Goal: Task Accomplishment & Management: Manage account settings

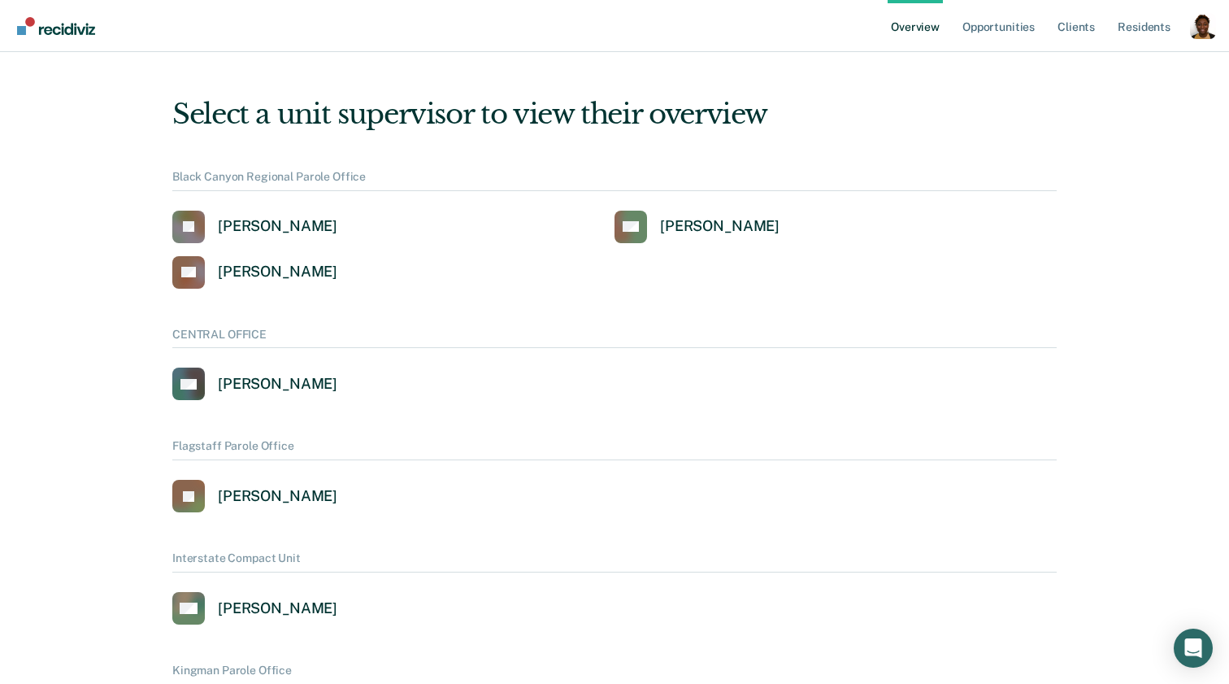
click at [1198, 33] on div "Profile dropdown button" at bounding box center [1203, 26] width 26 height 26
click at [1197, 36] on div "Profile dropdown button" at bounding box center [1203, 26] width 26 height 26
click at [1109, 64] on link "Profile" at bounding box center [1137, 66] width 131 height 14
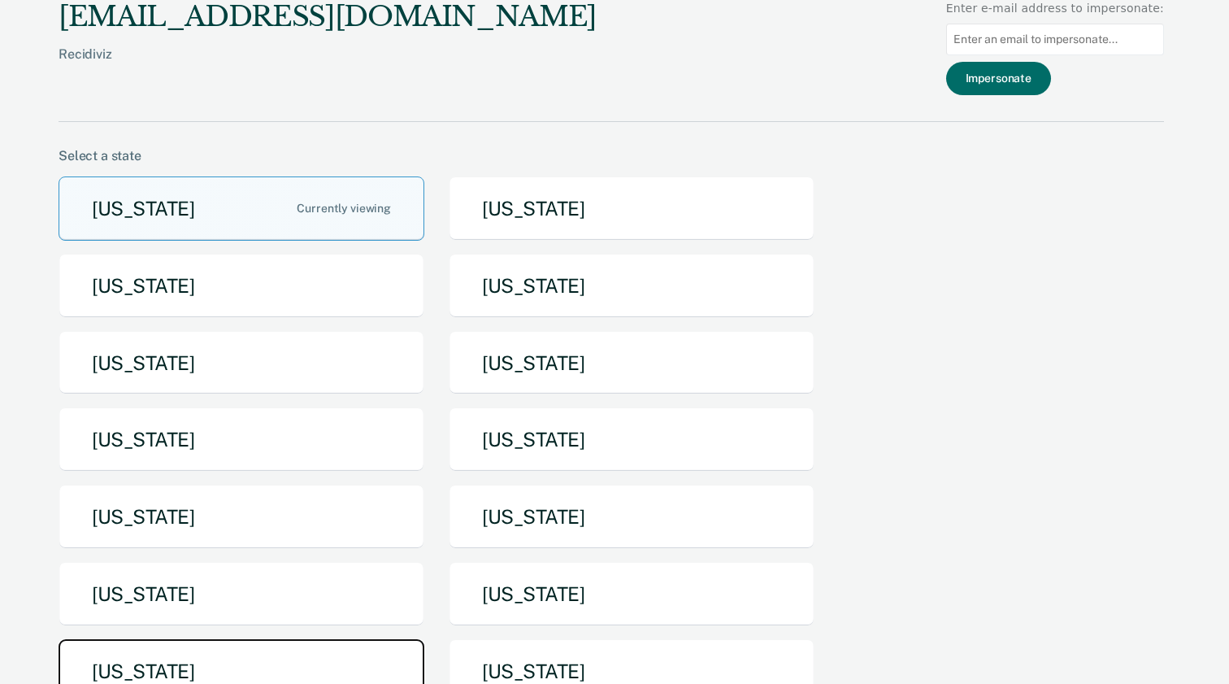
click at [269, 648] on button "Texas" at bounding box center [242, 671] width 366 height 64
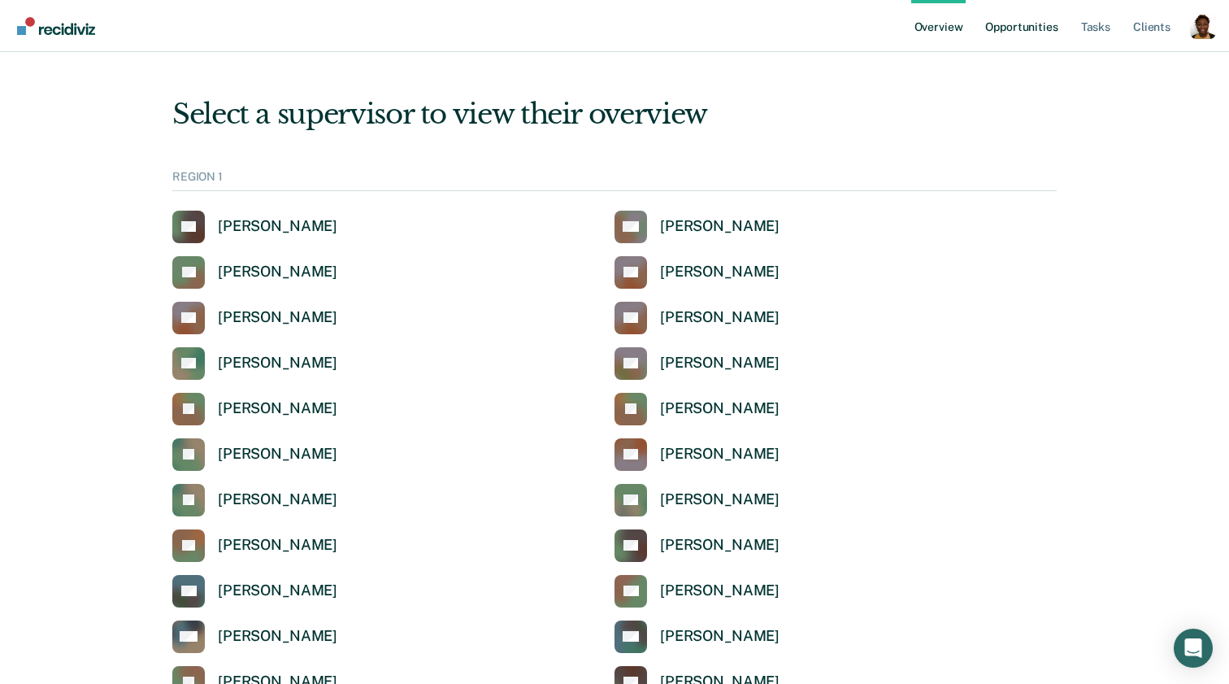
click at [995, 35] on link "Opportunities" at bounding box center [1021, 26] width 79 height 52
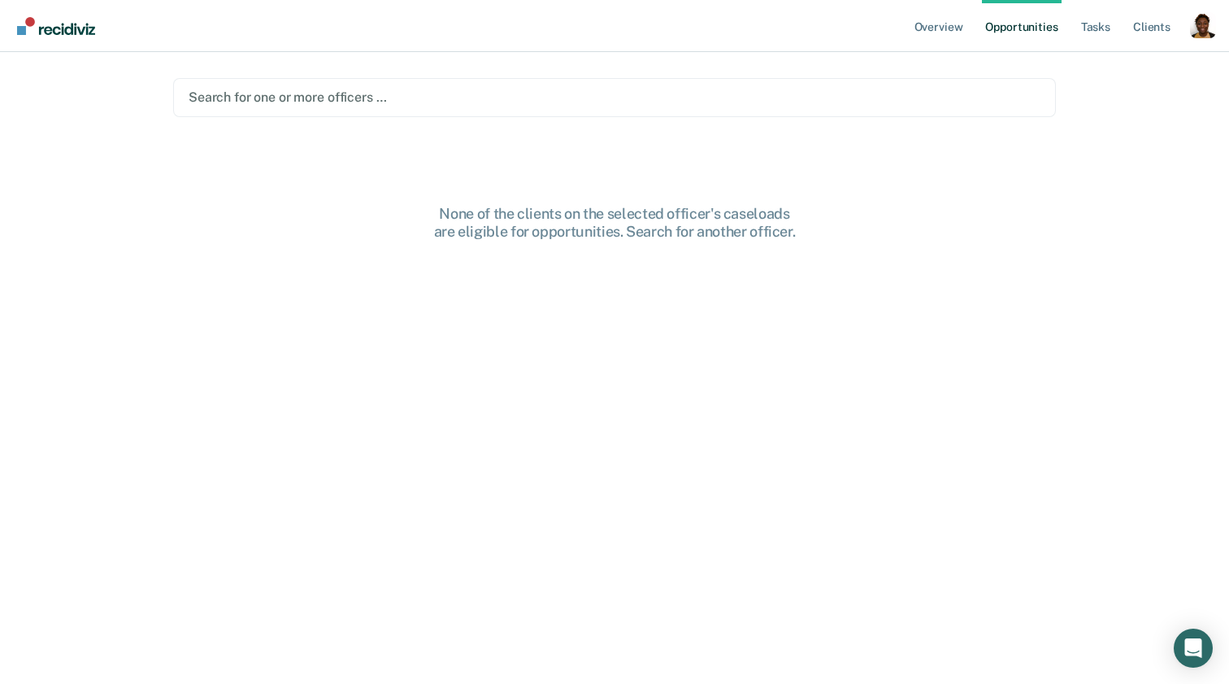
click at [325, 98] on div at bounding box center [615, 97] width 852 height 19
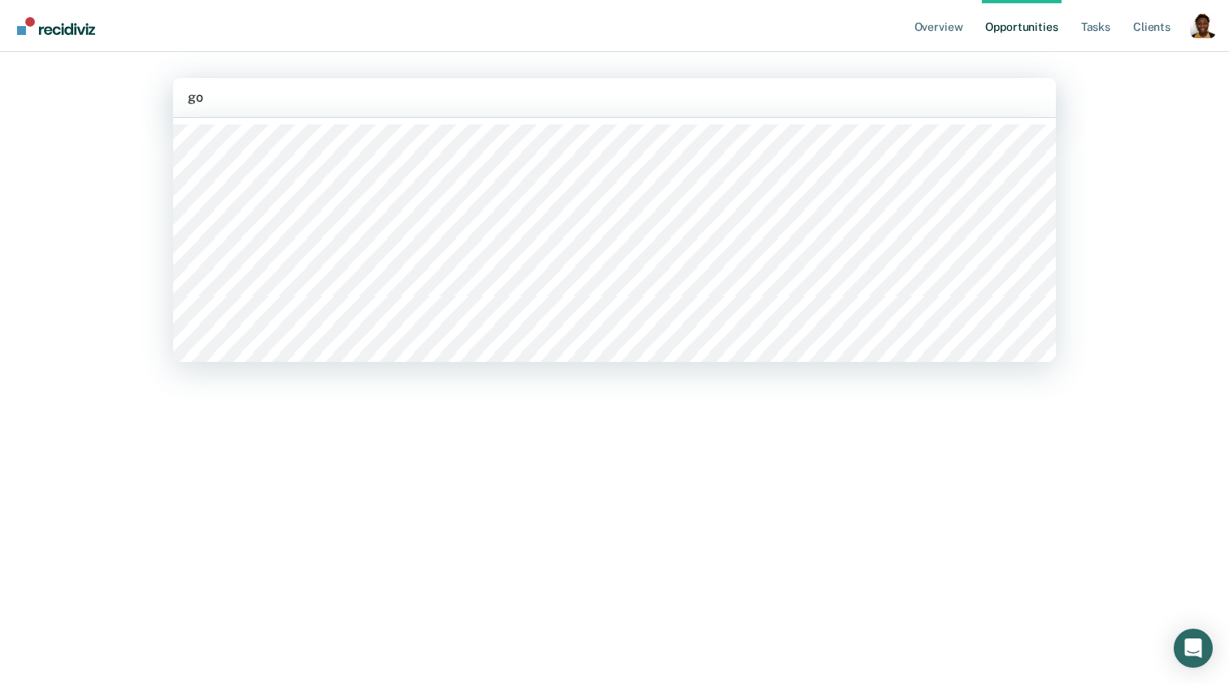
type input "gon"
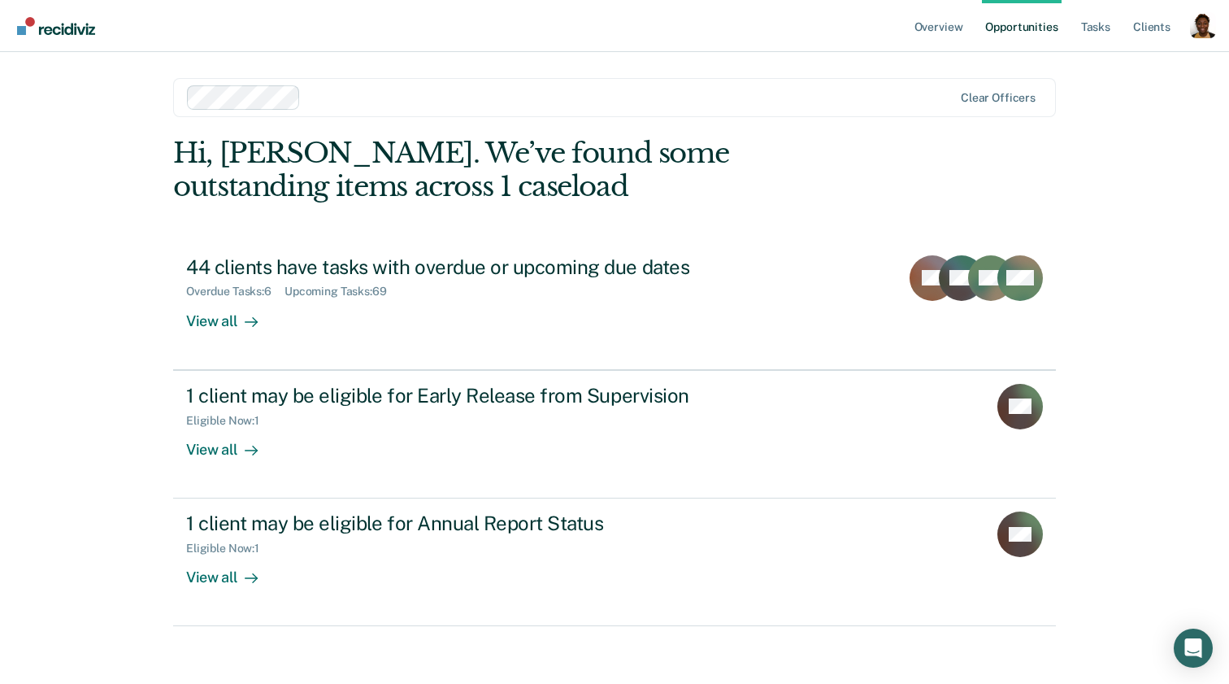
click at [480, 103] on div at bounding box center [629, 97] width 645 height 19
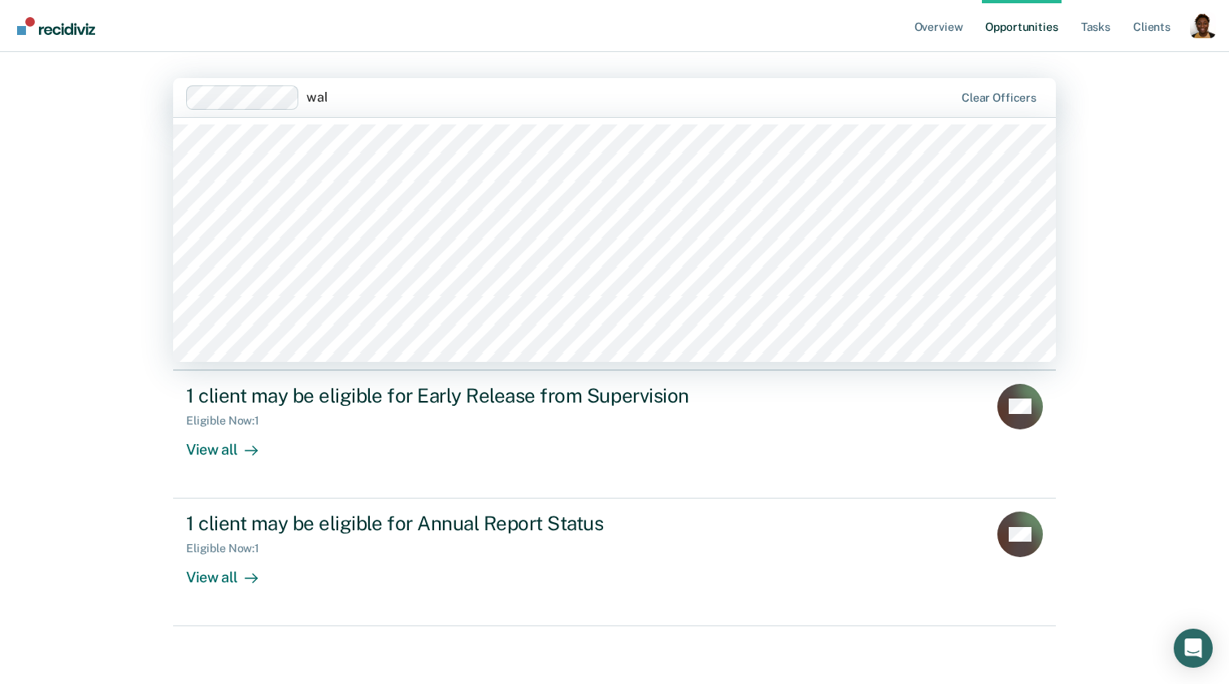
type input "wall"
click at [386, 99] on div at bounding box center [629, 97] width 647 height 19
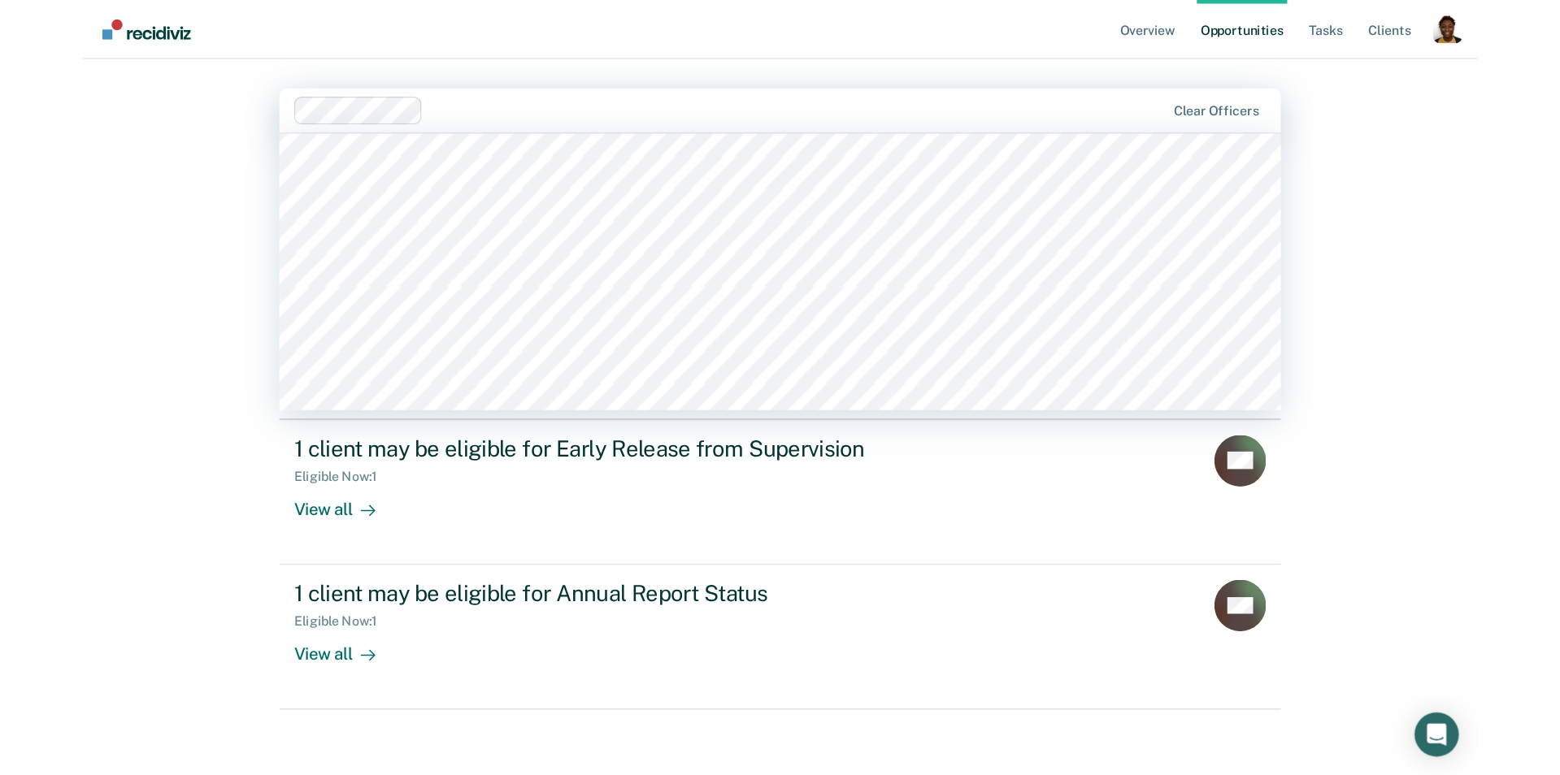
scroll to position [7384, 0]
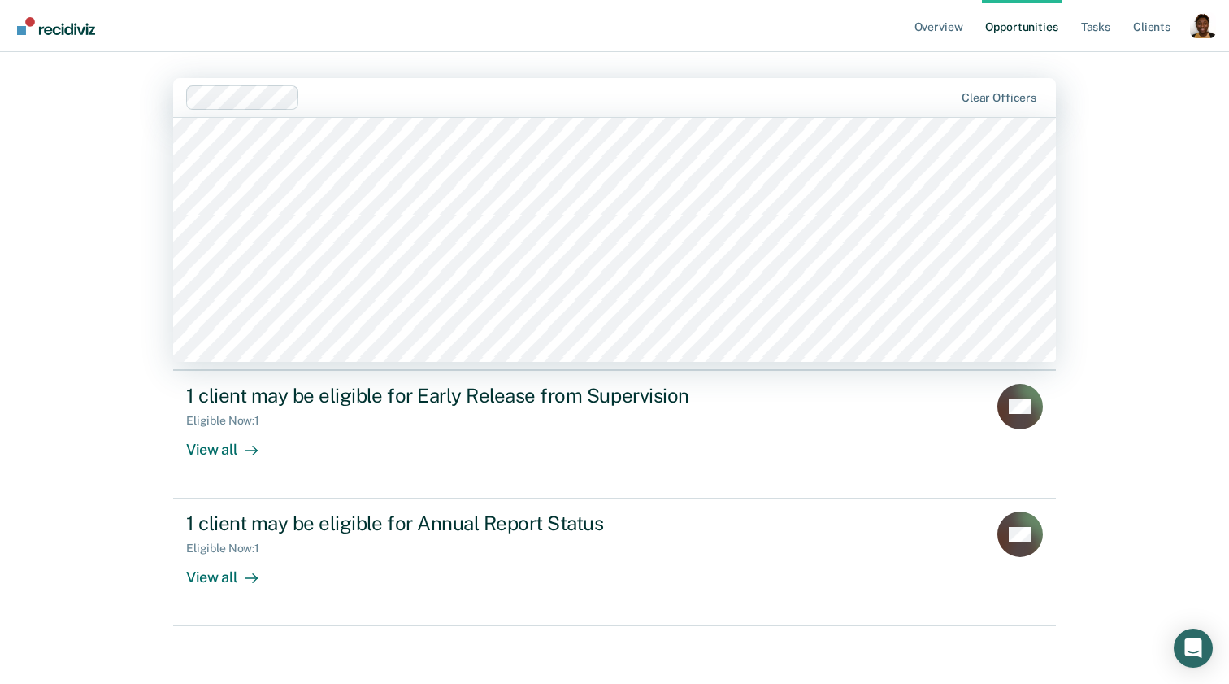
click at [407, 96] on div at bounding box center [629, 97] width 647 height 19
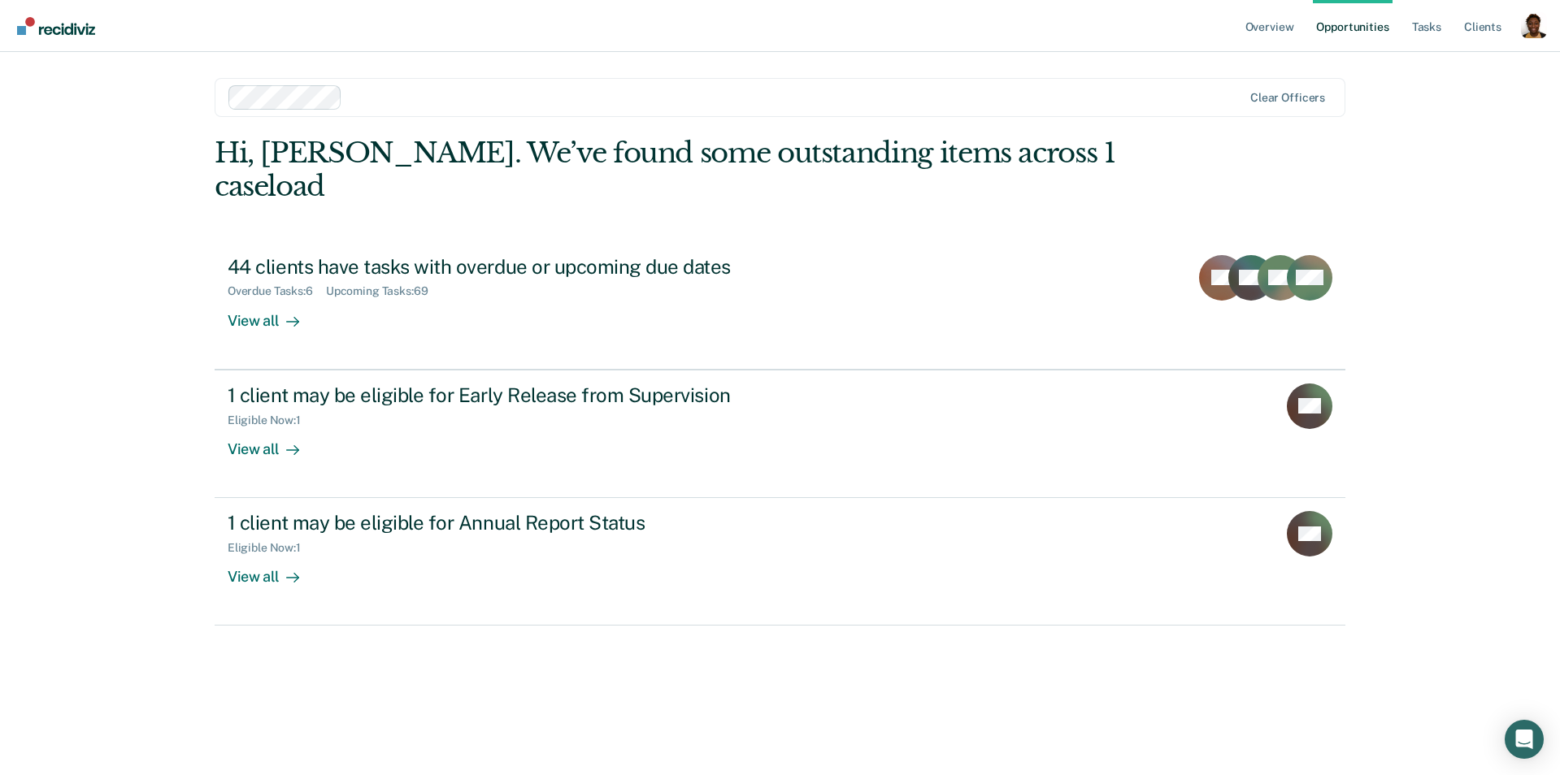
click at [1228, 21] on div "Profile dropdown button" at bounding box center [1534, 25] width 26 height 26
click at [1228, 67] on main "Clear officers Hi, Claycia. We’ve found some outstanding items across 1 caseloa…" at bounding box center [780, 394] width 1170 height 684
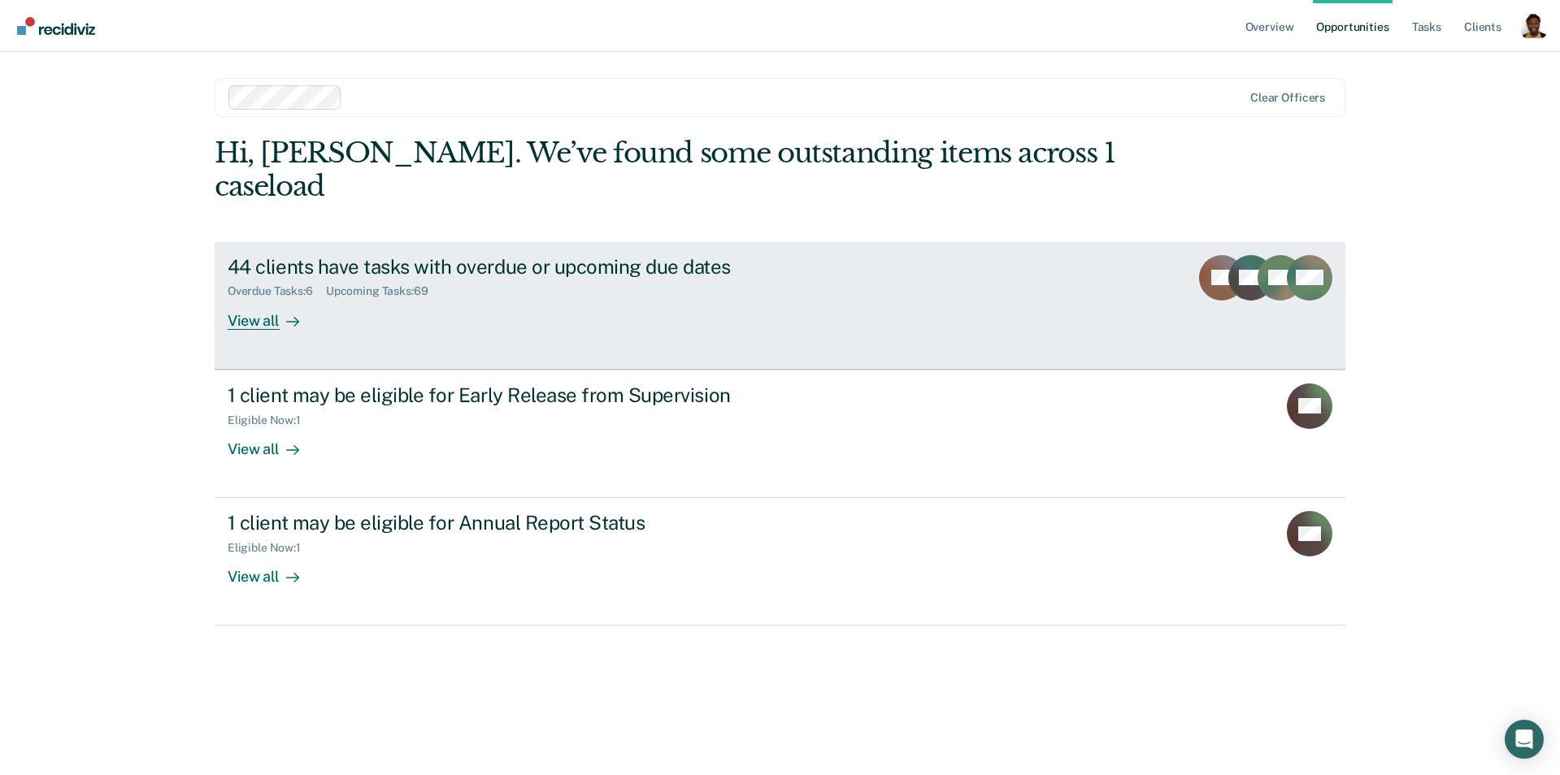
click at [308, 298] on div "View all" at bounding box center [273, 314] width 91 height 32
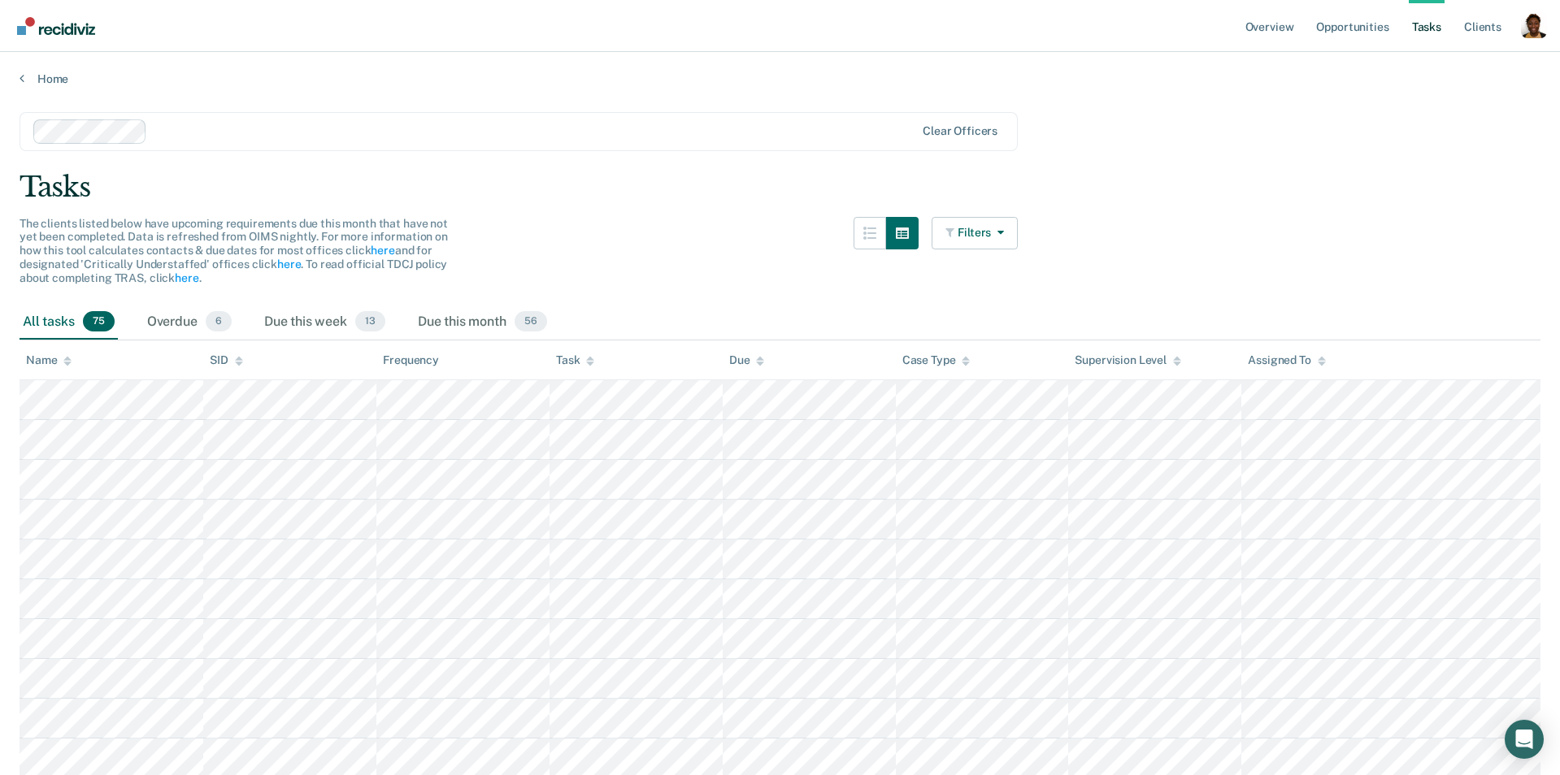
click at [177, 327] on div "Overdue 6" at bounding box center [189, 323] width 91 height 36
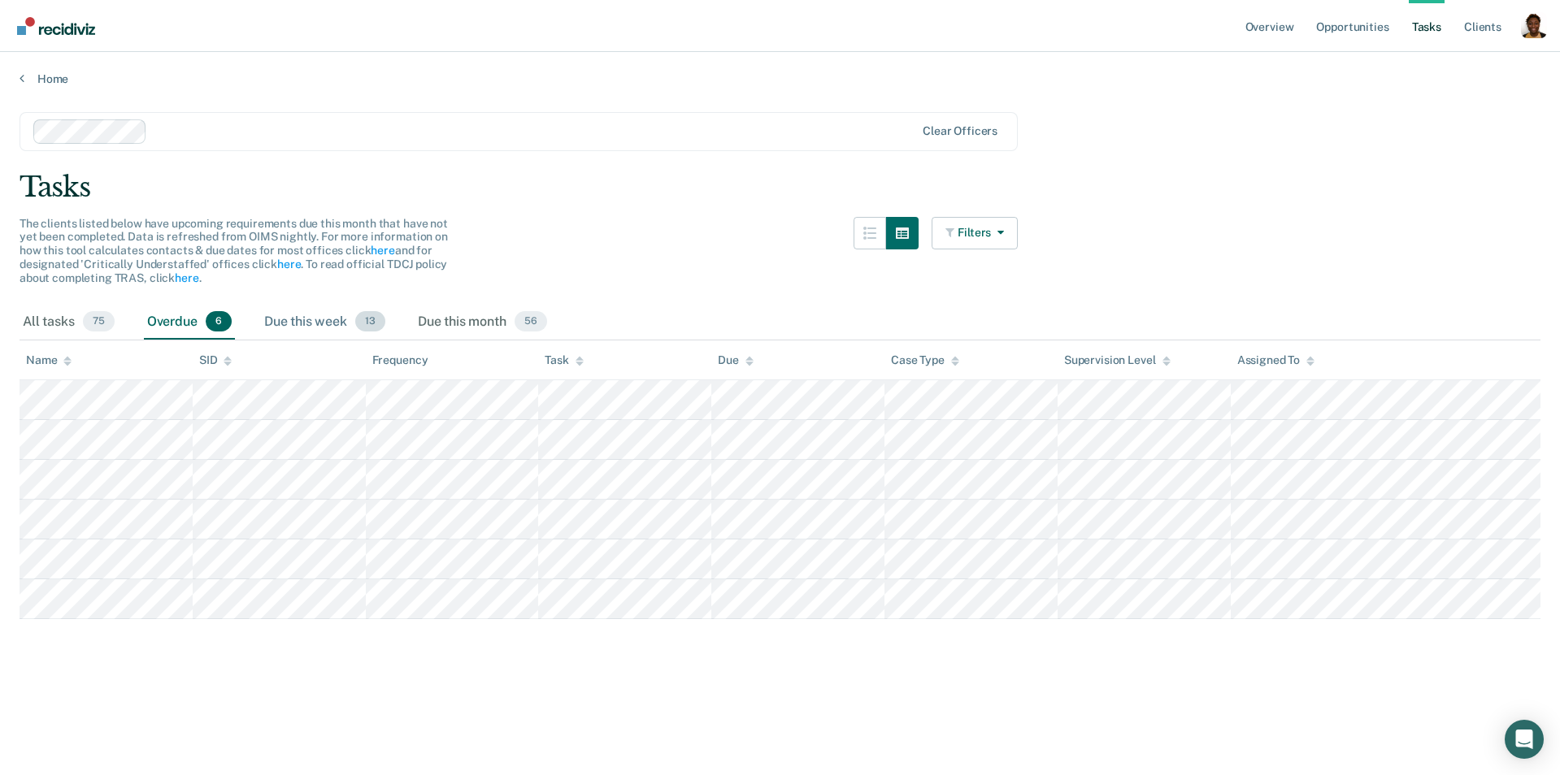
click at [305, 317] on div "Due this week 13" at bounding box center [325, 323] width 128 height 36
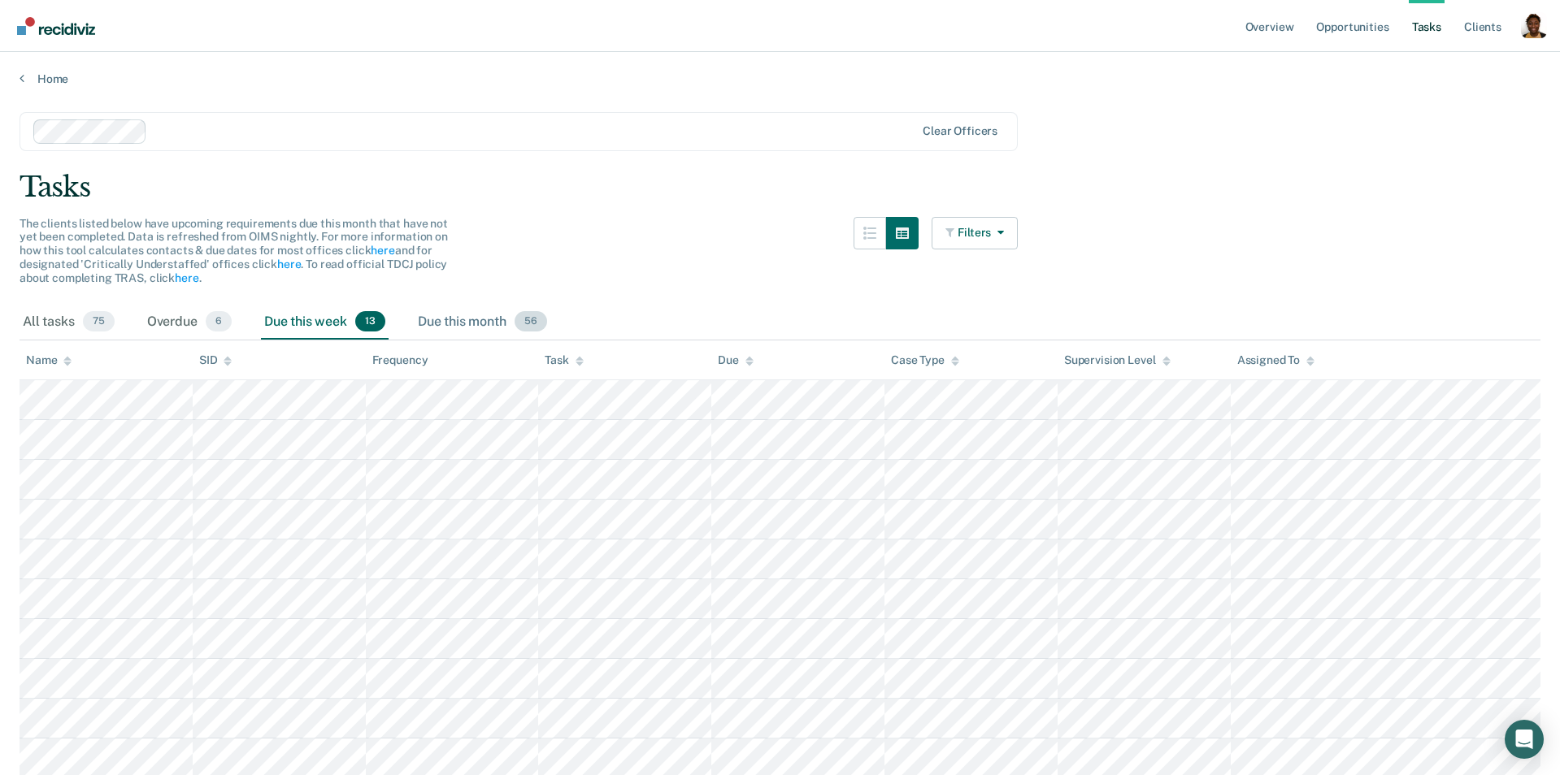
click at [466, 324] on div "Due this month 56" at bounding box center [483, 323] width 136 height 36
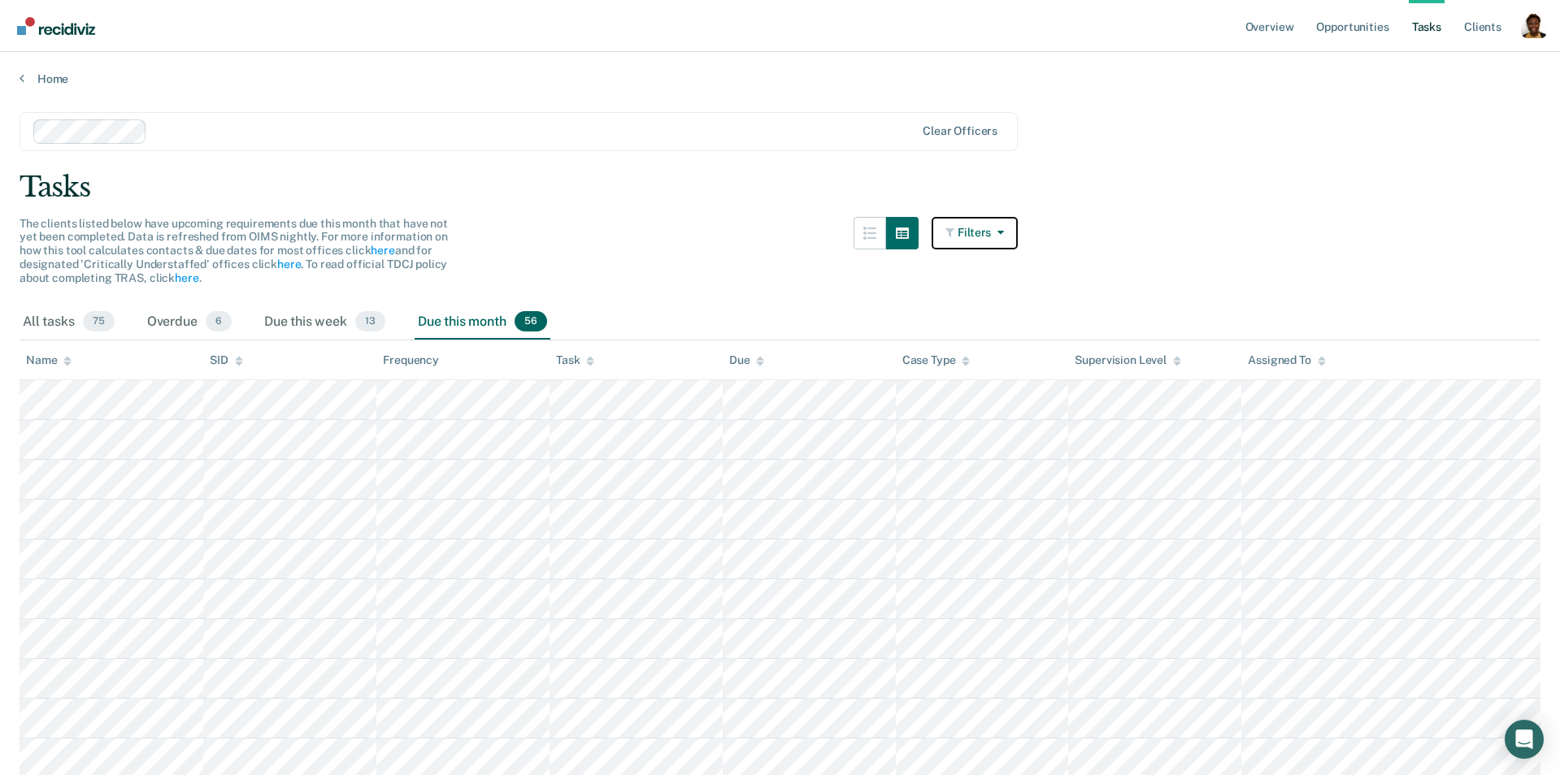
click at [972, 224] on button "Filters" at bounding box center [974, 233] width 86 height 33
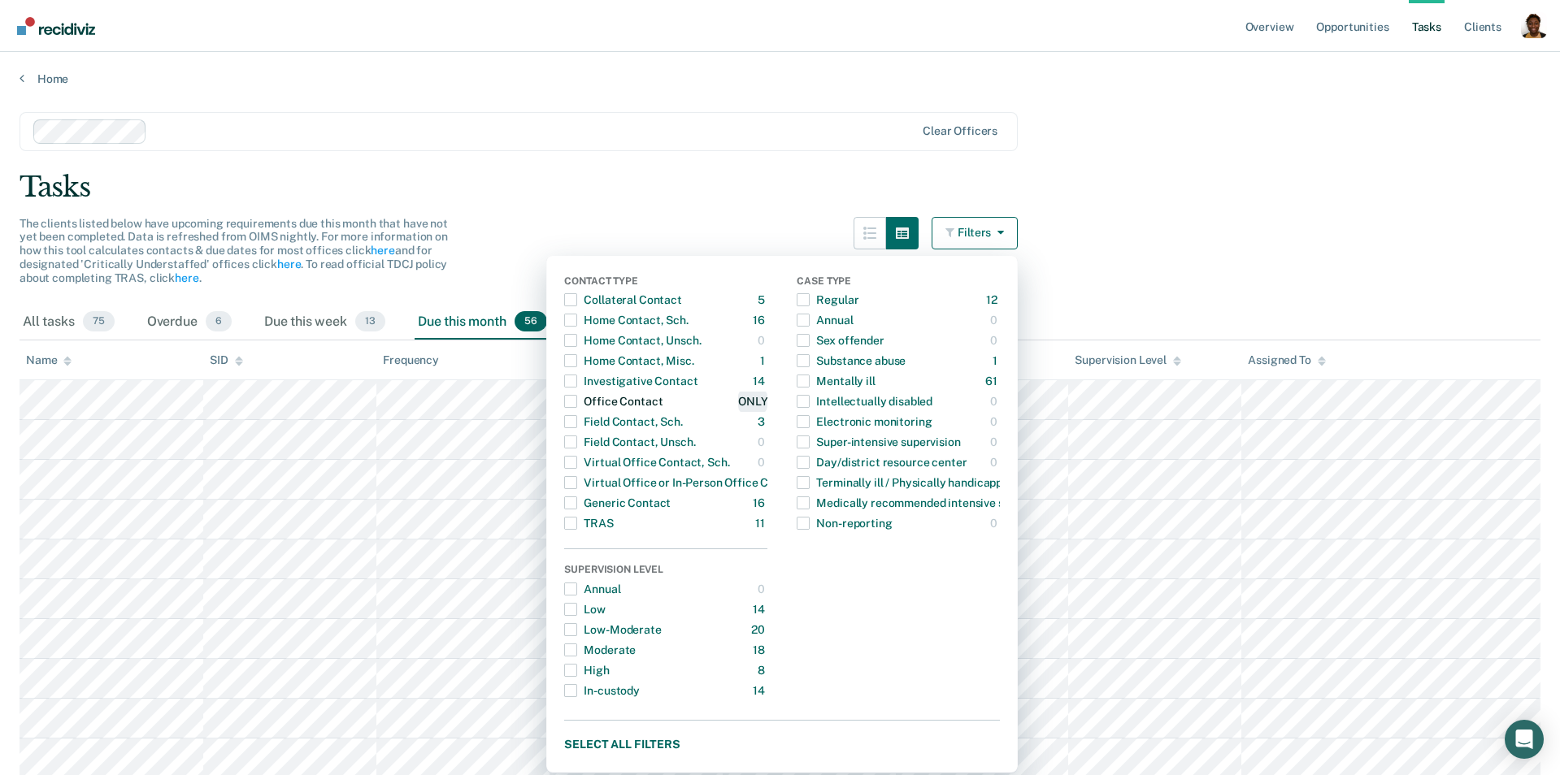
click at [747, 397] on div "ONLY" at bounding box center [752, 402] width 29 height 26
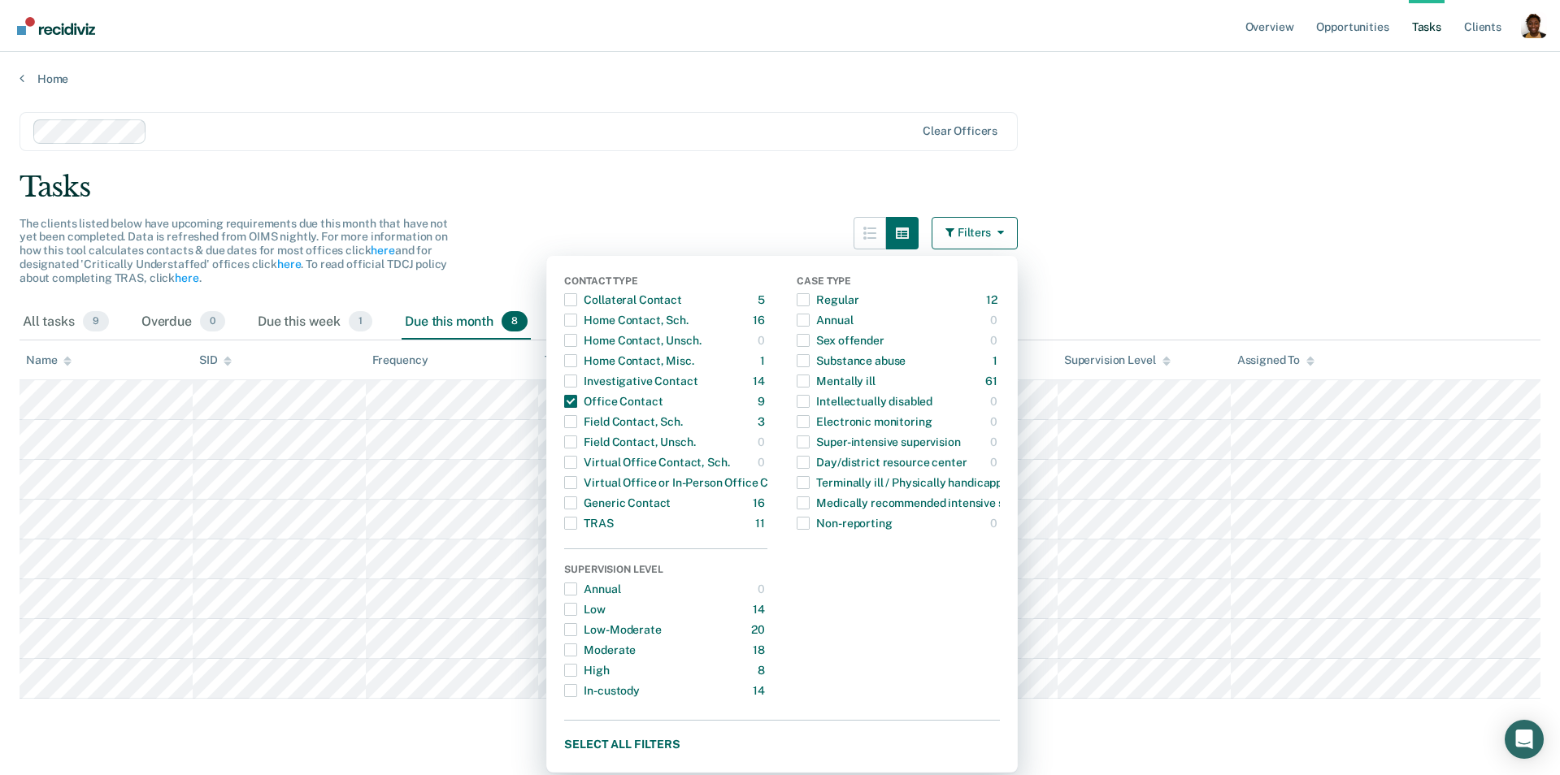
click at [1109, 257] on main "Clear officers Tasks The clients listed below have upcoming requirements due th…" at bounding box center [780, 428] width 1560 height 684
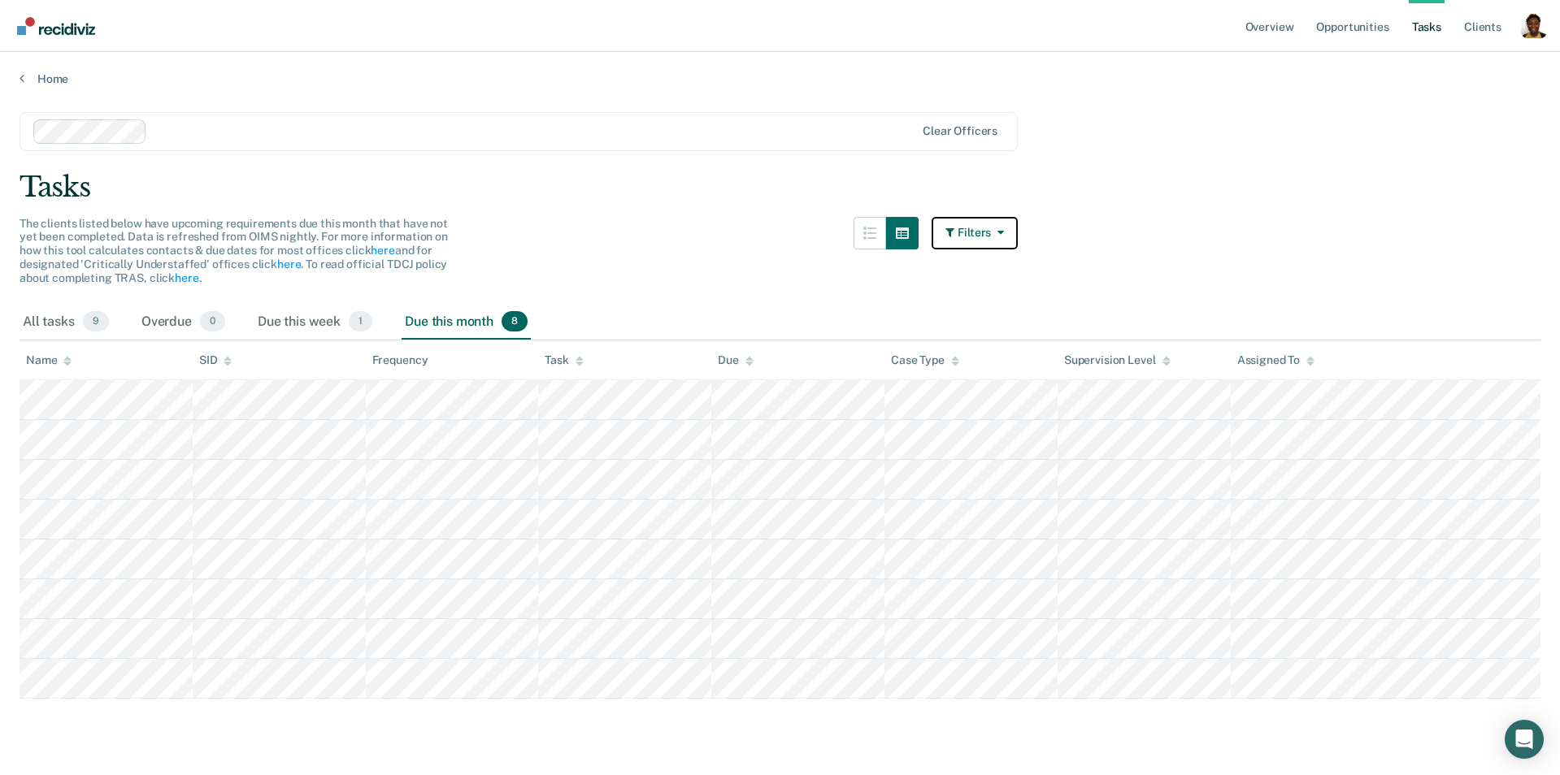
click at [977, 238] on button "Filters" at bounding box center [974, 233] width 86 height 33
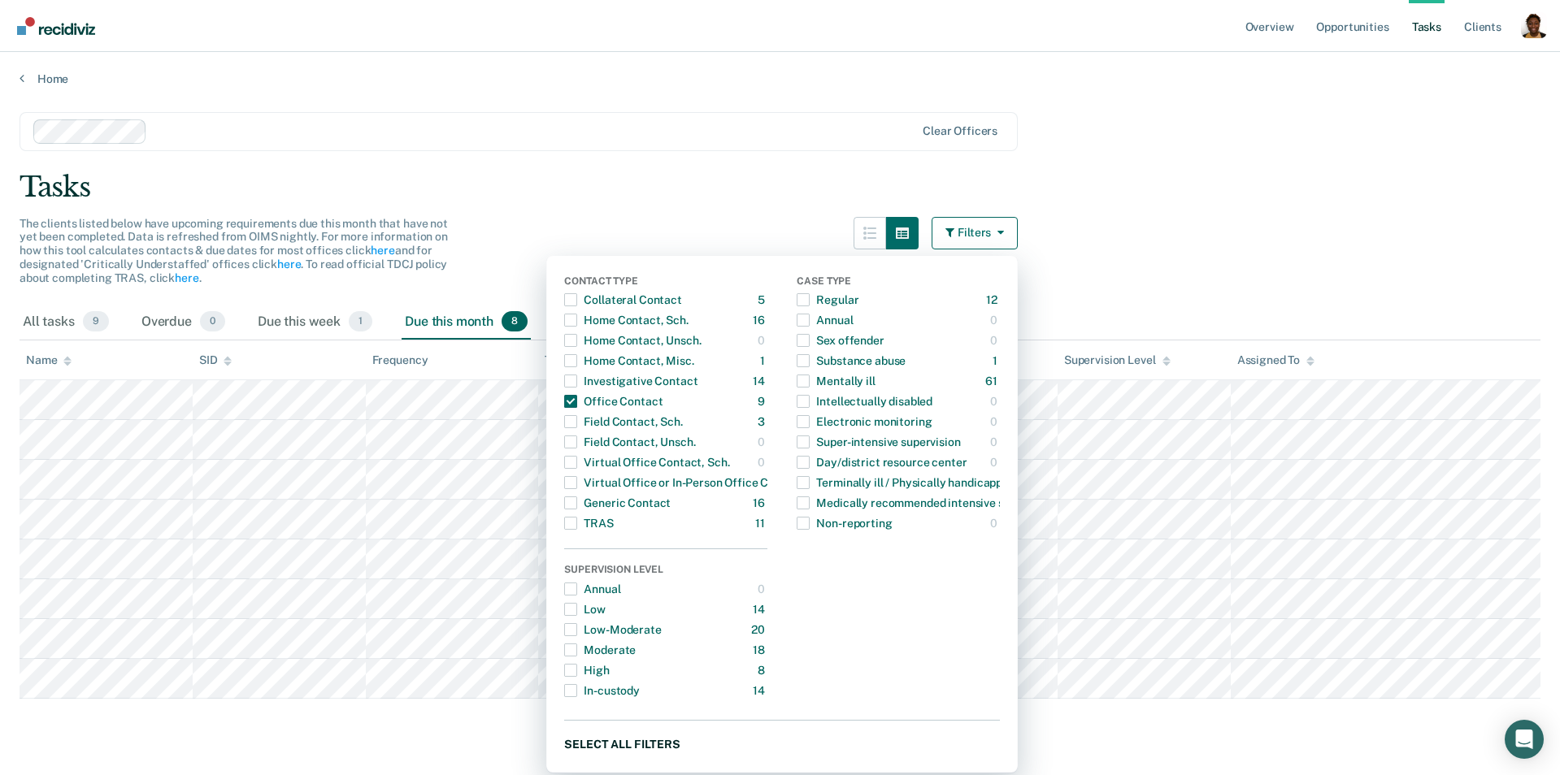
click at [621, 683] on button "Select all filters" at bounding box center [782, 744] width 436 height 20
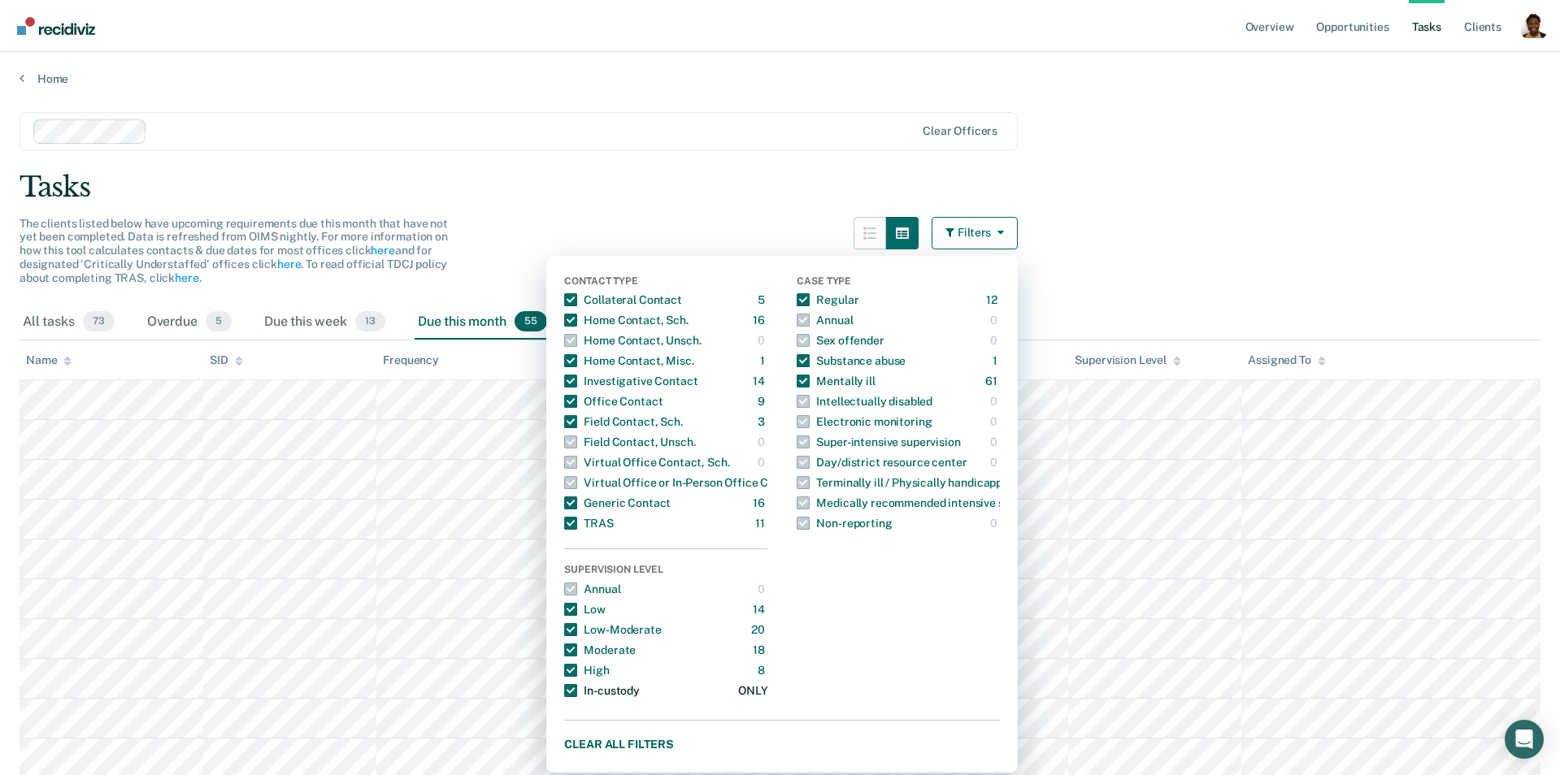
click at [574, 683] on span "button" at bounding box center [570, 690] width 13 height 13
click at [573, 528] on span "button" at bounding box center [570, 523] width 13 height 13
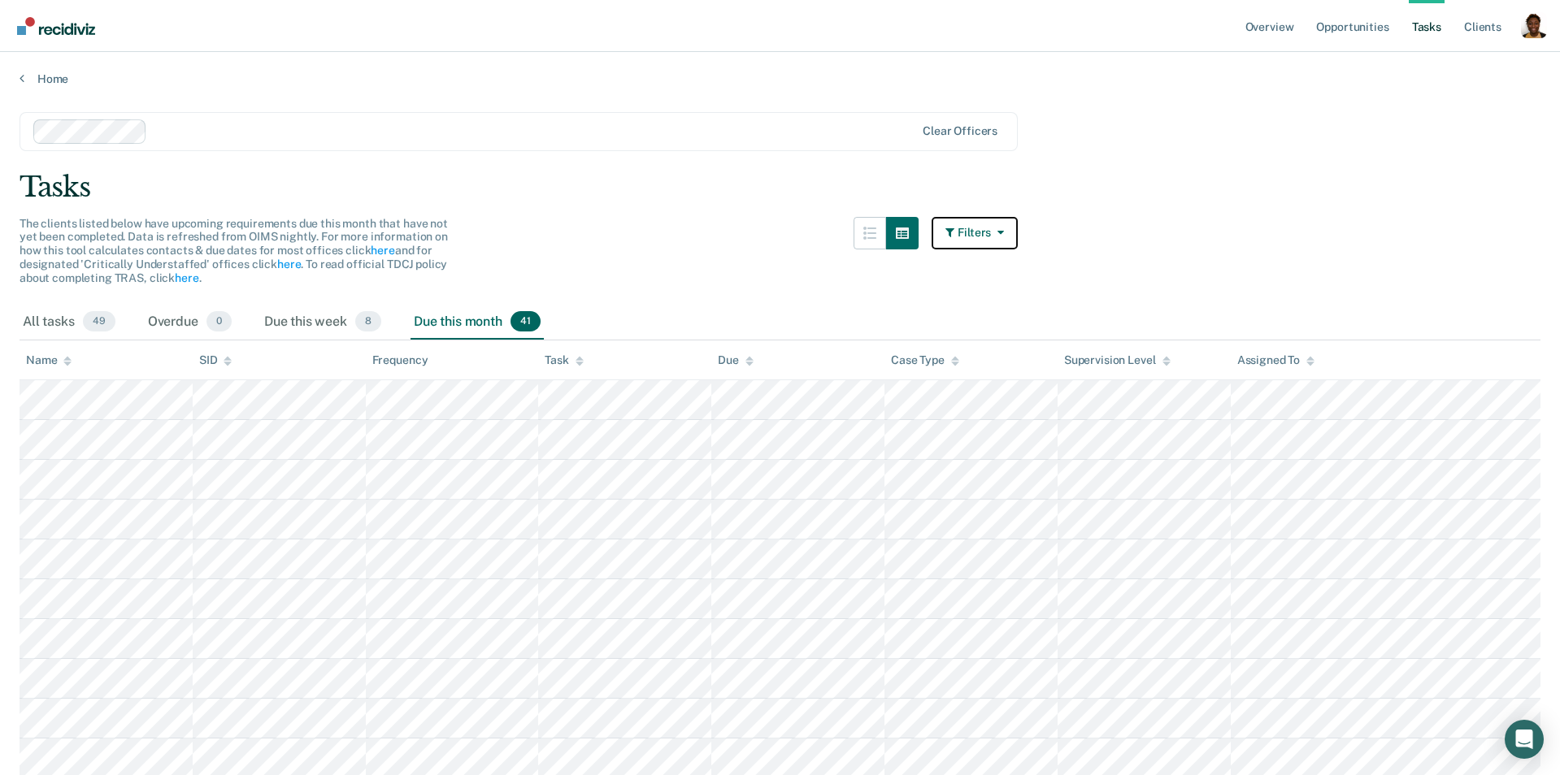
click at [960, 232] on button "Filters" at bounding box center [974, 233] width 86 height 33
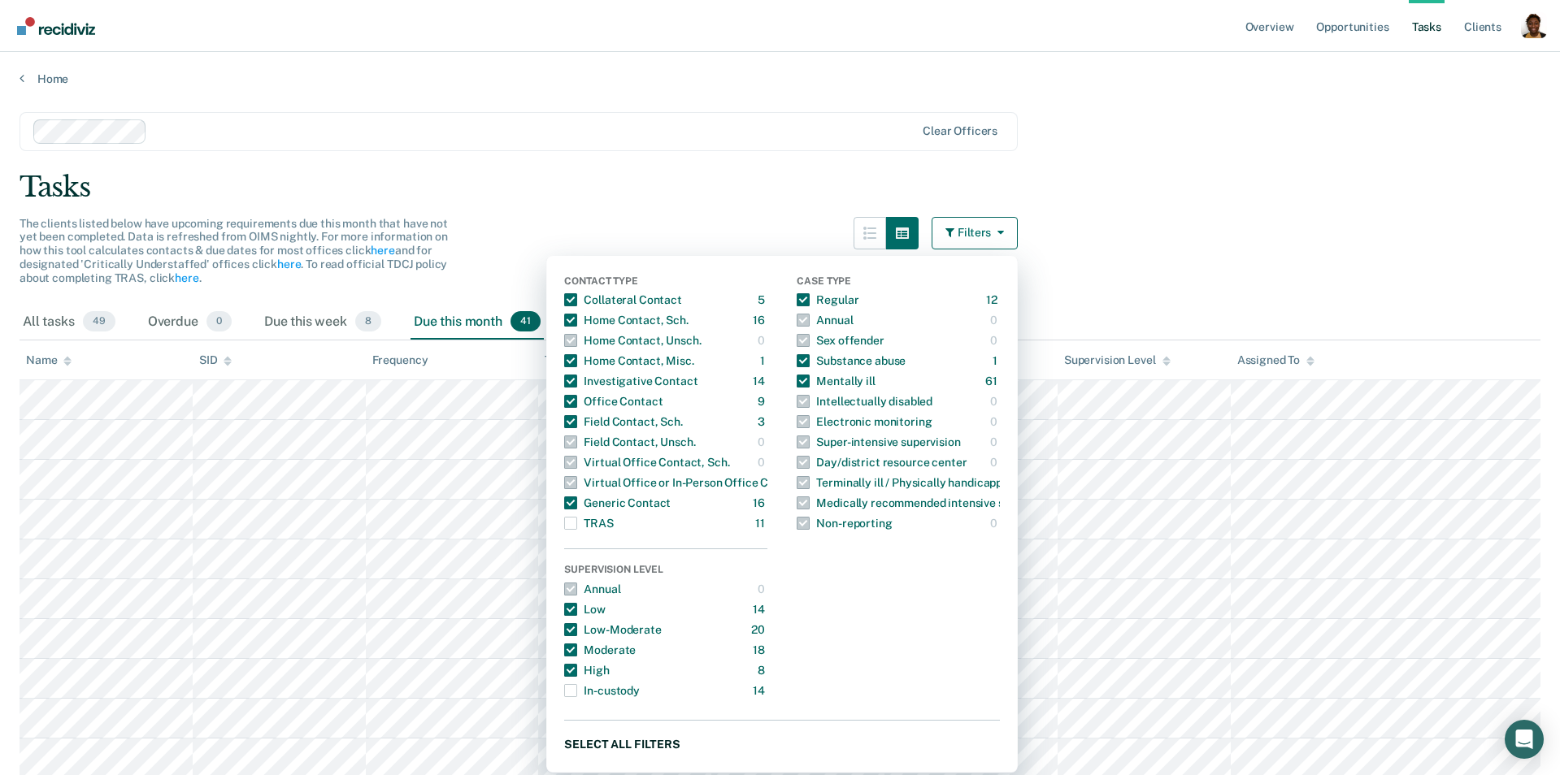
click at [642, 683] on button "Select all filters" at bounding box center [782, 744] width 436 height 20
click at [611, 251] on div "The clients listed below have upcoming requirements due this month that have no…" at bounding box center [519, 261] width 998 height 88
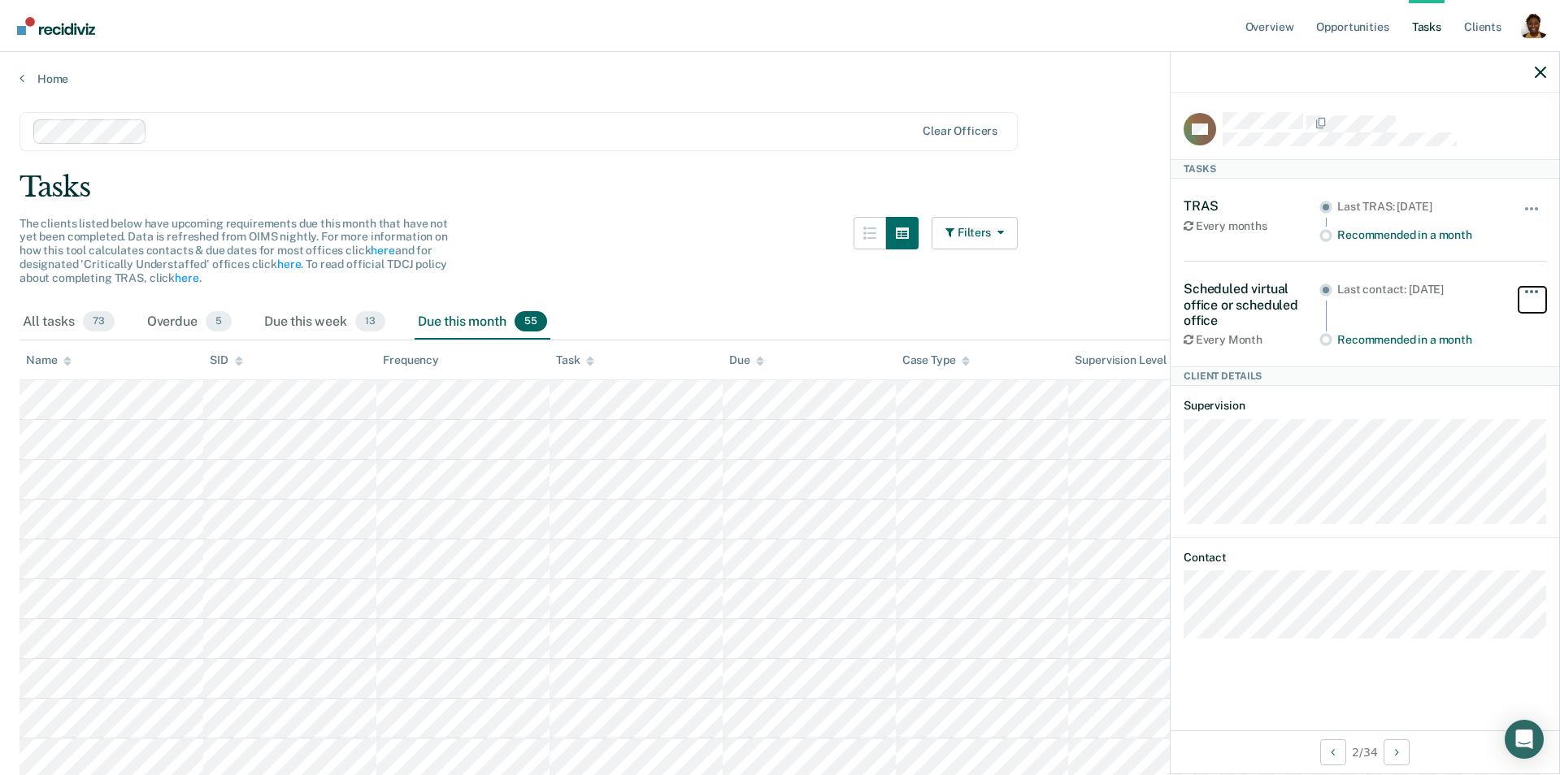
click at [1228, 287] on button "button" at bounding box center [1532, 300] width 28 height 26
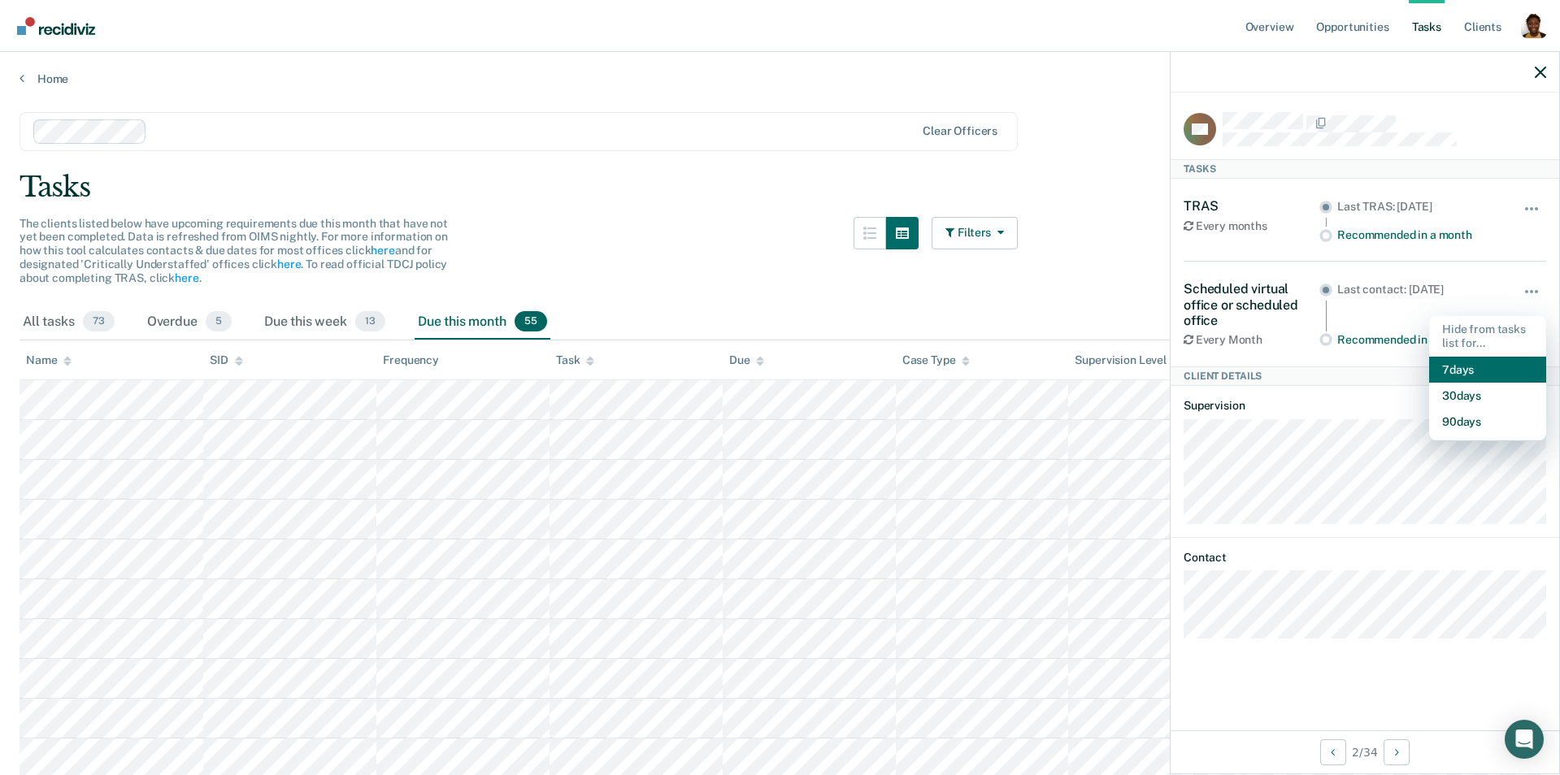
click at [1228, 363] on button "7 days" at bounding box center [1487, 370] width 117 height 26
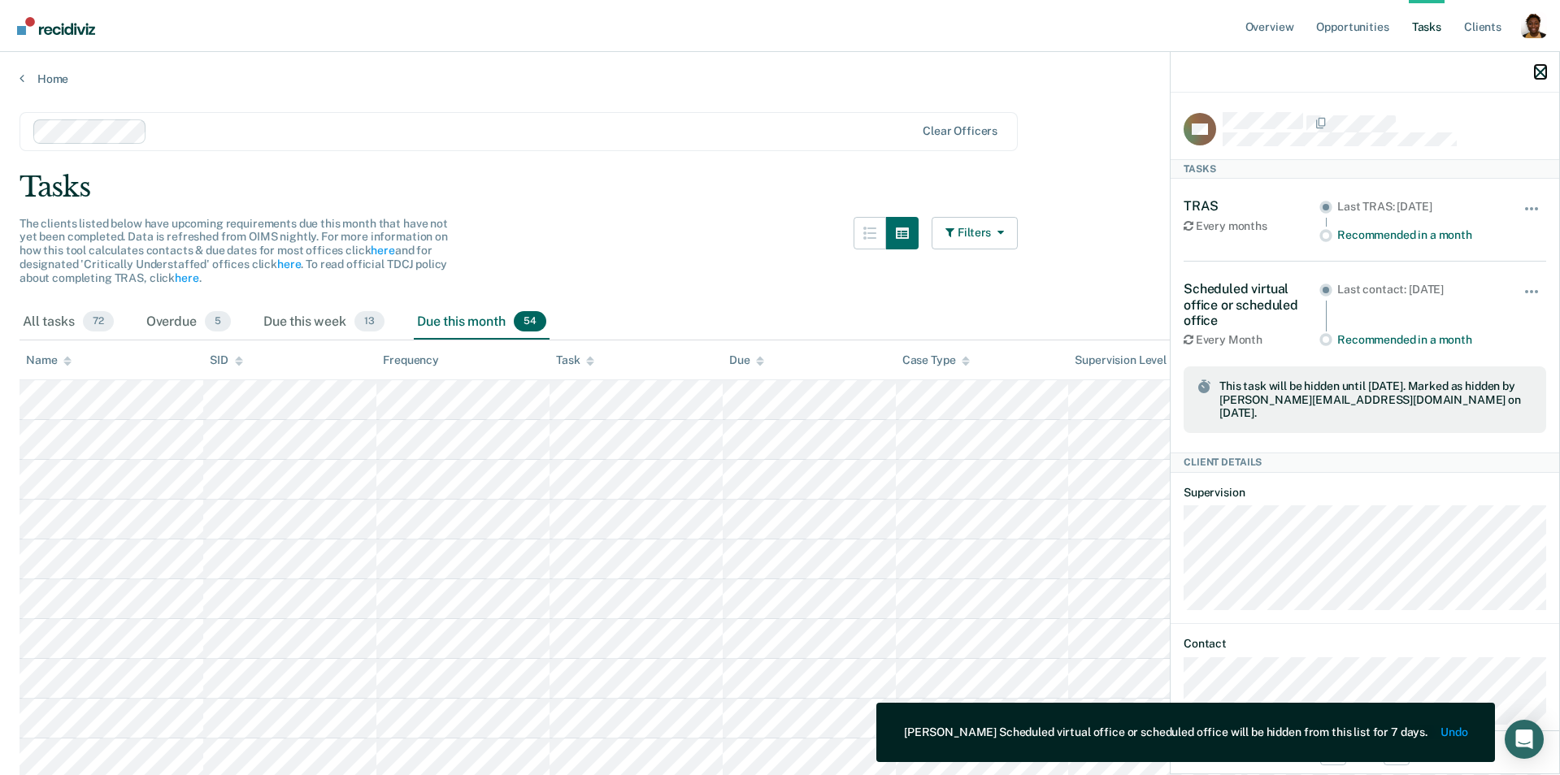
click at [1228, 67] on icon "button" at bounding box center [1540, 72] width 11 height 11
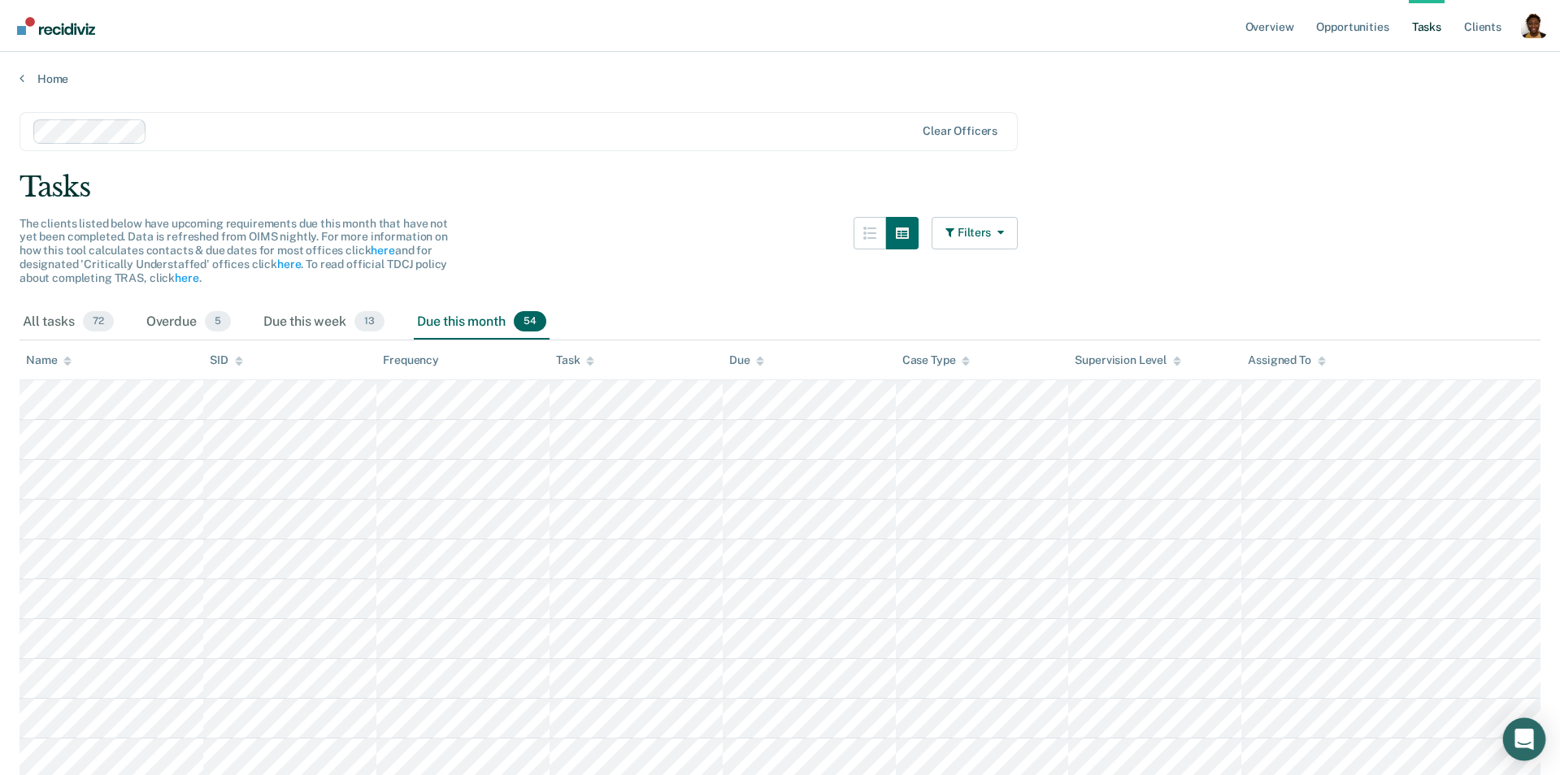
click at [1228, 683] on icon "Open Intercom Messenger" at bounding box center [1523, 739] width 19 height 21
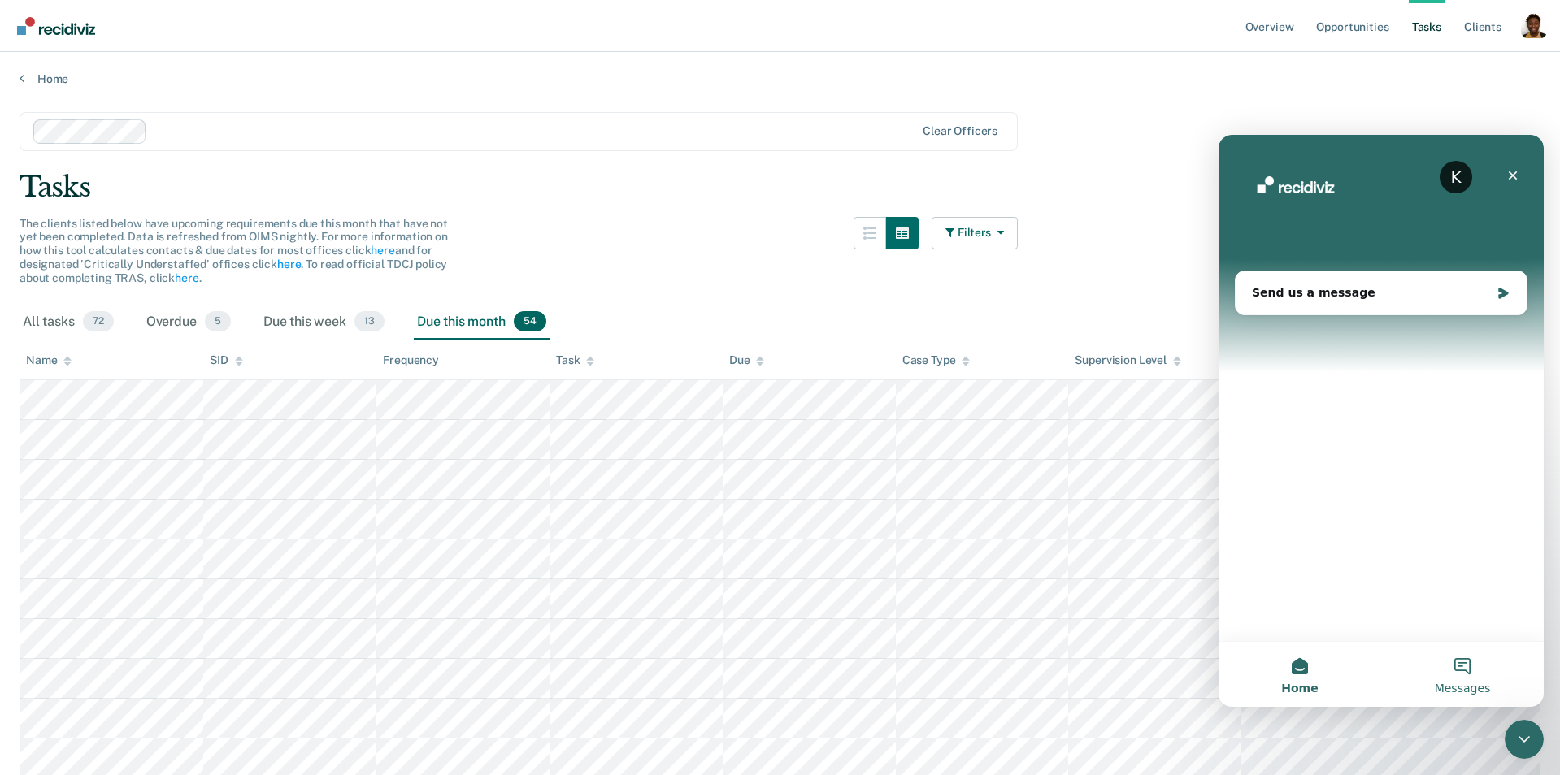
click at [1228, 683] on span "Messages" at bounding box center [1463, 688] width 56 height 11
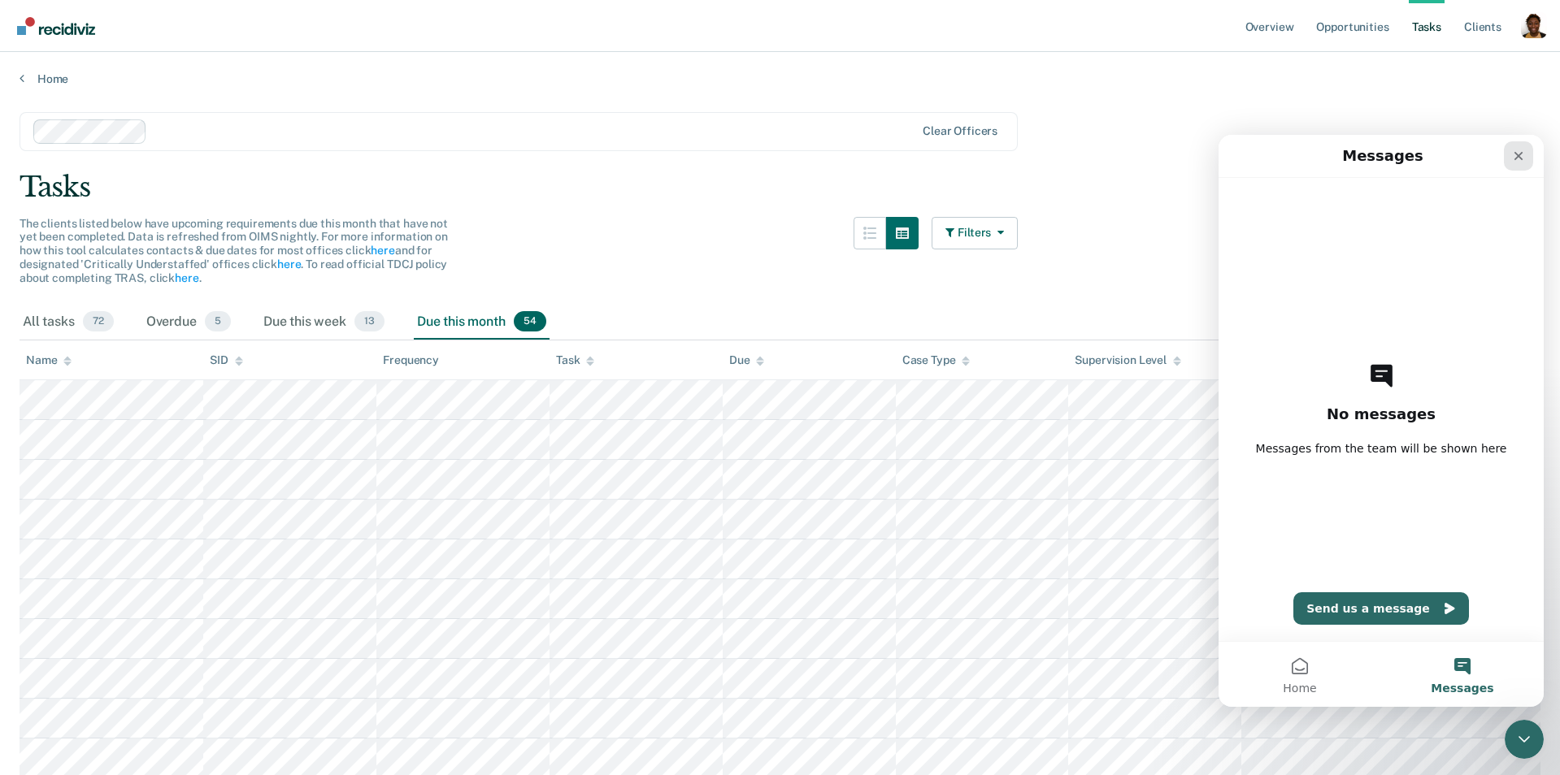
click at [1228, 160] on icon "Close" at bounding box center [1518, 156] width 13 height 13
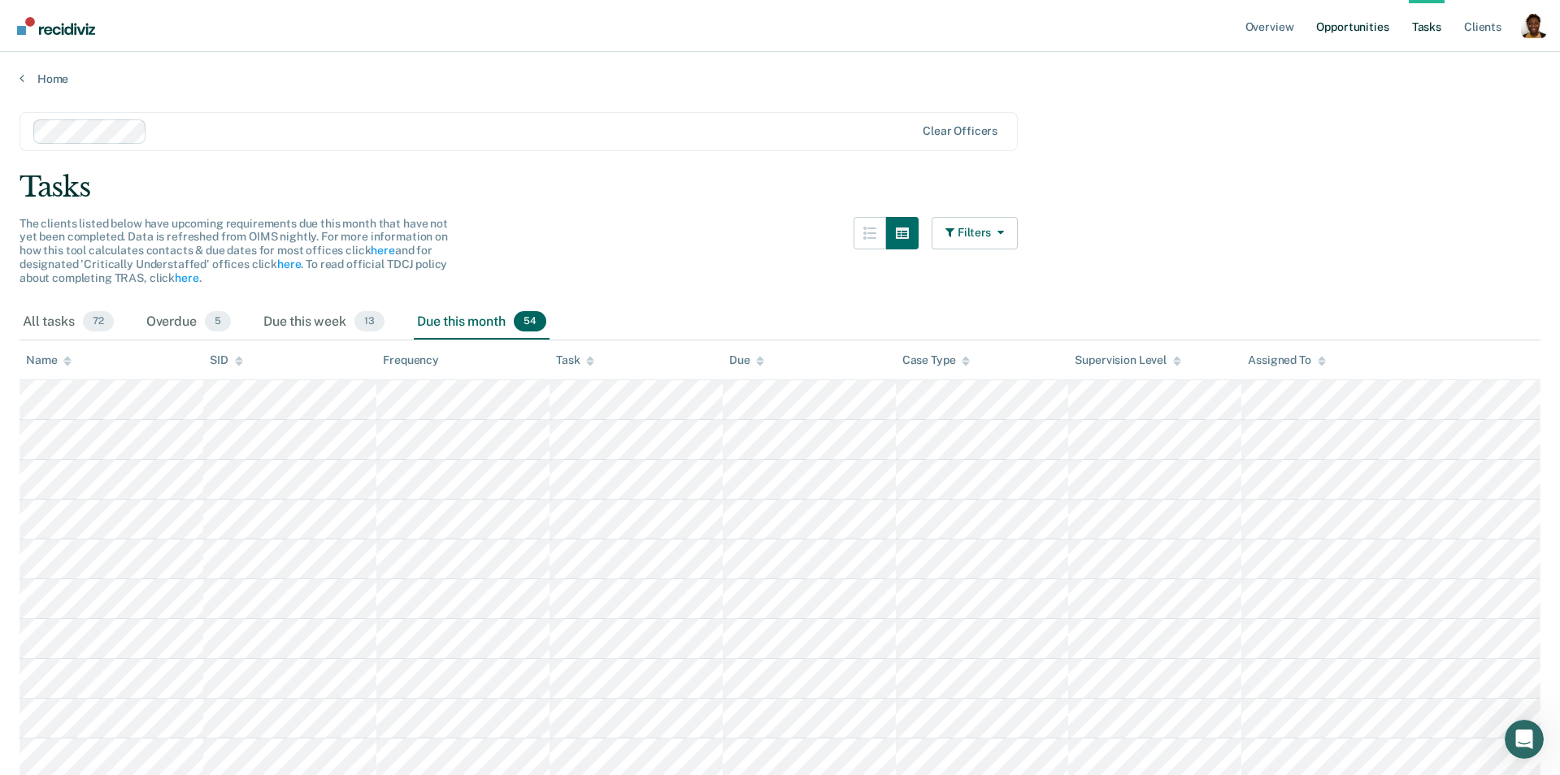
click at [1228, 19] on link "Opportunities" at bounding box center [1352, 26] width 79 height 52
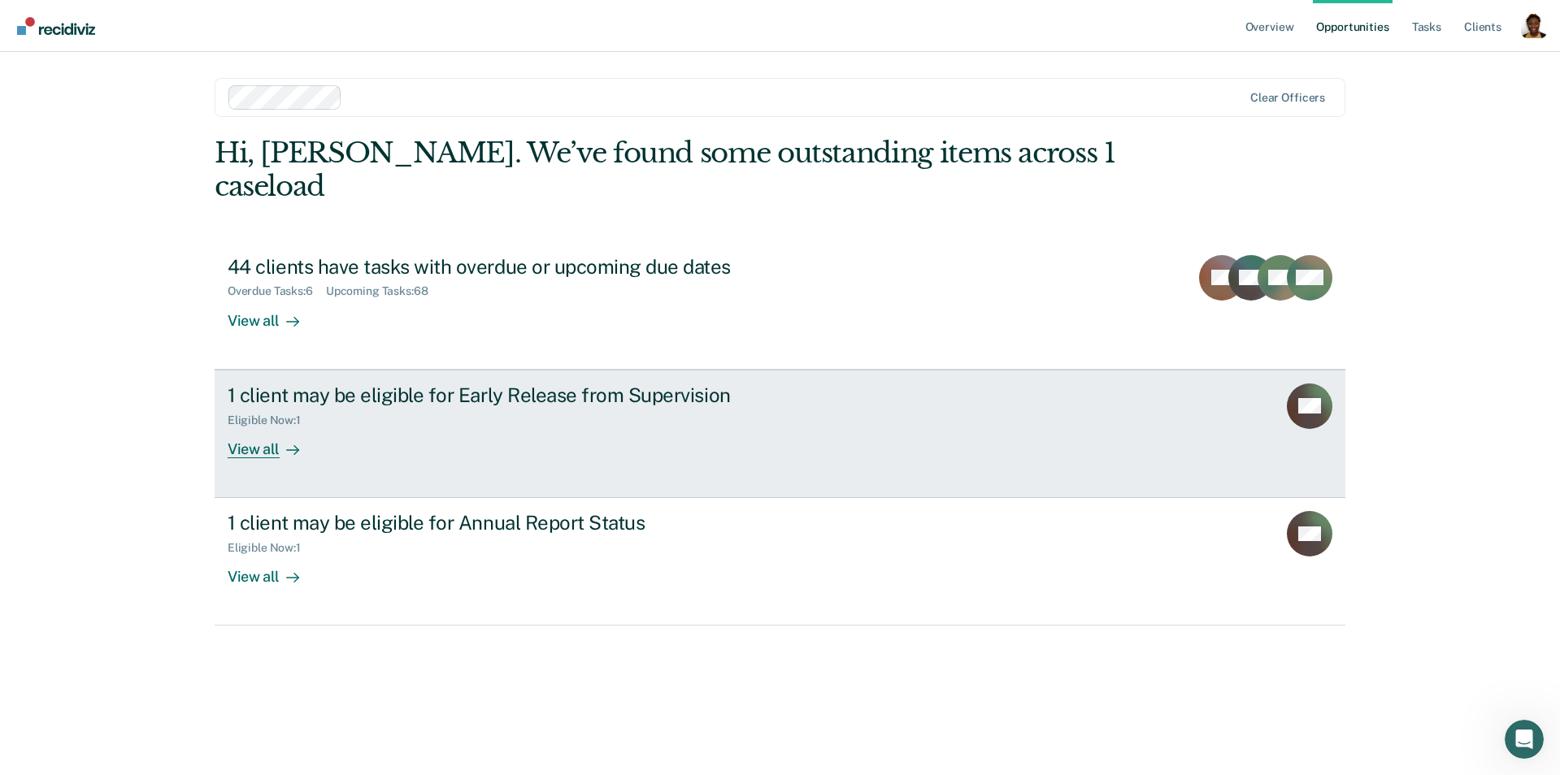
click at [845, 397] on link "1 client may be eligible for Early Release from Supervision Eligible Now : 1 Vi…" at bounding box center [780, 434] width 1131 height 128
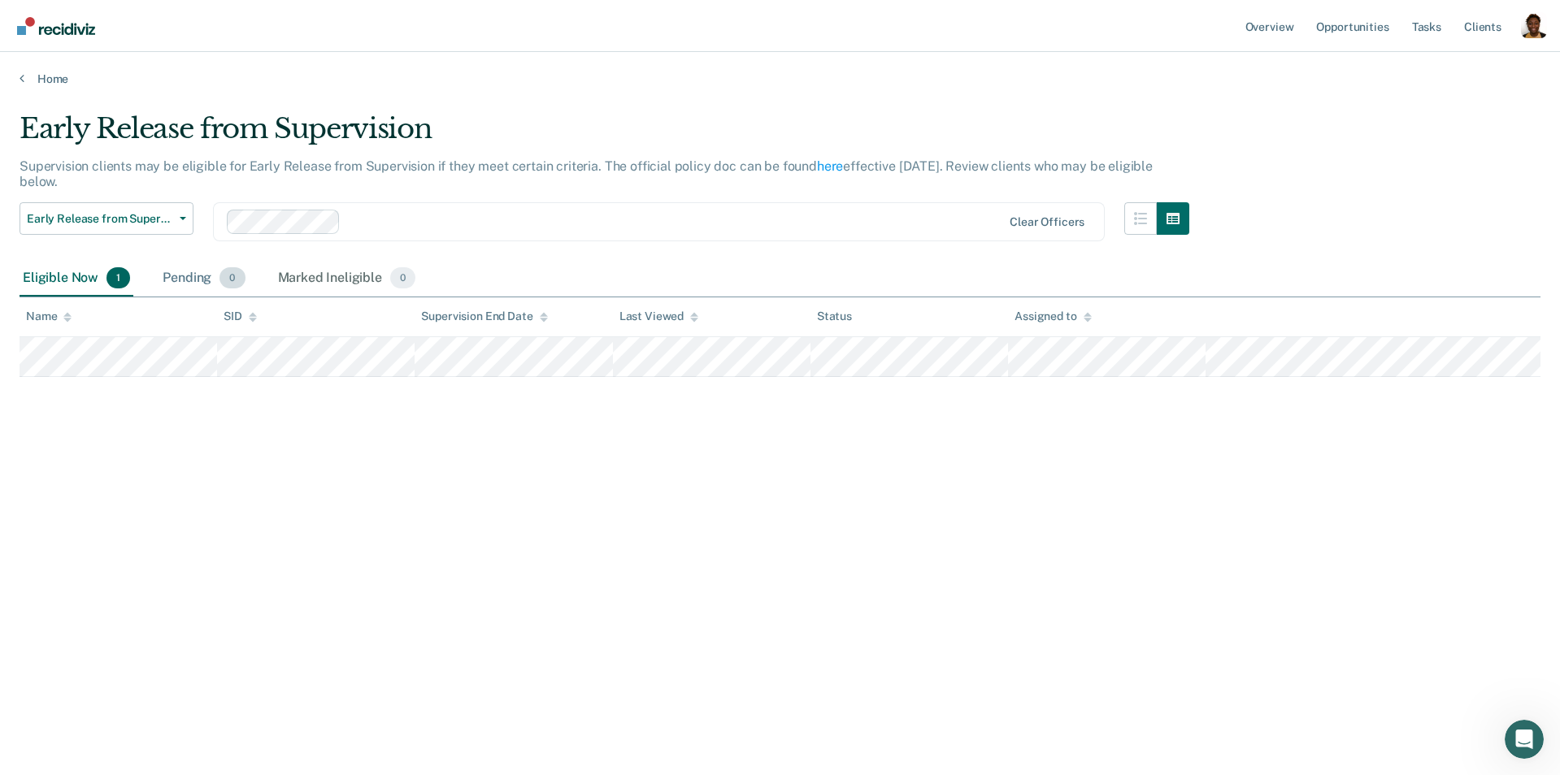
click at [202, 273] on div "Pending 0" at bounding box center [203, 279] width 89 height 36
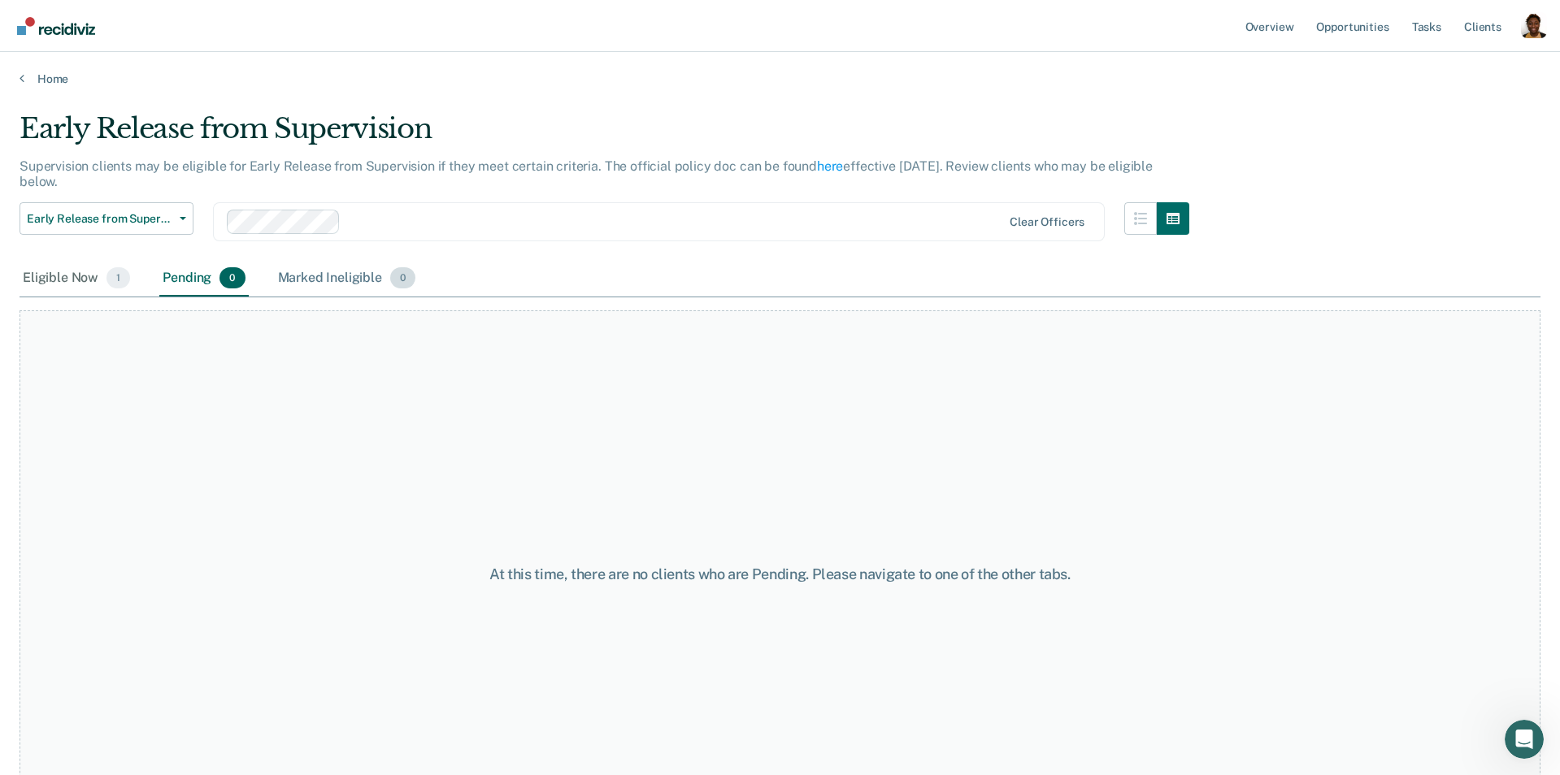
click at [287, 272] on div "Marked Ineligible 0" at bounding box center [347, 279] width 145 height 36
click at [80, 279] on div "Eligible Now 1" at bounding box center [77, 279] width 114 height 36
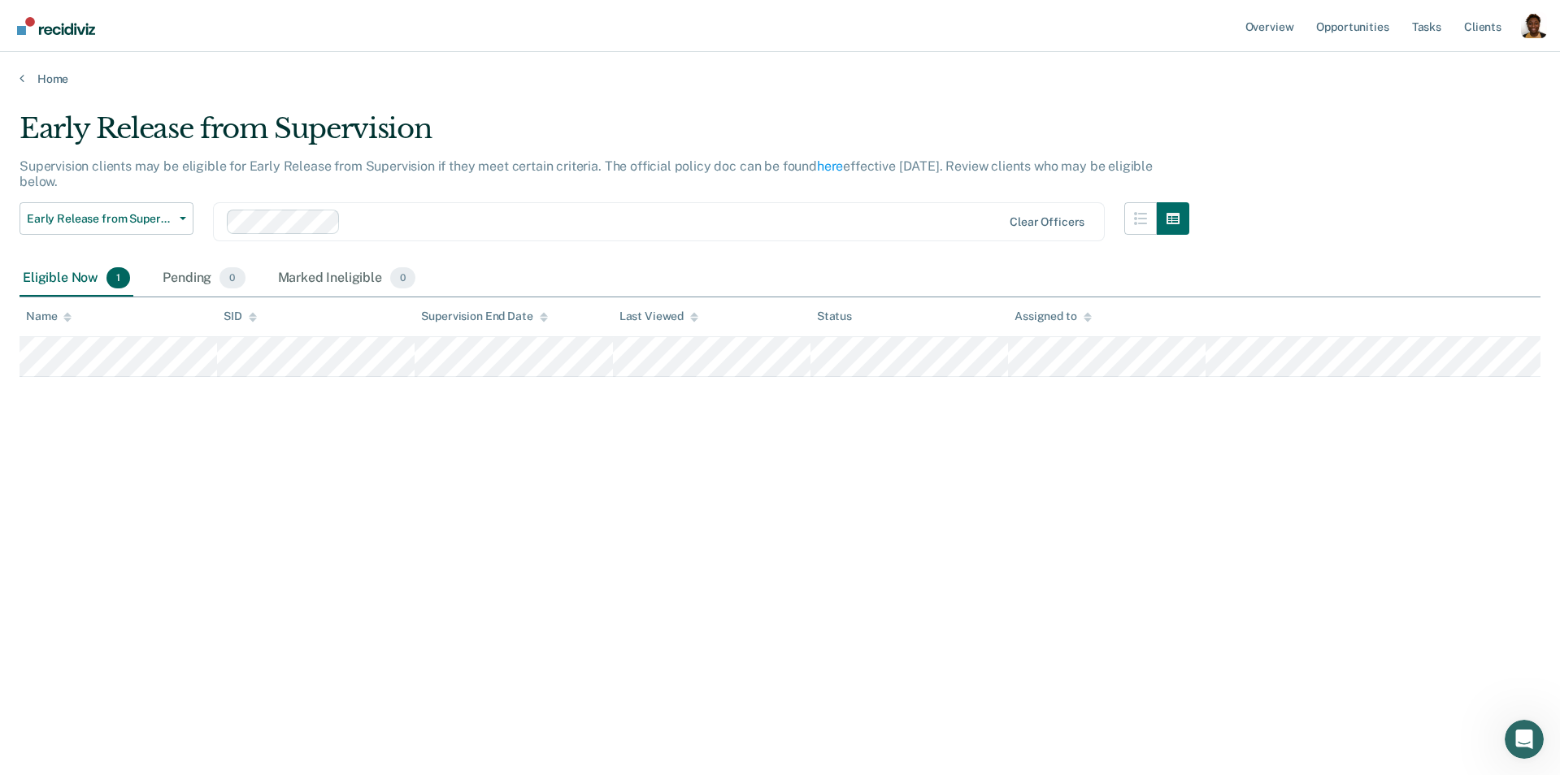
click at [404, 219] on div at bounding box center [674, 221] width 654 height 19
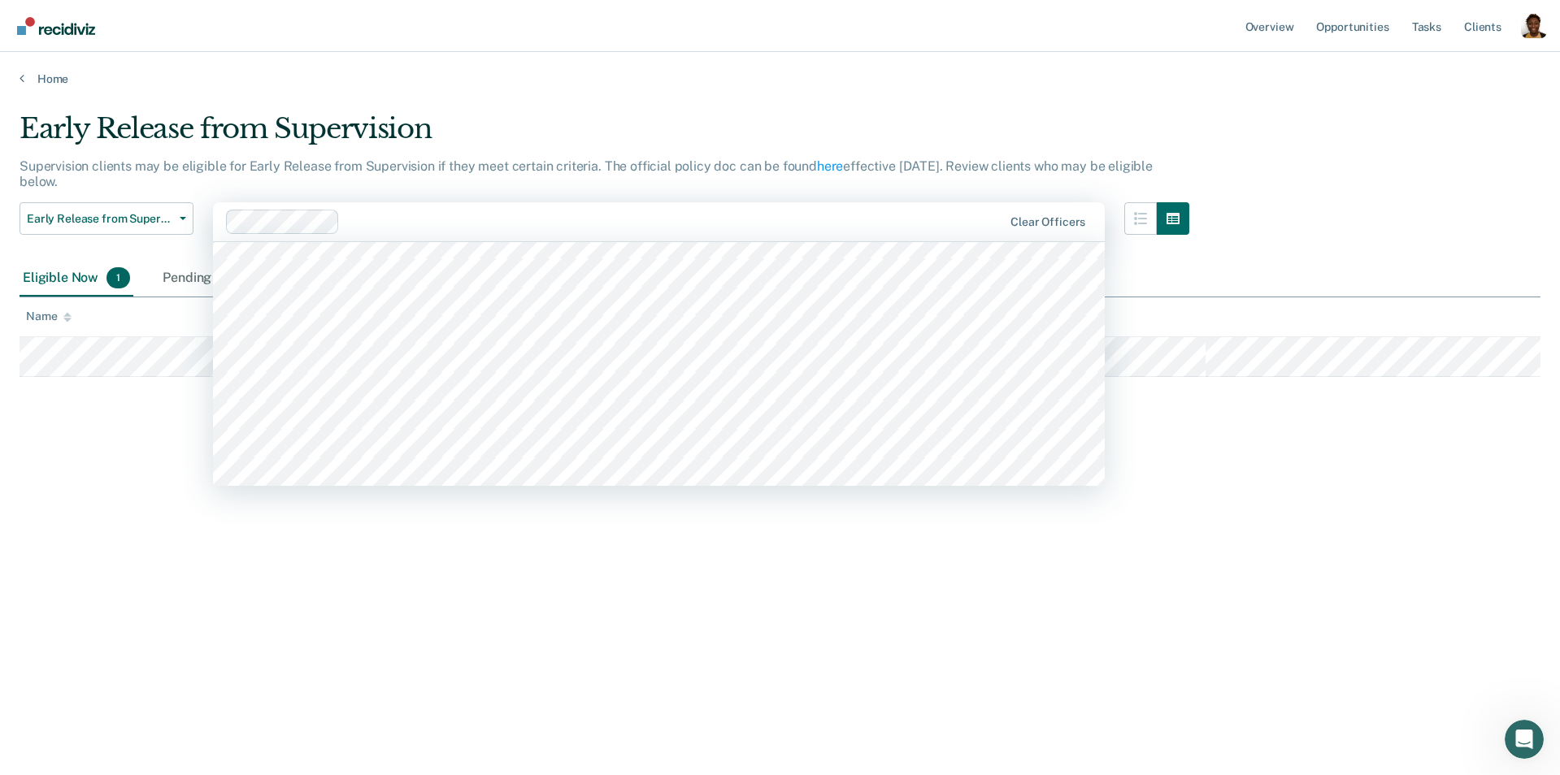
scroll to position [554, 0]
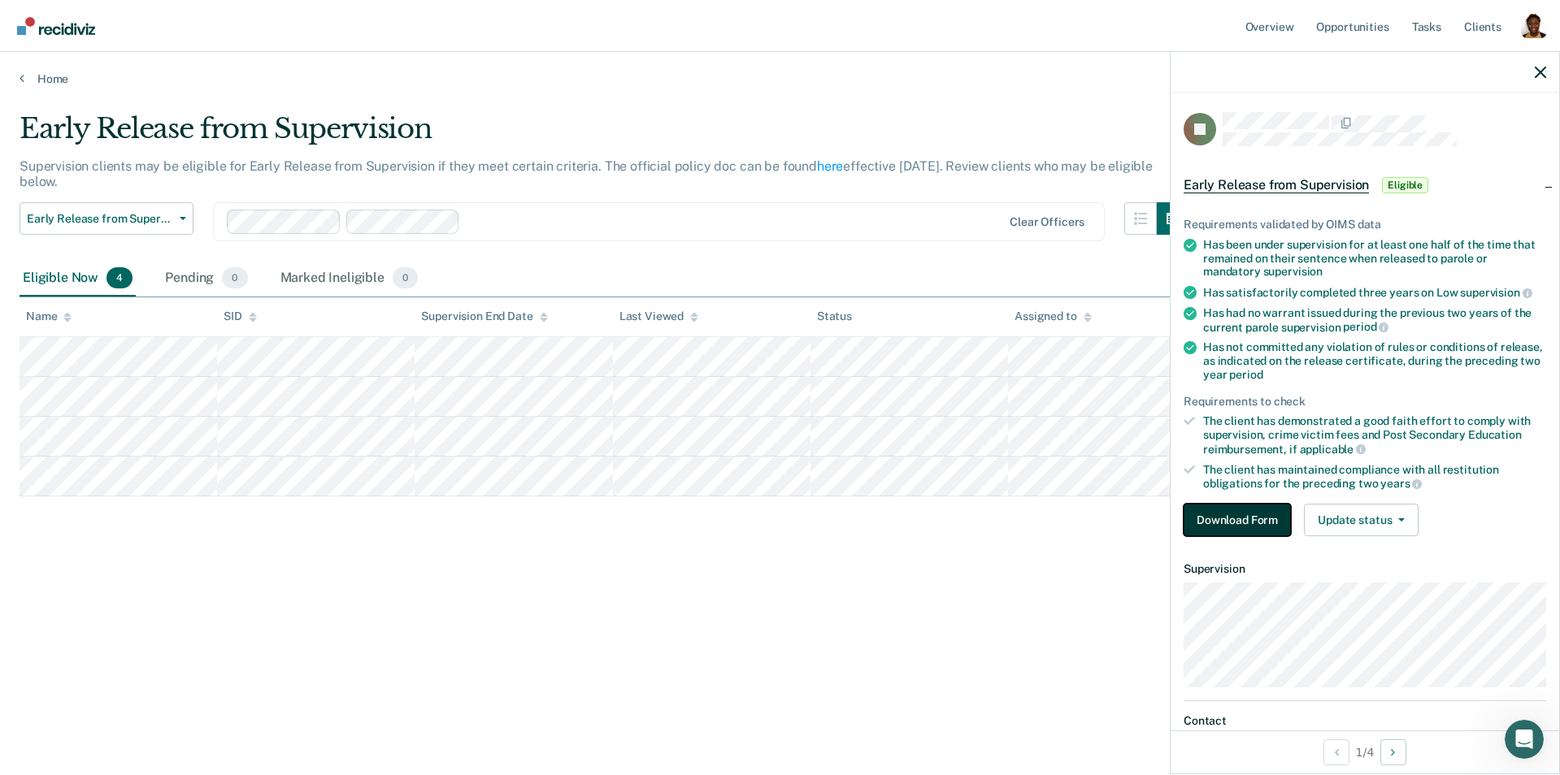
click at [1228, 514] on button "Download Form" at bounding box center [1236, 520] width 107 height 33
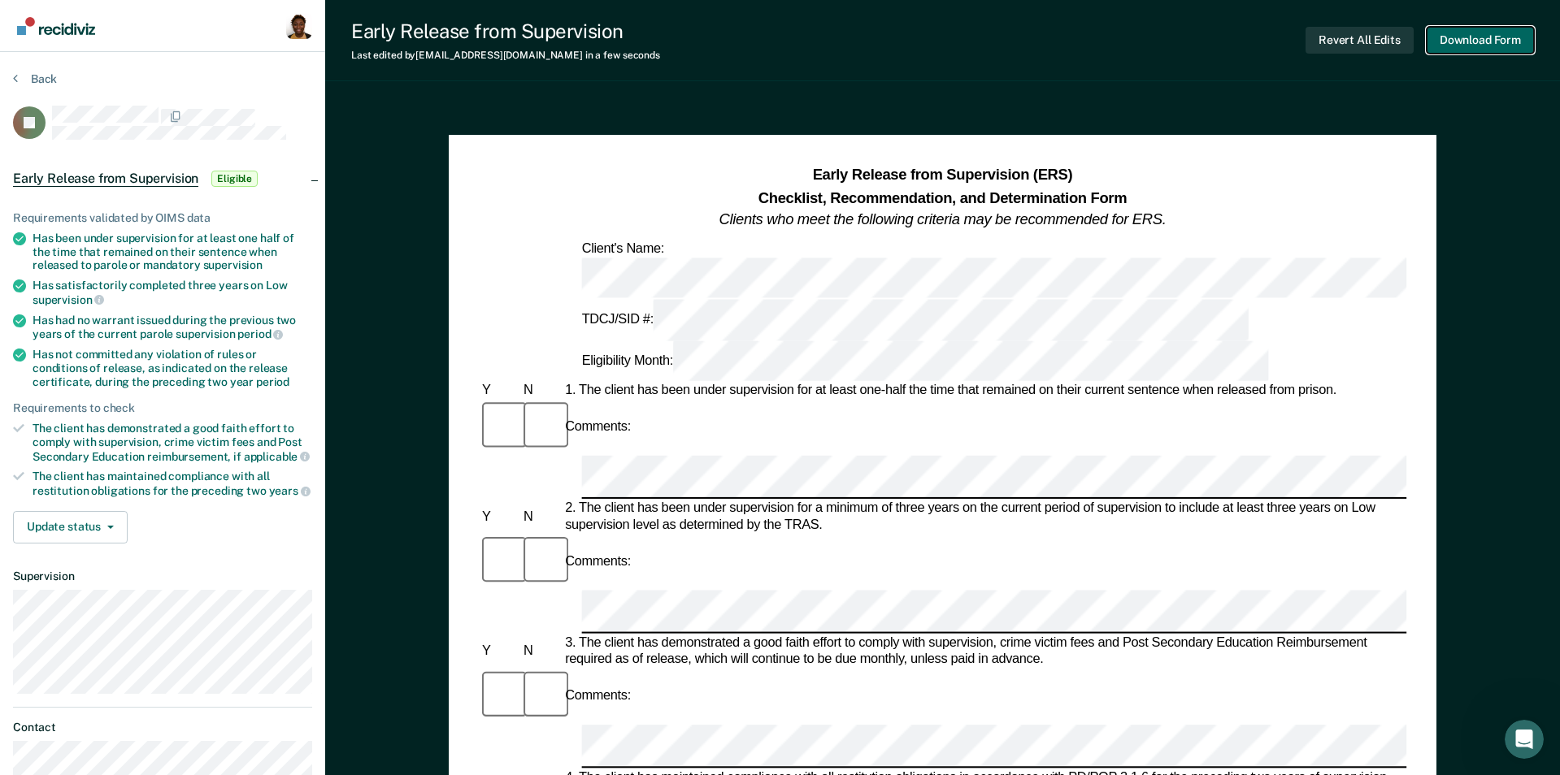
click at [1228, 39] on button "Download Form" at bounding box center [1479, 40] width 107 height 27
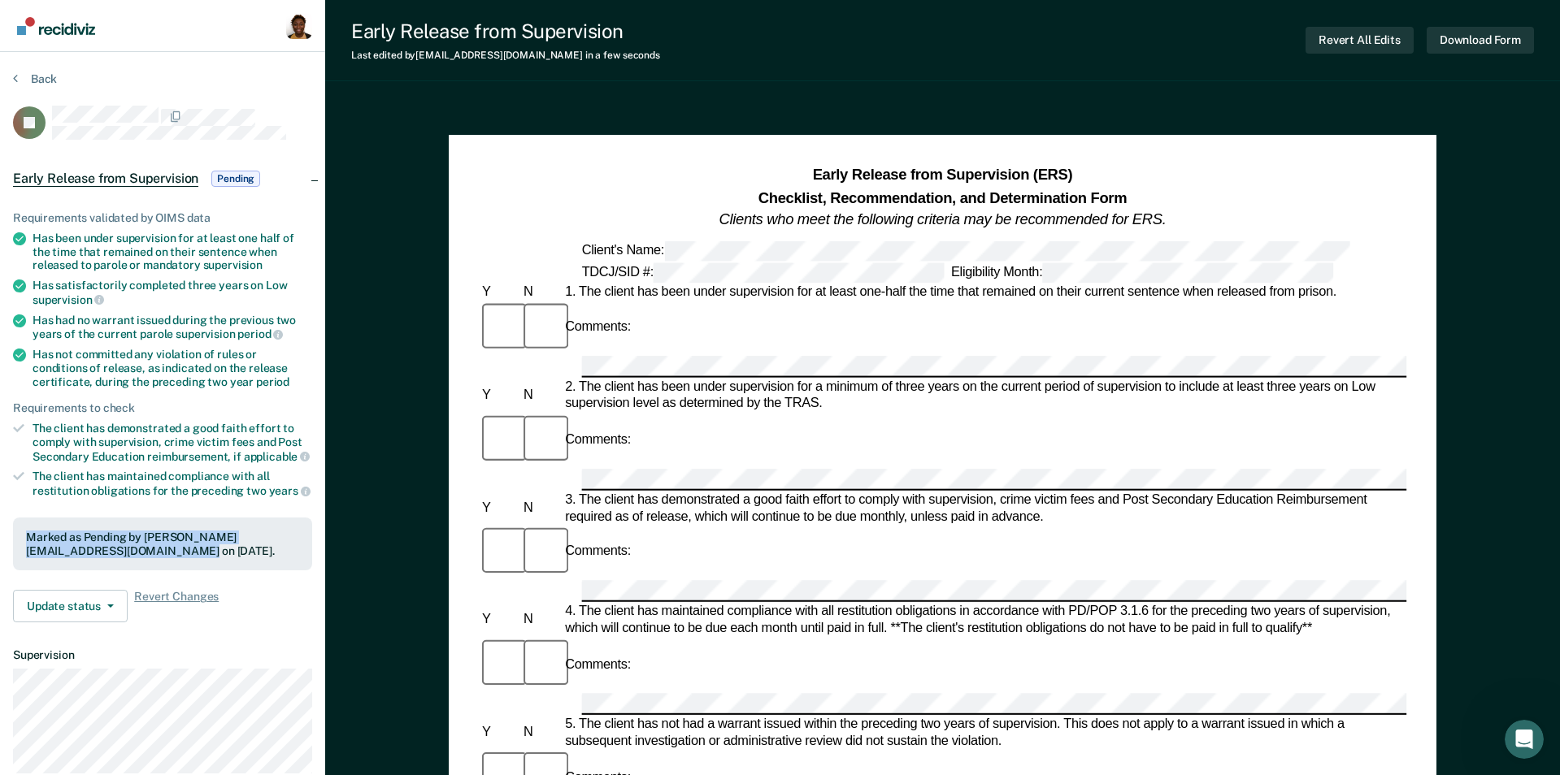
drag, startPoint x: 112, startPoint y: 550, endPoint x: 20, endPoint y: 539, distance: 92.5
click at [20, 539] on div "Marked as Pending by claycia@recidiviz.org on October 1, 2025." at bounding box center [162, 545] width 299 height 54
click at [23, 64] on section "Back LJ Early Release from Supervision Pending Requirements validated by OIMS d…" at bounding box center [162, 486] width 325 height 869
click at [28, 69] on section "Back LJ Early Release from Supervision Pending Requirements validated by OIMS d…" at bounding box center [162, 486] width 325 height 869
click at [38, 77] on button "Back" at bounding box center [35, 79] width 44 height 15
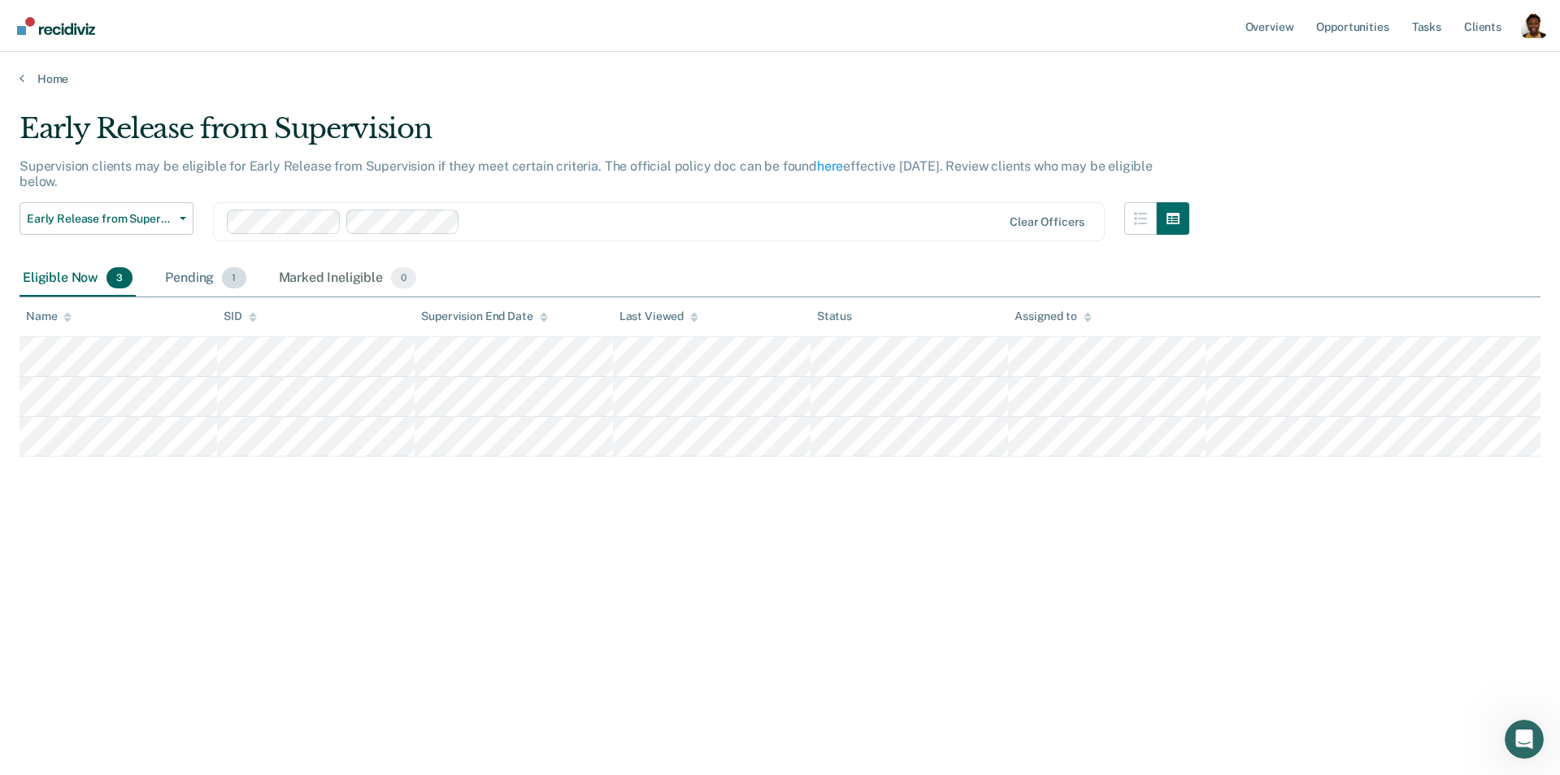
click at [230, 288] on div "Pending 1" at bounding box center [205, 279] width 87 height 36
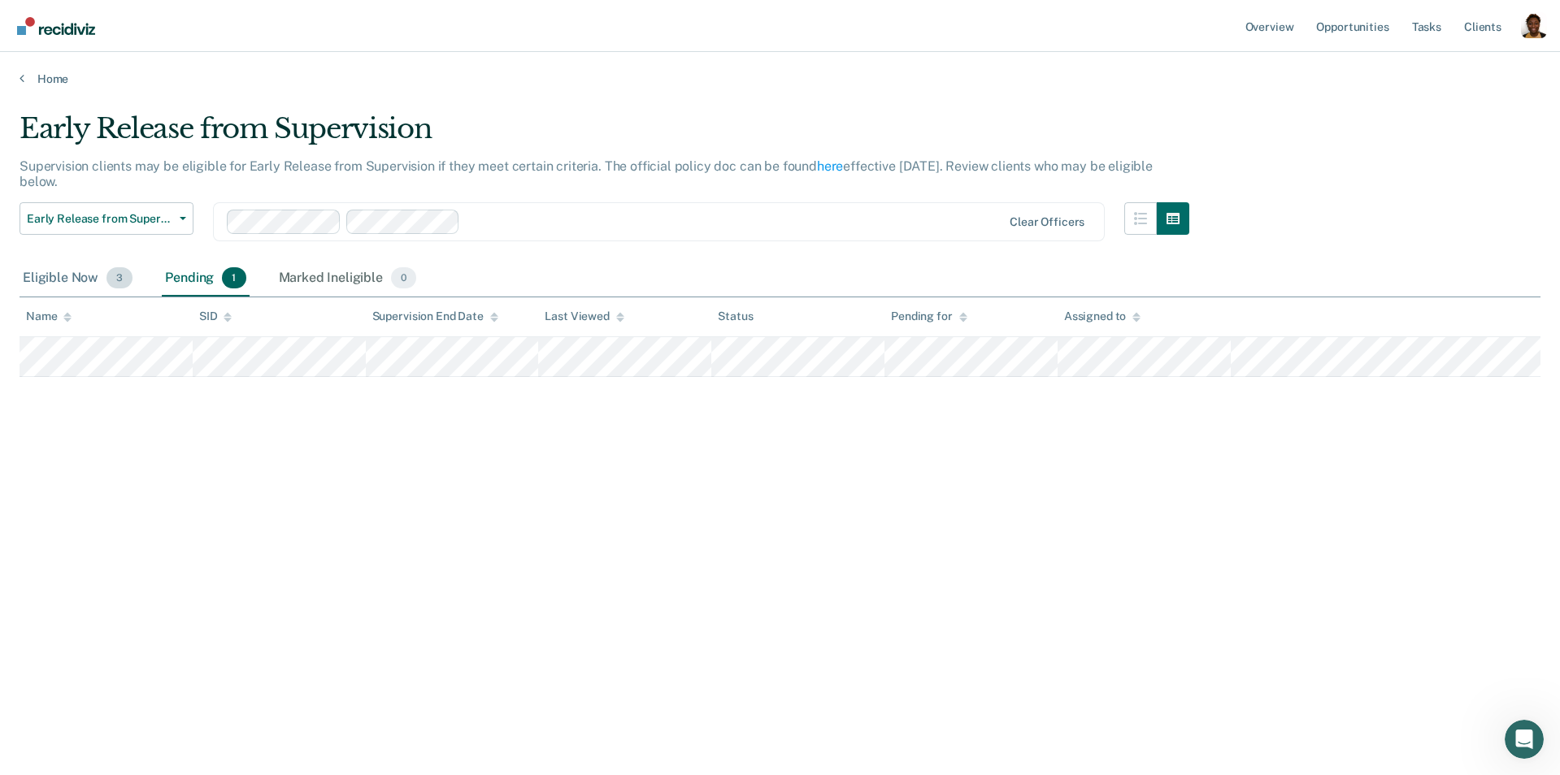
click at [89, 279] on div "Eligible Now 3" at bounding box center [78, 279] width 116 height 36
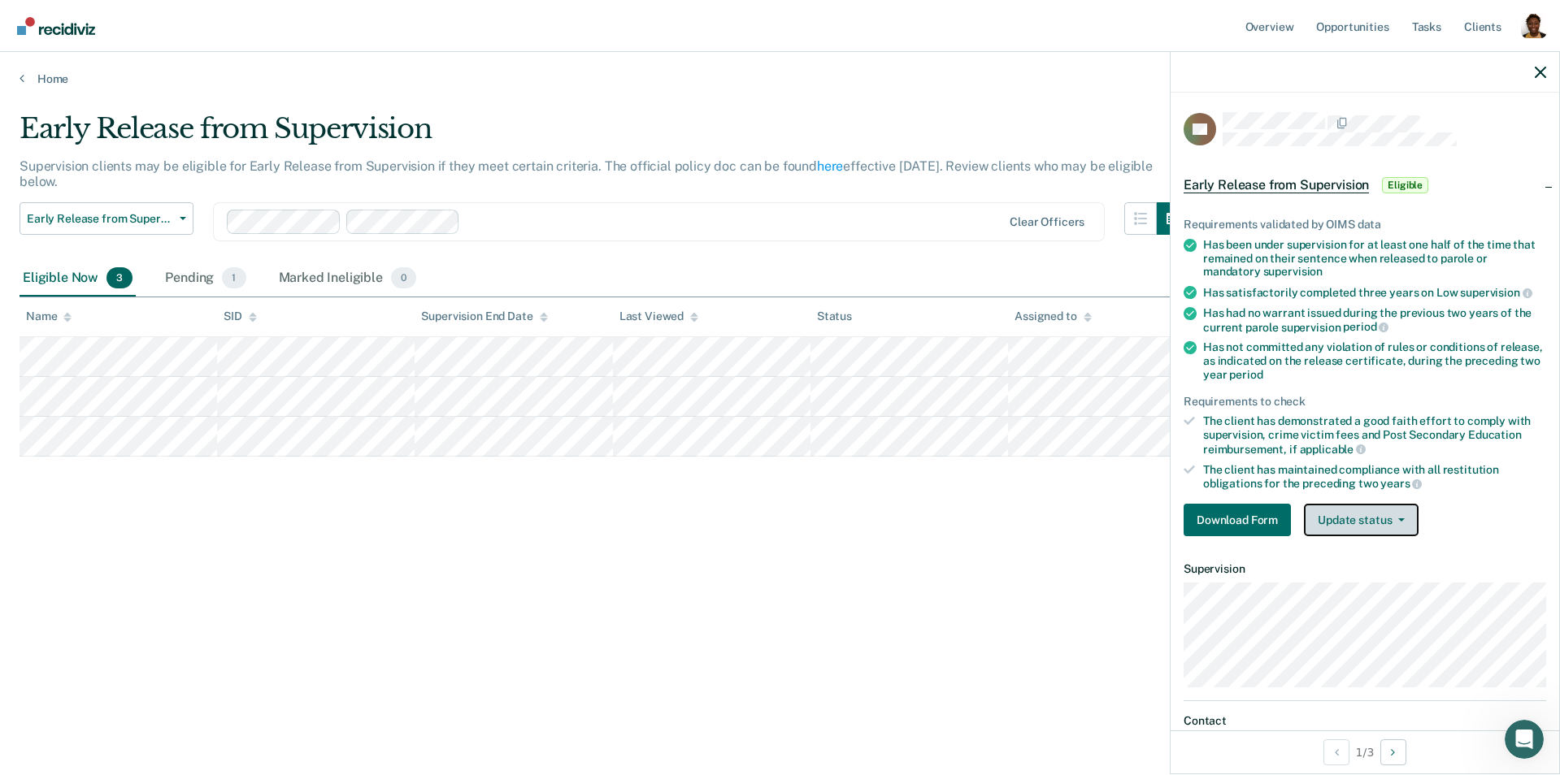
click at [1228, 527] on button "Update status" at bounding box center [1361, 520] width 115 height 33
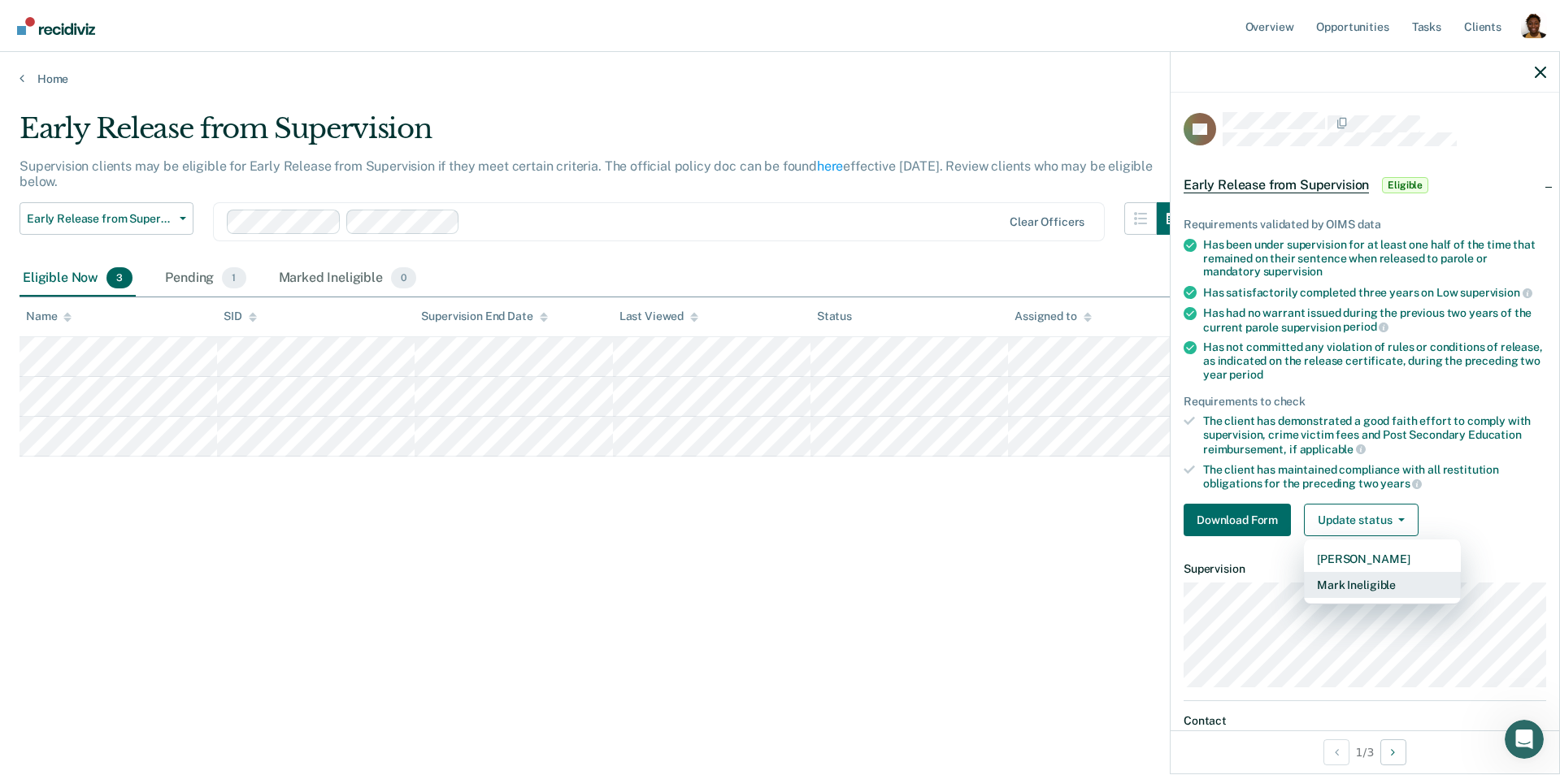
click at [1228, 587] on button "Mark Ineligible" at bounding box center [1382, 585] width 157 height 26
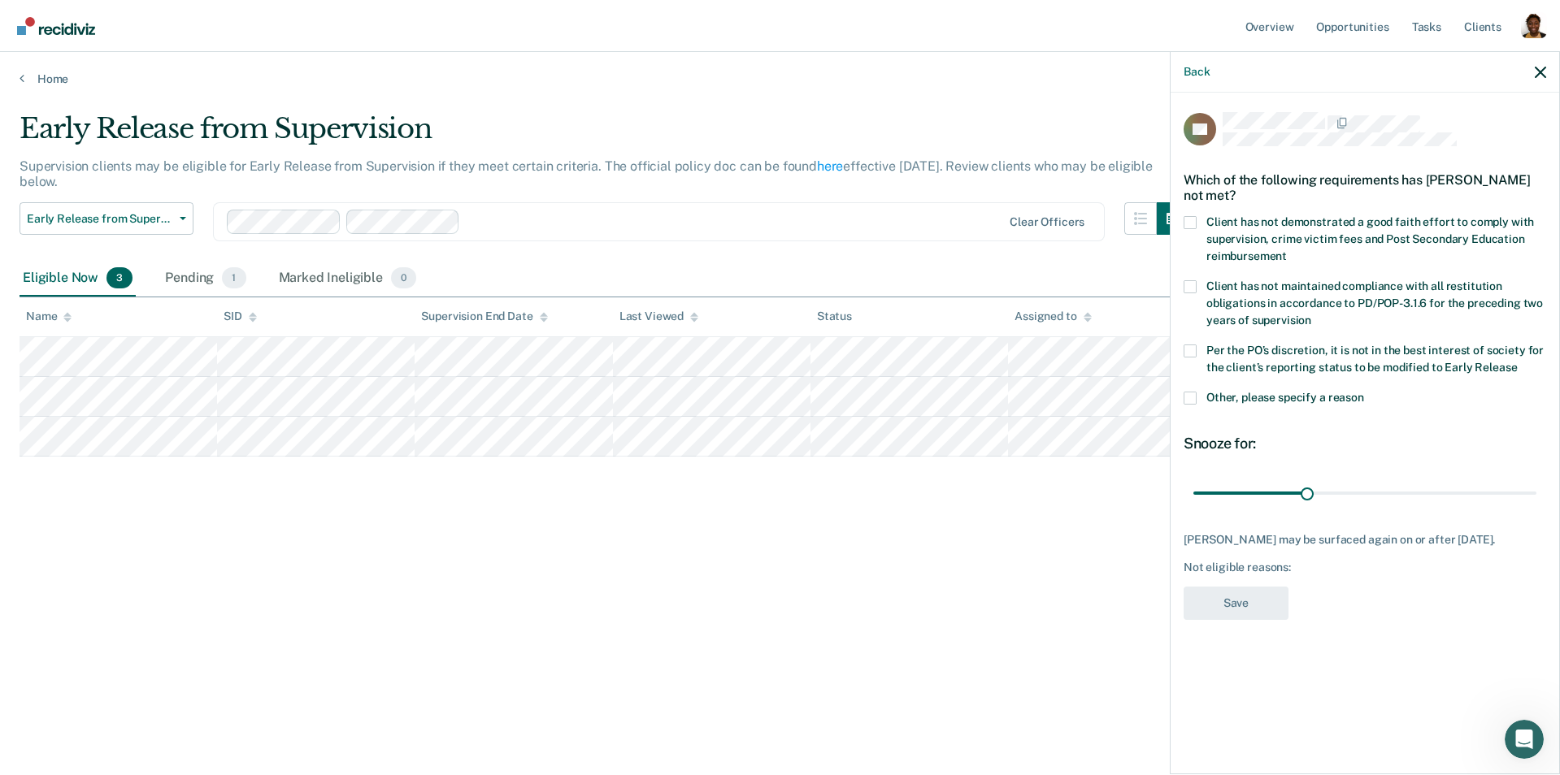
click at [1189, 221] on span at bounding box center [1189, 222] width 13 height 13
click at [1228, 250] on input "Client has not demonstrated a good faith effort to comply with supervision, cri…" at bounding box center [1287, 250] width 0 height 0
drag, startPoint x: 1305, startPoint y: 491, endPoint x: 1559, endPoint y: 501, distance: 253.8
type input "90"
click at [1228, 501] on input "range" at bounding box center [1364, 493] width 343 height 28
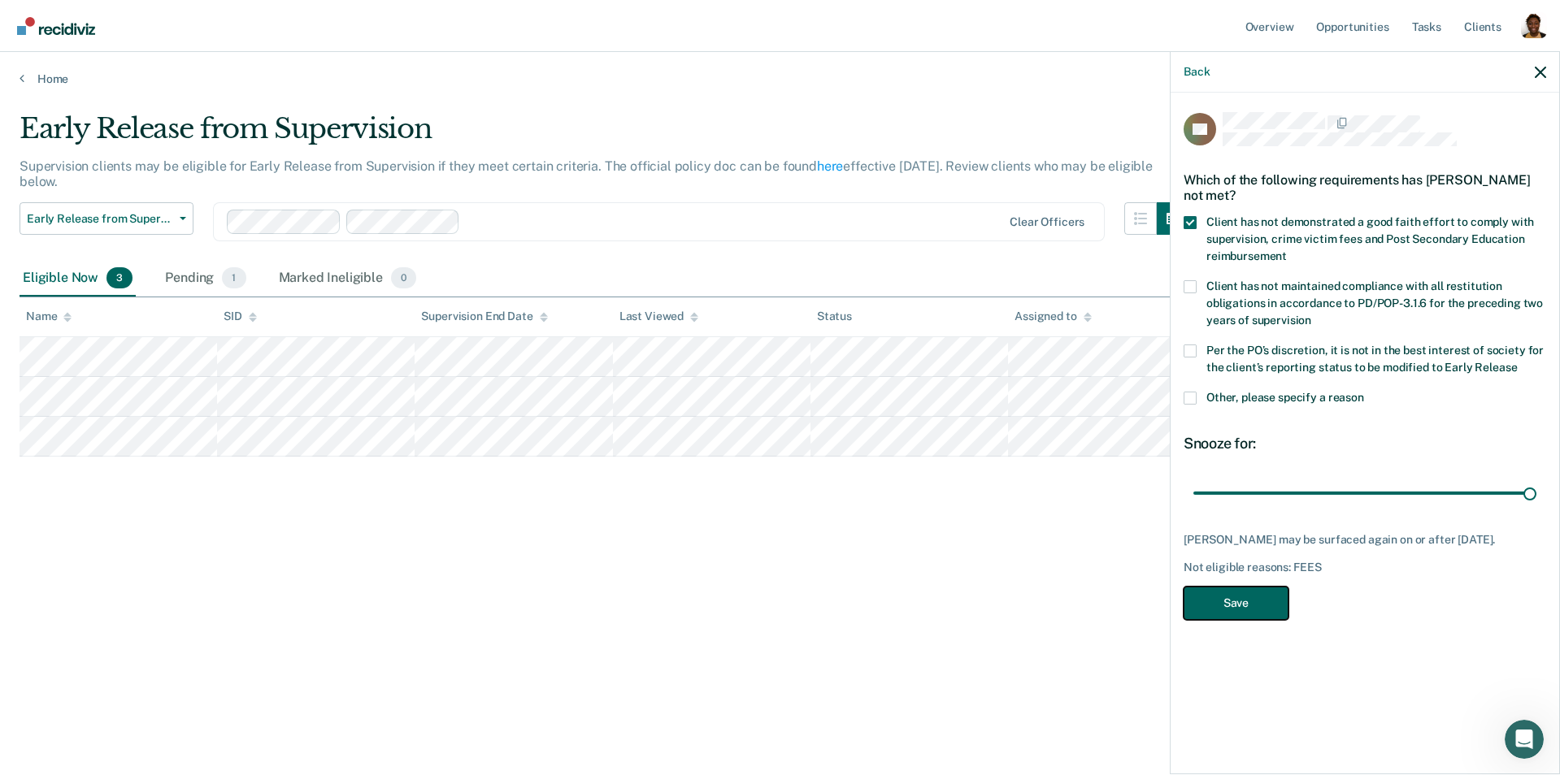
click at [1222, 619] on button "Save" at bounding box center [1235, 603] width 105 height 33
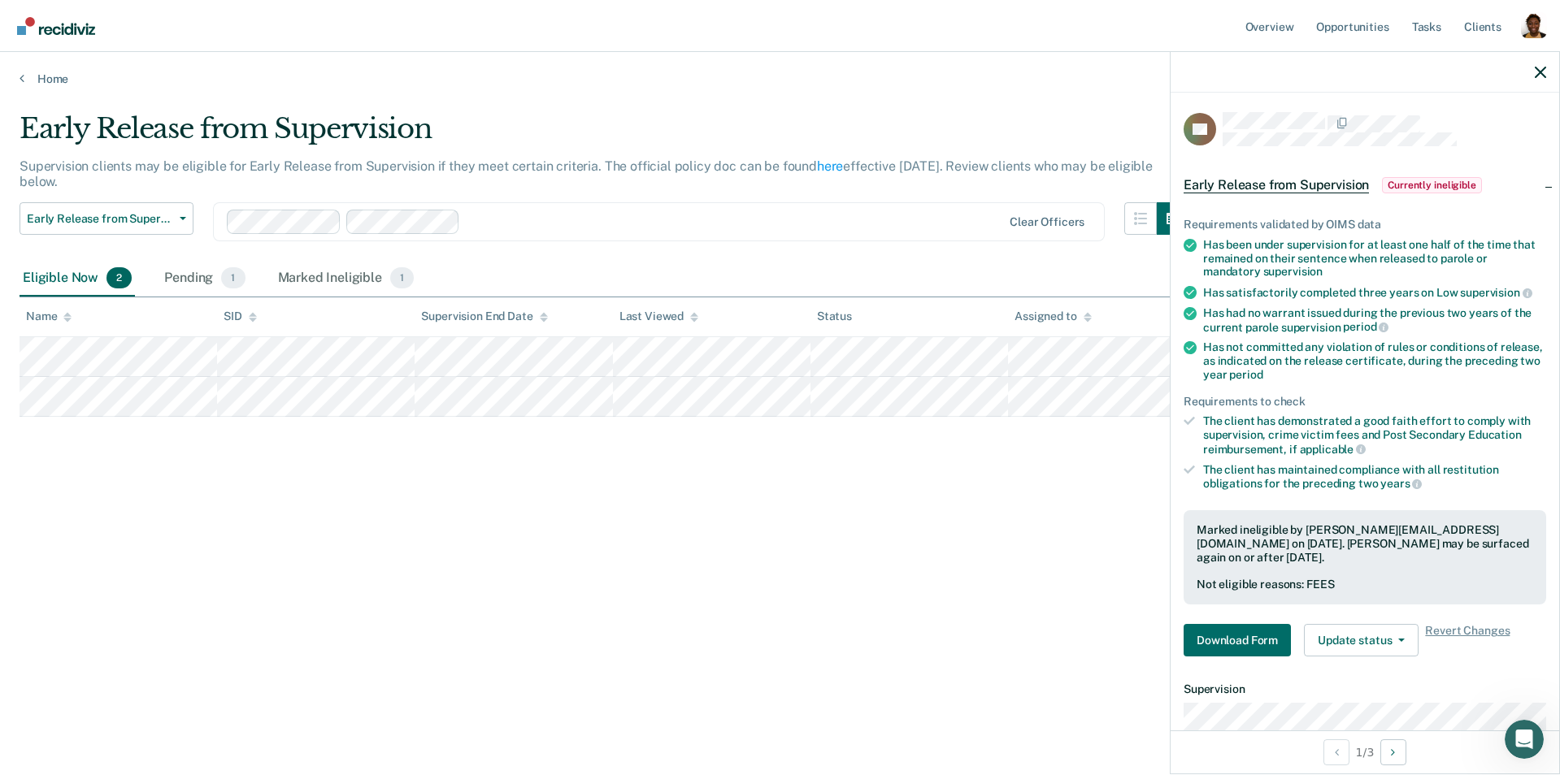
click at [1228, 566] on div "Marked ineligible by claycia@recidiviz.org on October 1, 2025. Richard Cranfill…" at bounding box center [1364, 557] width 363 height 94
click at [341, 276] on div "Marked Ineligible 1" at bounding box center [346, 279] width 143 height 36
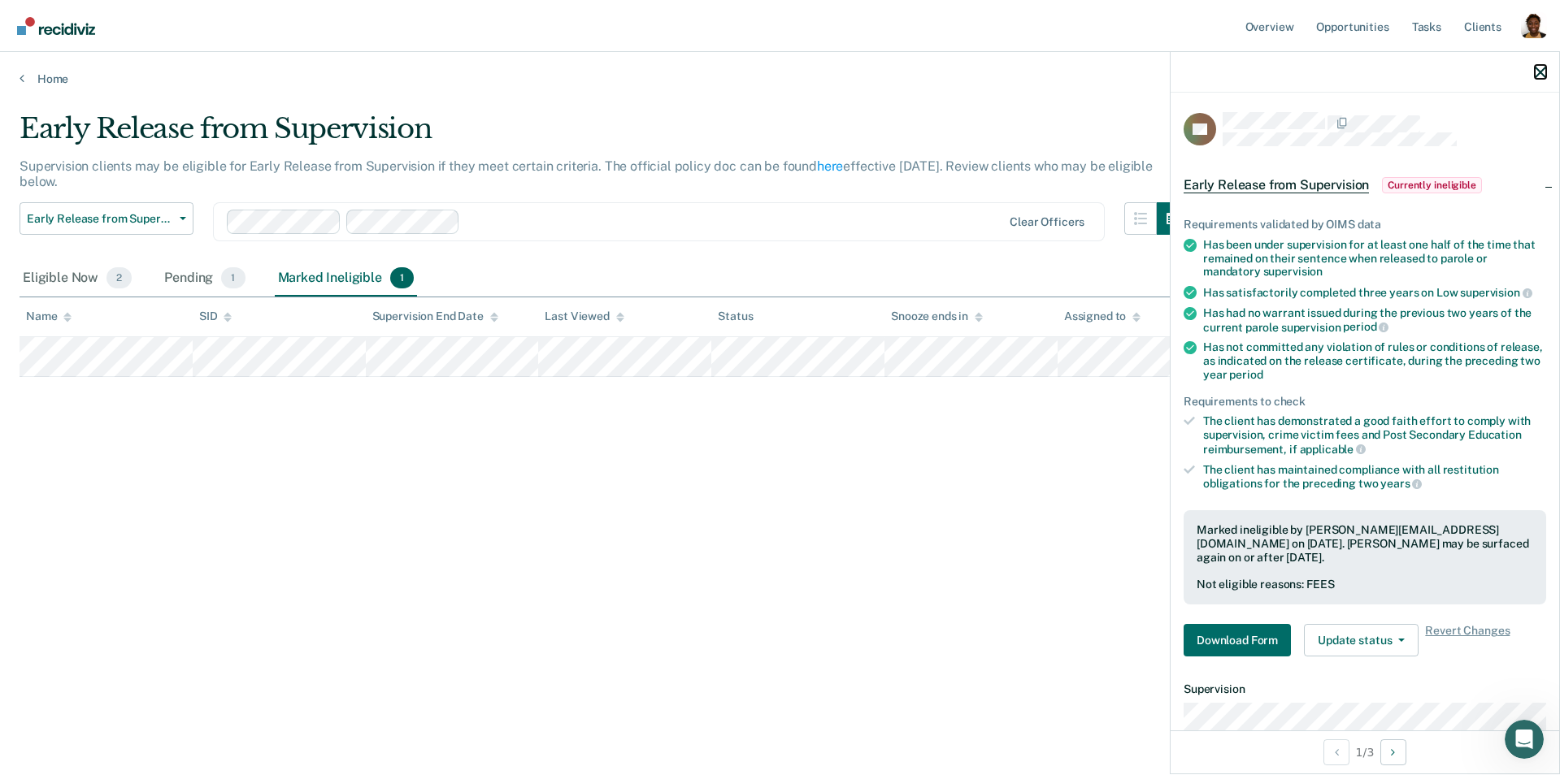
click at [1228, 69] on icon "button" at bounding box center [1540, 72] width 11 height 11
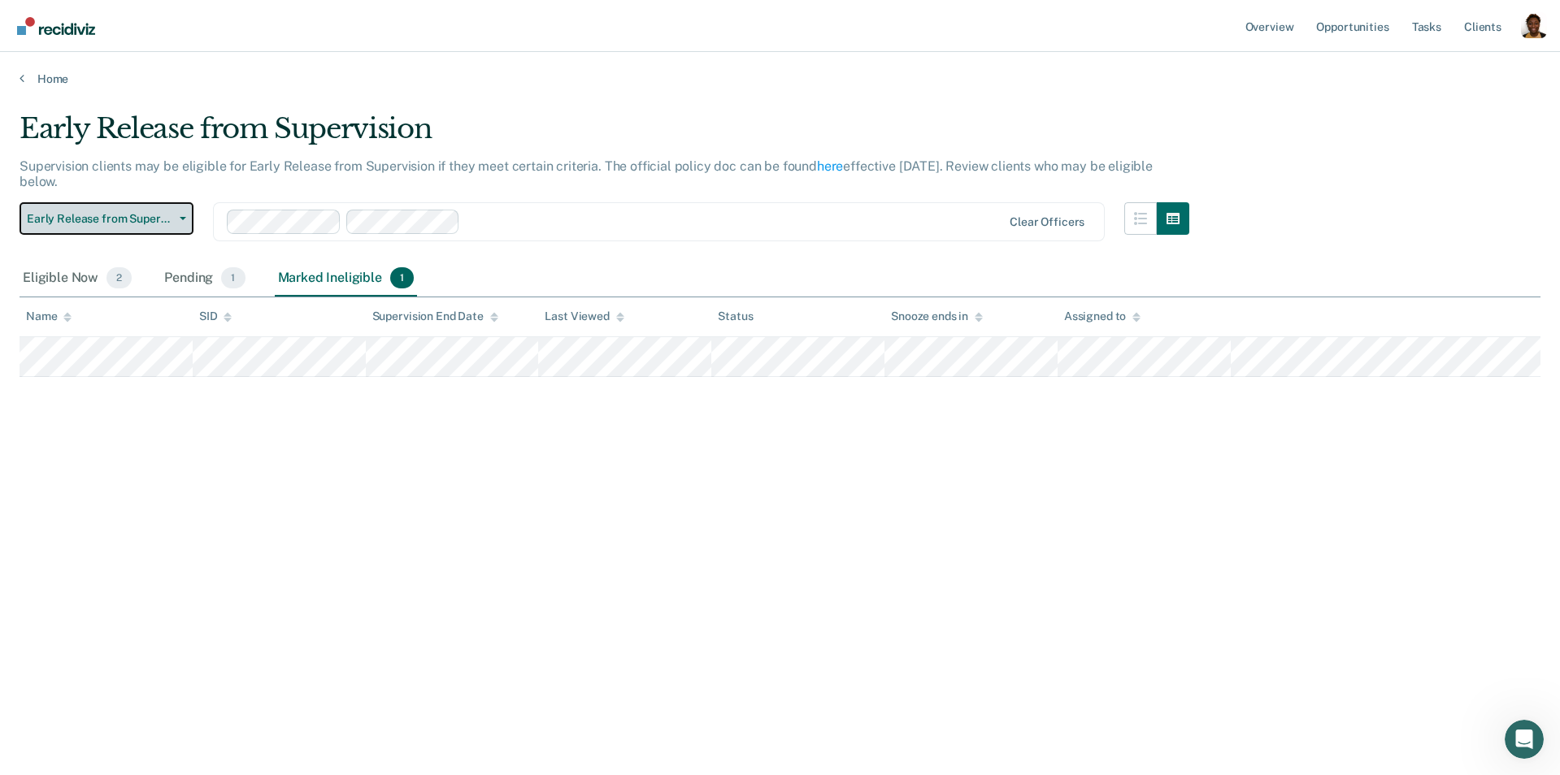
click at [92, 211] on button "Early Release from Supervision" at bounding box center [107, 218] width 174 height 33
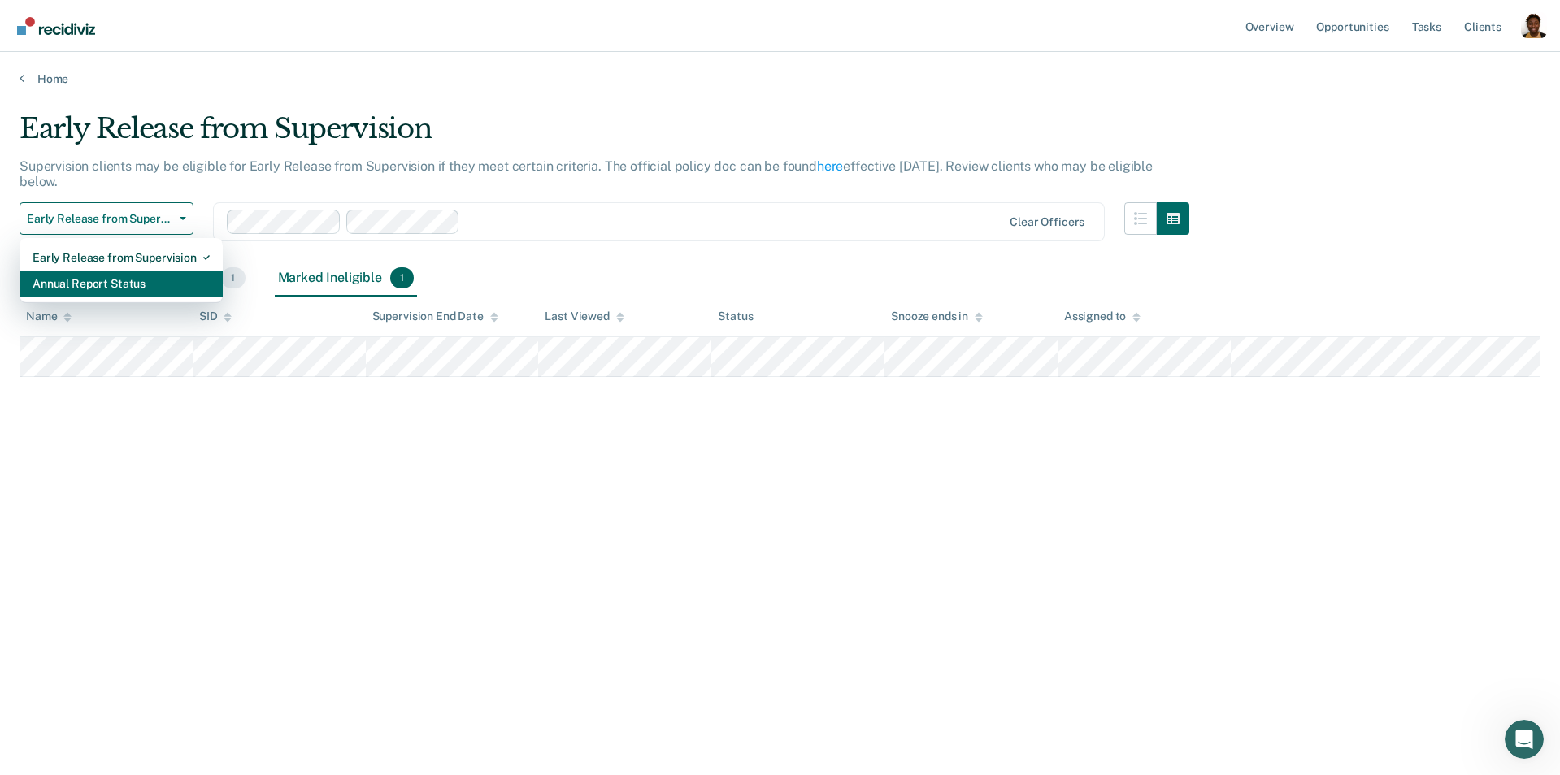
click at [92, 280] on div "Annual Report Status" at bounding box center [121, 284] width 177 height 26
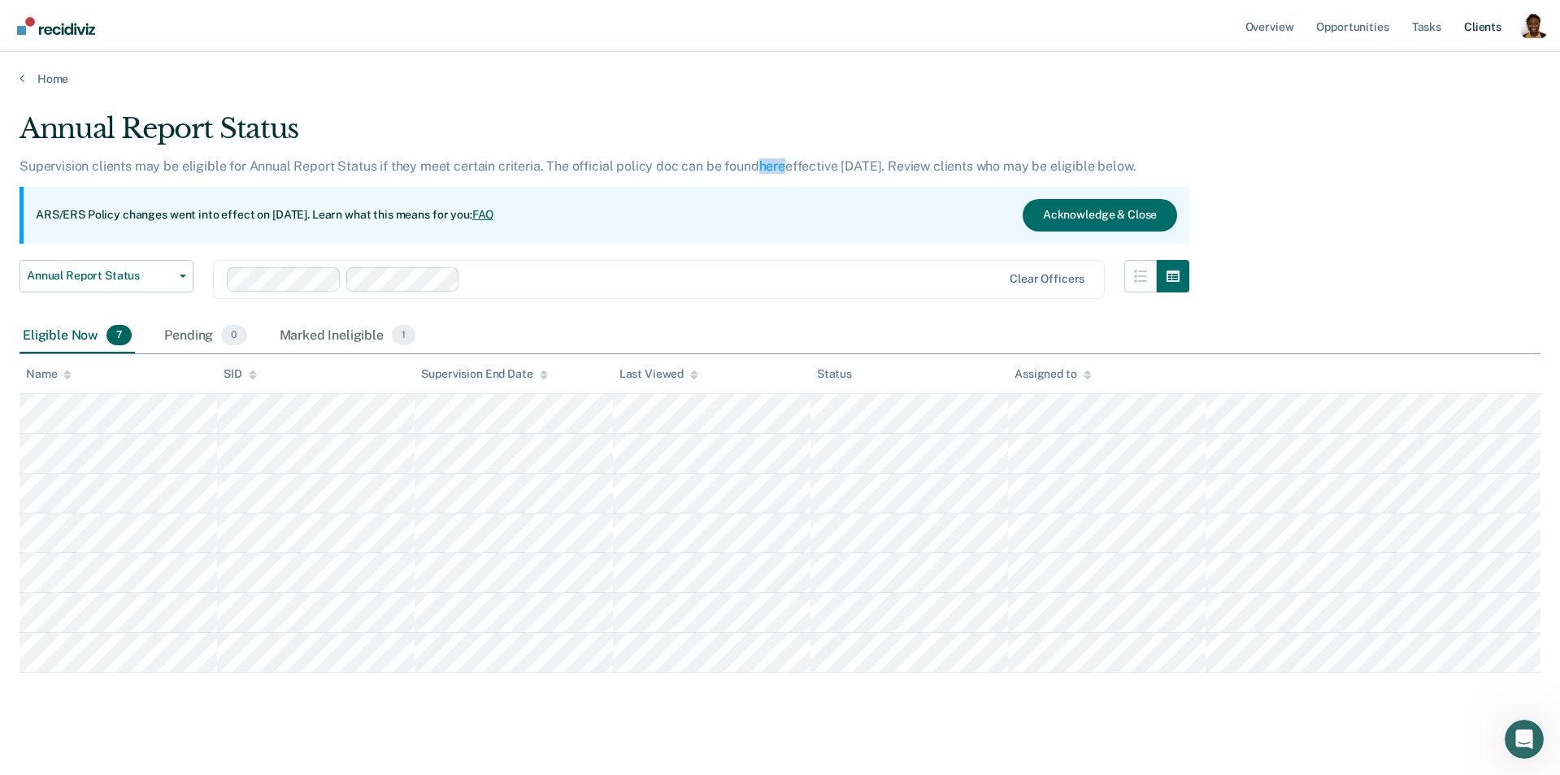
click at [1228, 28] on link "Client s" at bounding box center [1483, 26] width 44 height 52
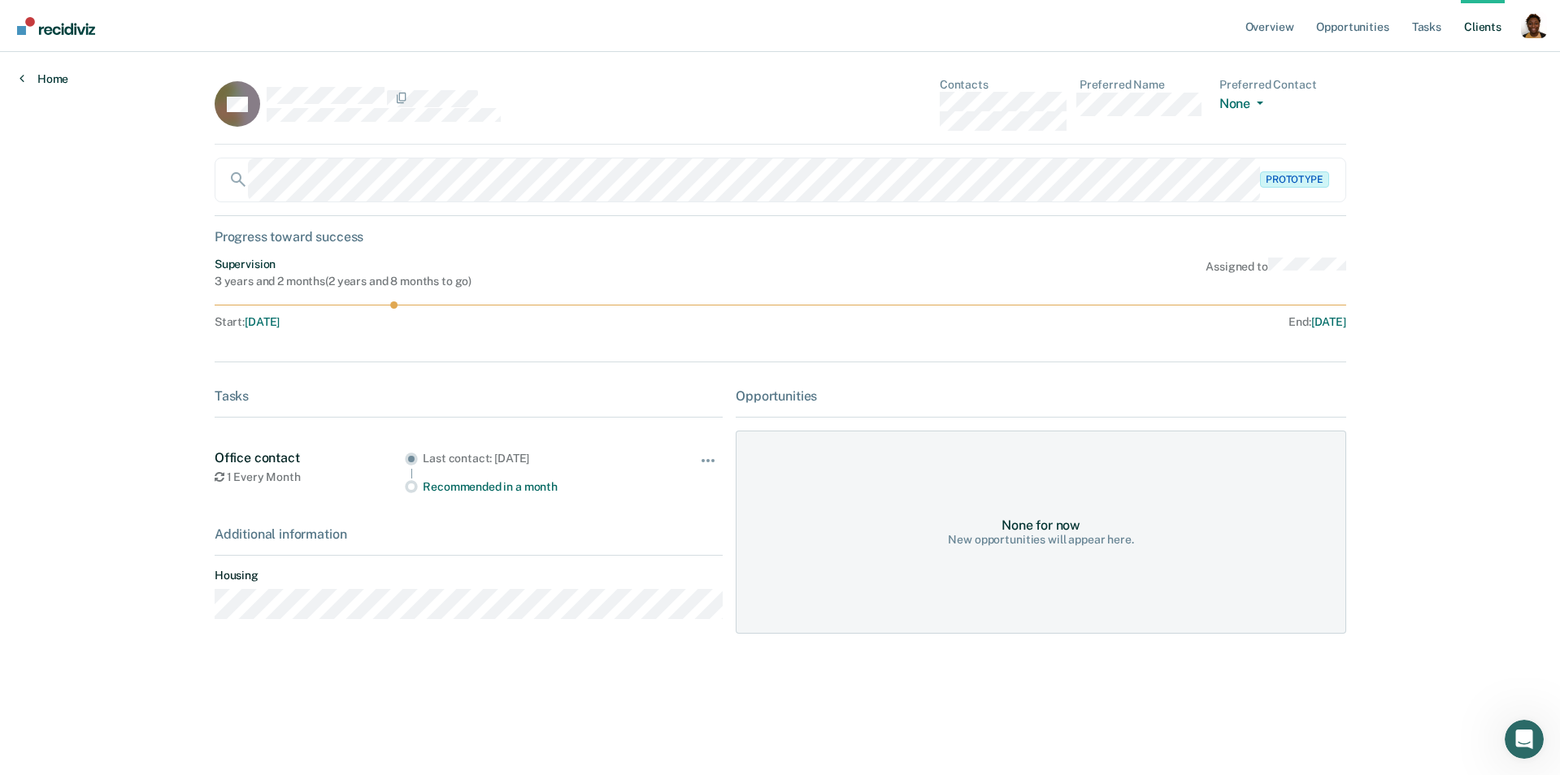
click at [65, 80] on link "Home" at bounding box center [44, 79] width 49 height 15
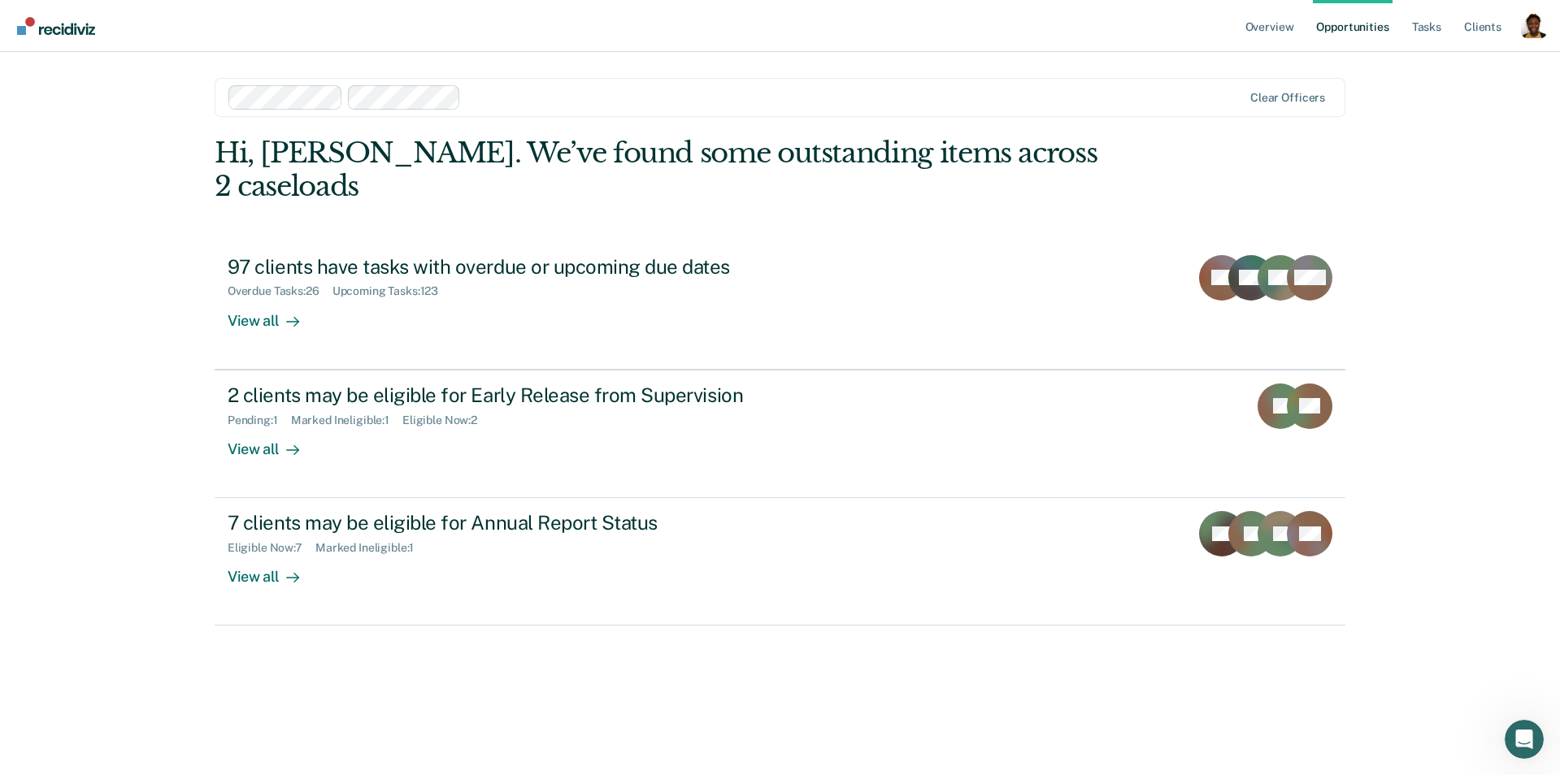
click at [1228, 23] on div "Profile dropdown button" at bounding box center [1534, 25] width 26 height 26
click at [1228, 82] on link "How it works" at bounding box center [1468, 87] width 131 height 14
click at [1228, 35] on link "Tasks" at bounding box center [1427, 26] width 36 height 52
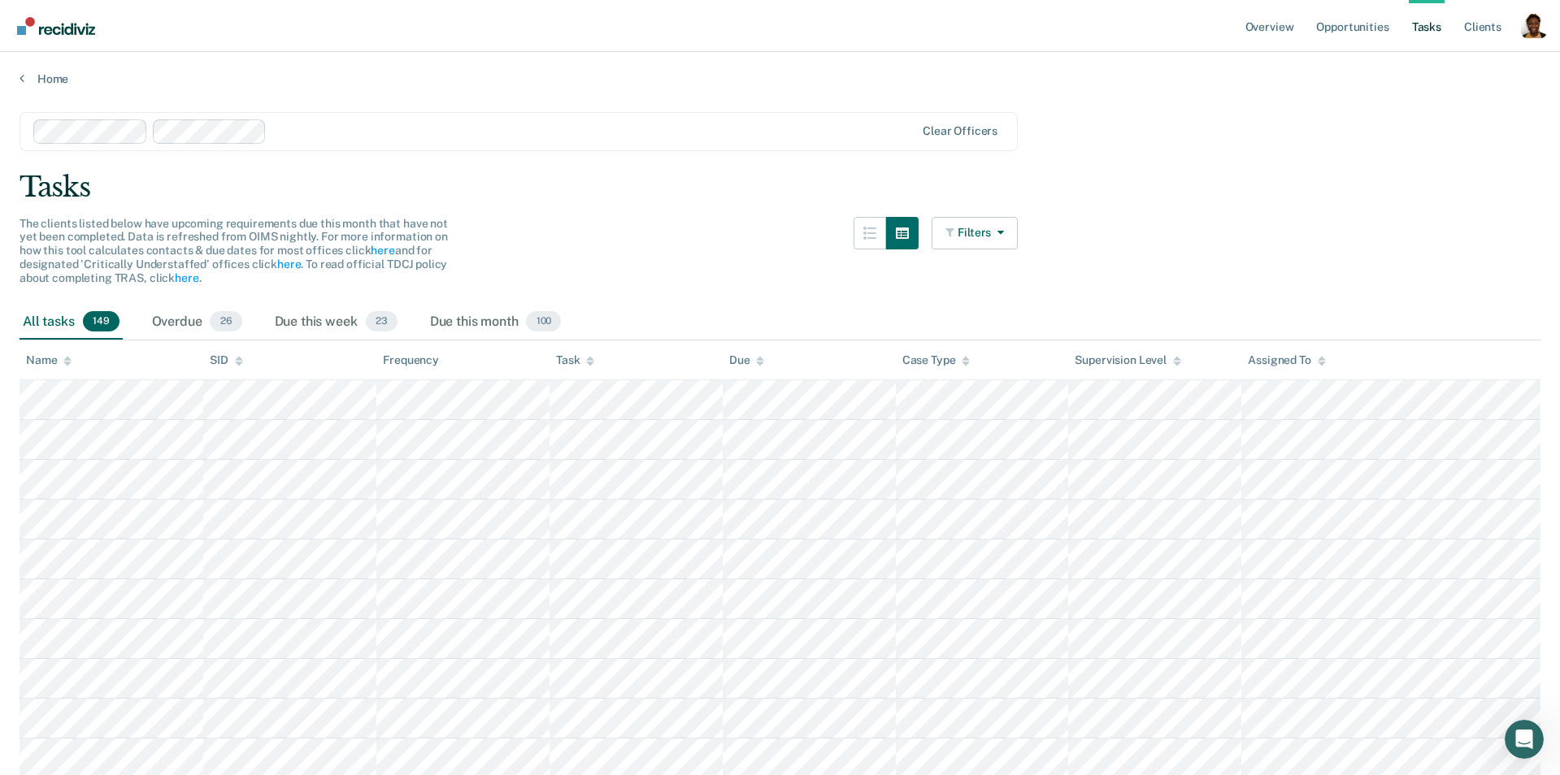
click at [1228, 28] on div "Profile dropdown button" at bounding box center [1534, 25] width 26 height 26
click at [1228, 87] on link "How it works" at bounding box center [1468, 87] width 131 height 14
click at [962, 359] on icon at bounding box center [966, 361] width 8 height 11
click at [690, 265] on div "The clients listed below have upcoming requirements due this month that have no…" at bounding box center [519, 261] width 998 height 88
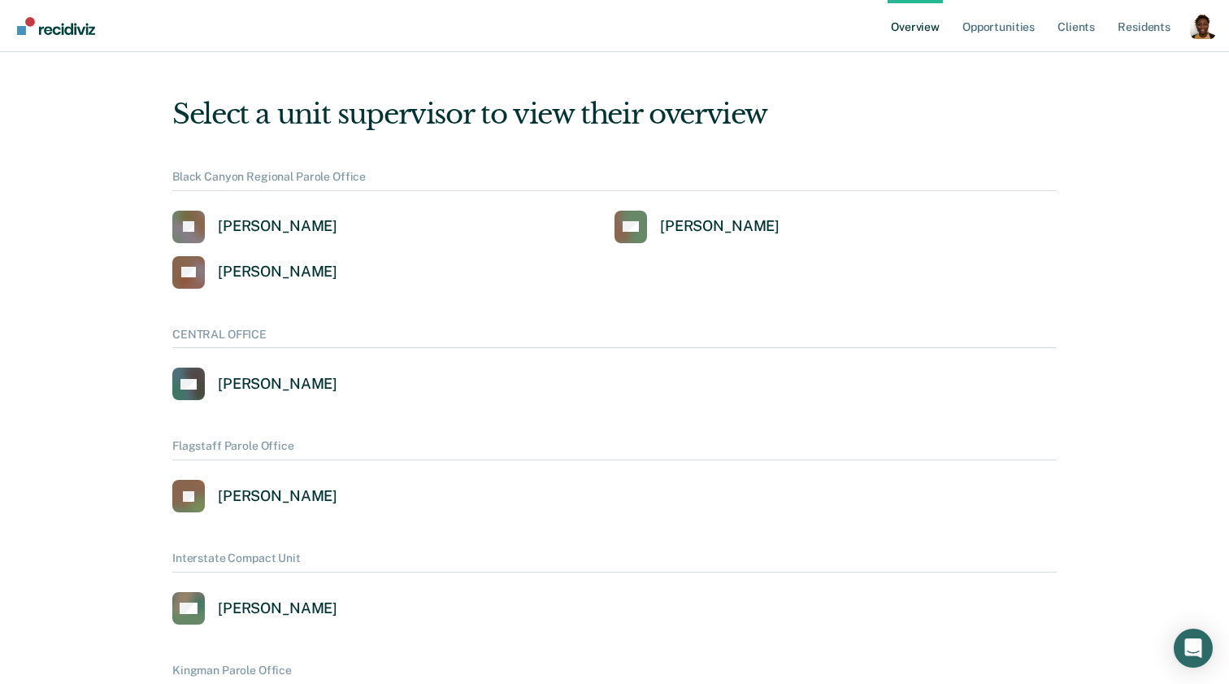
click at [1197, 33] on div "Profile dropdown button" at bounding box center [1203, 26] width 26 height 26
click at [1101, 68] on link "Profile" at bounding box center [1137, 66] width 131 height 14
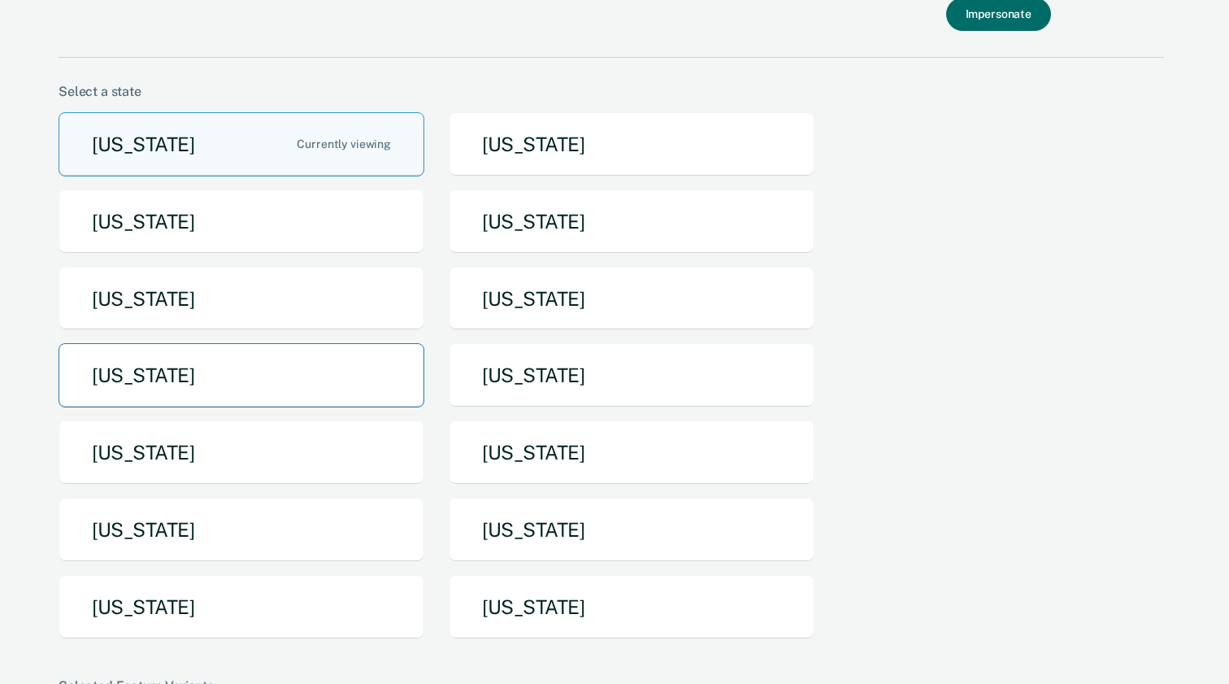
scroll to position [140, 0]
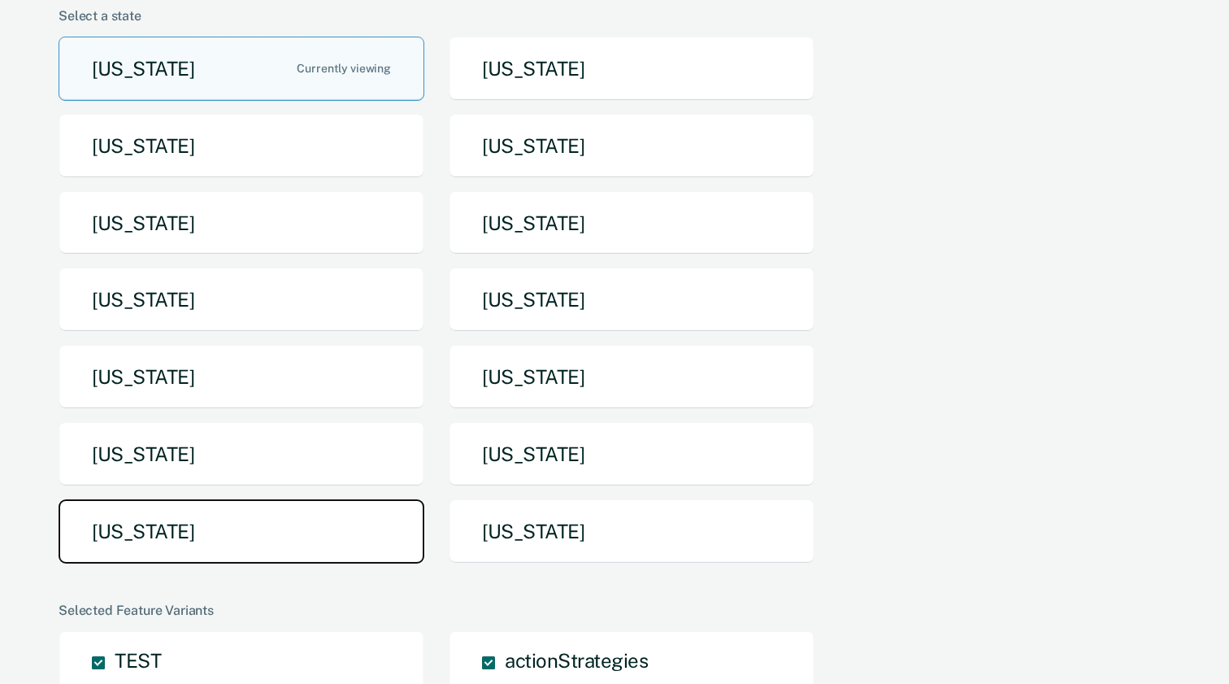
click at [254, 520] on button "Texas" at bounding box center [242, 531] width 366 height 64
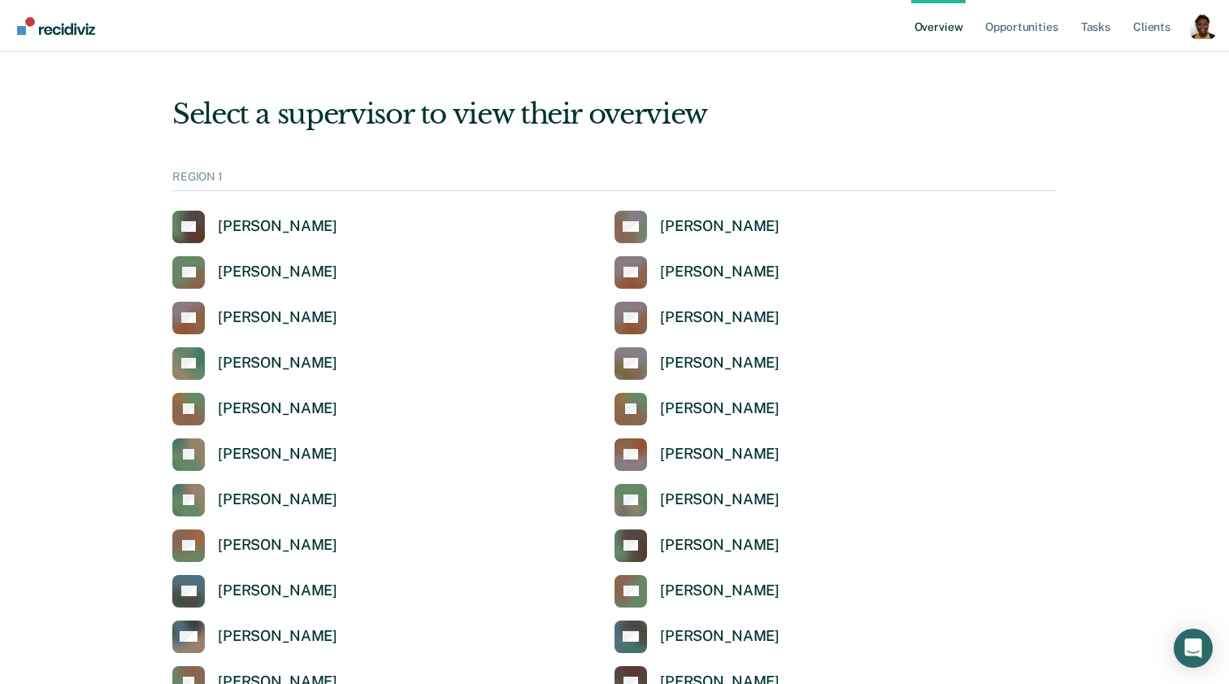
click at [1204, 33] on div "Profile dropdown button" at bounding box center [1203, 26] width 26 height 26
click at [1102, 27] on link "Tasks" at bounding box center [1096, 26] width 36 height 52
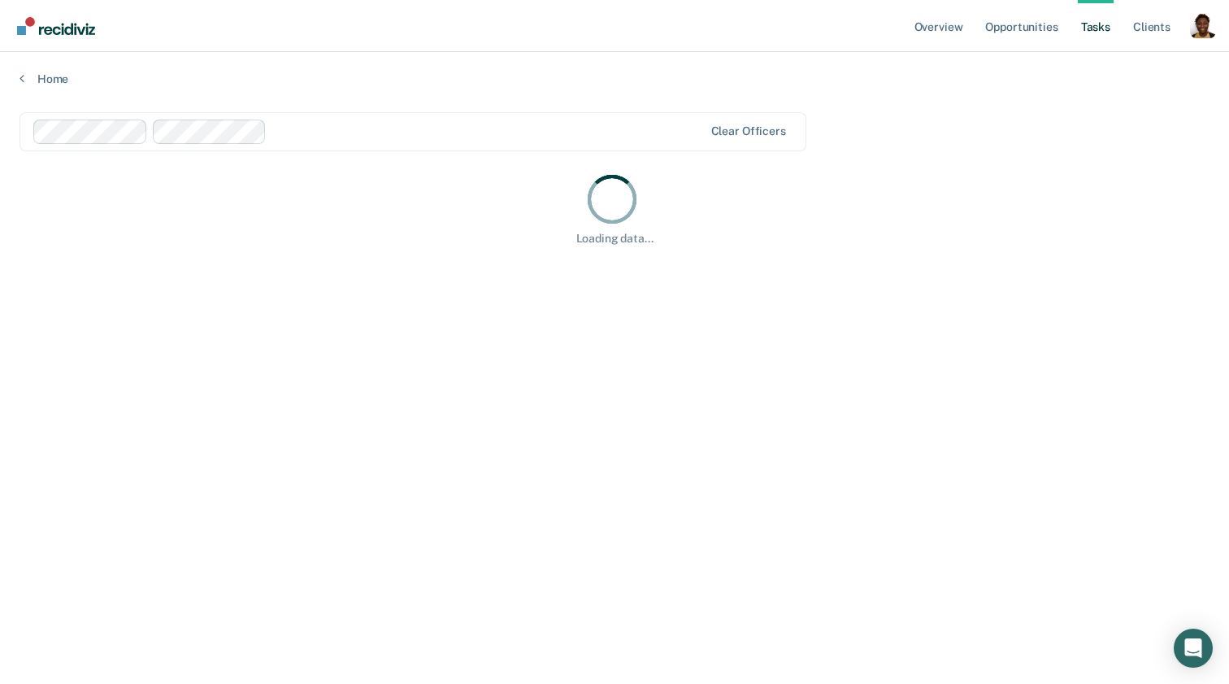
click at [1207, 31] on div "Profile dropdown button" at bounding box center [1203, 25] width 26 height 26
click at [1106, 76] on div "Overview Opportunities Tasks Client s Profile How it works Log Out Home Clear o…" at bounding box center [614, 342] width 1229 height 684
click at [1217, 37] on div "Overview Opportunities Tasks Client s Profile How it works Log Out" at bounding box center [614, 26] width 1229 height 52
click at [1205, 29] on div "Profile dropdown button" at bounding box center [1203, 25] width 26 height 26
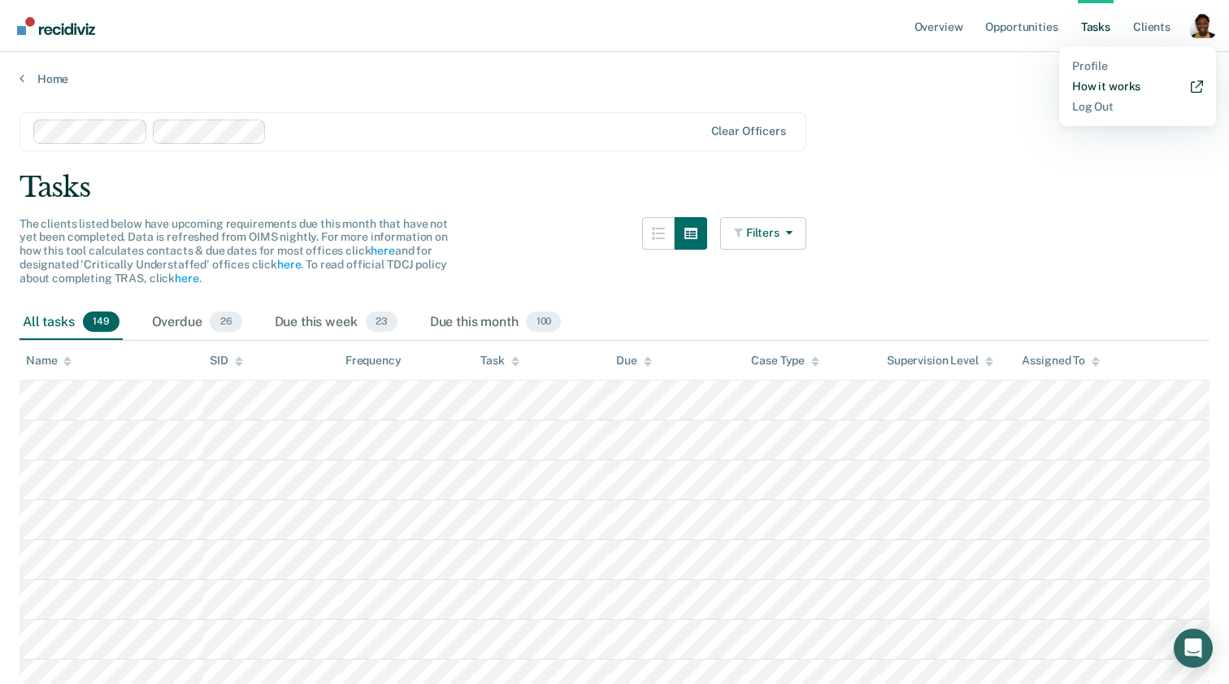
click at [1109, 89] on link "How it works" at bounding box center [1137, 87] width 131 height 14
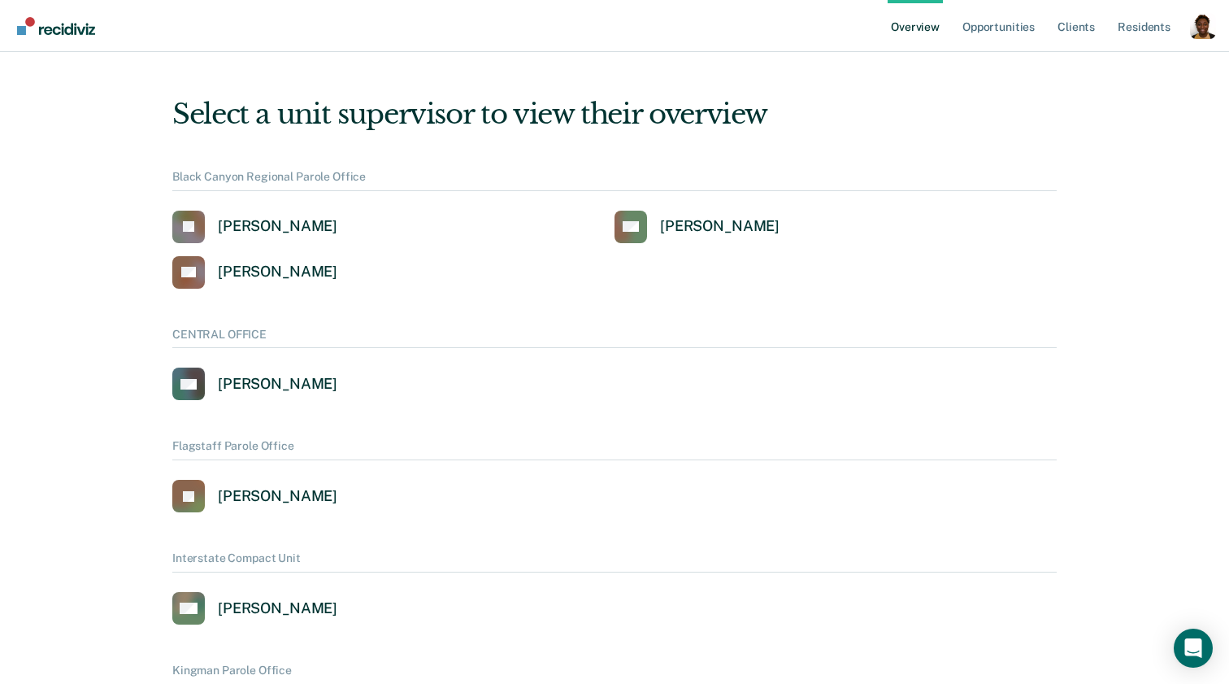
click at [1205, 25] on div "Profile dropdown button" at bounding box center [1203, 26] width 26 height 26
click at [1108, 64] on link "Profile" at bounding box center [1137, 66] width 131 height 14
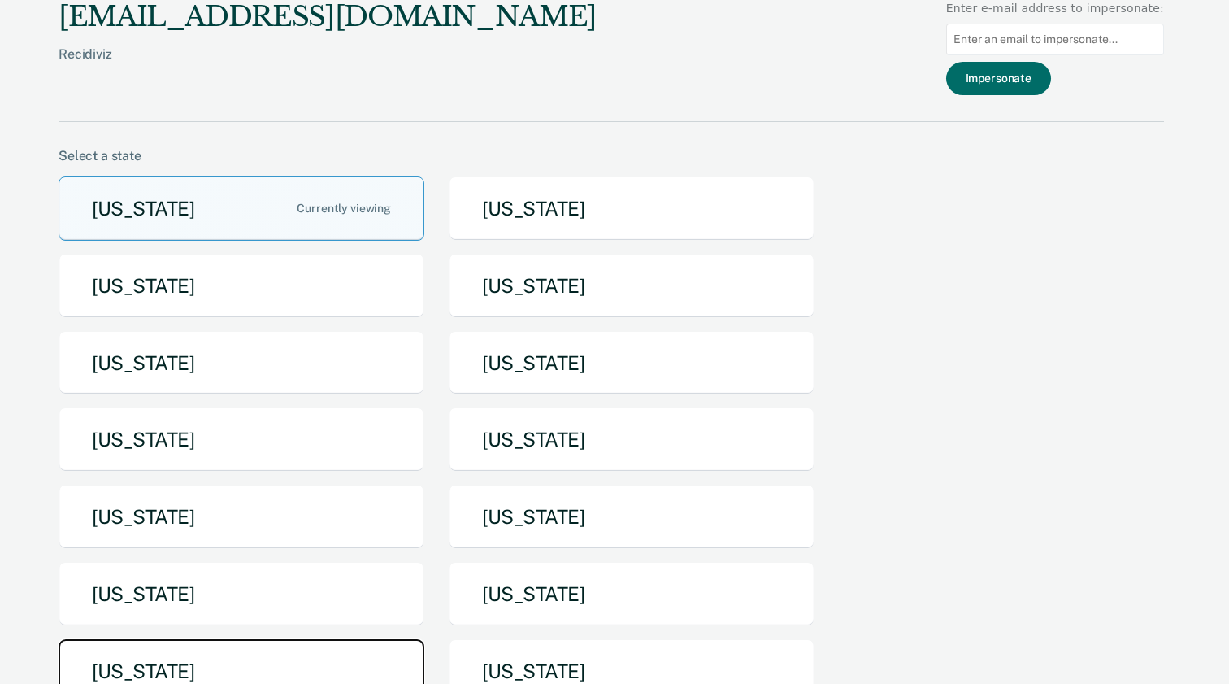
click at [248, 656] on button "Texas" at bounding box center [242, 671] width 366 height 64
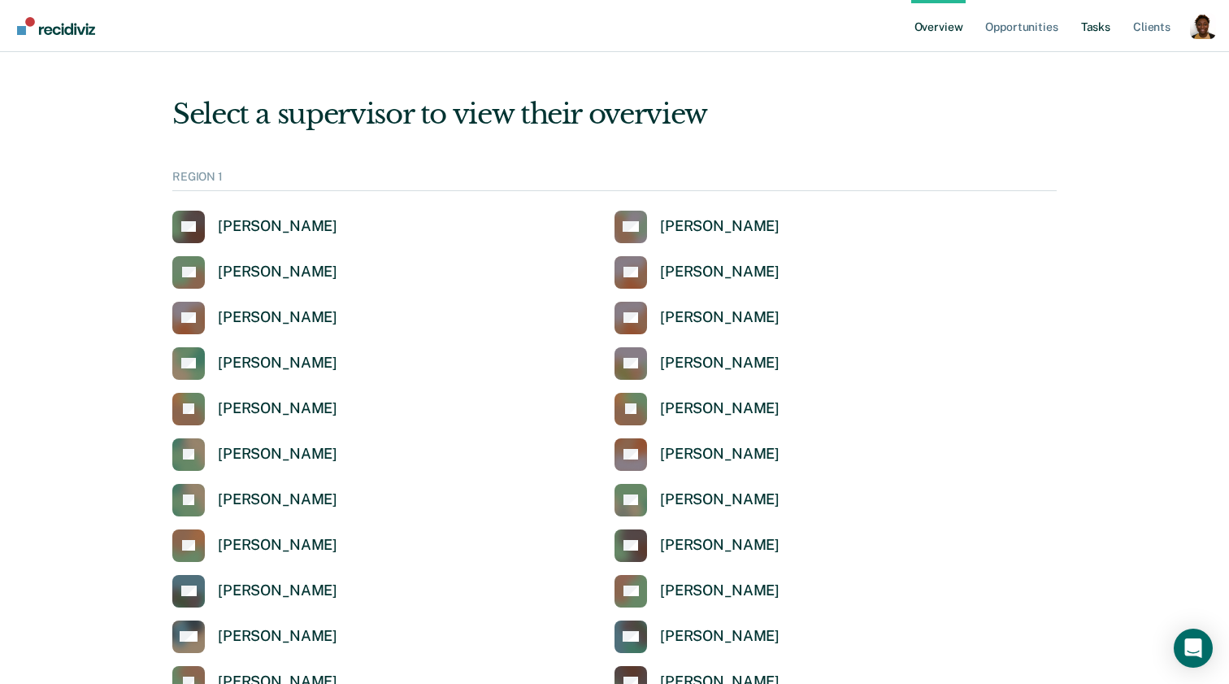
click at [1091, 25] on link "Tasks" at bounding box center [1096, 26] width 36 height 52
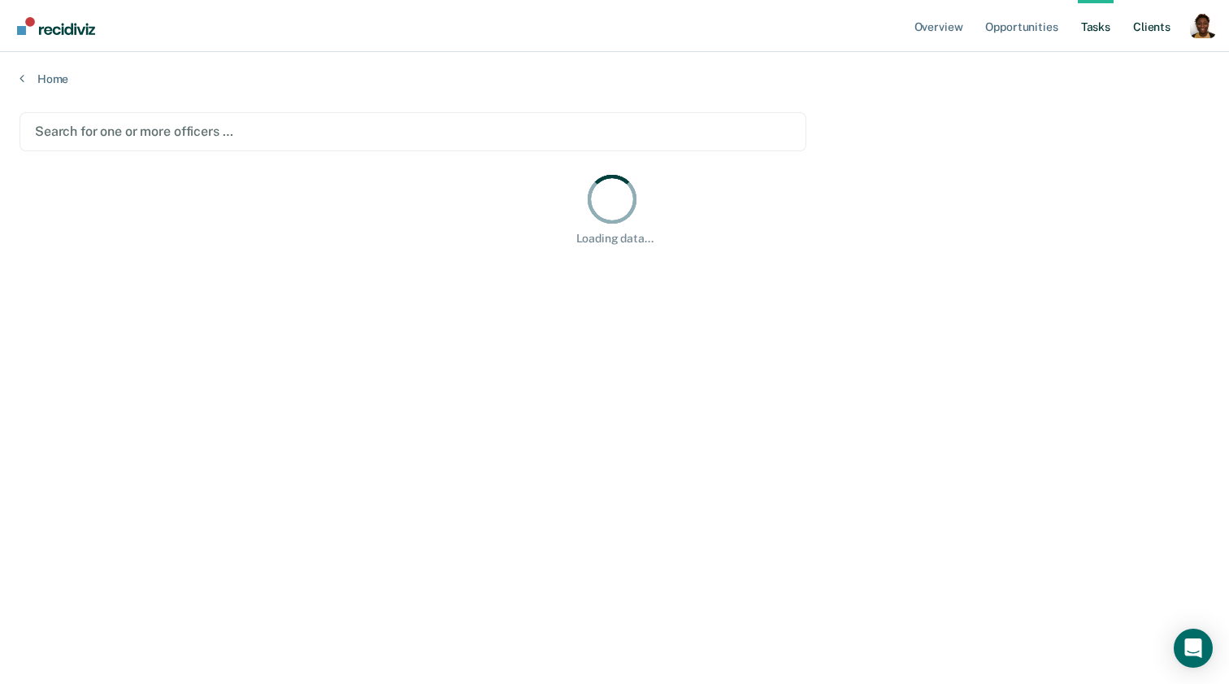
click at [1148, 34] on link "Client s" at bounding box center [1152, 26] width 44 height 52
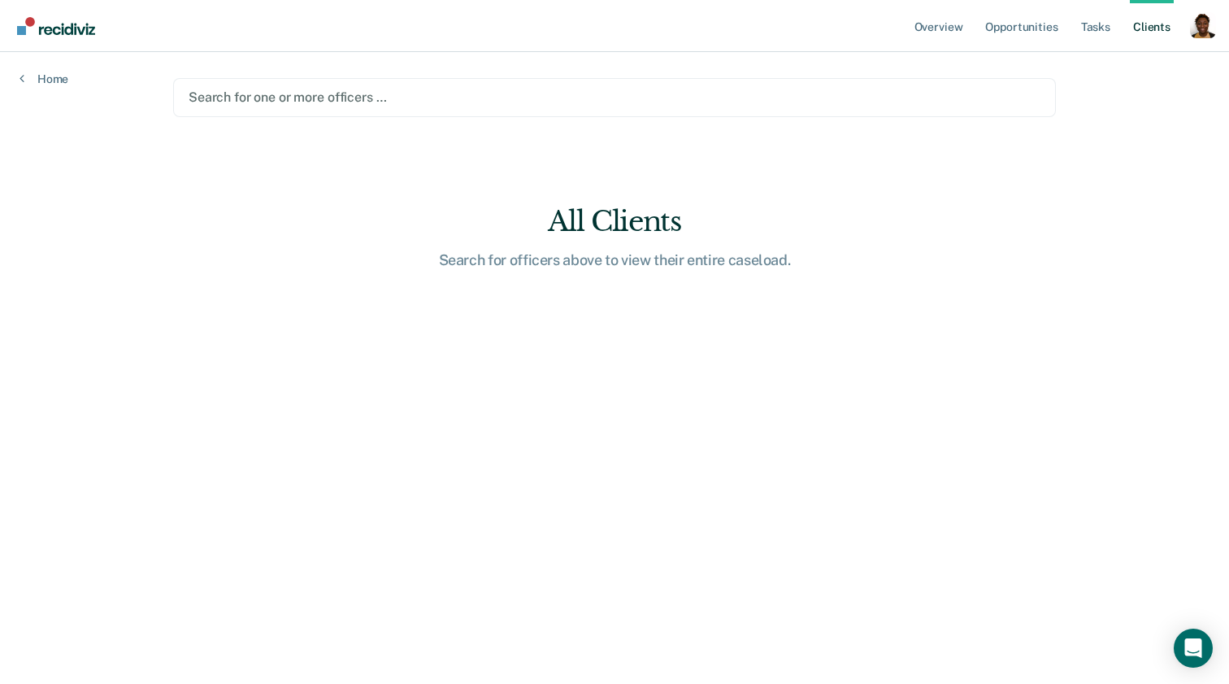
click at [305, 99] on div at bounding box center [615, 97] width 852 height 19
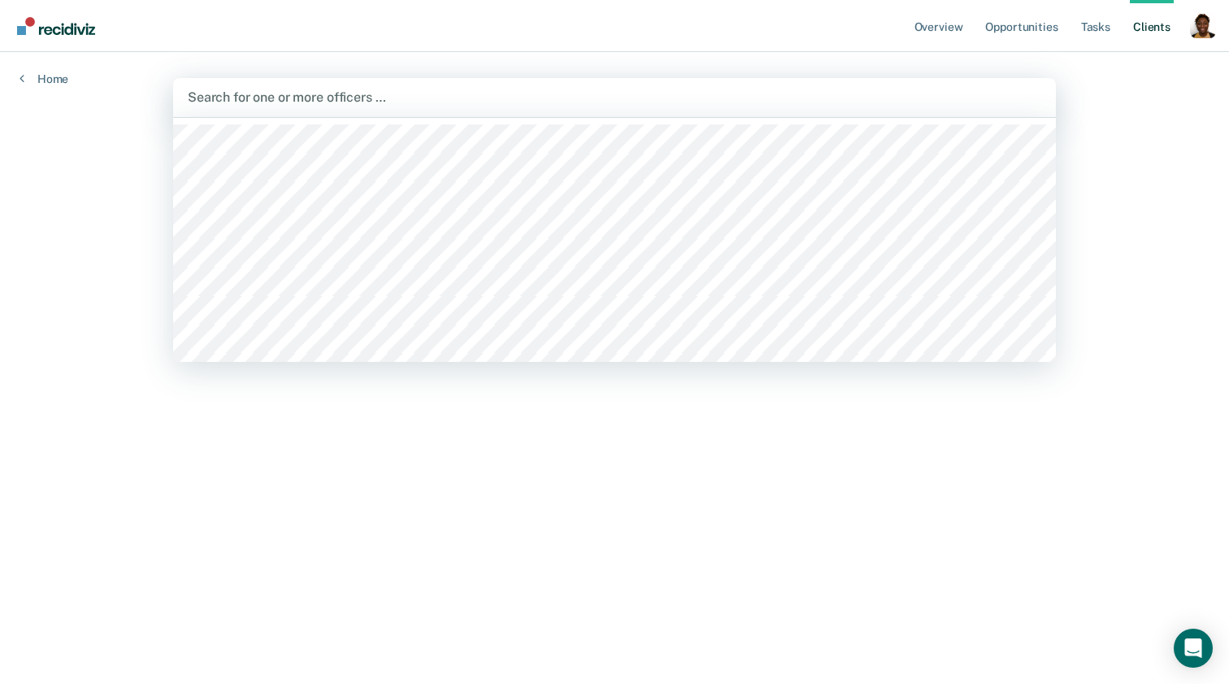
click at [305, 99] on div at bounding box center [614, 97] width 853 height 19
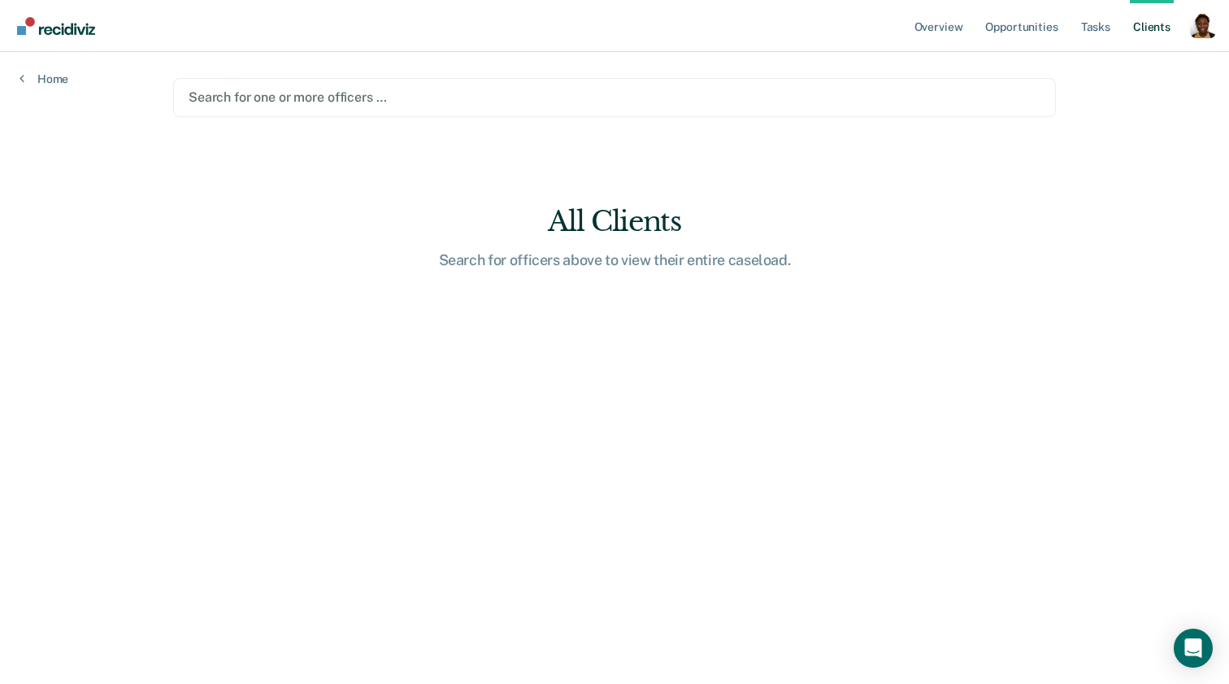
click at [305, 99] on div at bounding box center [615, 97] width 852 height 19
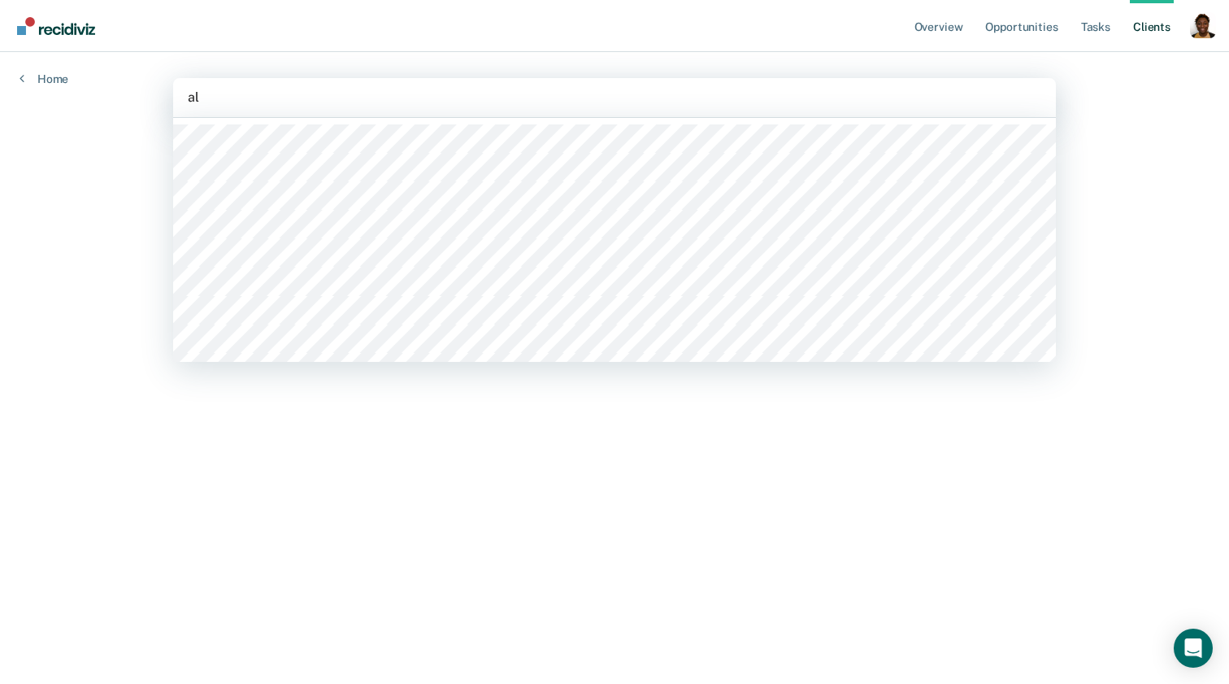
type input "ald"
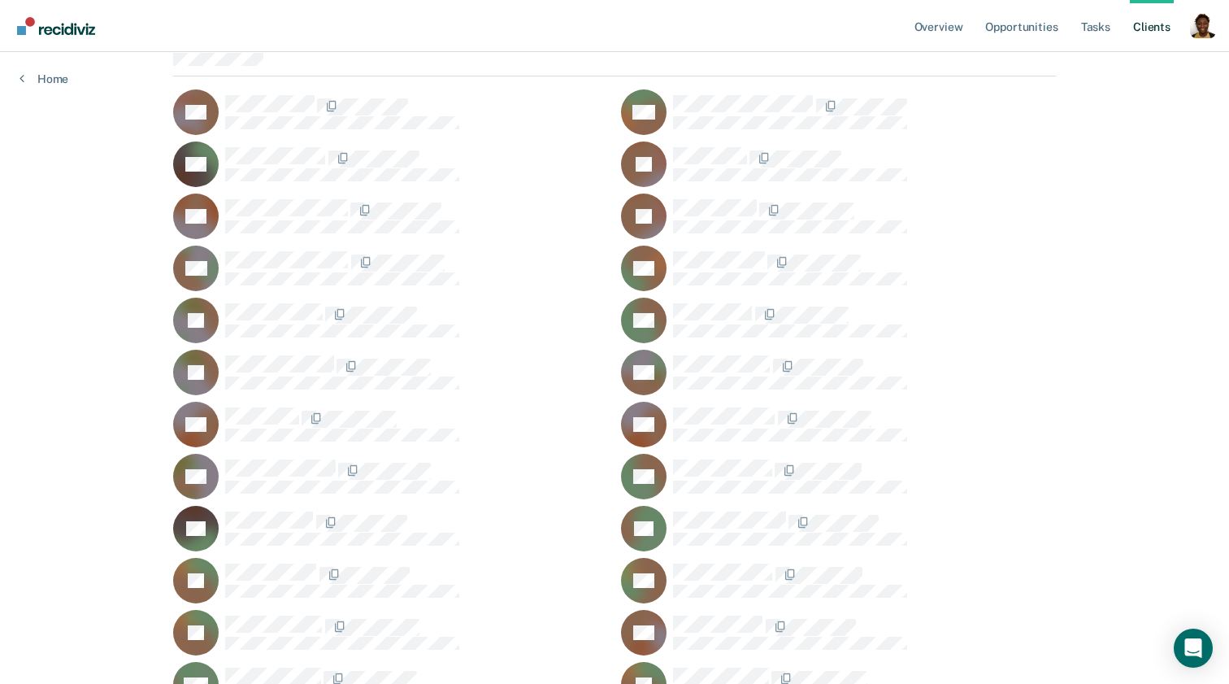
scroll to position [151, 0]
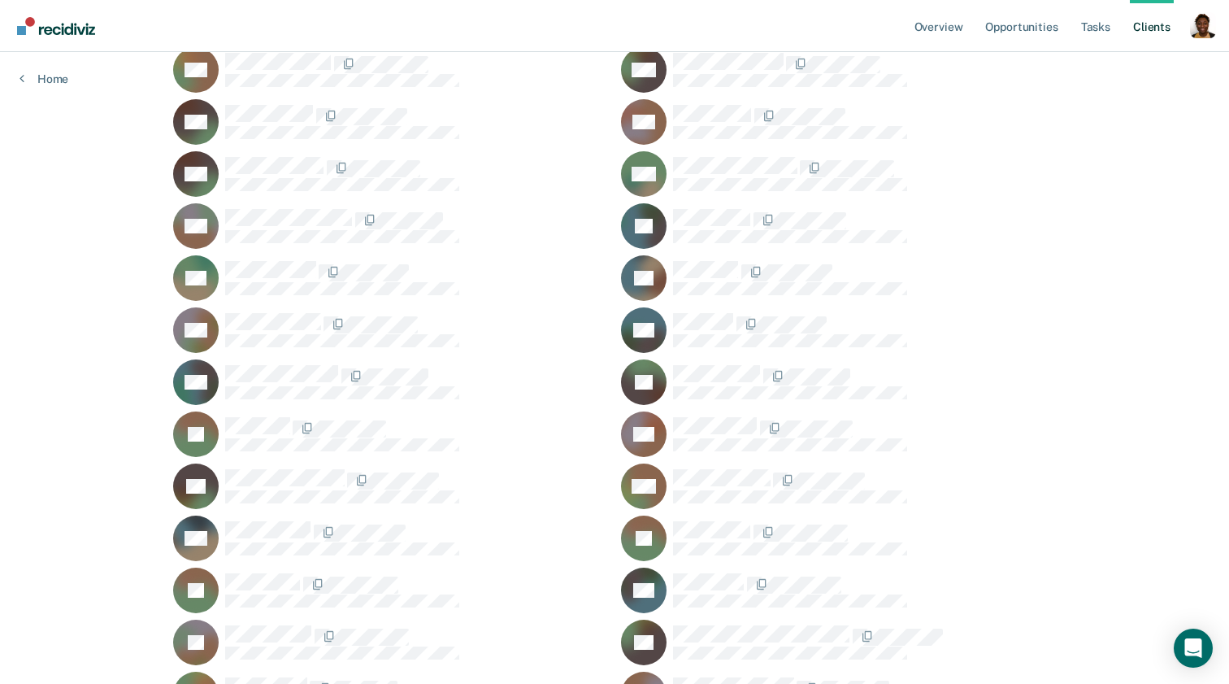
scroll to position [1798, 0]
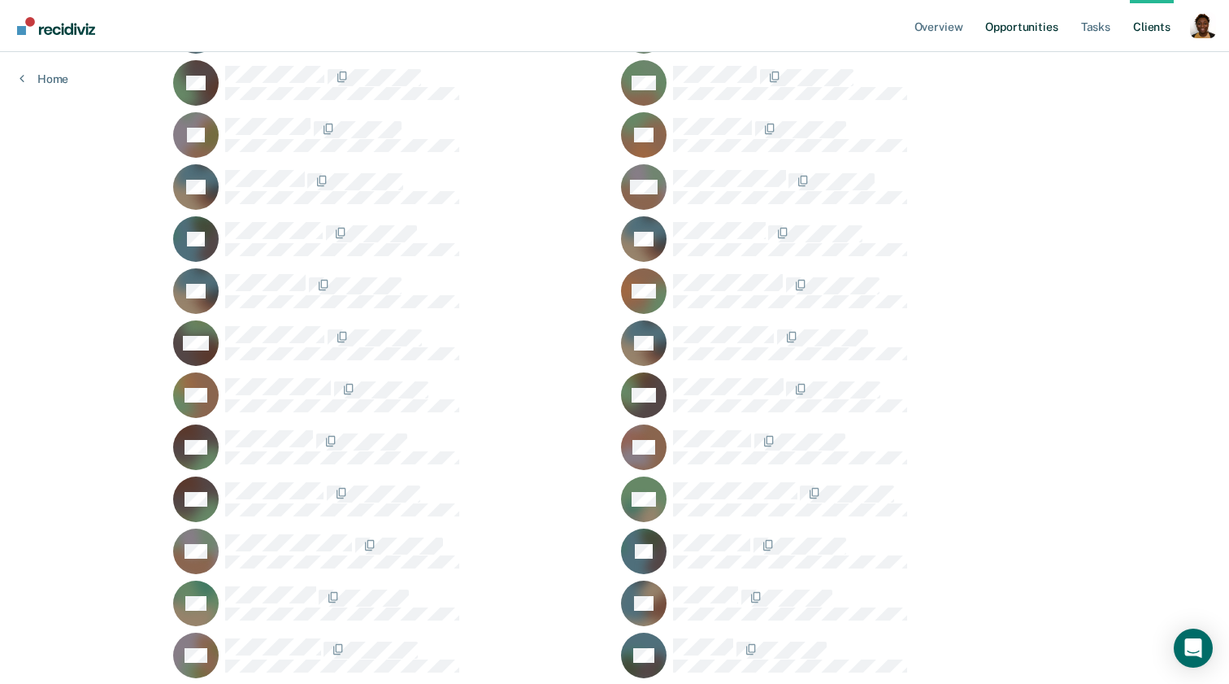
click at [1018, 28] on link "Opportunities" at bounding box center [1021, 26] width 79 height 52
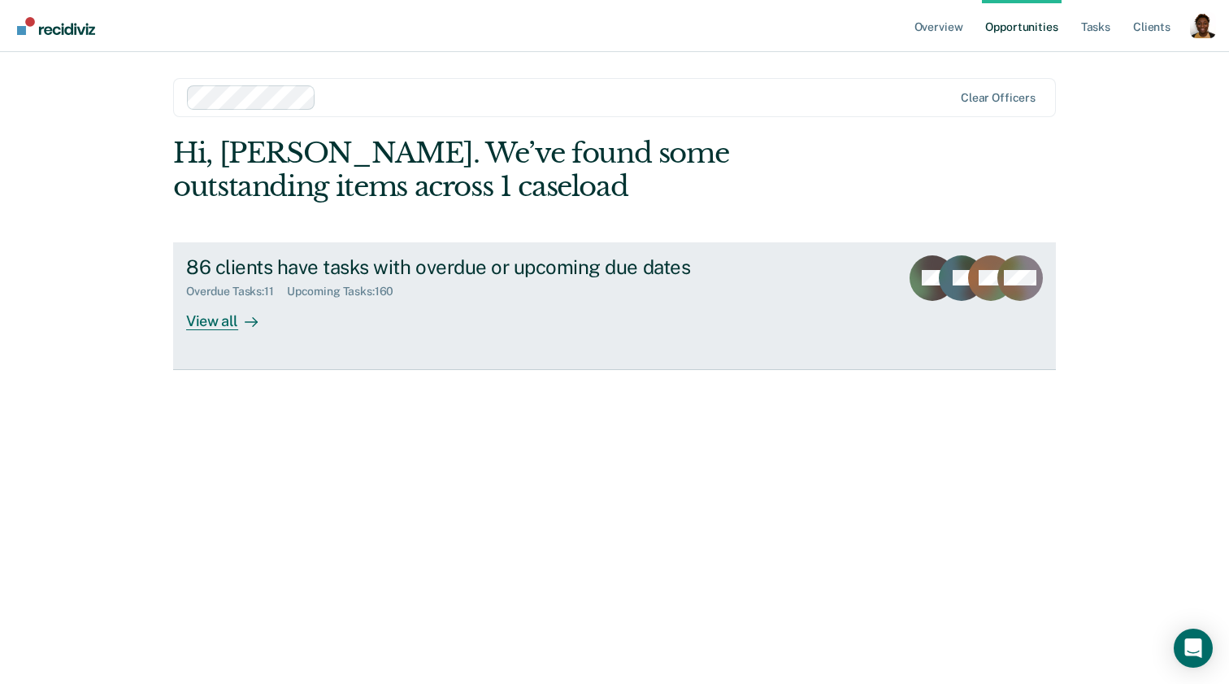
click at [275, 314] on div "View all" at bounding box center [231, 314] width 91 height 32
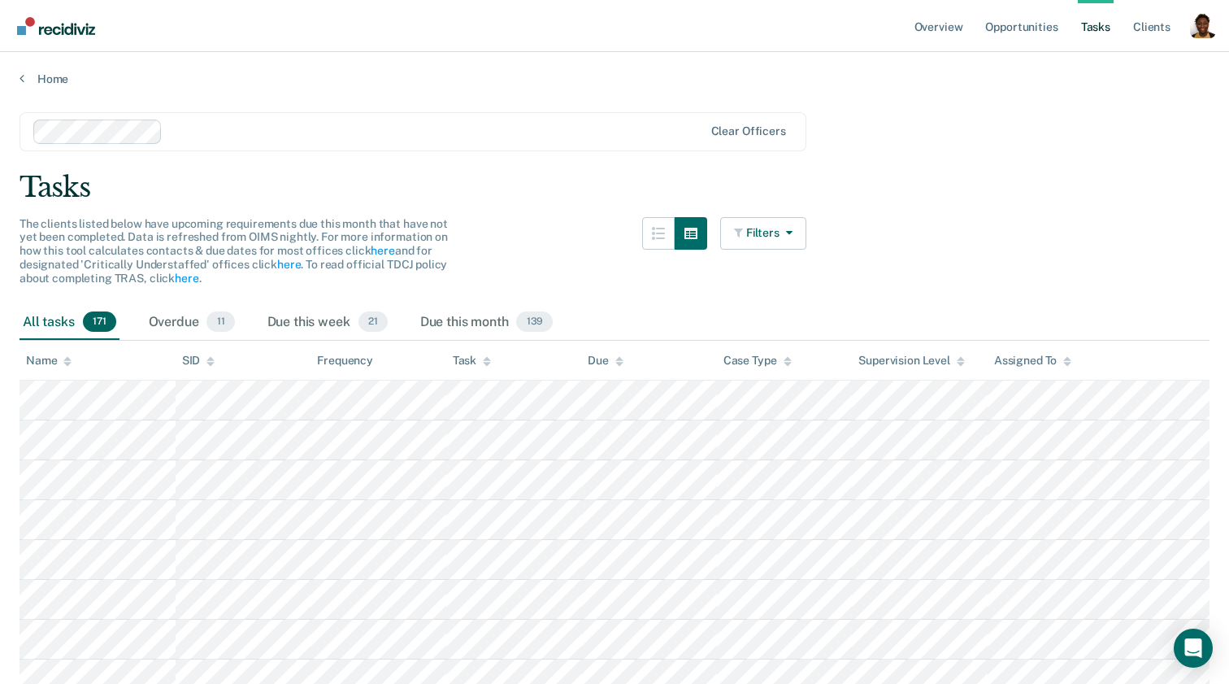
click at [513, 116] on div "Clear officers" at bounding box center [413, 131] width 787 height 39
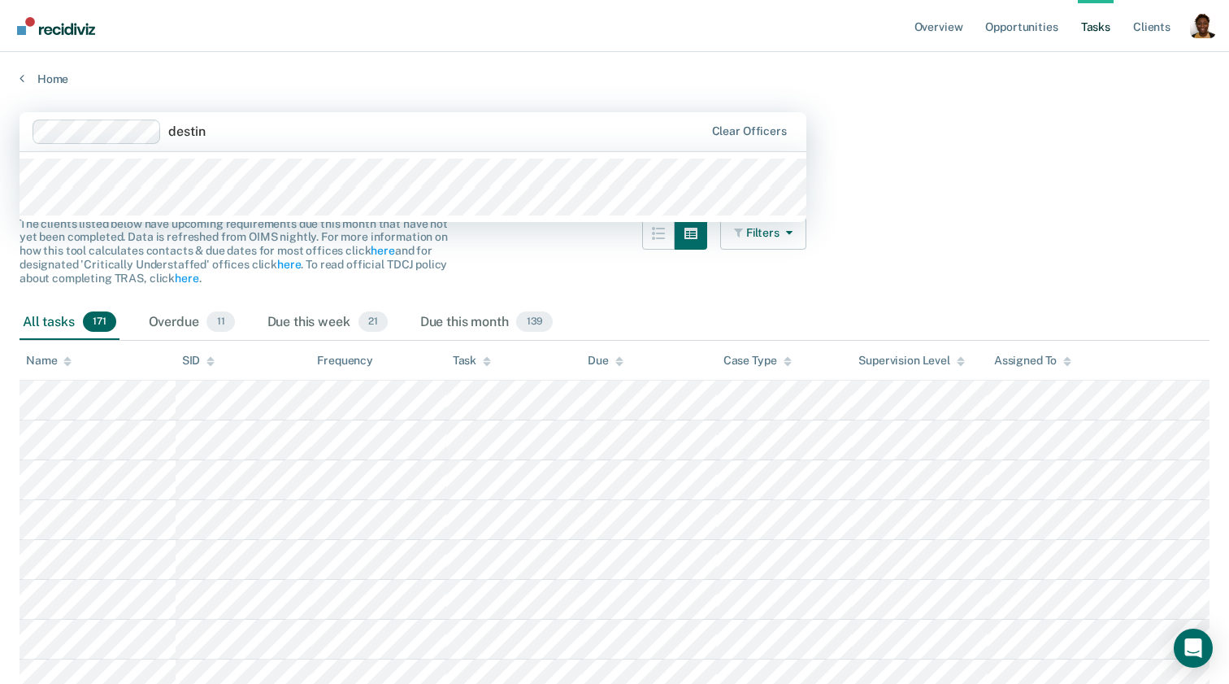
type input "destin"
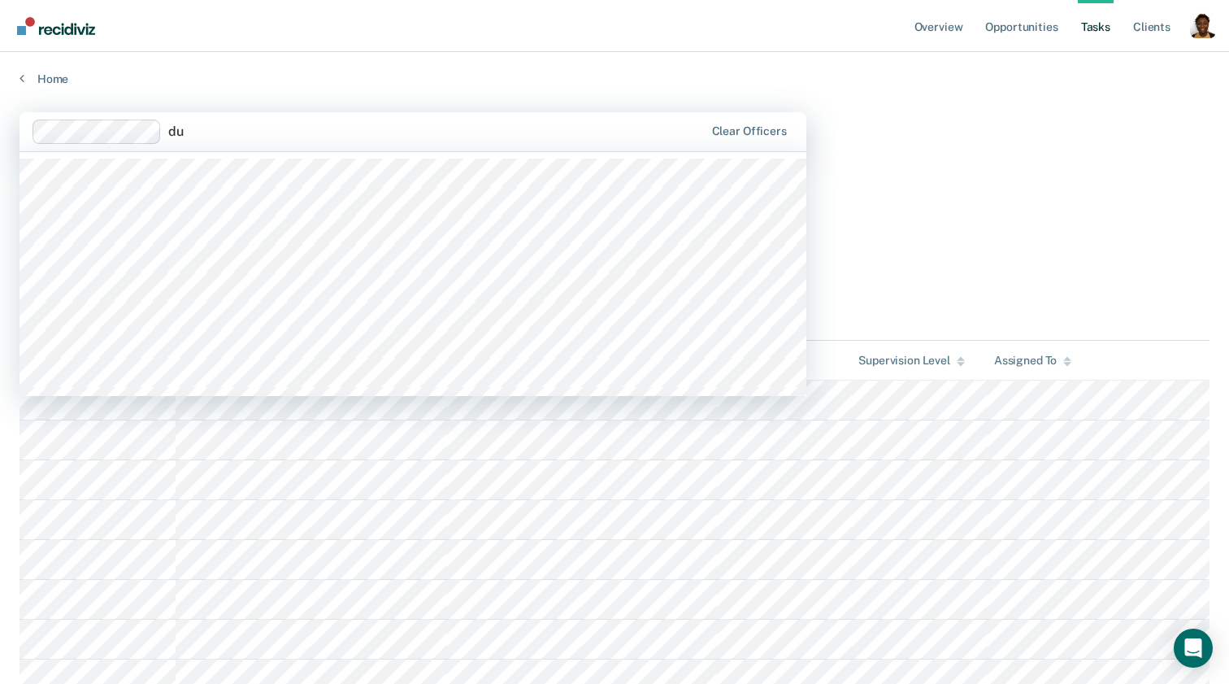
type input "d"
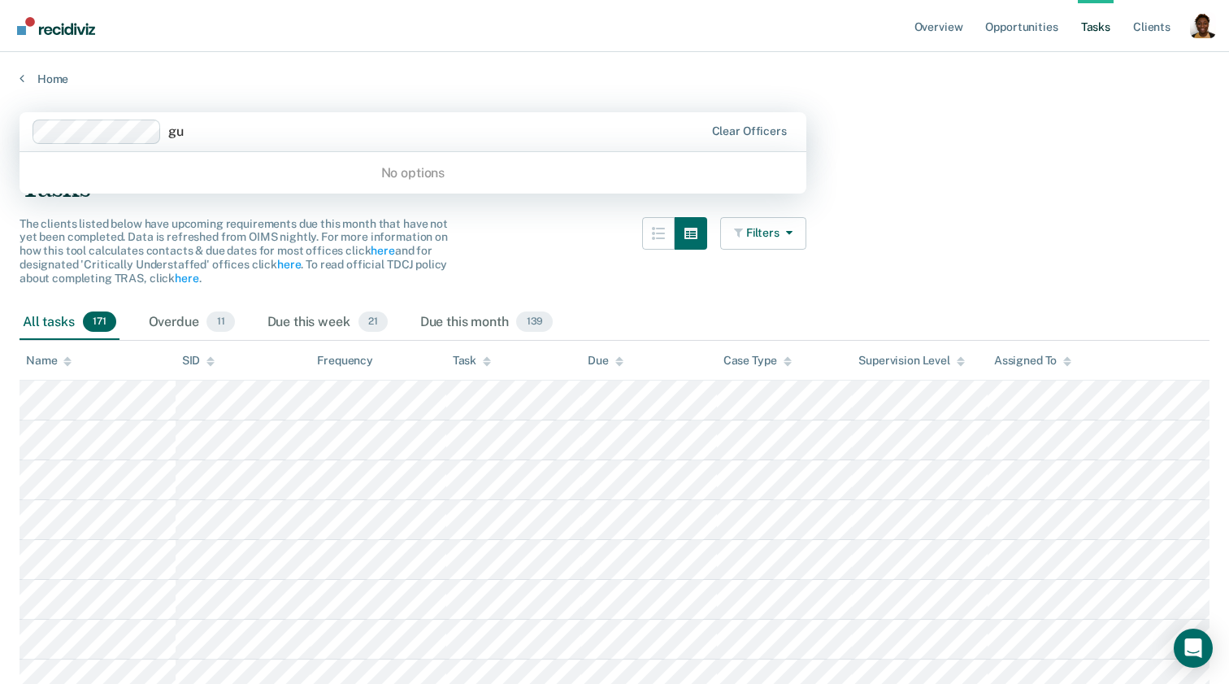
type input "g"
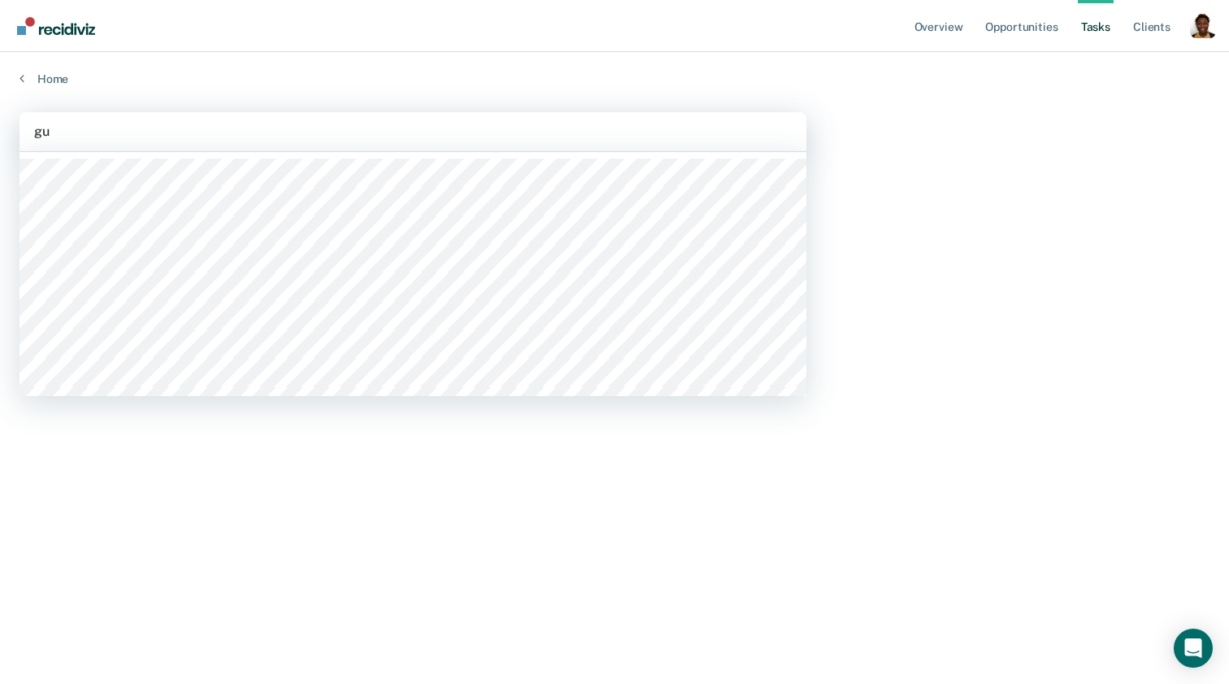
type input "g"
type input "gonza"
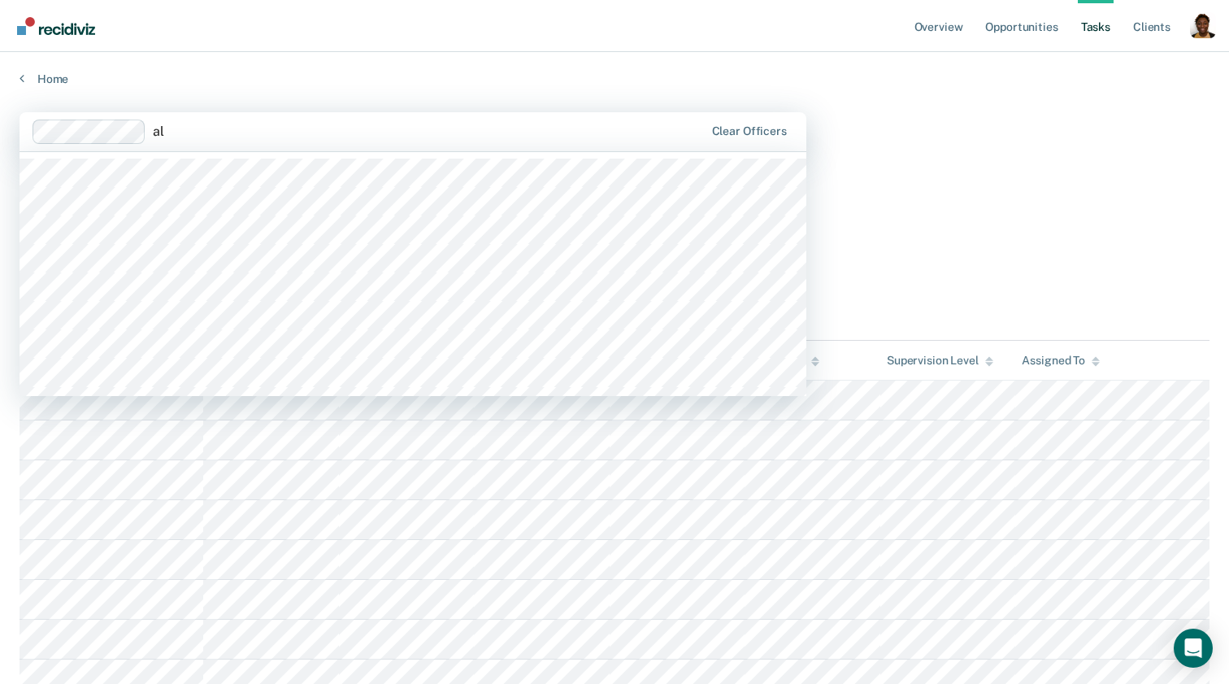
type input "a"
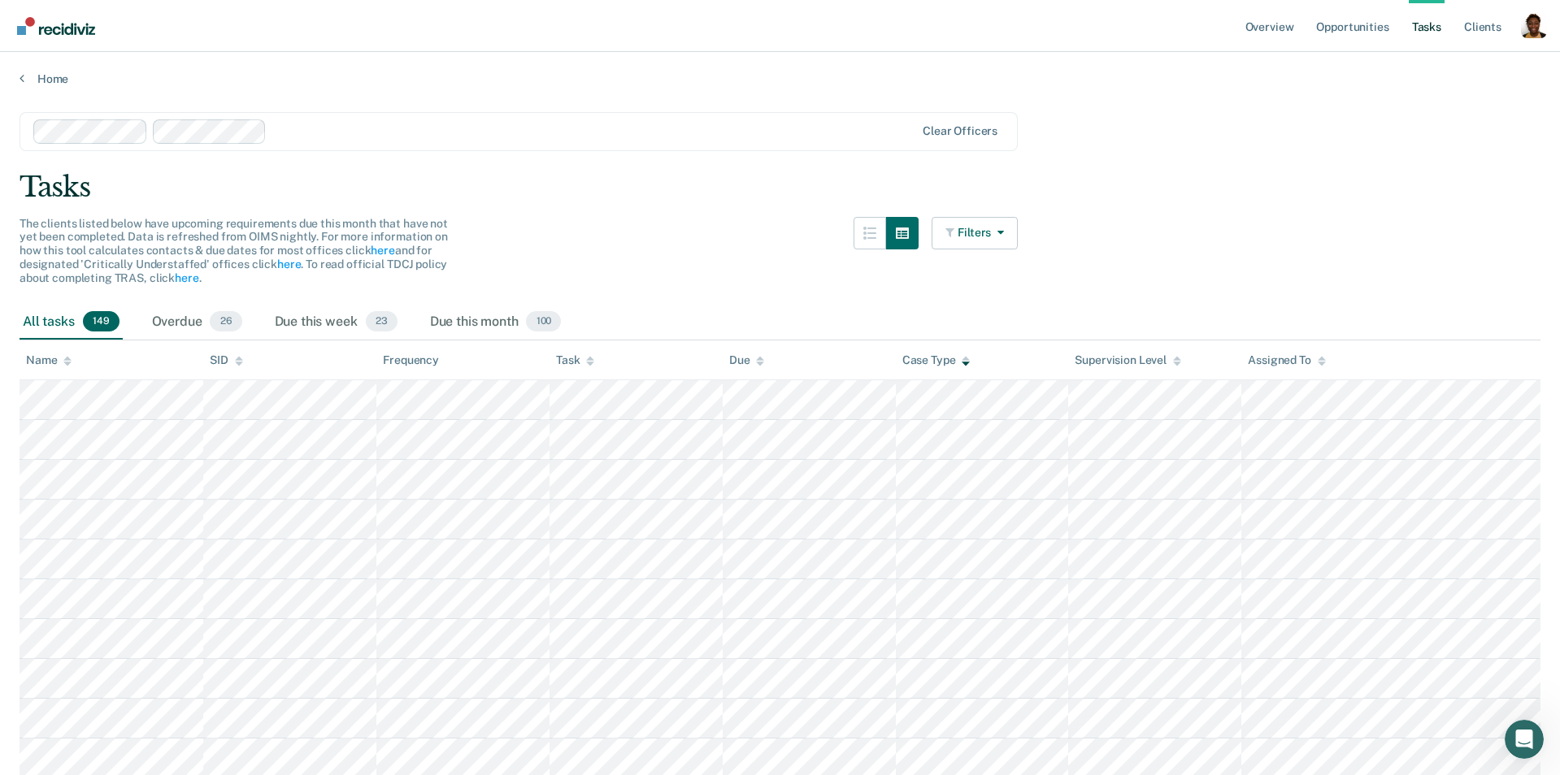
click at [68, 46] on link "Go to Recidiviz Home" at bounding box center [56, 25] width 86 height 51
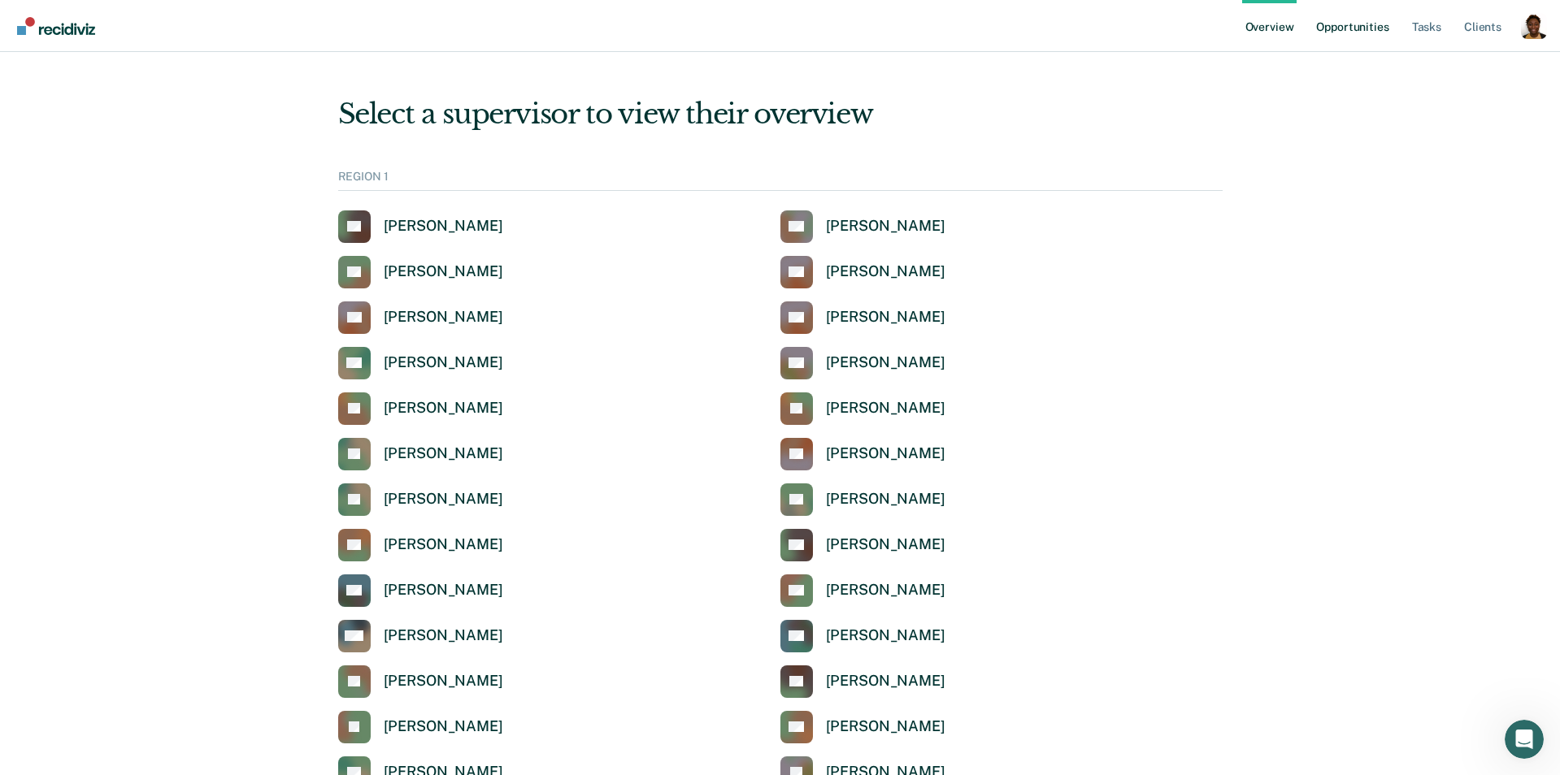
click at [1348, 30] on link "Opportunities" at bounding box center [1352, 26] width 79 height 52
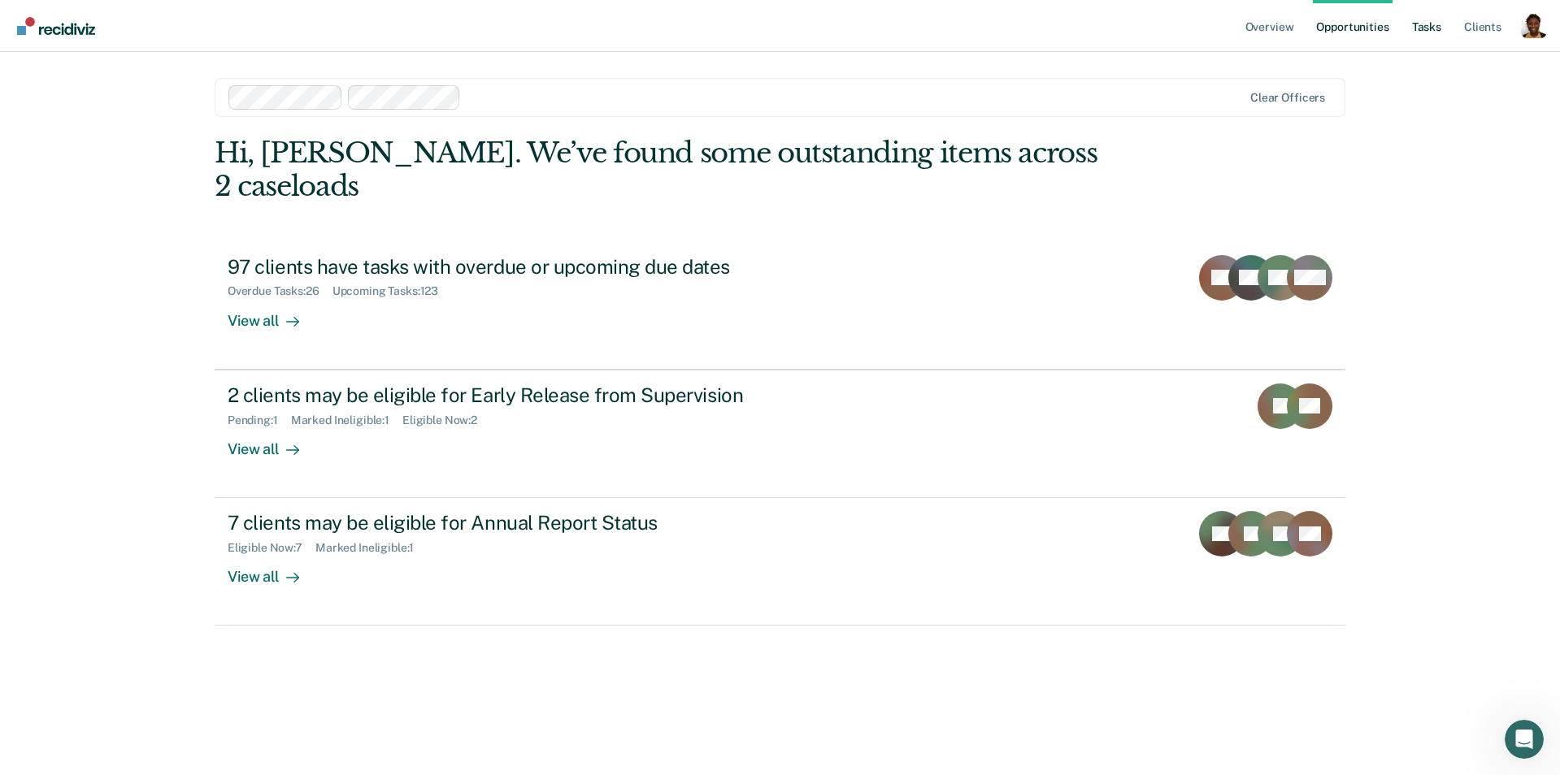
click at [1422, 25] on link "Tasks" at bounding box center [1427, 26] width 36 height 52
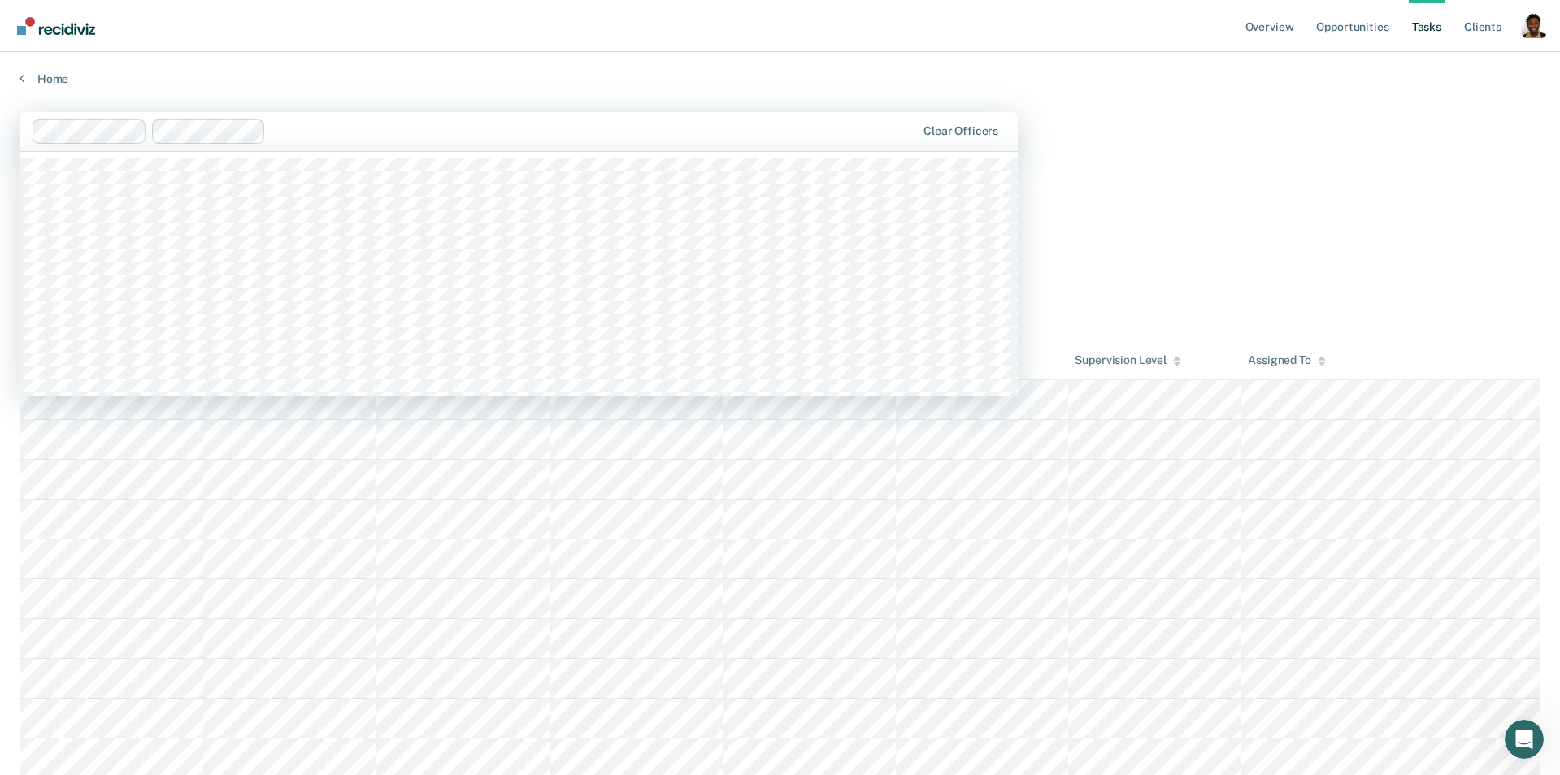
click at [768, 132] on div at bounding box center [594, 131] width 644 height 19
type input "brown"
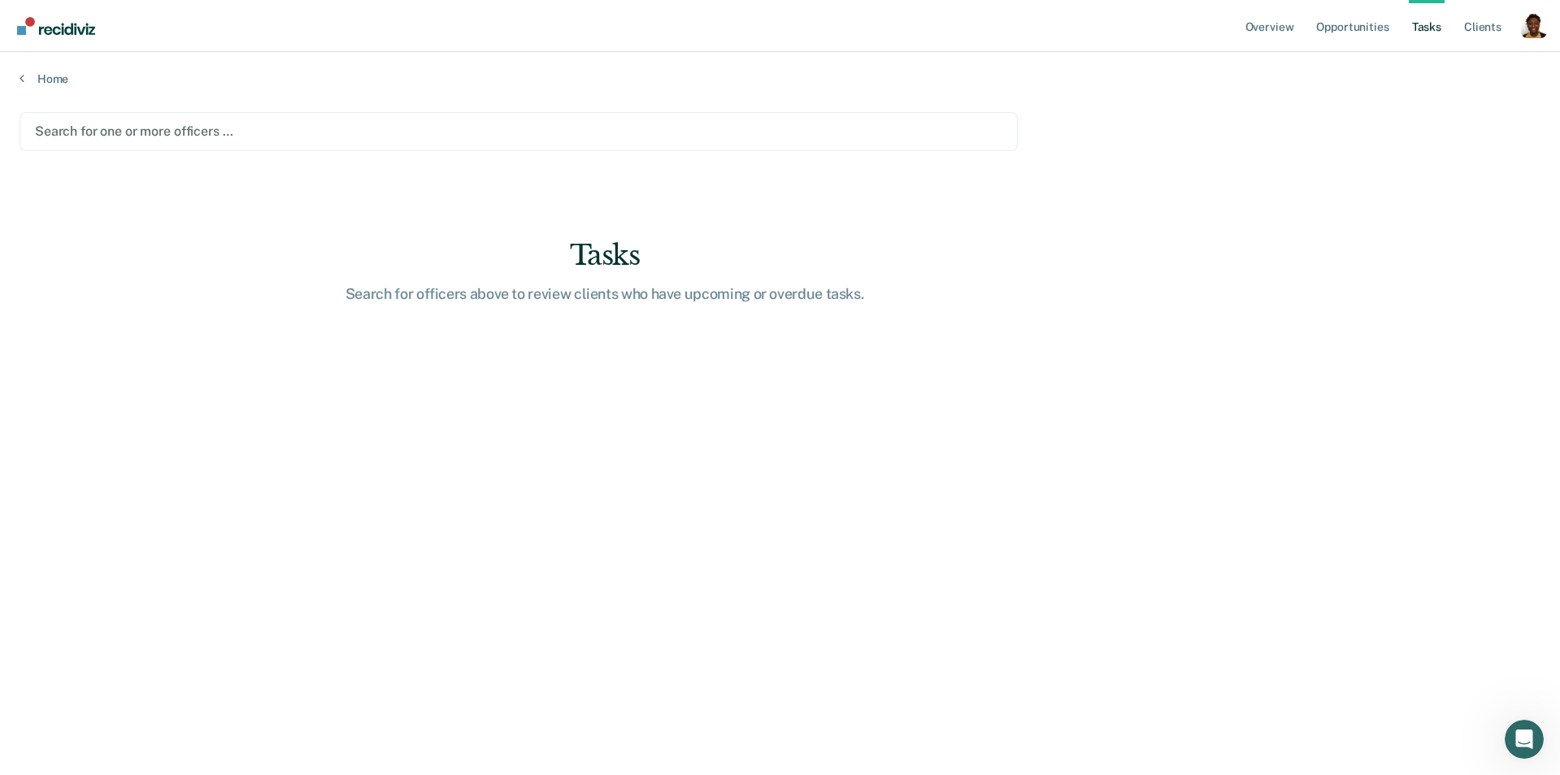
click at [141, 131] on div at bounding box center [518, 131] width 967 height 19
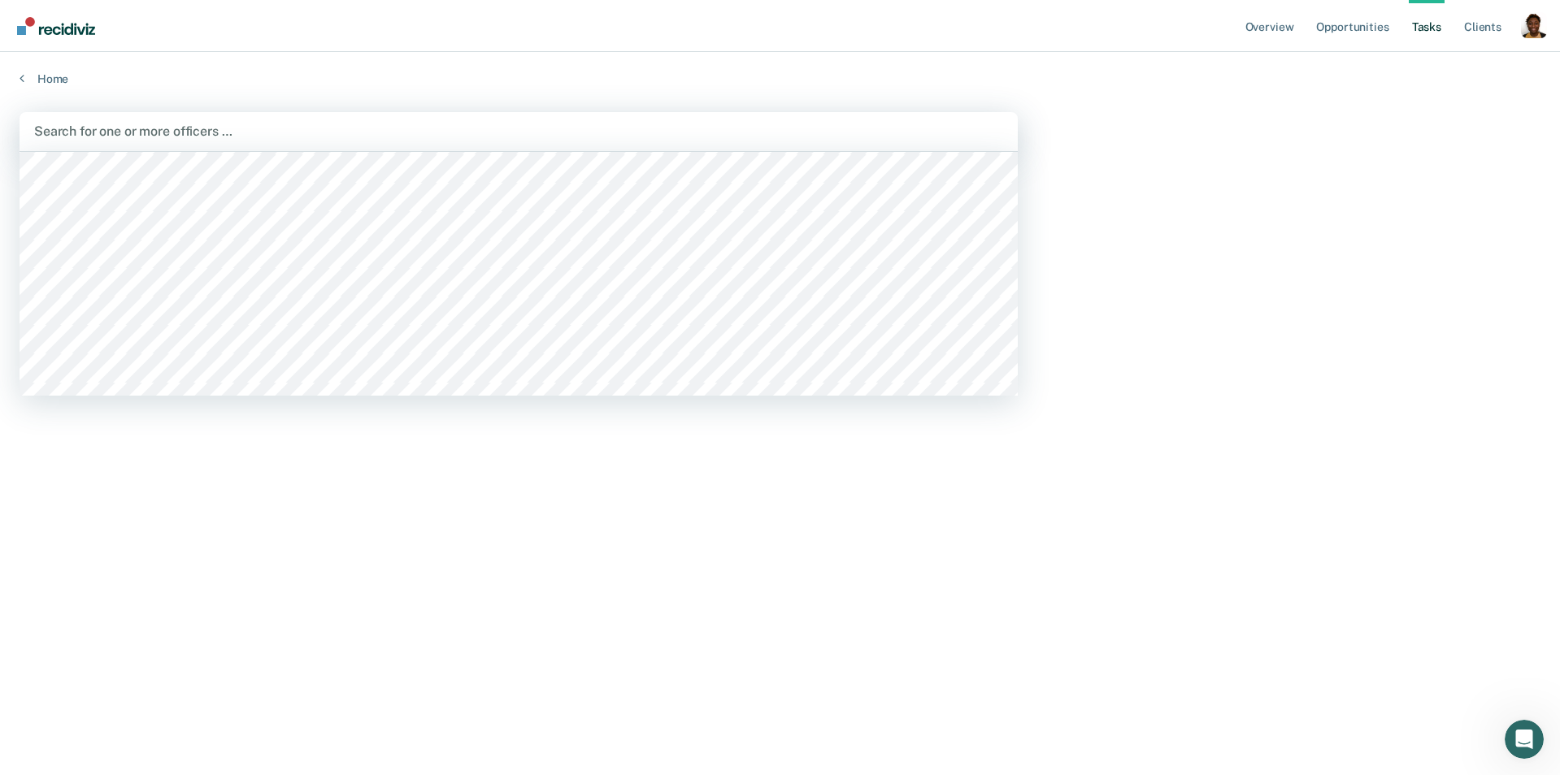
scroll to position [2370, 0]
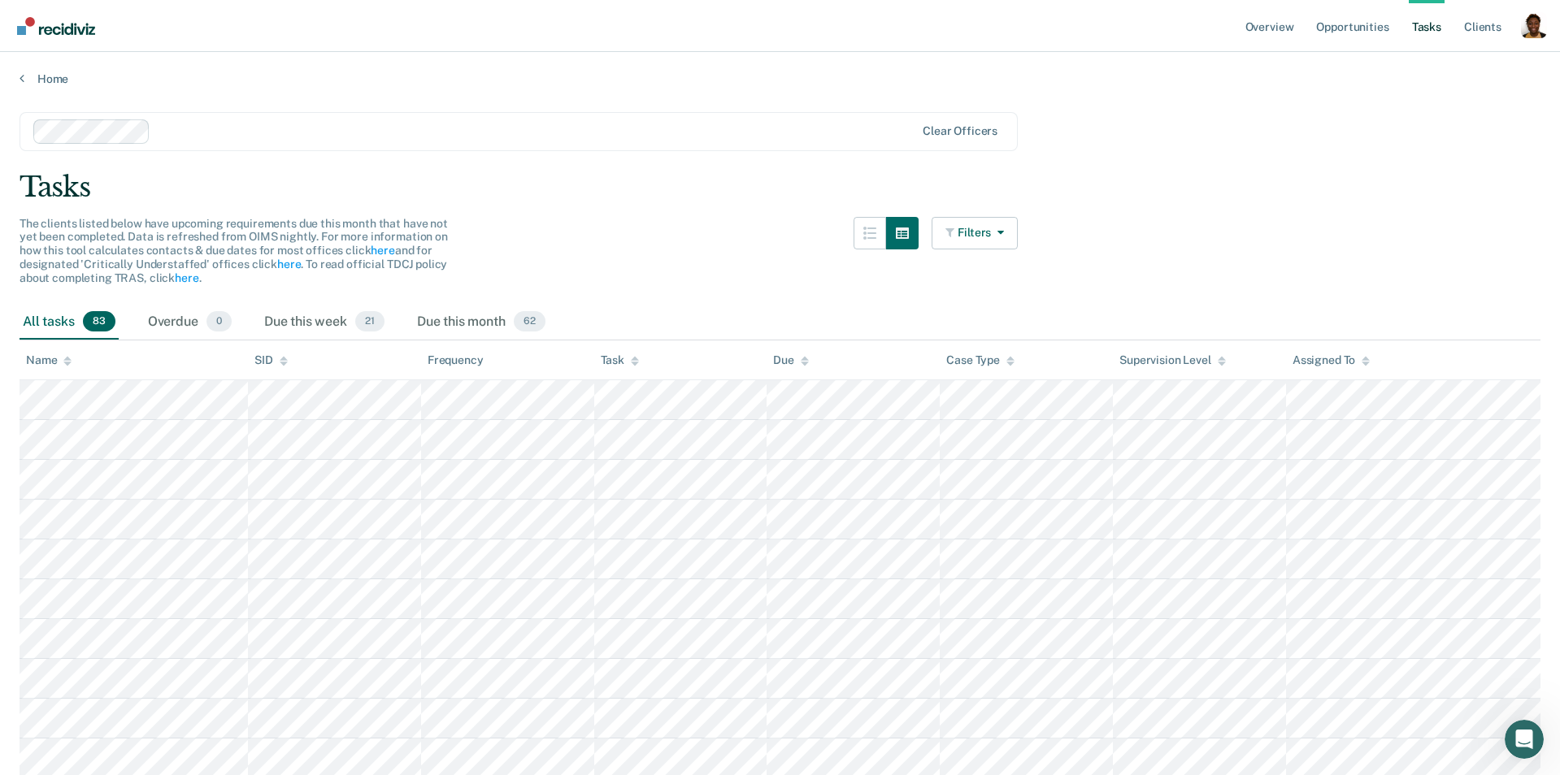
click at [345, 131] on div at bounding box center [536, 131] width 758 height 19
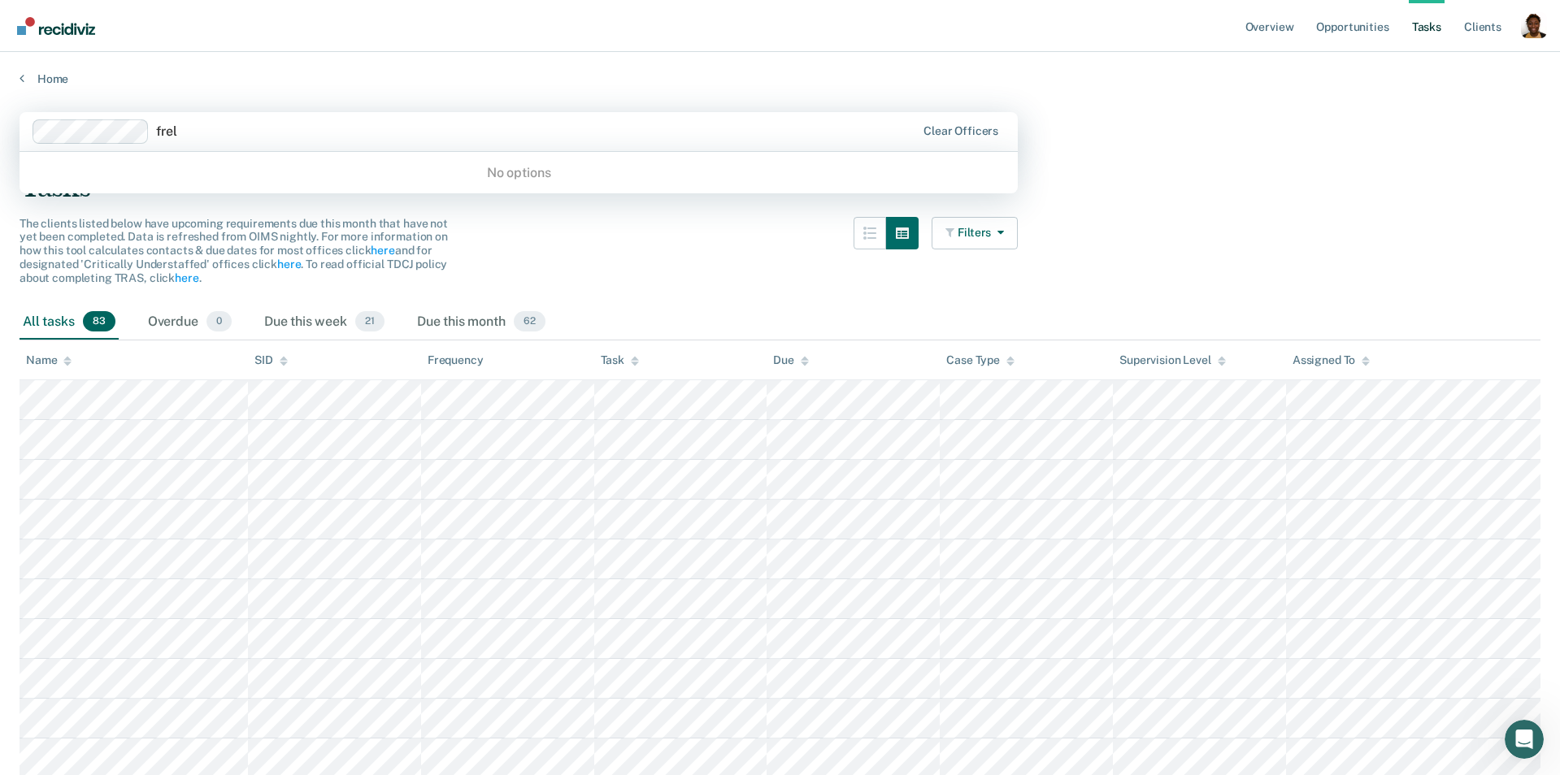
type input "fre"
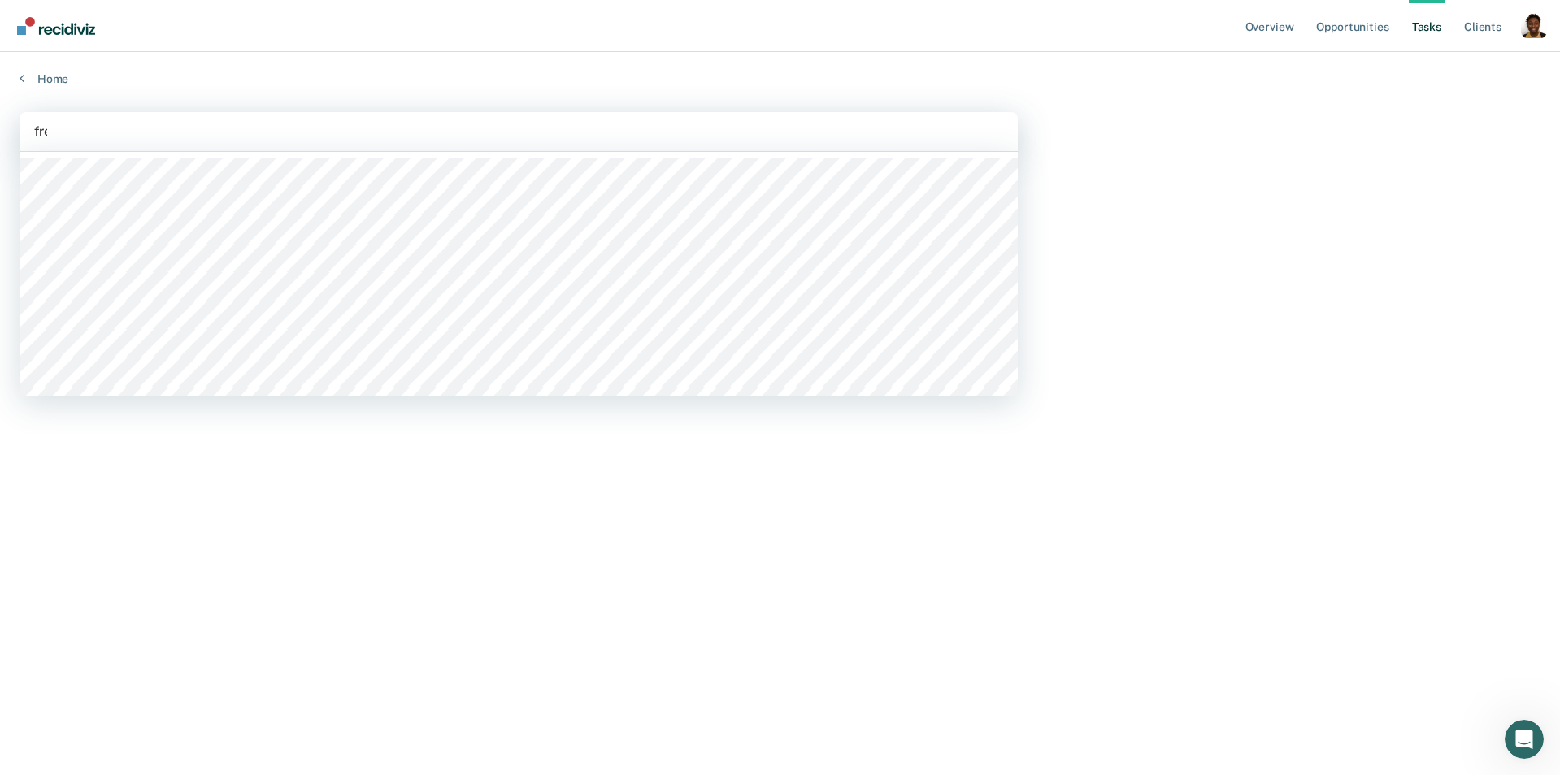
type input "free"
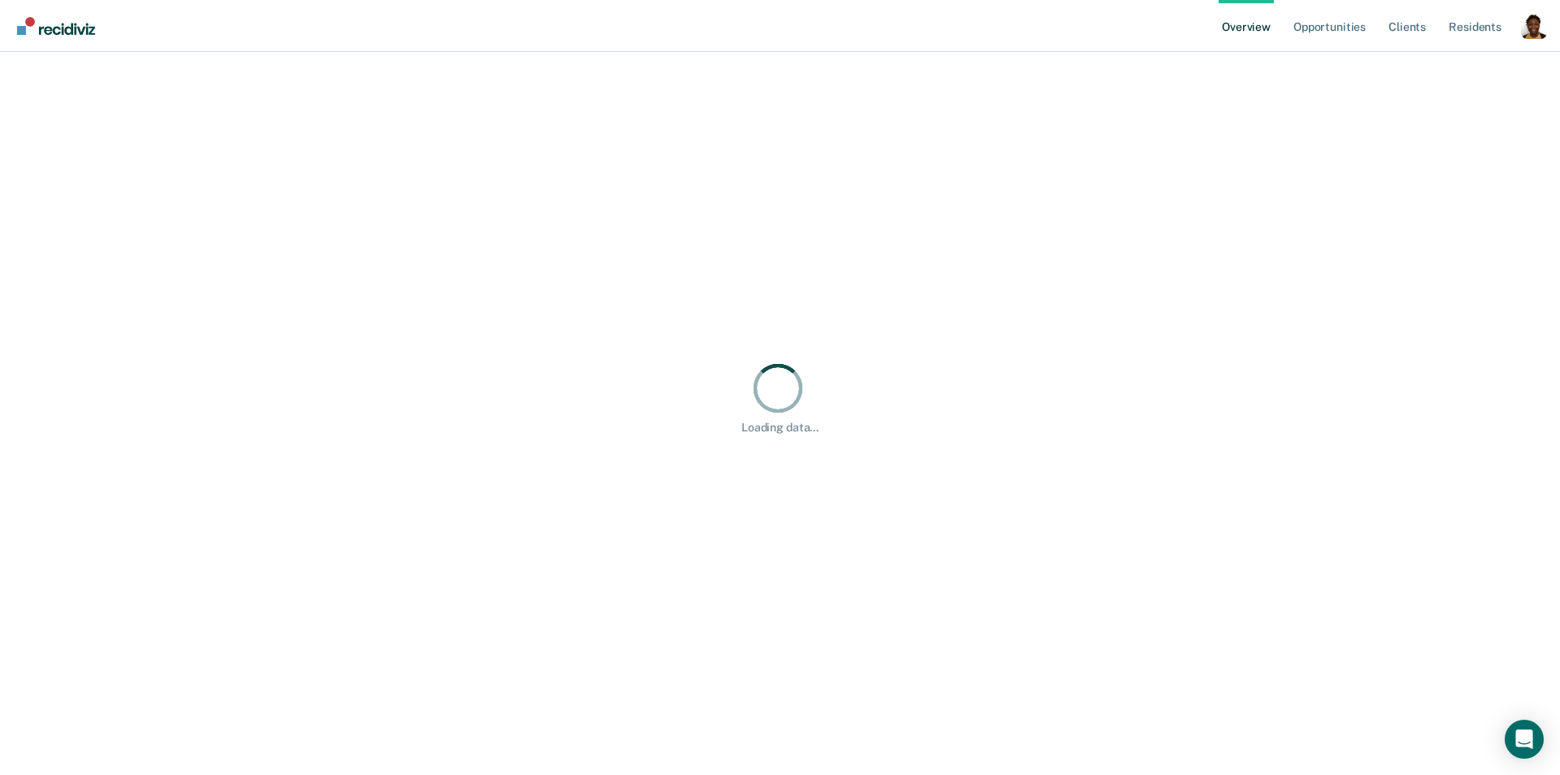
click at [1527, 27] on div "Profile dropdown button" at bounding box center [1534, 26] width 26 height 26
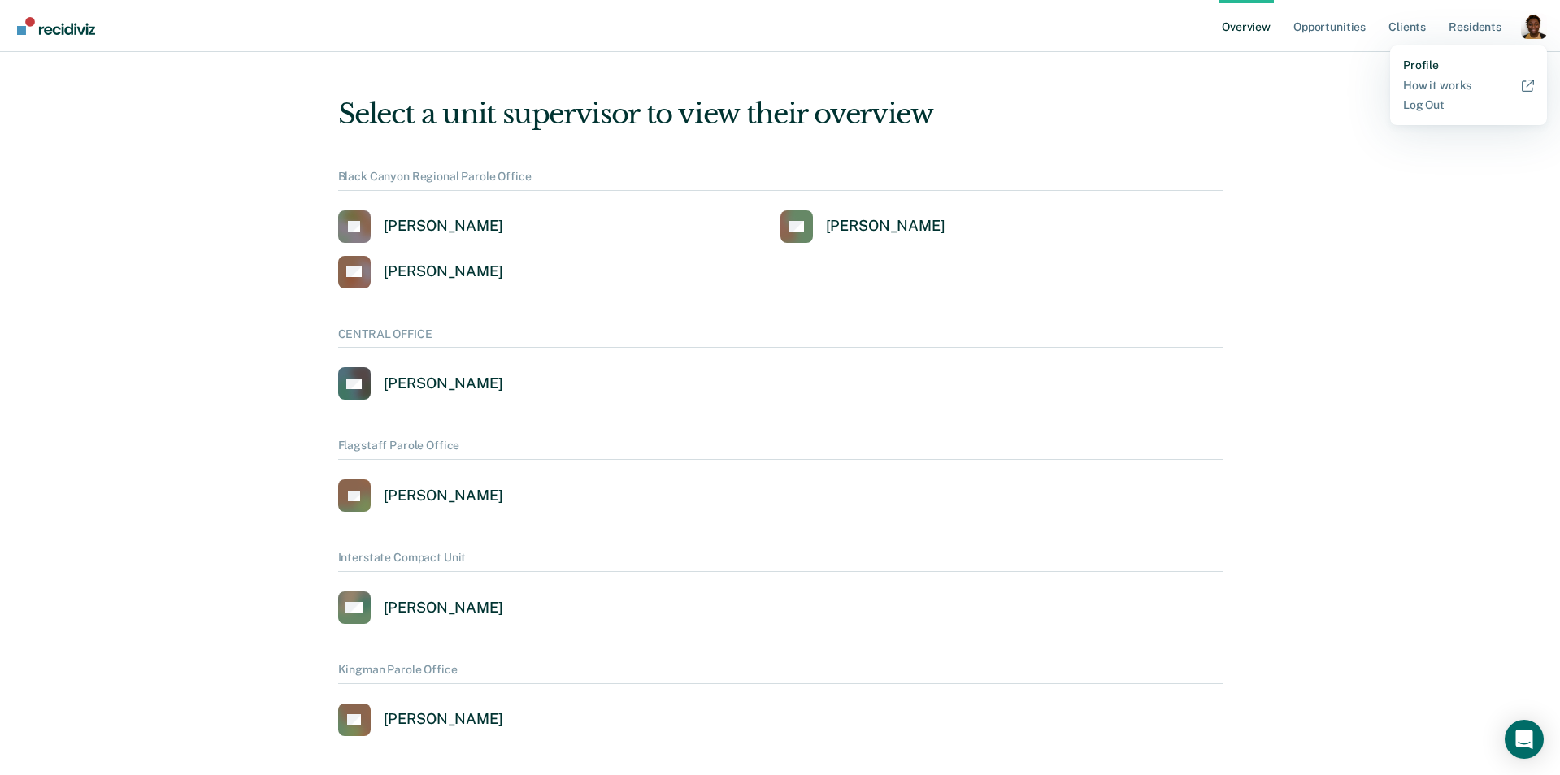
click at [1408, 62] on link "Profile" at bounding box center [1468, 66] width 131 height 14
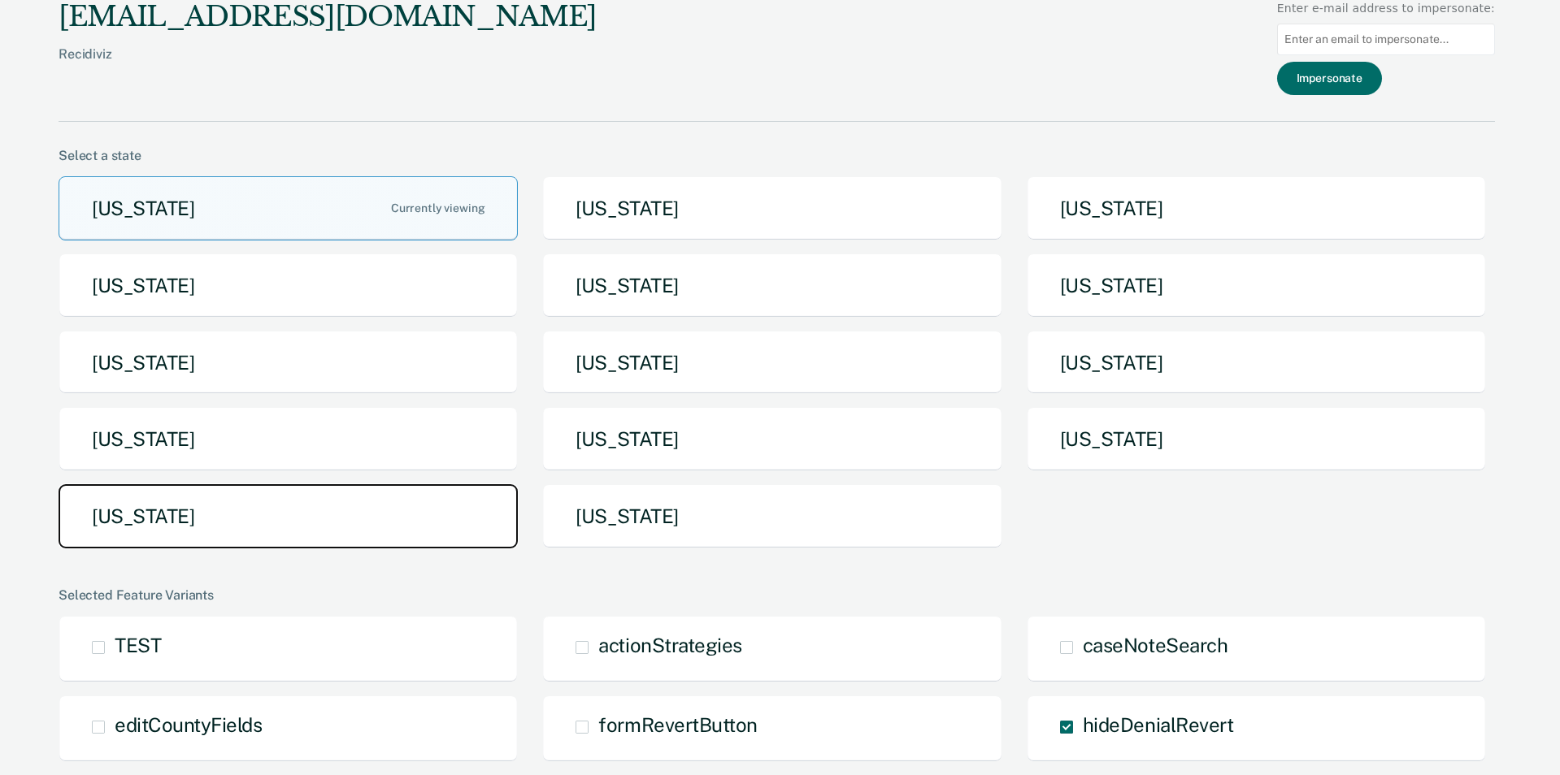
click at [373, 505] on button "[US_STATE]" at bounding box center [288, 516] width 459 height 64
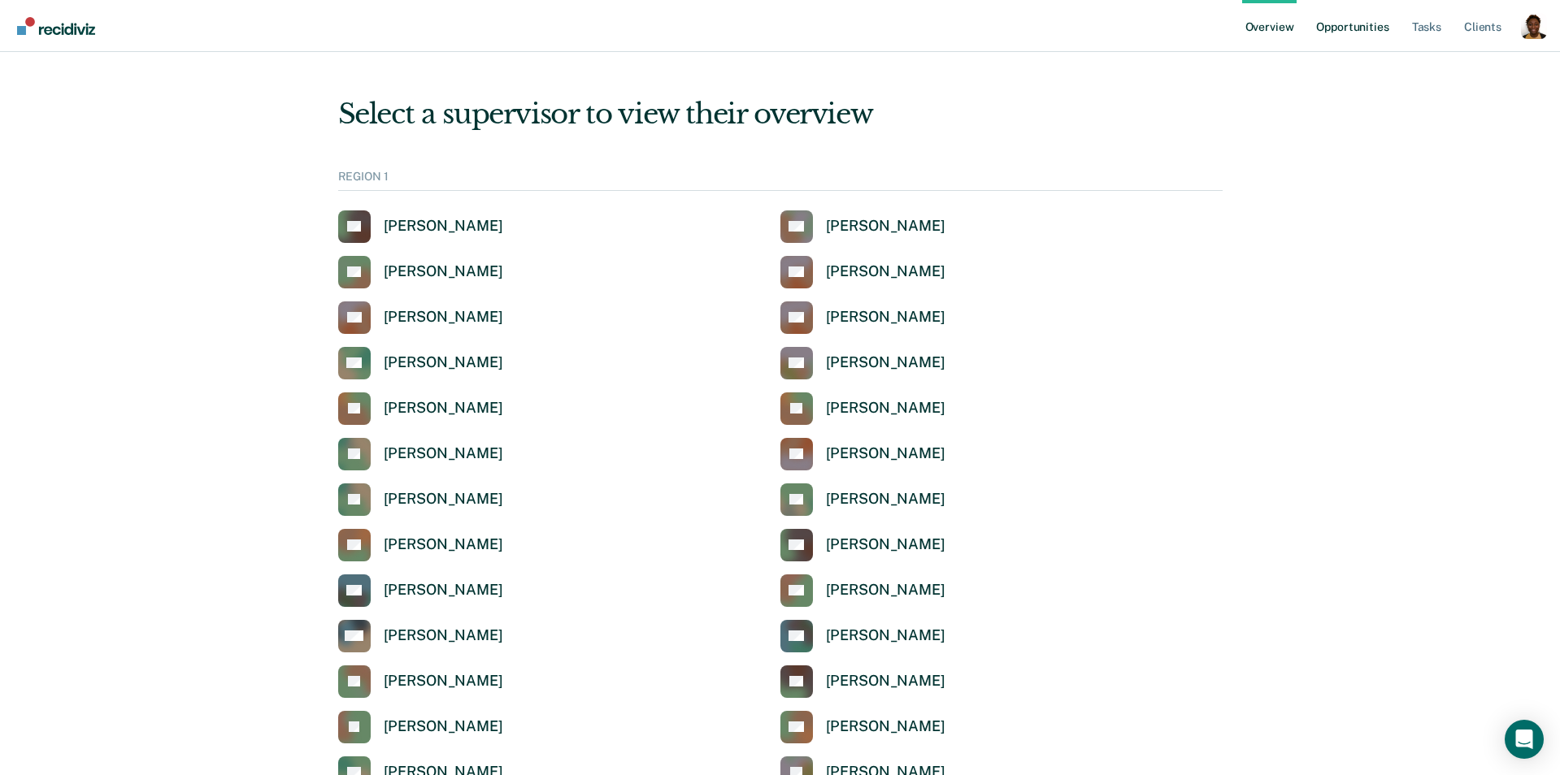
click at [1348, 33] on link "Opportunities" at bounding box center [1352, 26] width 79 height 52
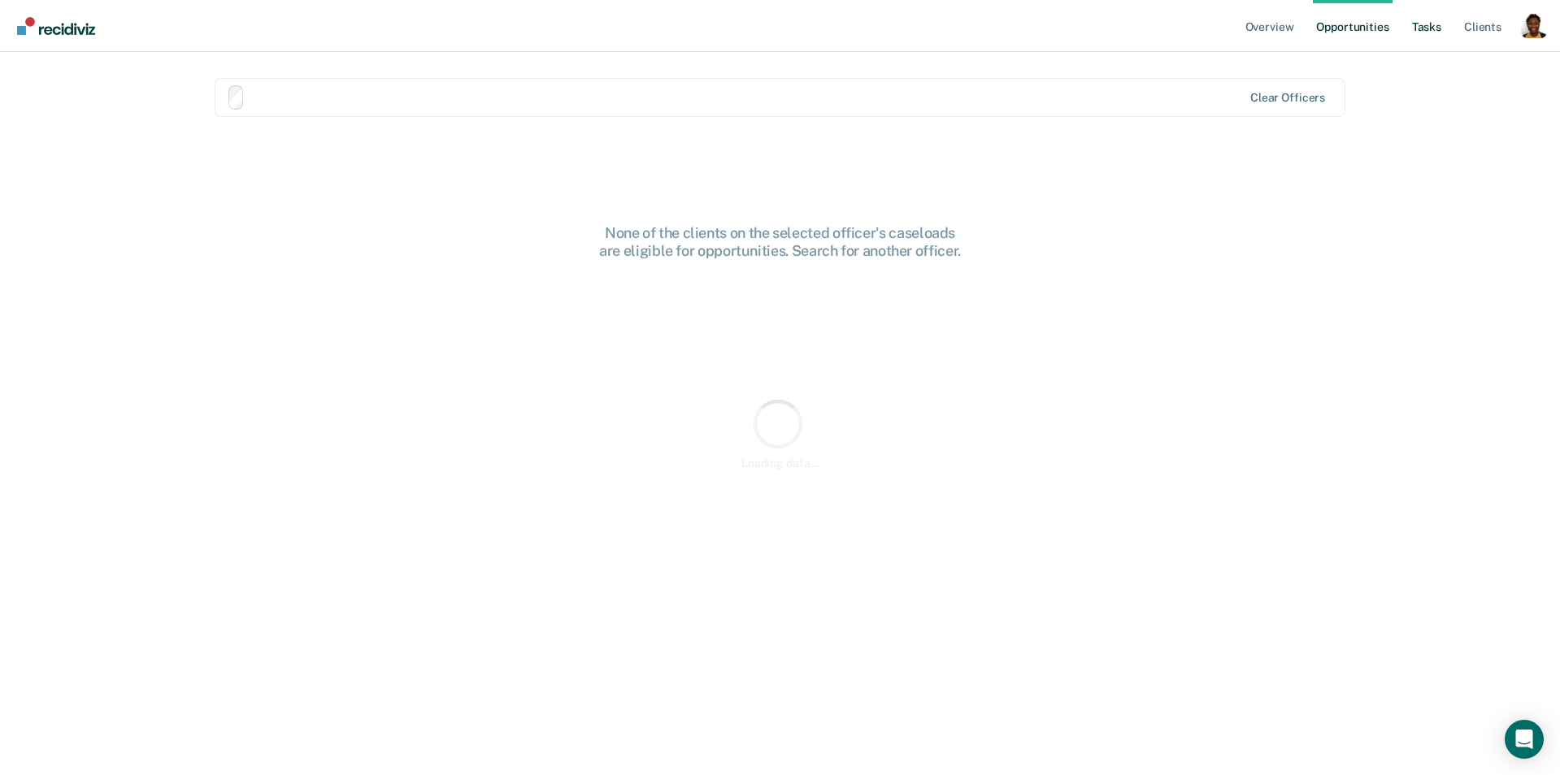
click at [1424, 20] on link "Tasks" at bounding box center [1427, 26] width 36 height 52
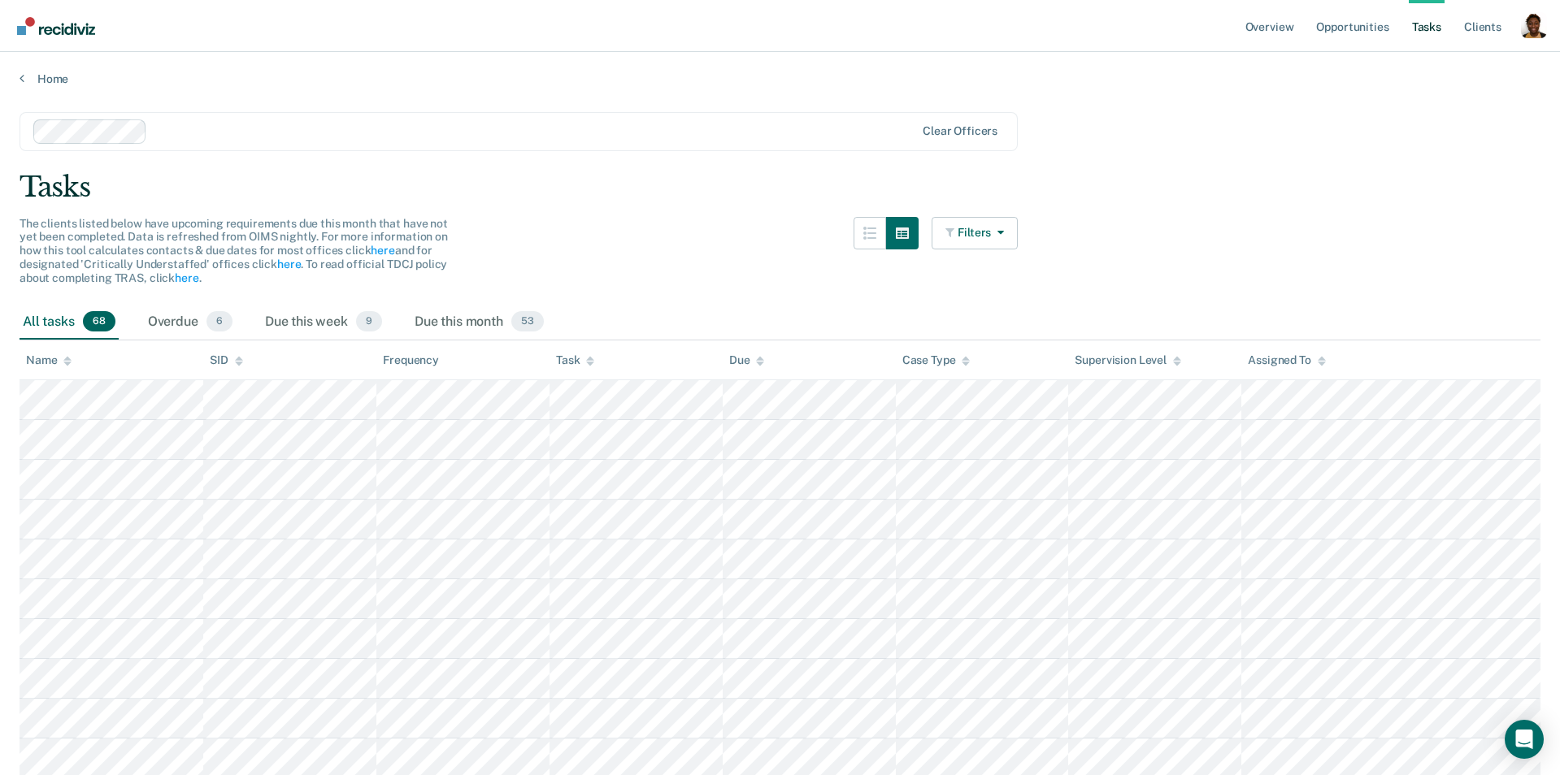
click at [548, 132] on div at bounding box center [534, 131] width 761 height 19
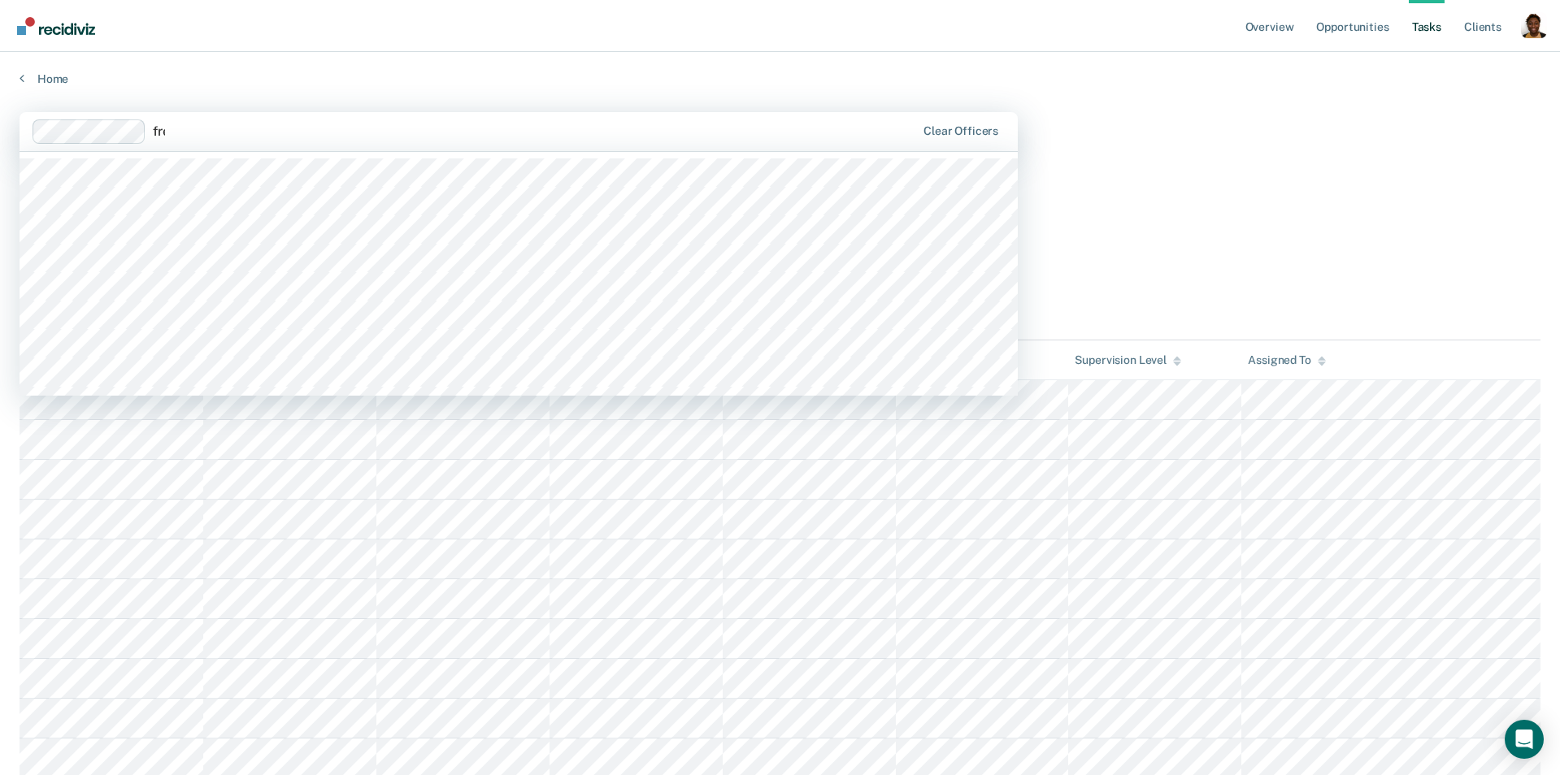
type input "free"
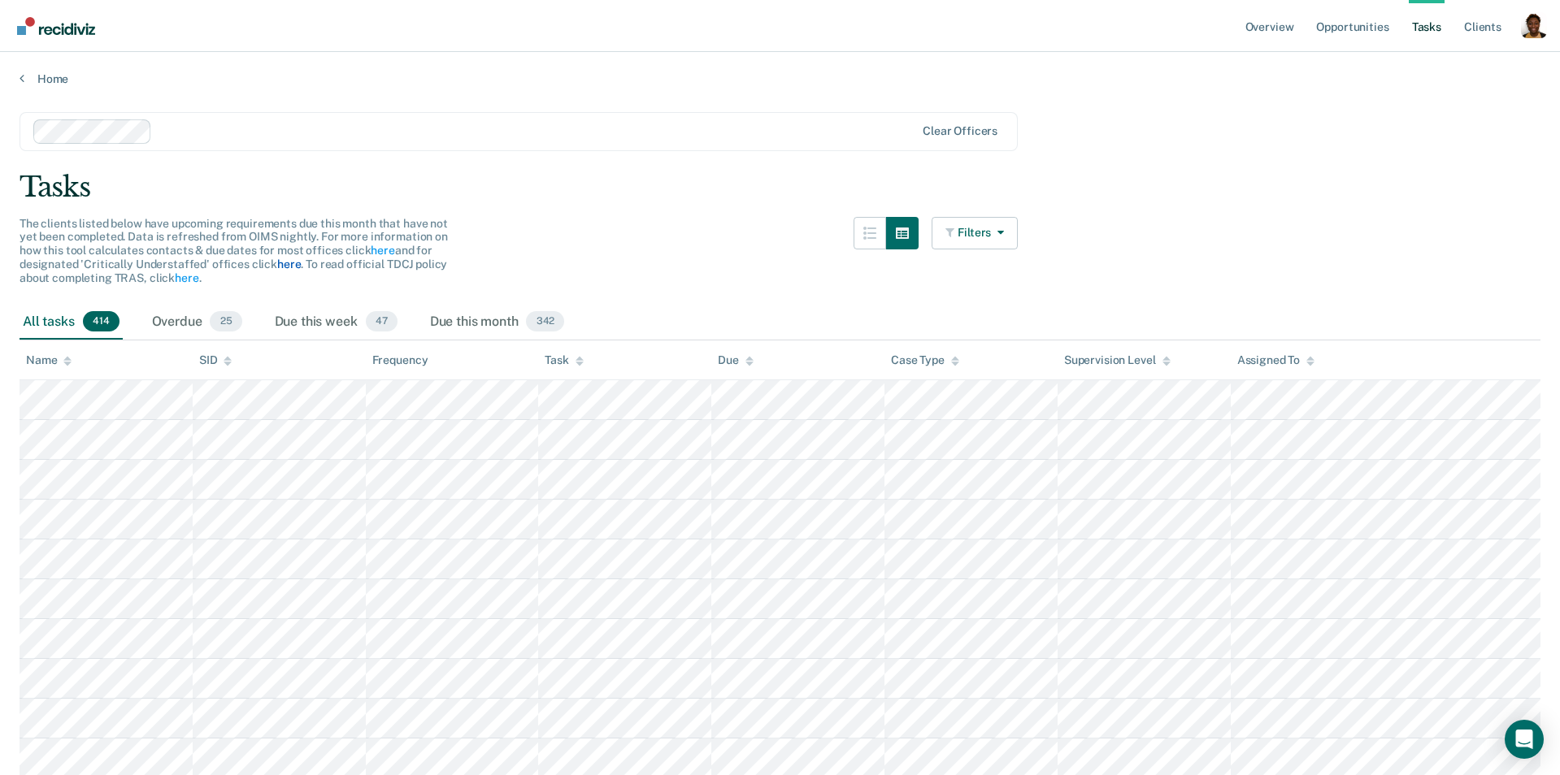
click at [289, 263] on link "here" at bounding box center [289, 264] width 24 height 13
click at [334, 267] on span "The clients listed below have upcoming requirements due this month that have no…" at bounding box center [234, 250] width 428 height 67
click at [202, 312] on div "Overdue 25" at bounding box center [197, 323] width 97 height 36
click at [314, 328] on div "Due this week 47" at bounding box center [335, 323] width 129 height 36
click at [466, 323] on div "Due this month 342" at bounding box center [497, 323] width 141 height 36
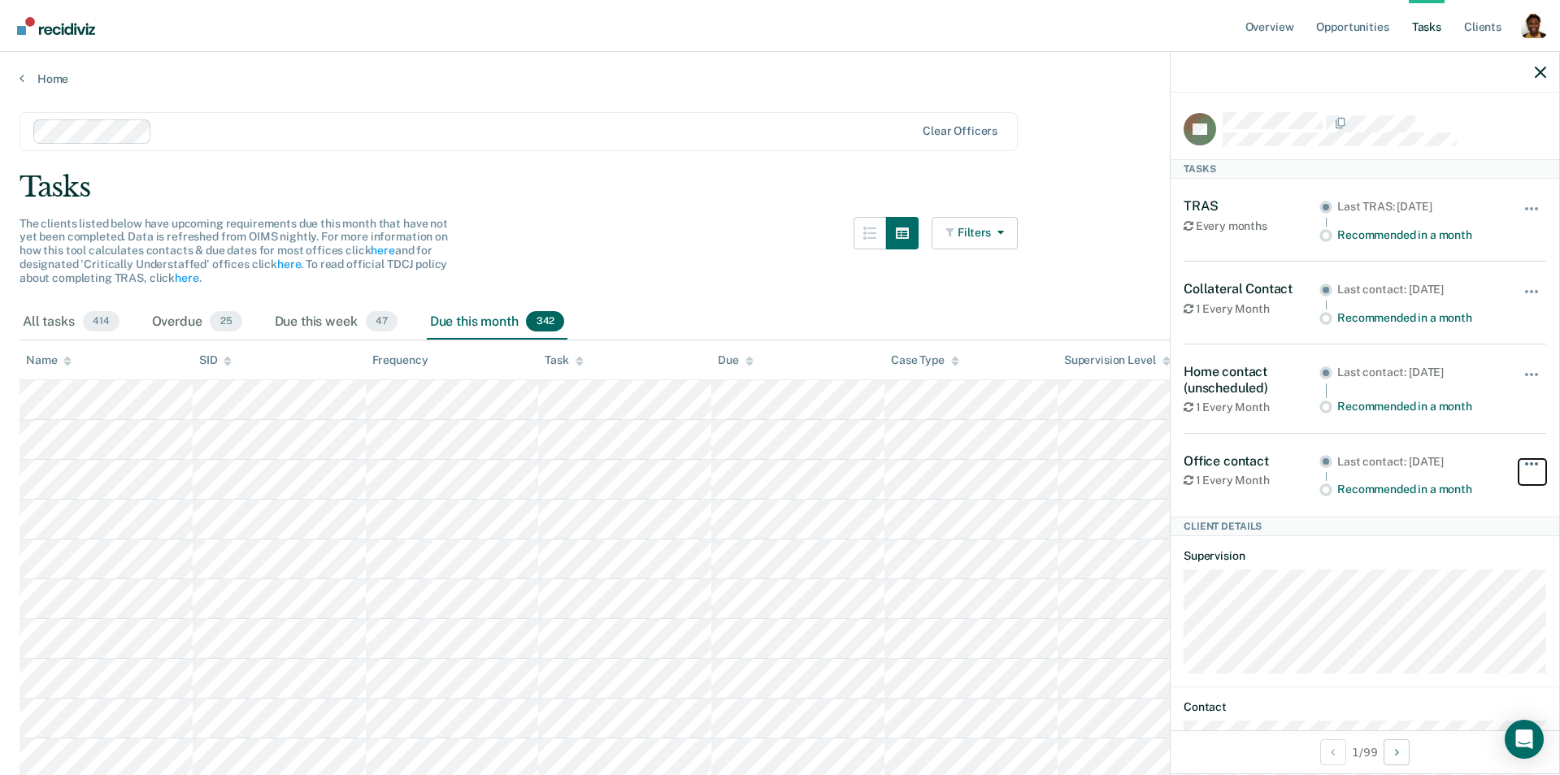
click at [1534, 459] on button "button" at bounding box center [1532, 472] width 28 height 26
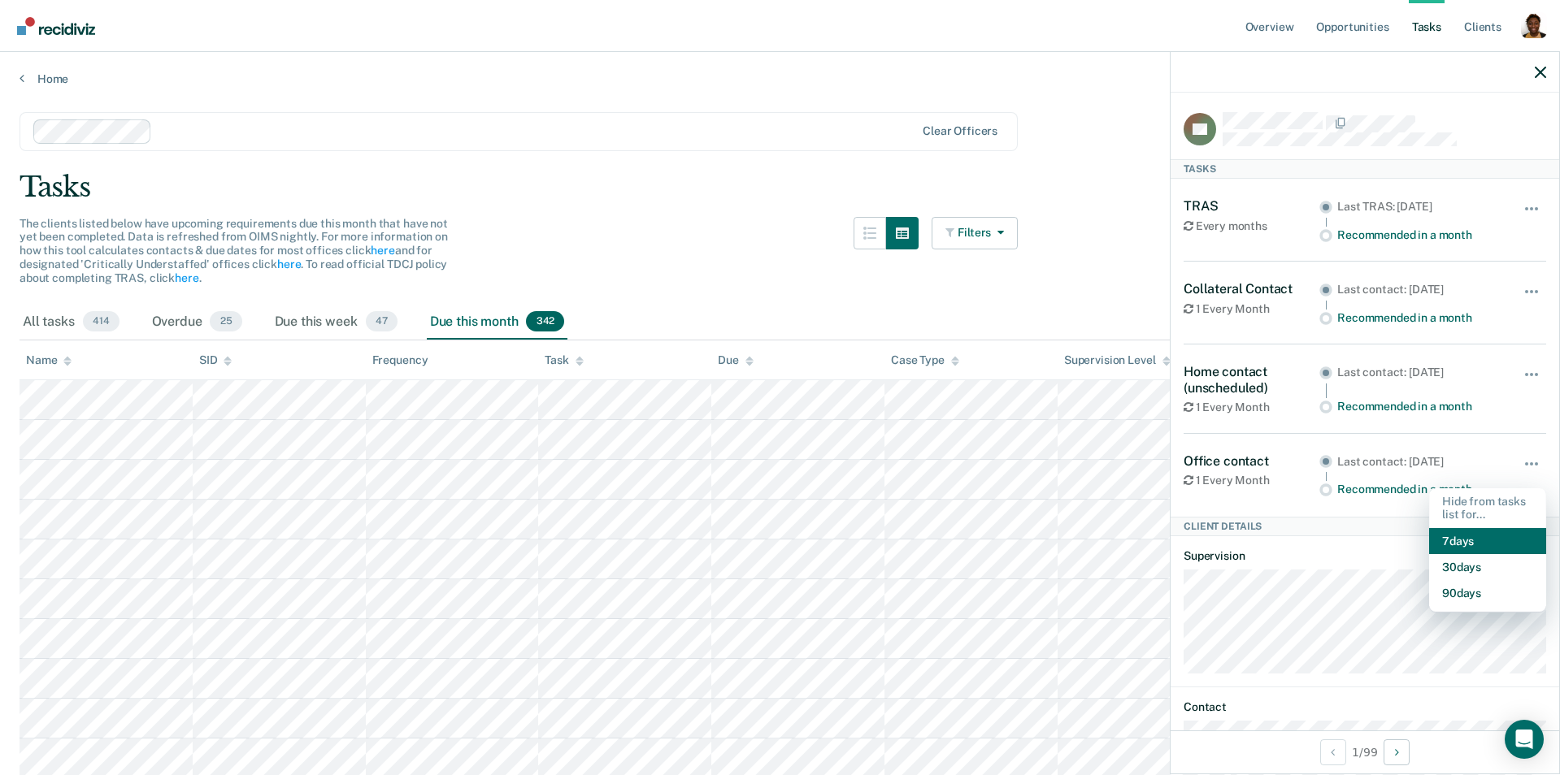
click at [1486, 536] on button "7 days" at bounding box center [1487, 541] width 117 height 26
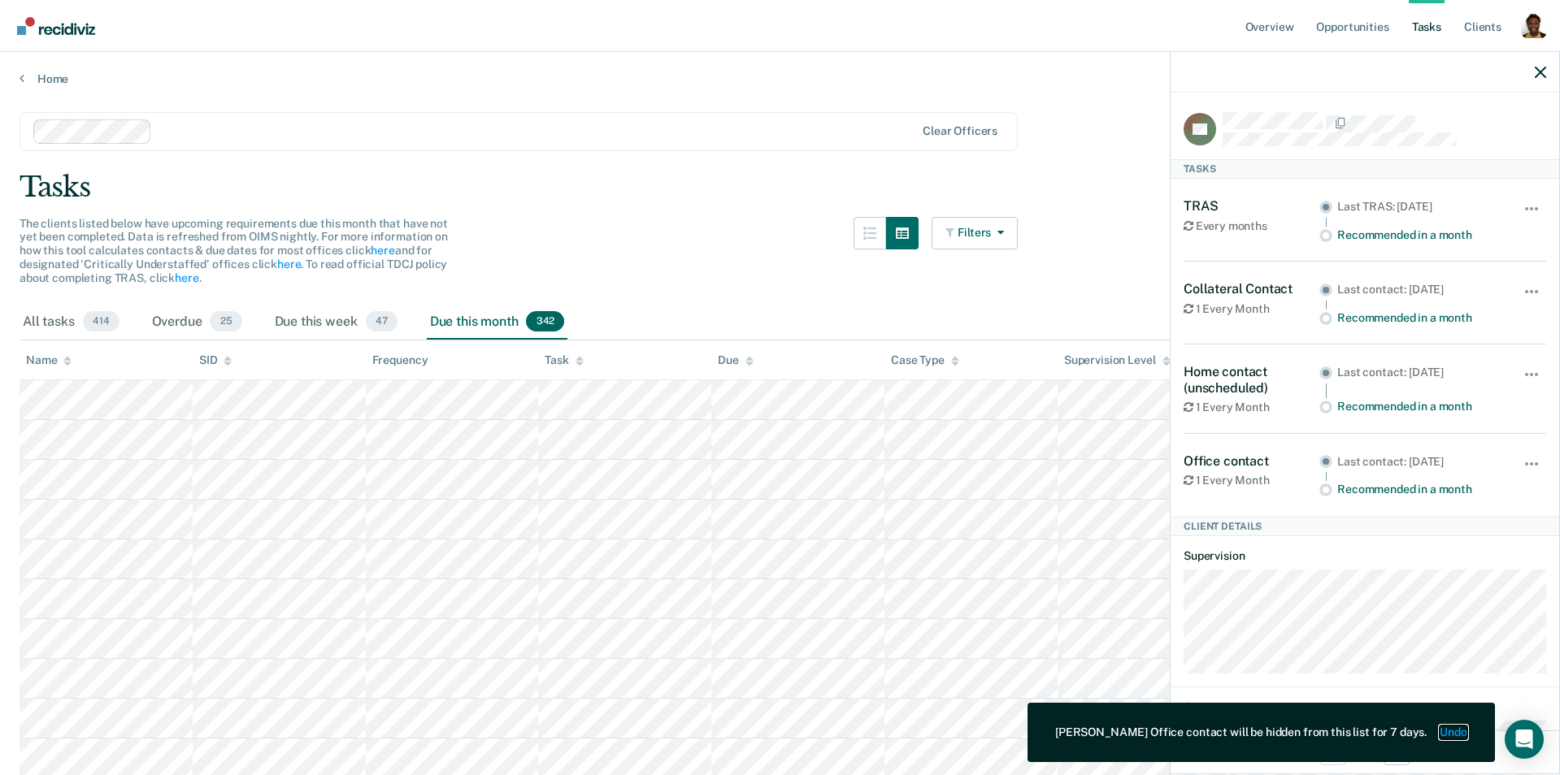
click at [1458, 728] on button "Undo" at bounding box center [1453, 733] width 27 height 14
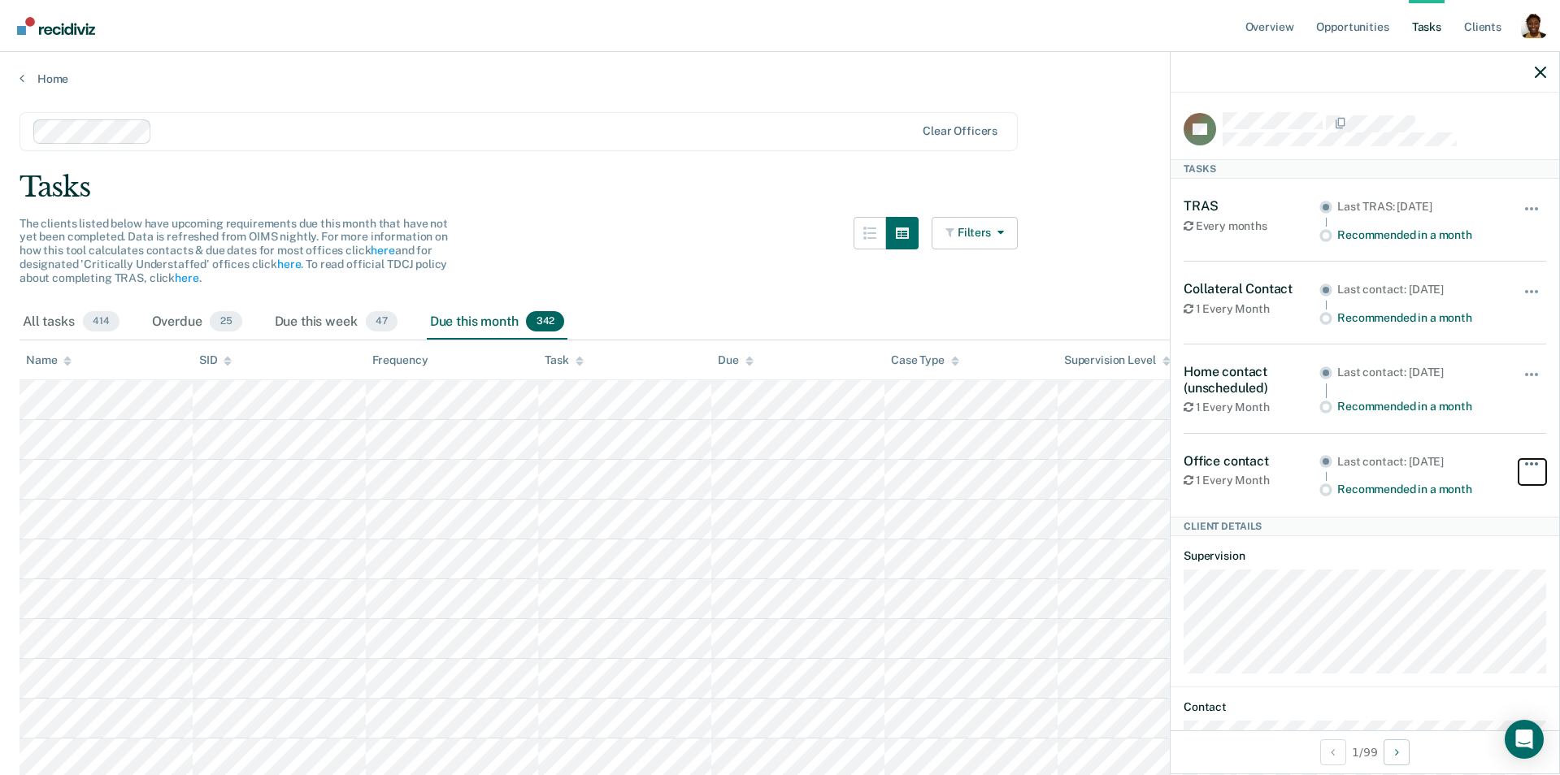
click at [1531, 459] on button "button" at bounding box center [1532, 472] width 28 height 26
click at [1538, 71] on icon "button" at bounding box center [1540, 72] width 11 height 11
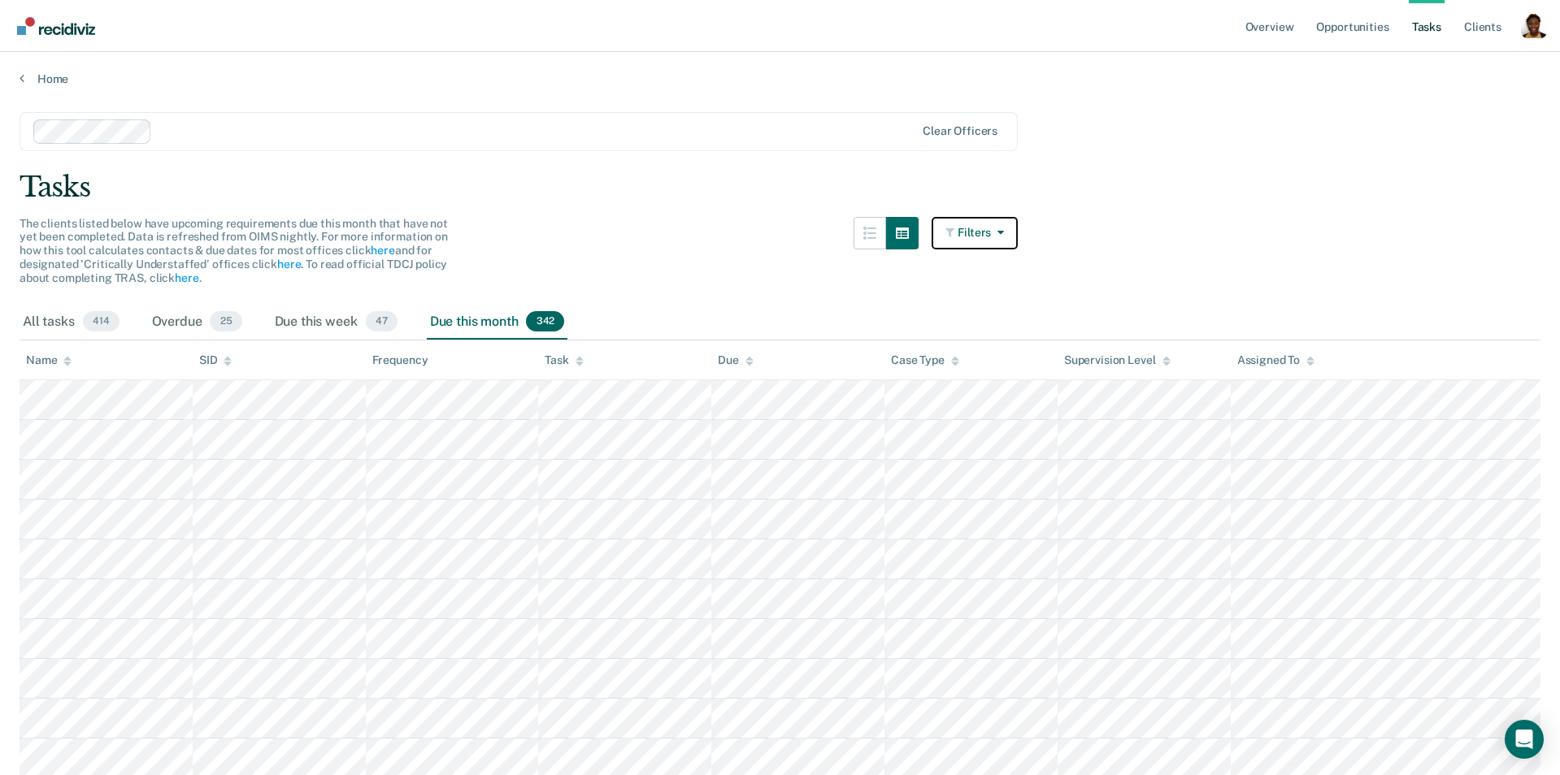
click at [974, 234] on button "Filters" at bounding box center [974, 233] width 86 height 33
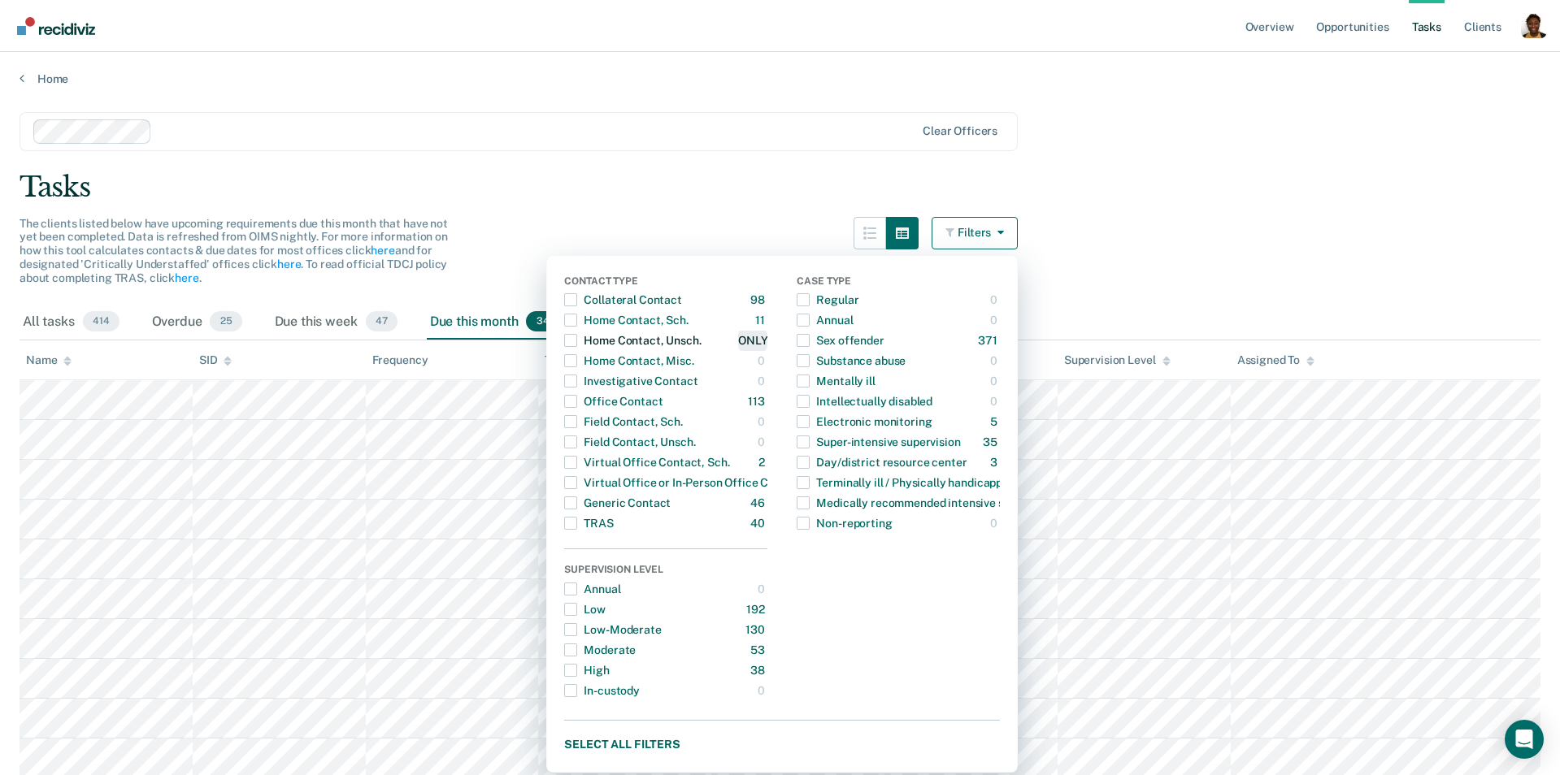
click at [753, 340] on div "ONLY" at bounding box center [752, 341] width 29 height 26
click at [750, 522] on div "ONLY" at bounding box center [752, 523] width 29 height 26
click at [606, 643] on div "Moderate" at bounding box center [600, 650] width 72 height 26
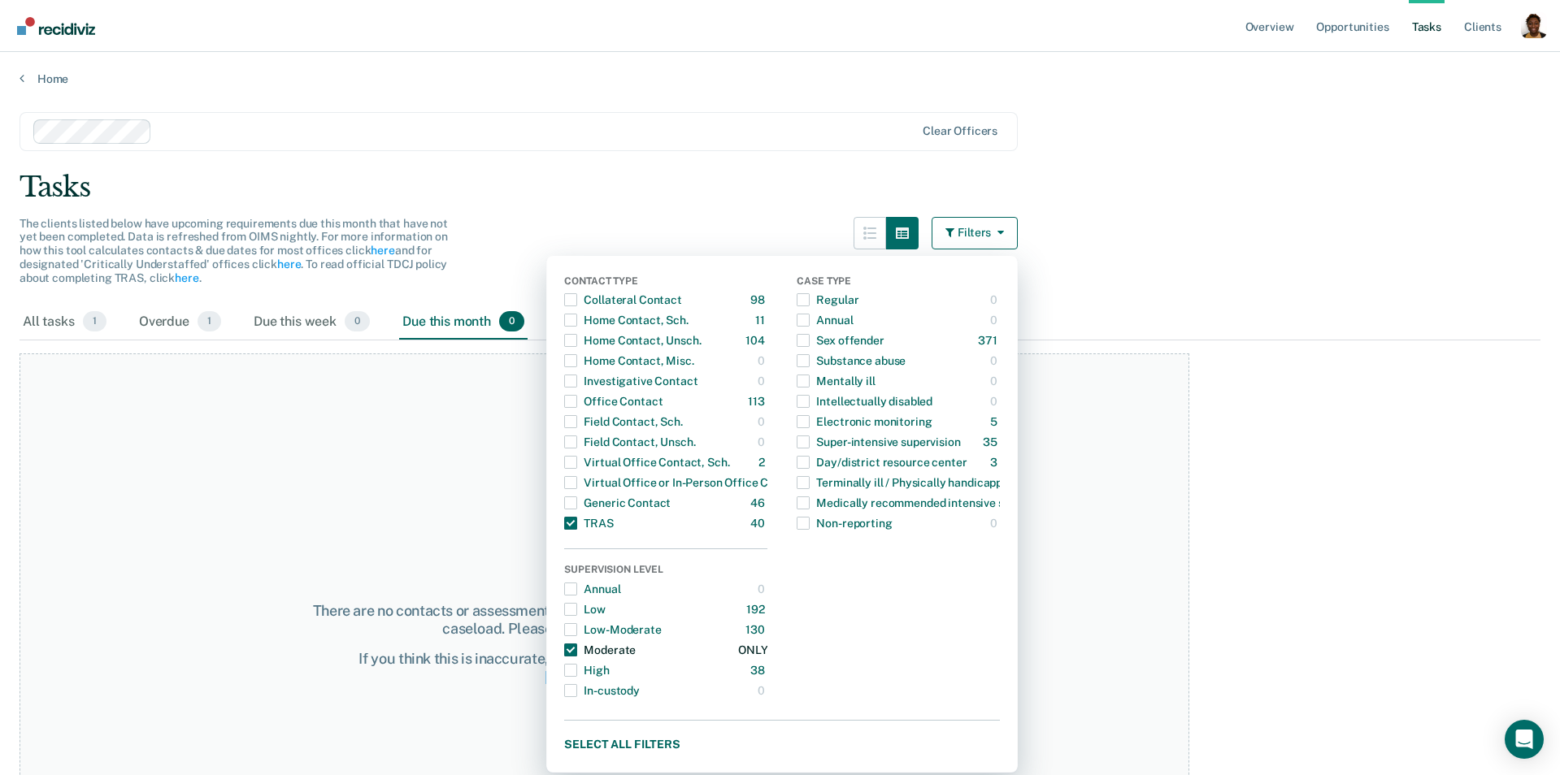
click at [606, 643] on div "Moderate" at bounding box center [600, 650] width 72 height 26
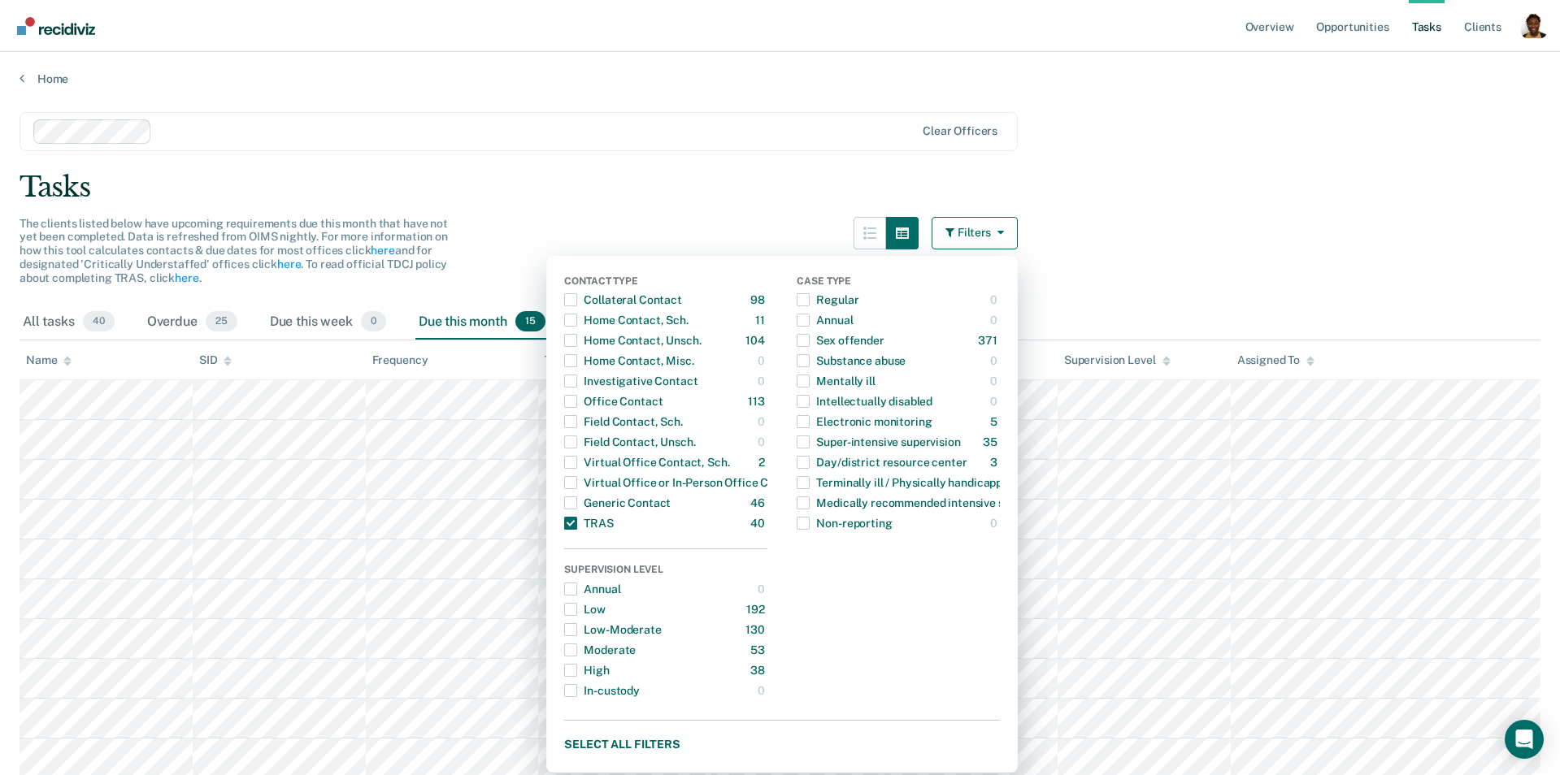
click at [1220, 287] on main "Clear officers Tasks The clients listed below have upcoming requirements due th…" at bounding box center [780, 562] width 1560 height 952
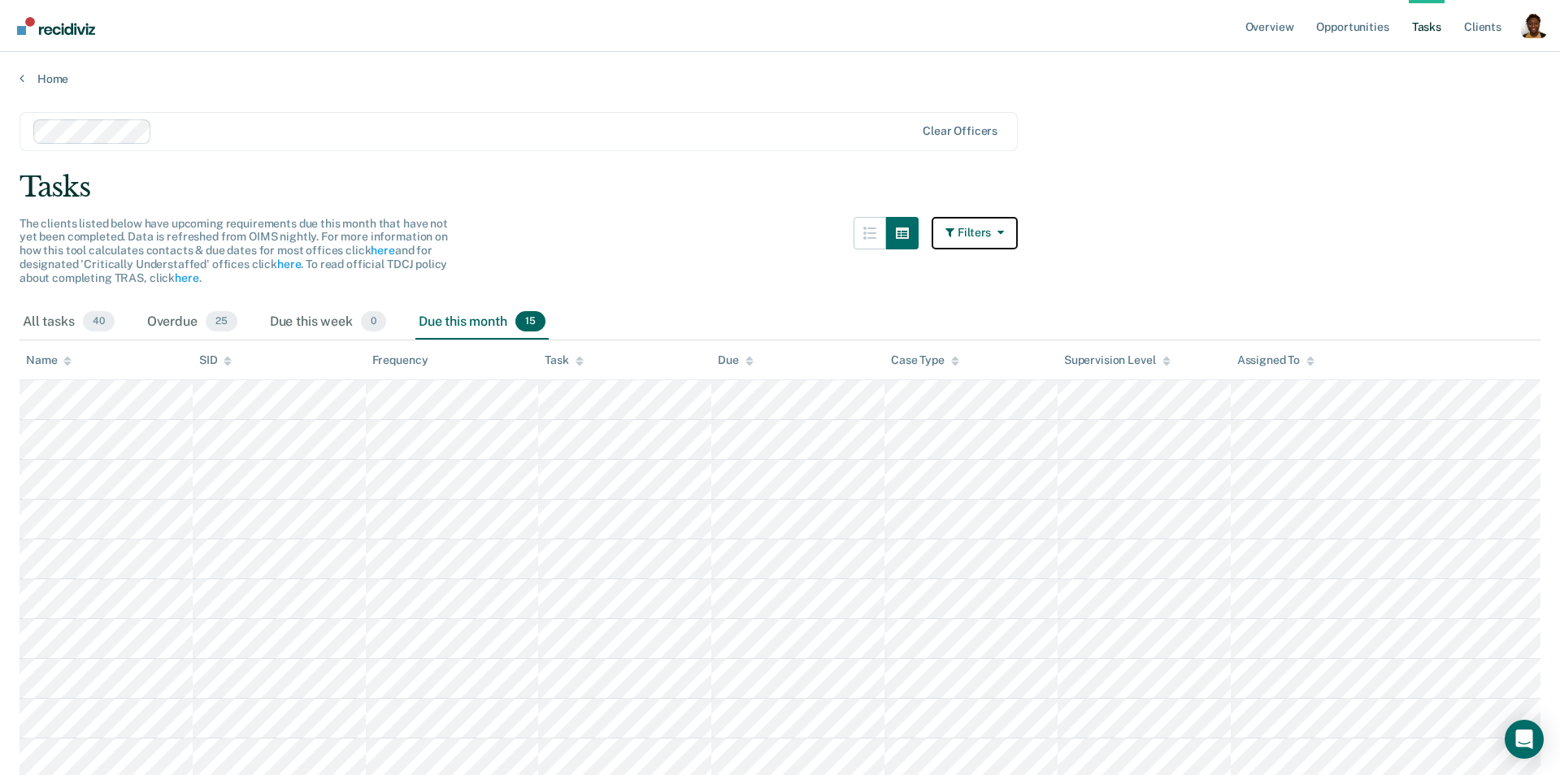
click at [981, 227] on button "Filters" at bounding box center [974, 233] width 86 height 33
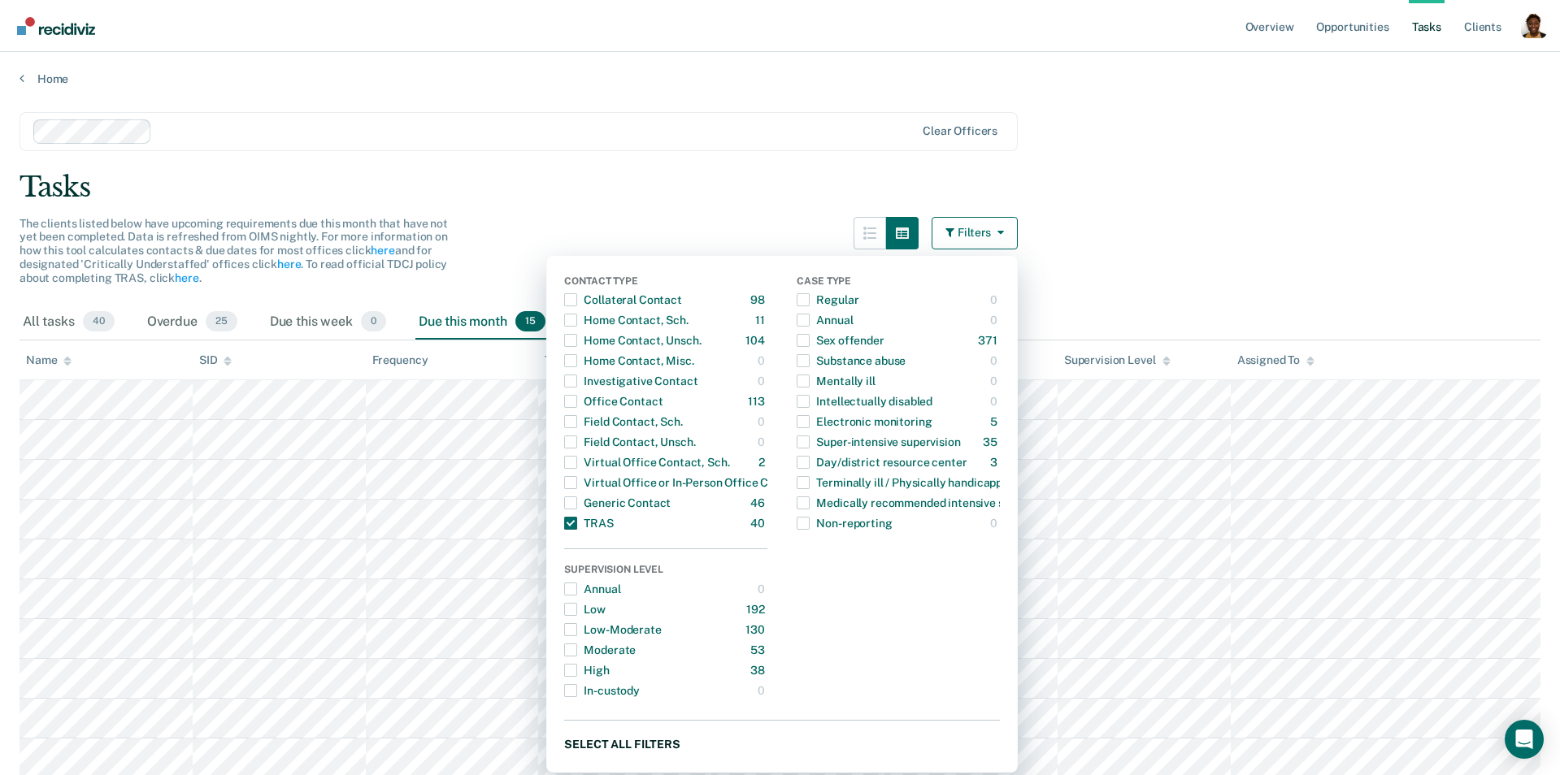
click at [636, 740] on button "Select all filters" at bounding box center [782, 744] width 436 height 20
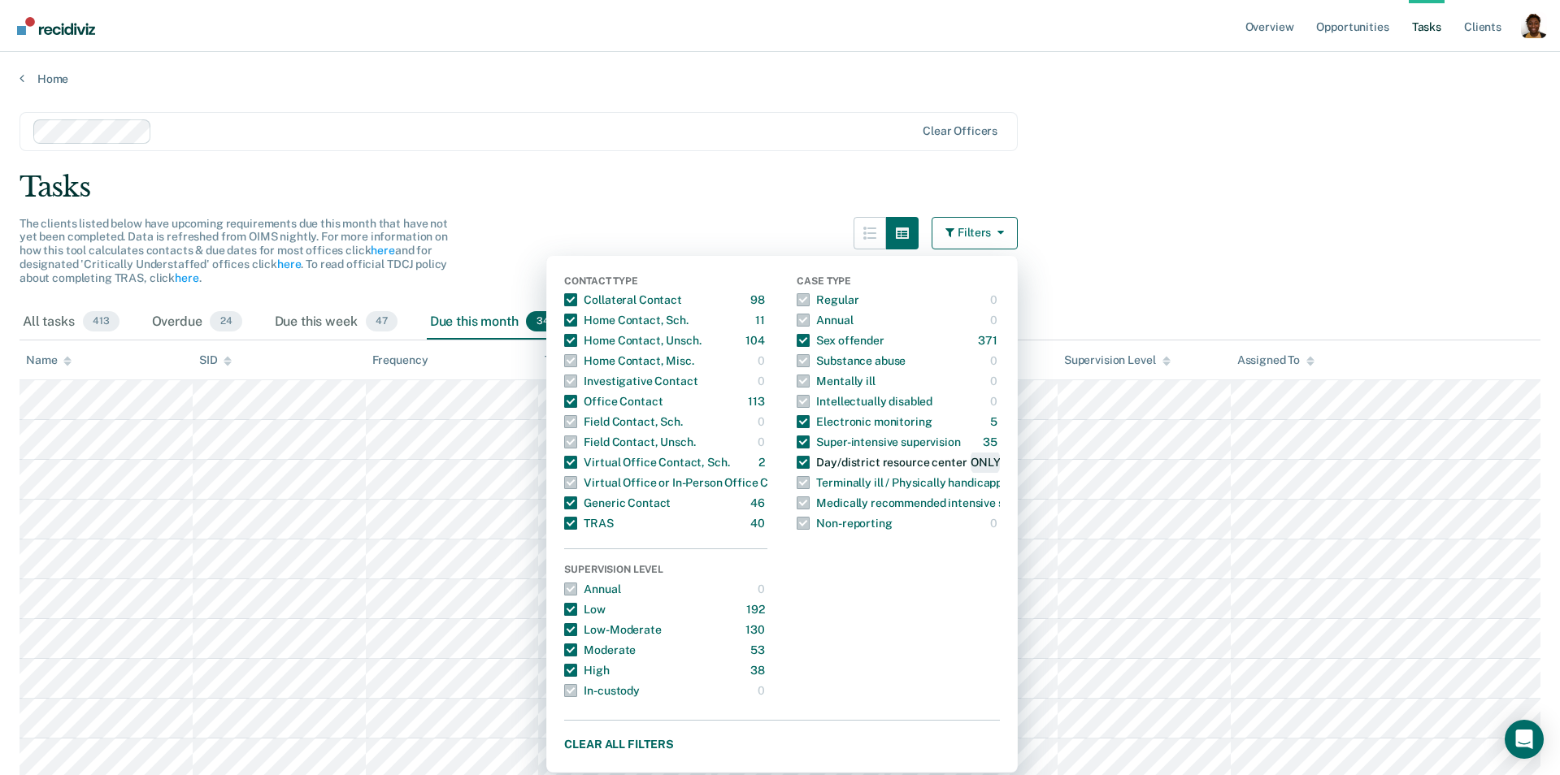
click at [989, 461] on div "ONLY" at bounding box center [984, 462] width 29 height 26
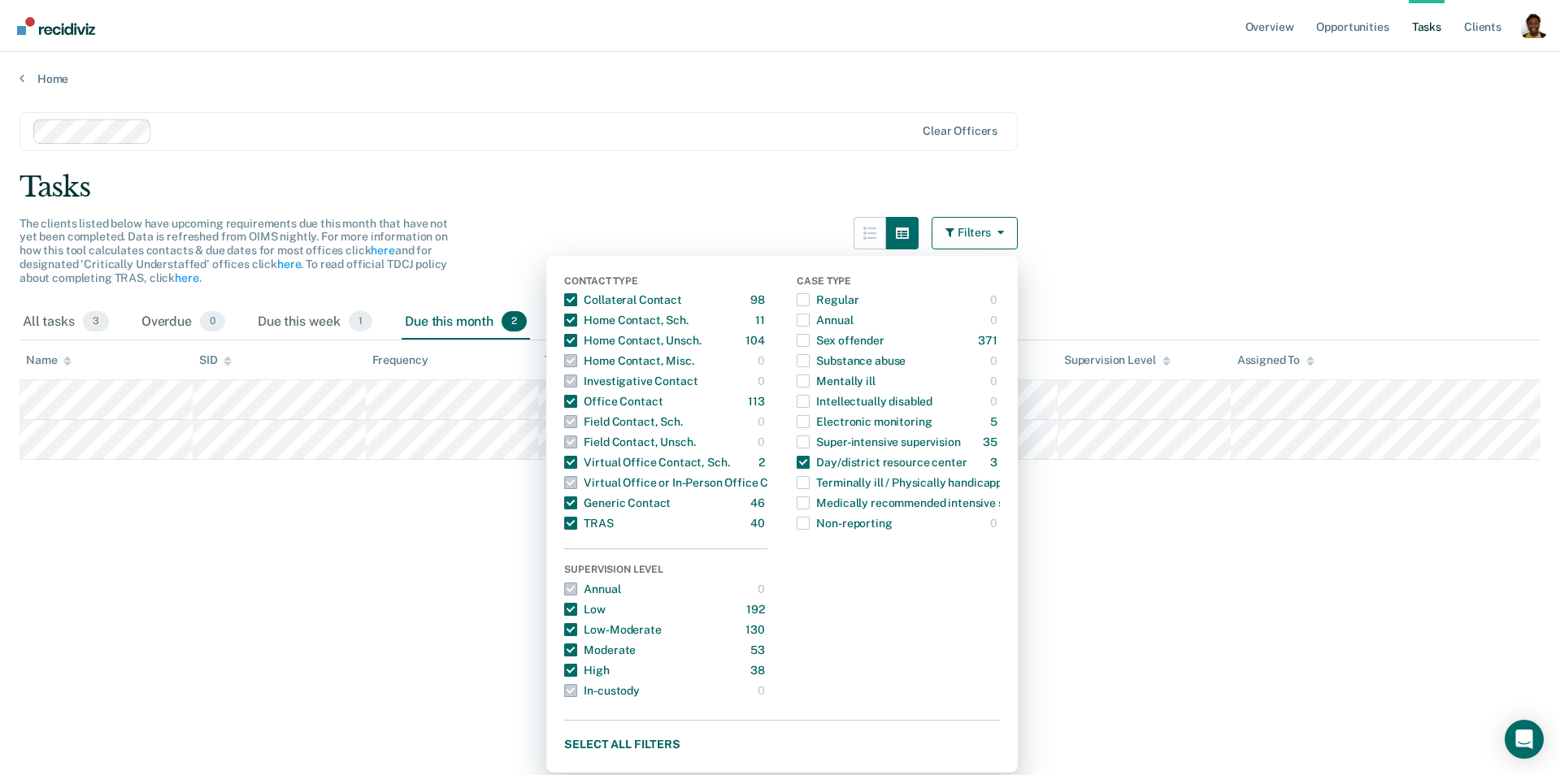
click at [1218, 233] on main "Clear officers Tasks The clients listed below have upcoming requirements due th…" at bounding box center [780, 428] width 1560 height 684
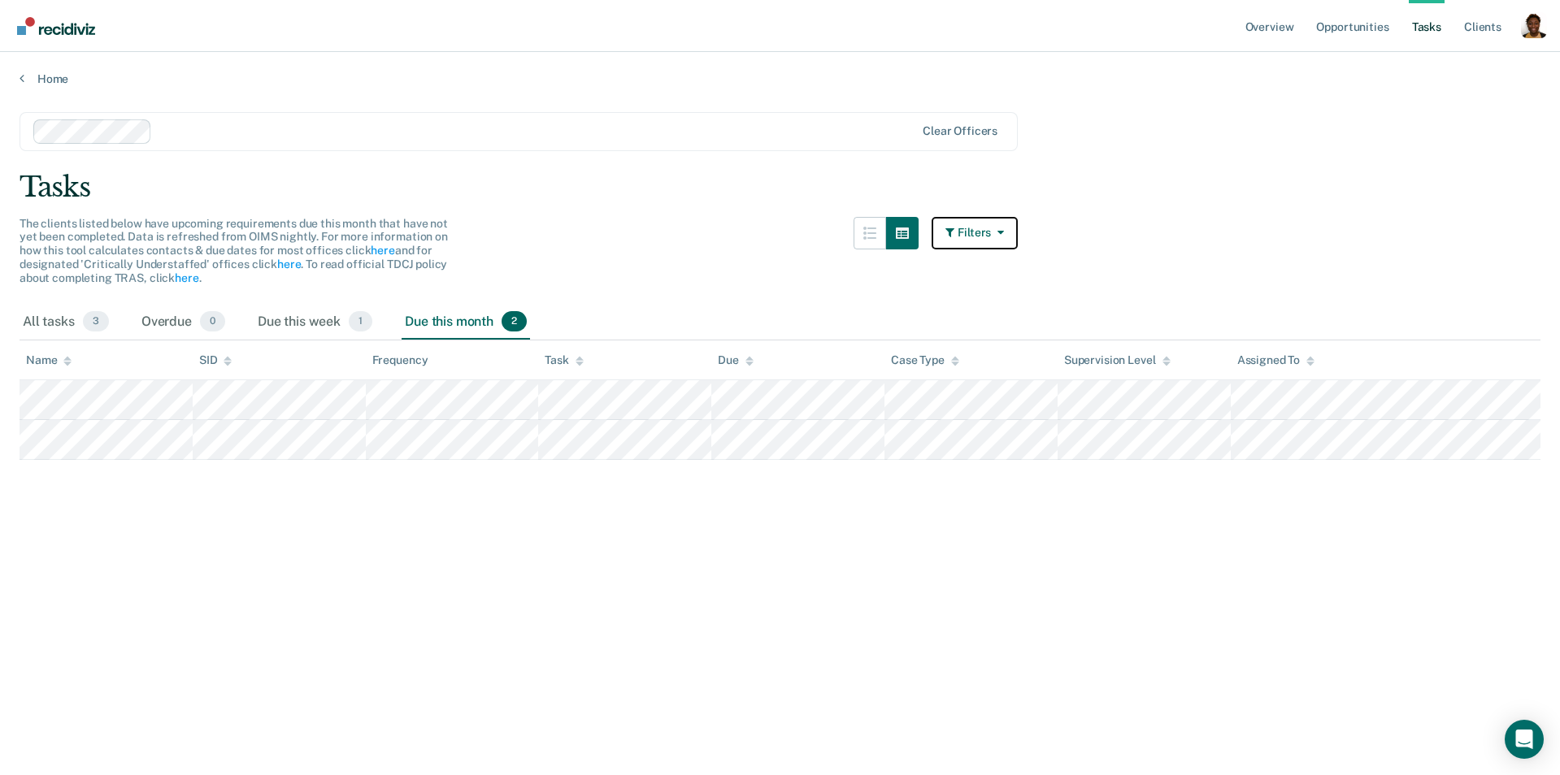
click at [1001, 228] on icon "button" at bounding box center [997, 232] width 13 height 11
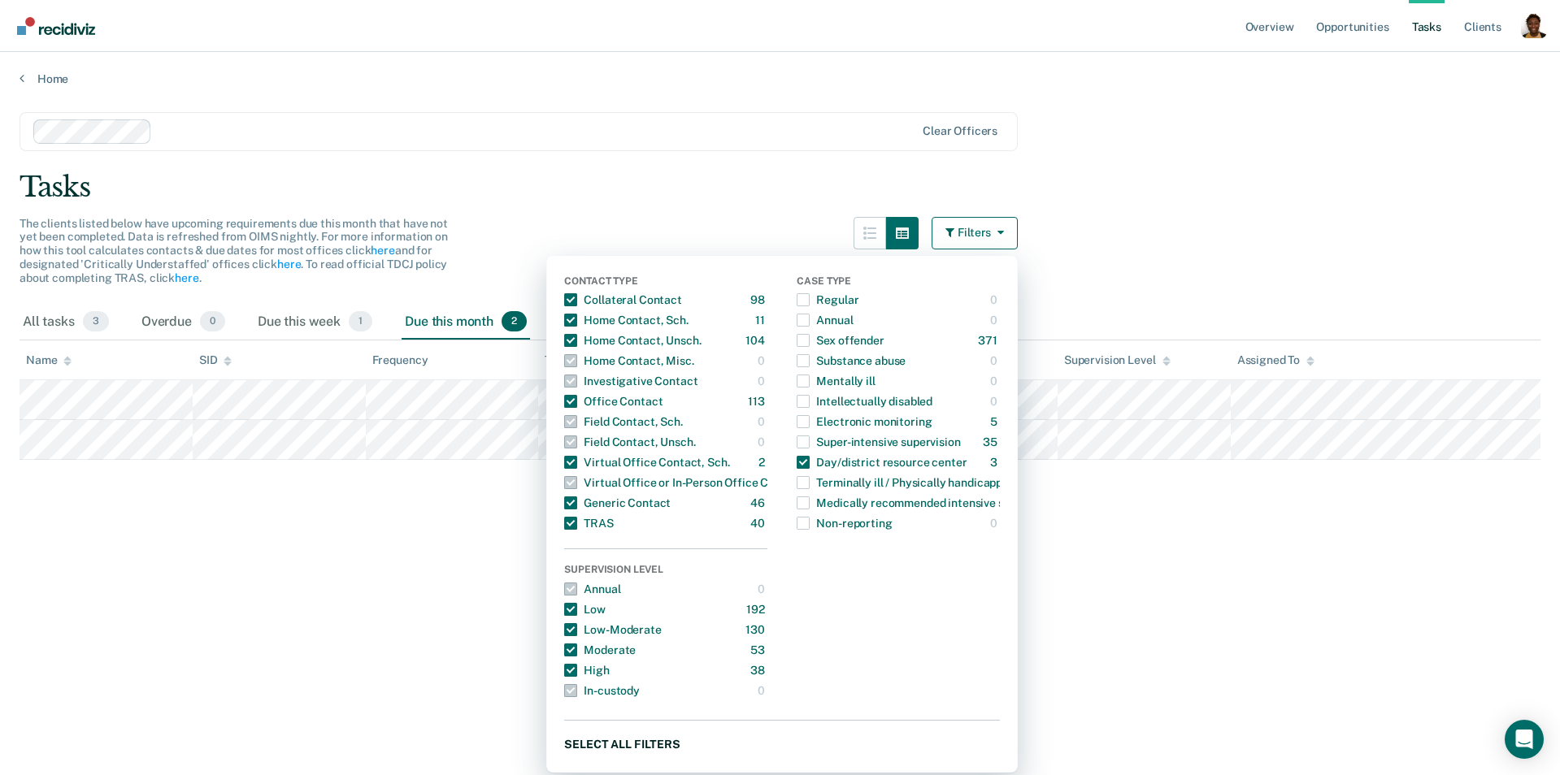
click at [640, 736] on button "Select all filters" at bounding box center [782, 744] width 436 height 20
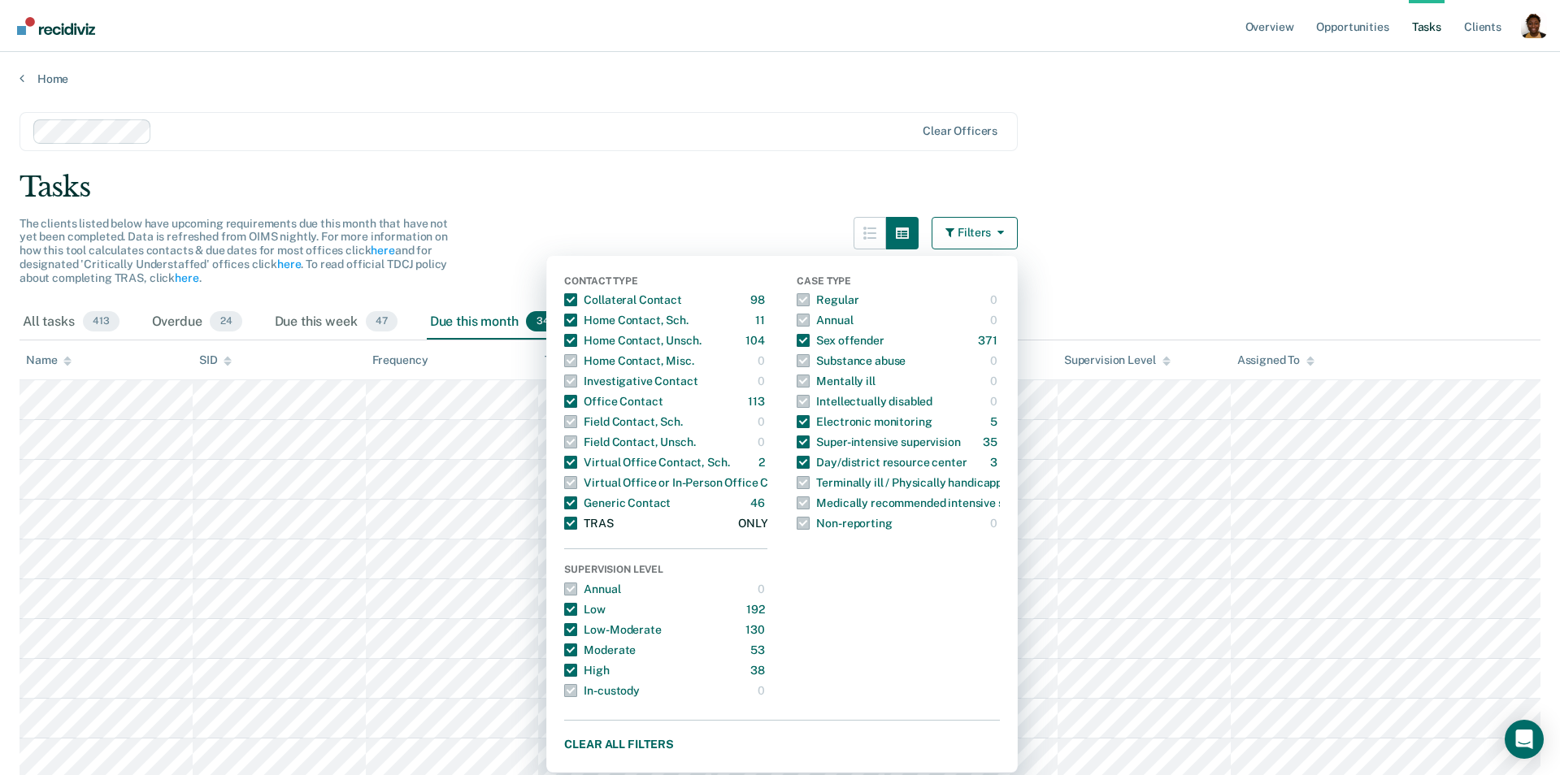
click at [580, 523] on div "TRAS" at bounding box center [588, 523] width 49 height 26
click at [1196, 187] on div "Tasks" at bounding box center [780, 187] width 1521 height 33
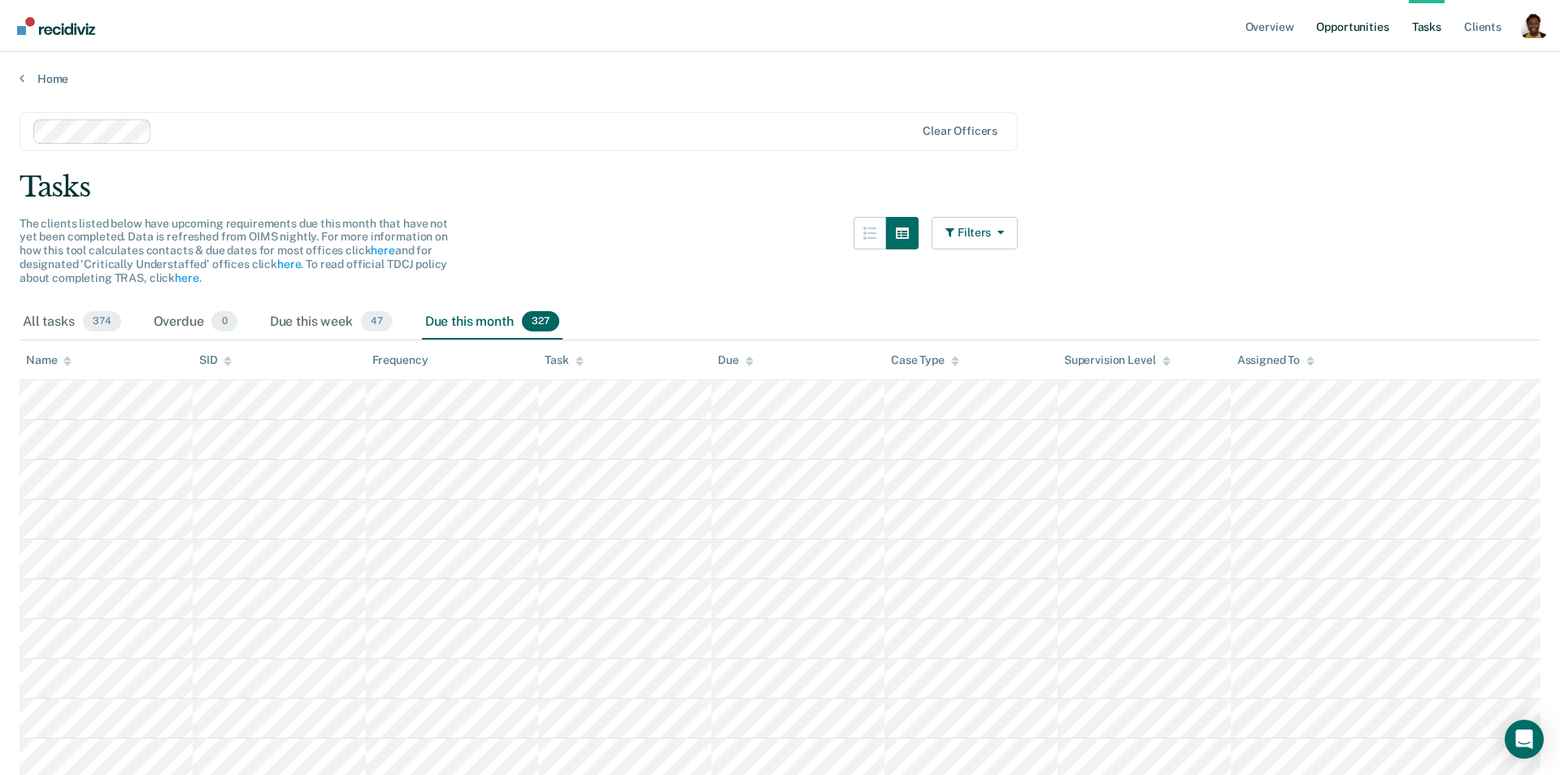
click at [1361, 36] on link "Opportunities" at bounding box center [1352, 26] width 79 height 52
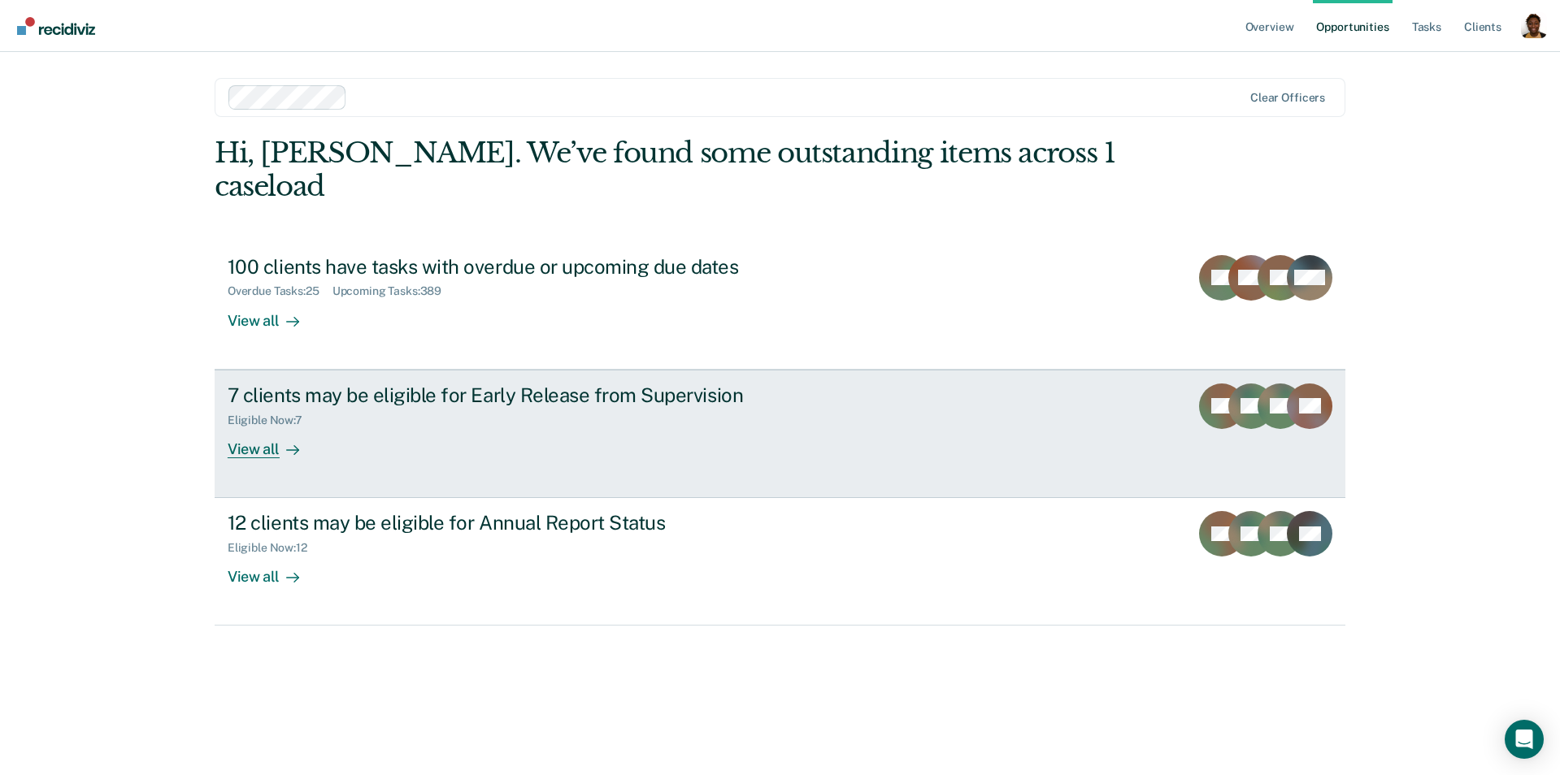
click at [397, 402] on div "7 clients may be eligible for Early Release from Supervision Eligible Now : 7 V…" at bounding box center [533, 421] width 610 height 75
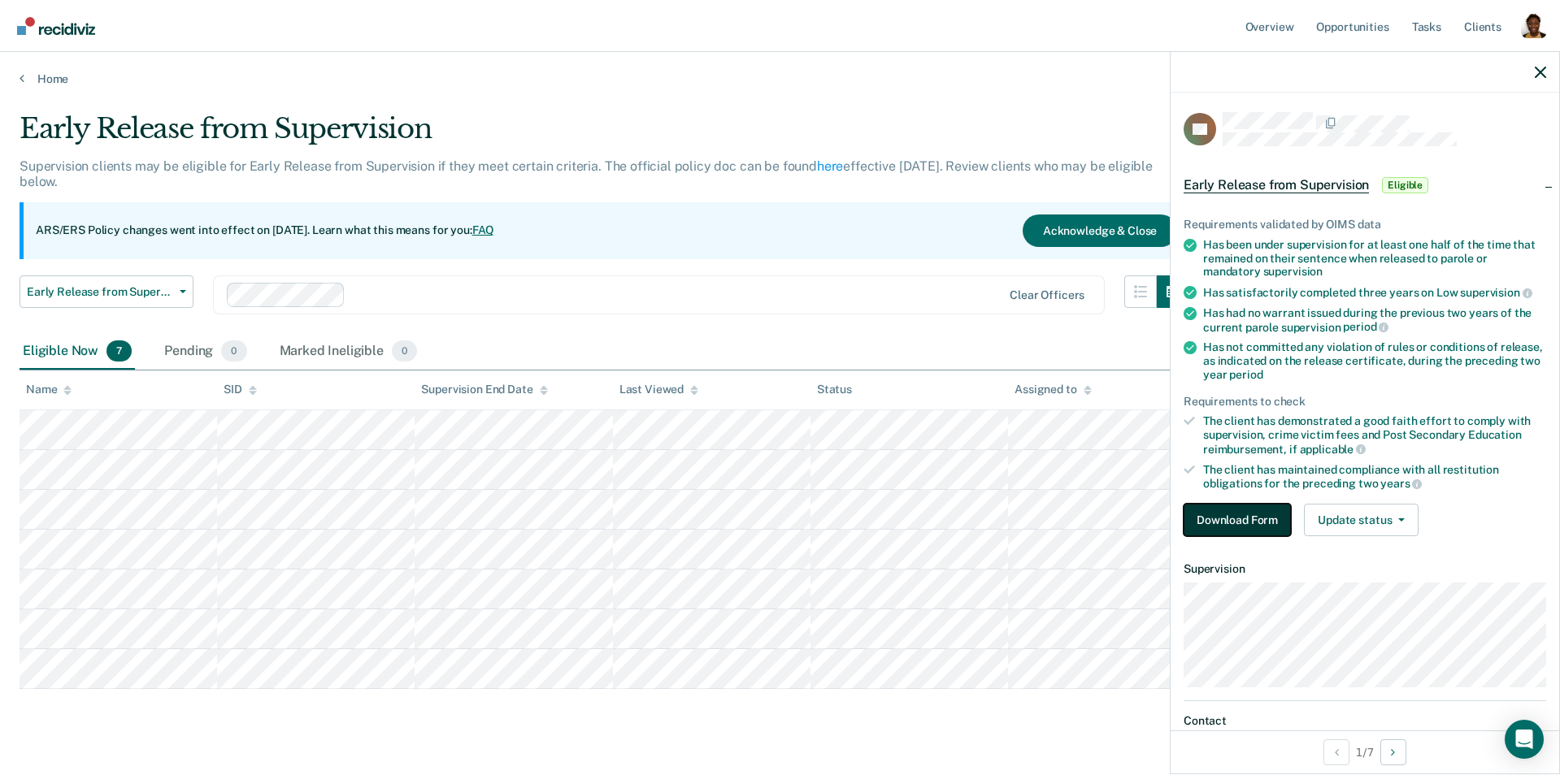
click at [1216, 529] on button "Download Form" at bounding box center [1236, 520] width 107 height 33
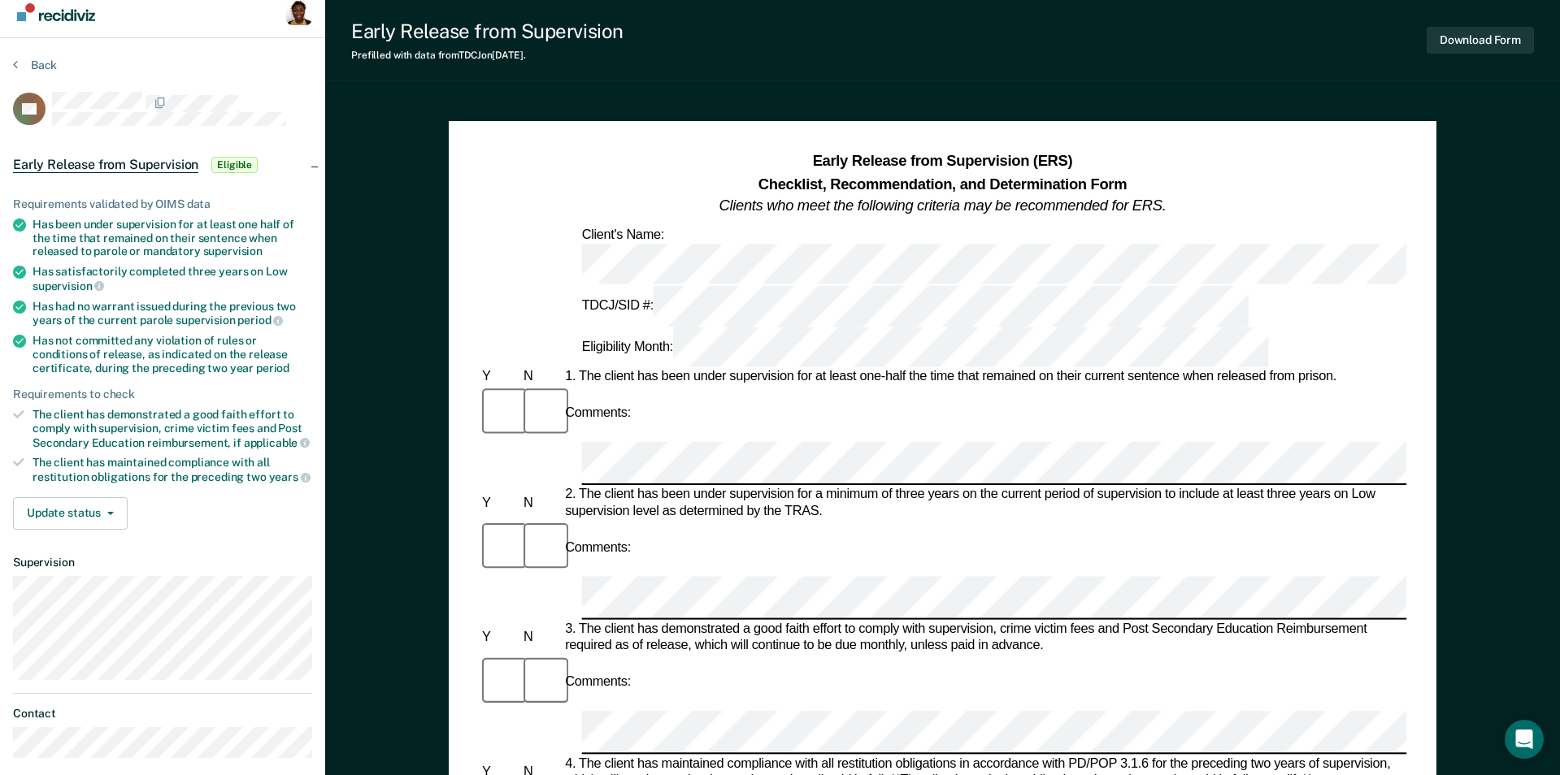
scroll to position [2, 0]
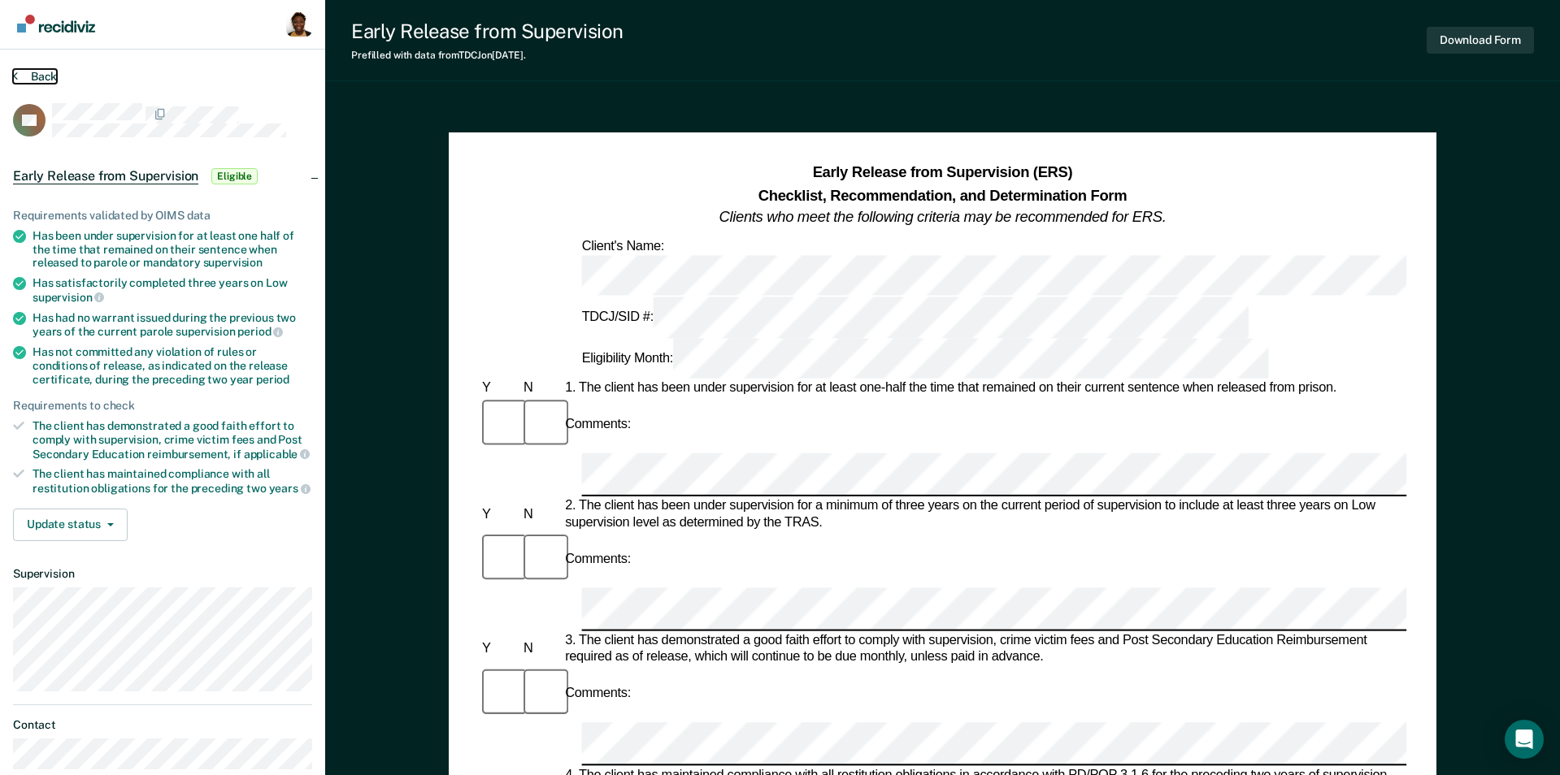
click at [29, 79] on button "Back" at bounding box center [35, 76] width 44 height 15
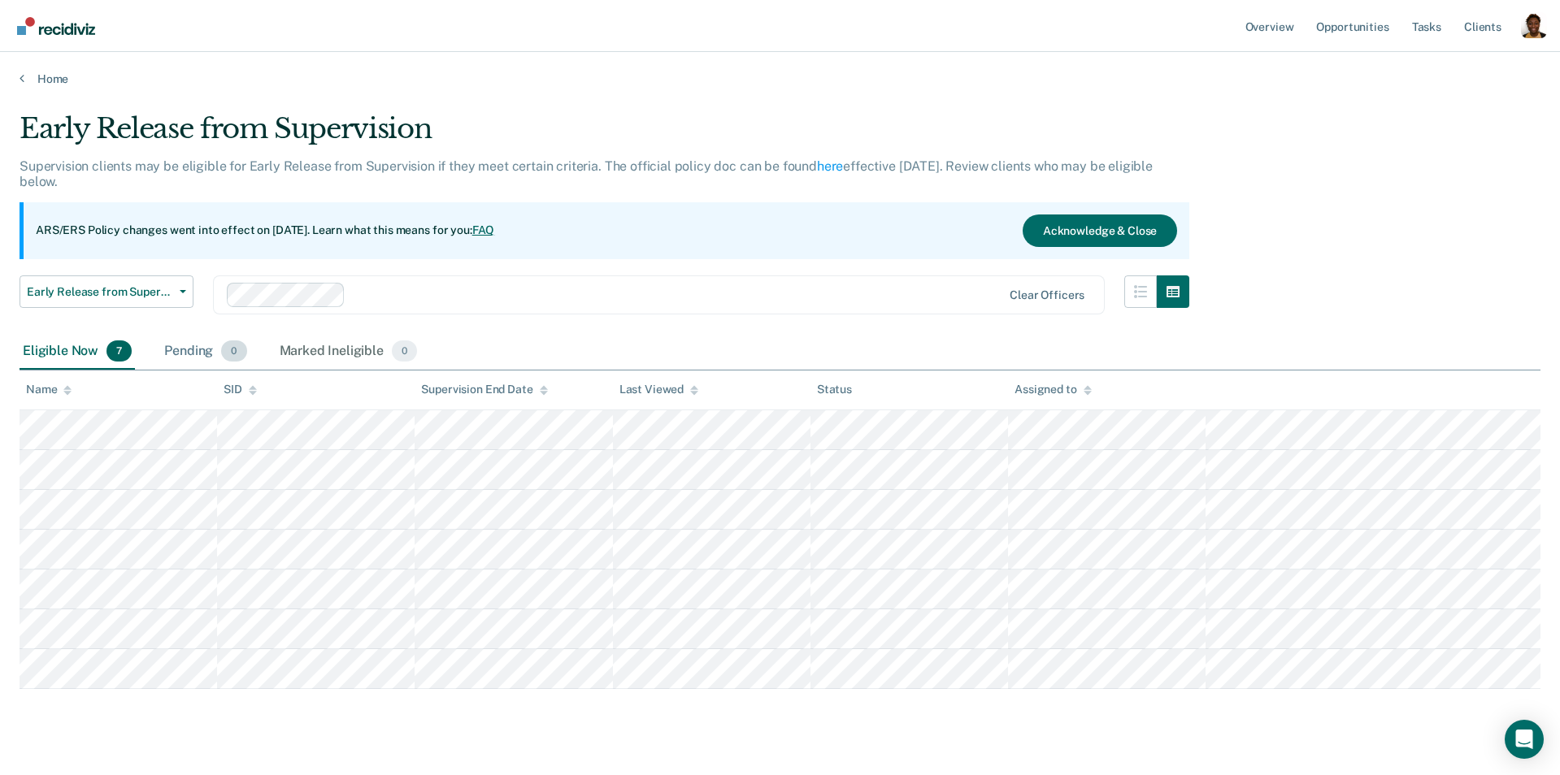
click at [163, 365] on div "Pending 0" at bounding box center [205, 352] width 89 height 36
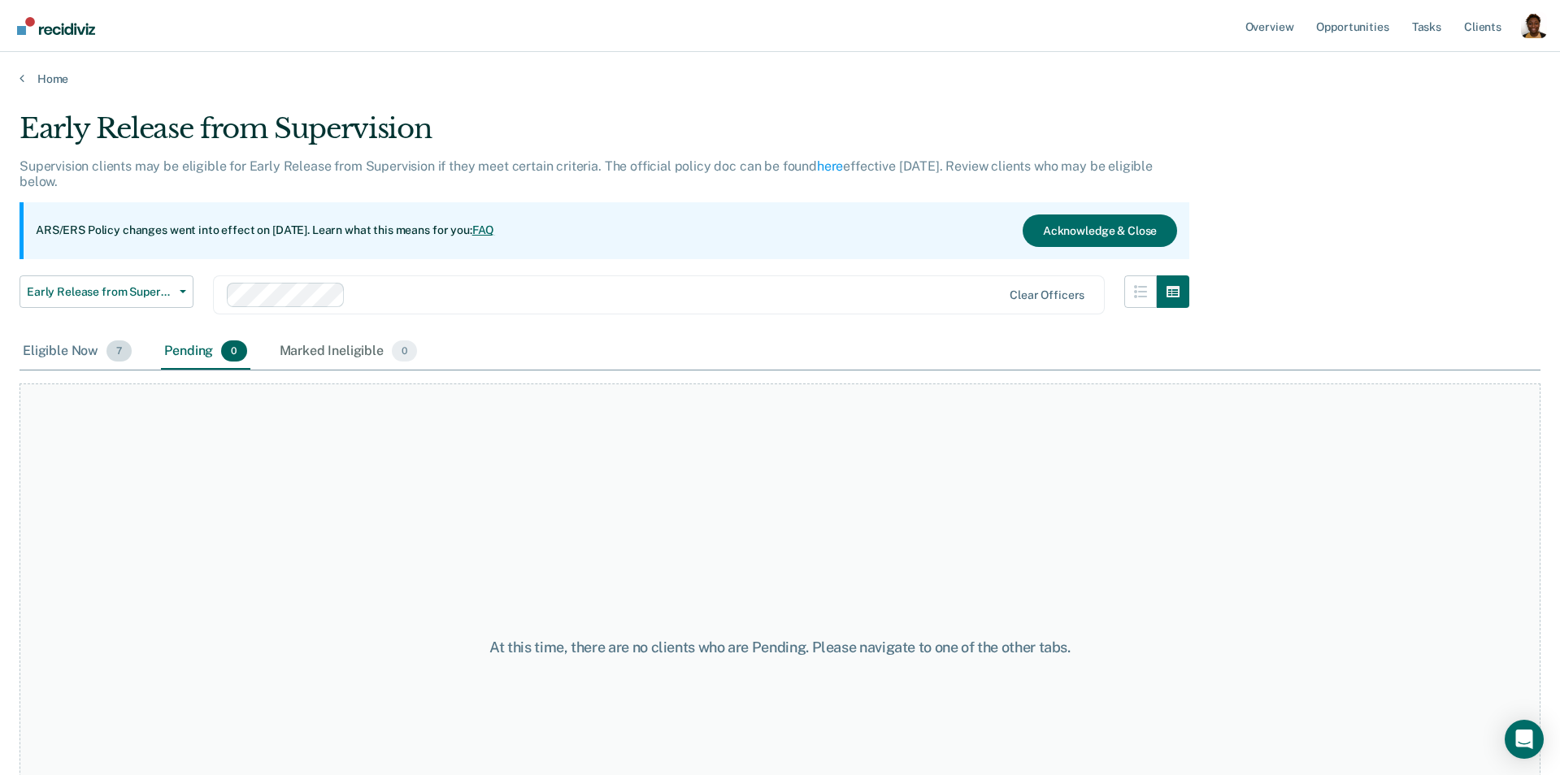
click at [72, 352] on div "Eligible Now 7" at bounding box center [77, 352] width 115 height 36
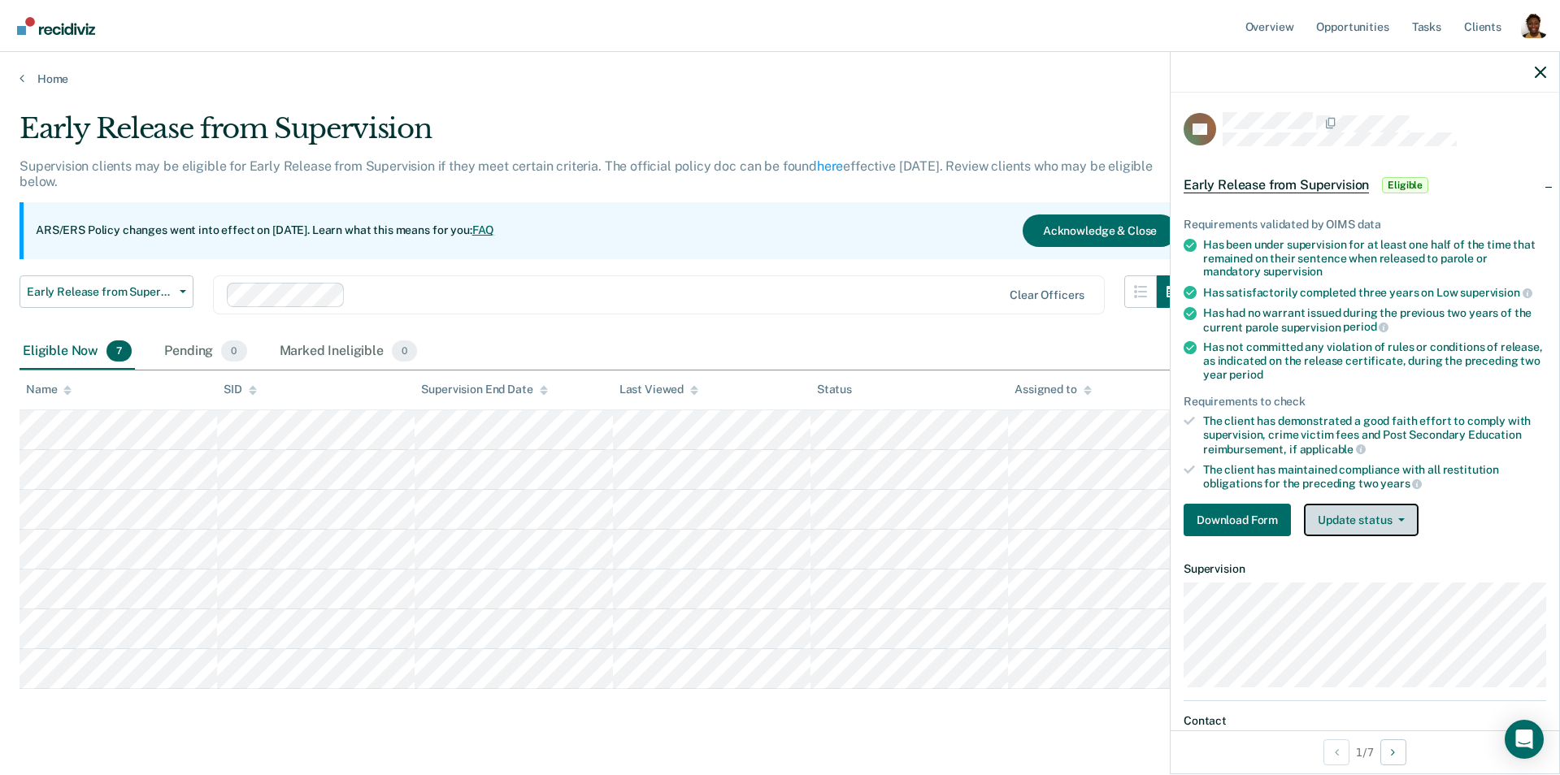
click at [1392, 510] on button "Update status" at bounding box center [1361, 520] width 115 height 33
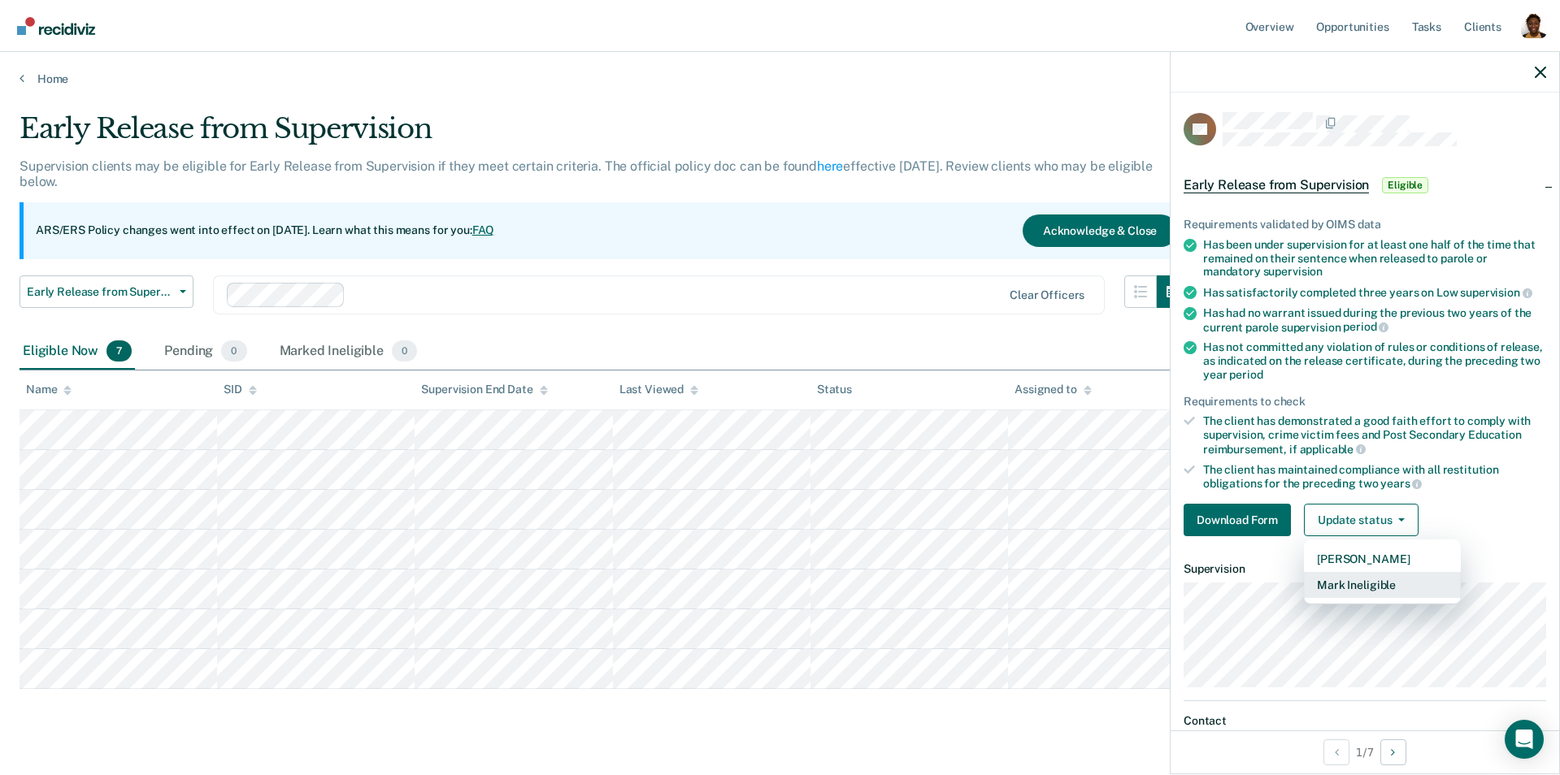
click at [1365, 583] on button "Mark Ineligible" at bounding box center [1382, 585] width 157 height 26
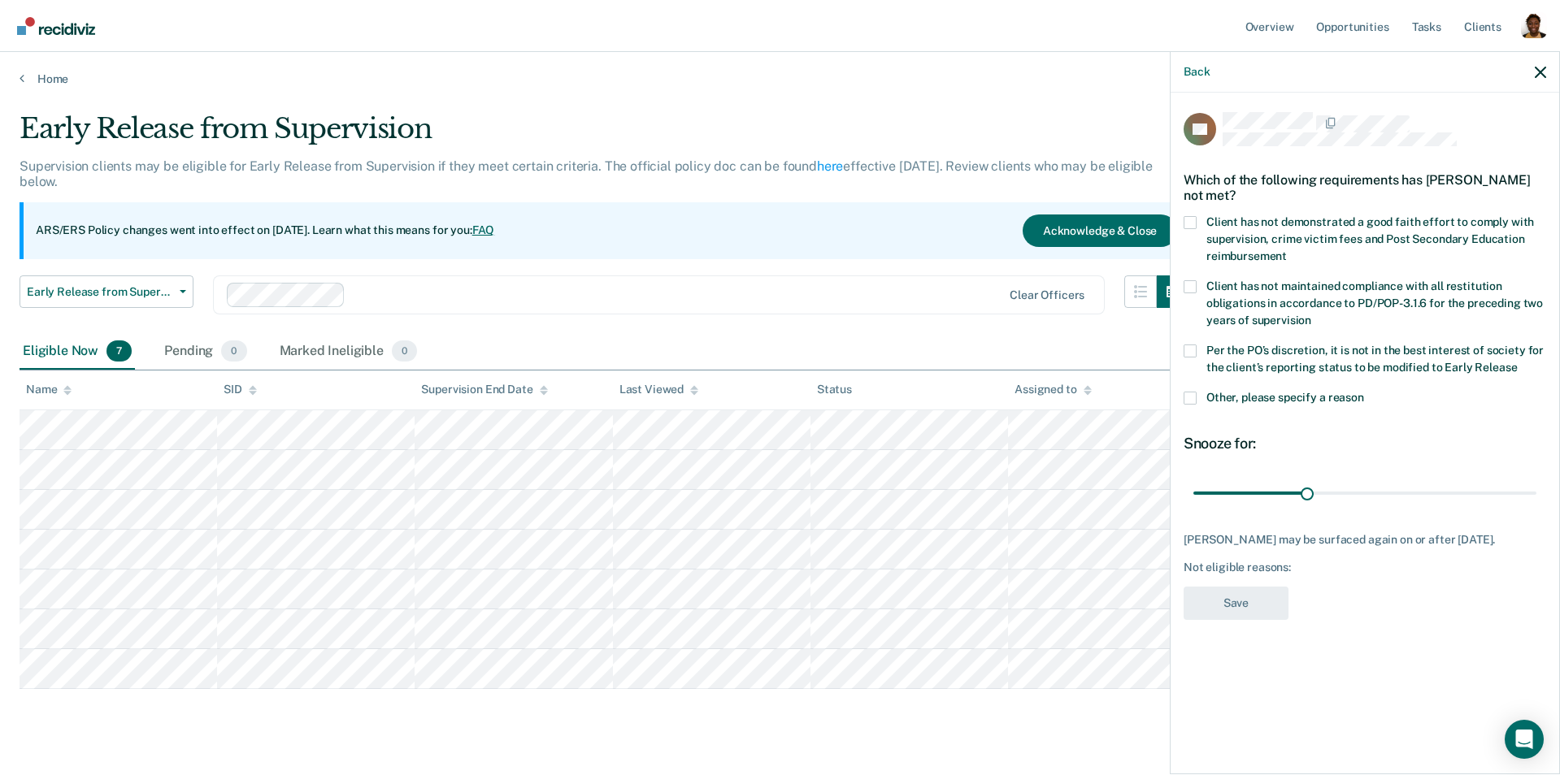
click at [1321, 217] on span "Client has not demonstrated a good faith effort to comply with supervision, cri…" at bounding box center [1370, 238] width 328 height 47
click at [1287, 250] on input "Client has not demonstrated a good faith effort to comply with supervision, cri…" at bounding box center [1287, 250] width 0 height 0
drag, startPoint x: 1308, startPoint y: 492, endPoint x: 1559, endPoint y: 520, distance: 252.8
type input "90"
click at [1536, 507] on input "range" at bounding box center [1364, 493] width 343 height 28
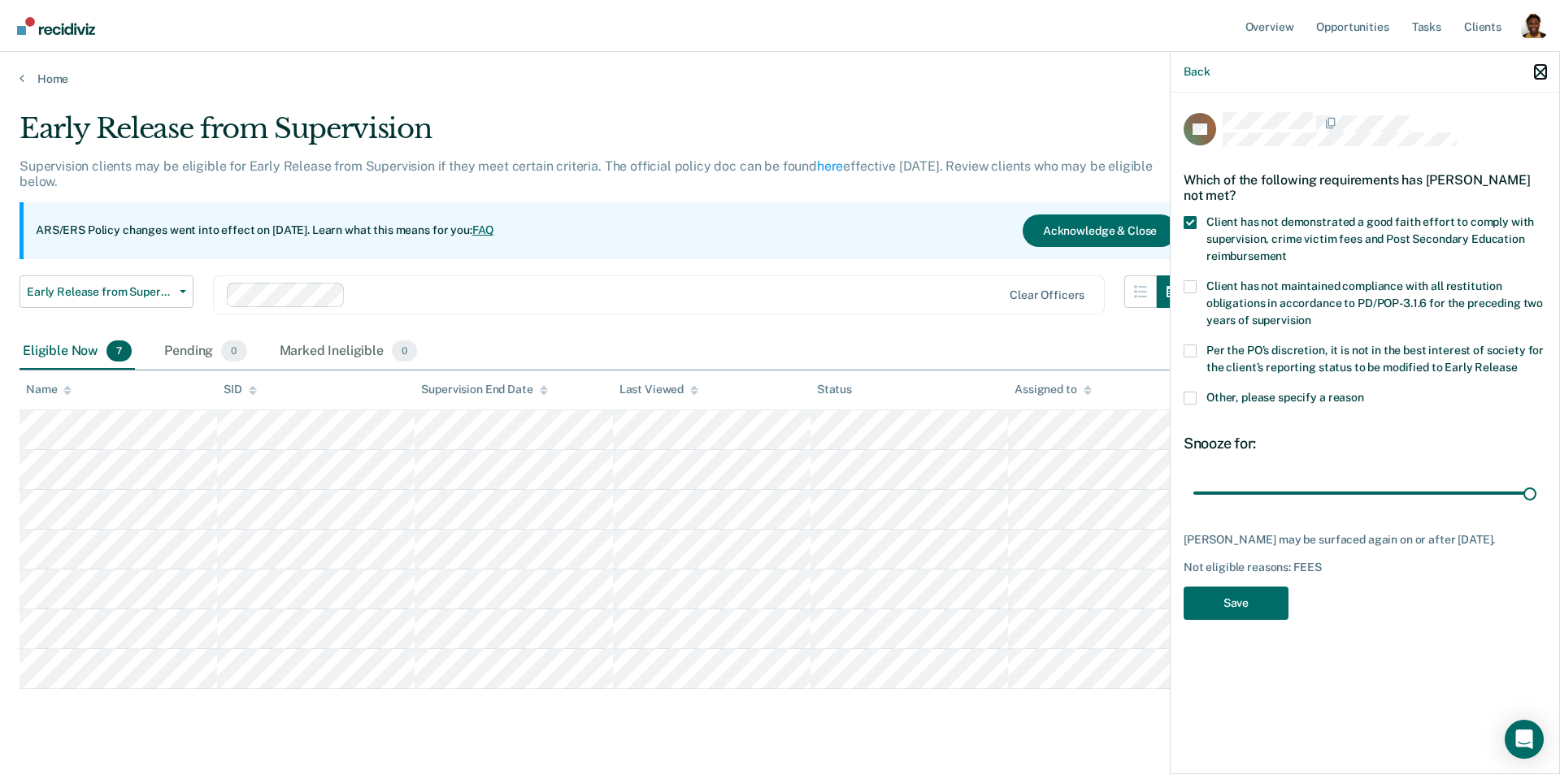
click at [1545, 72] on icon "button" at bounding box center [1540, 72] width 11 height 11
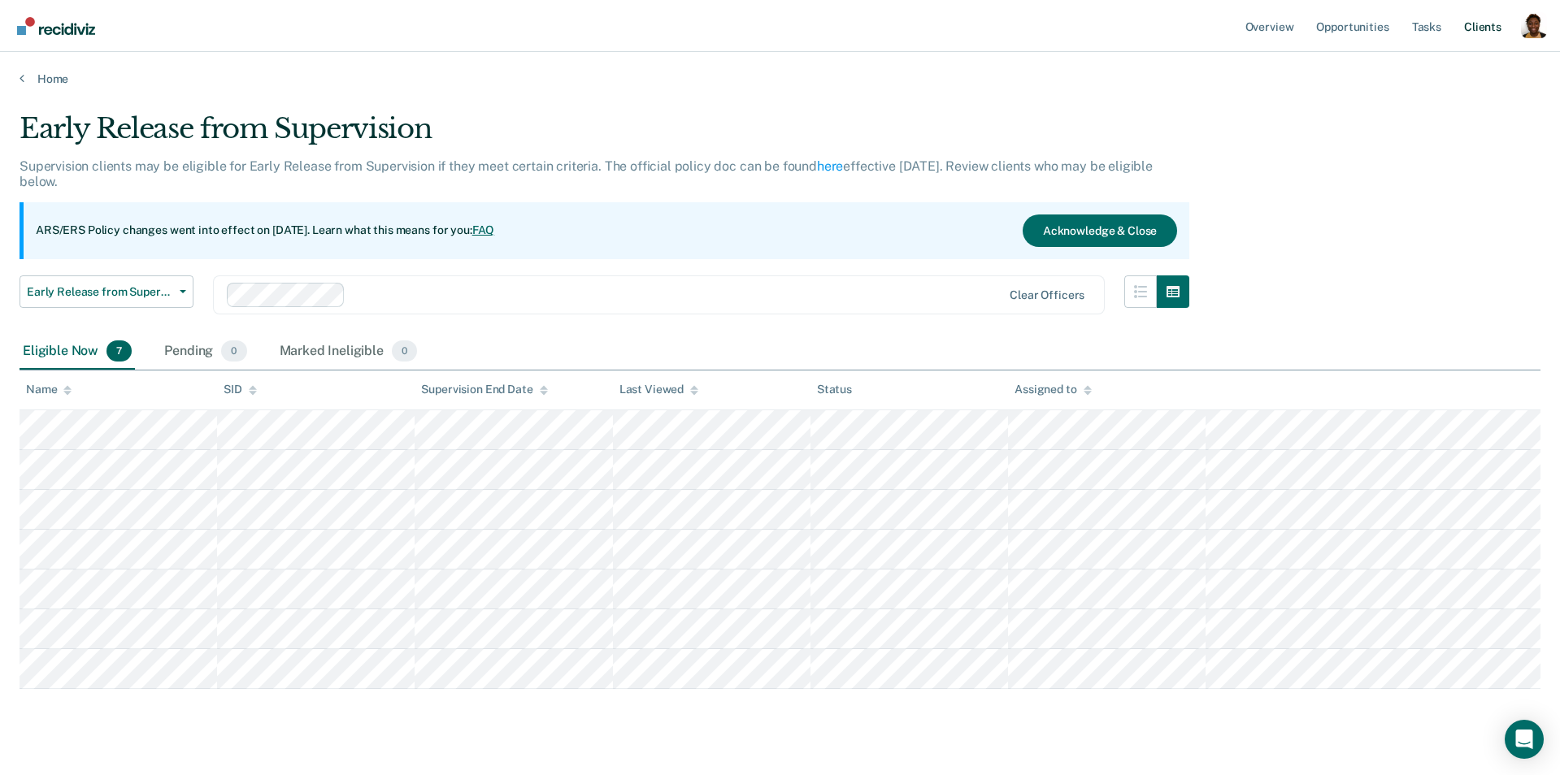
click at [1483, 33] on link "Client s" at bounding box center [1483, 26] width 44 height 52
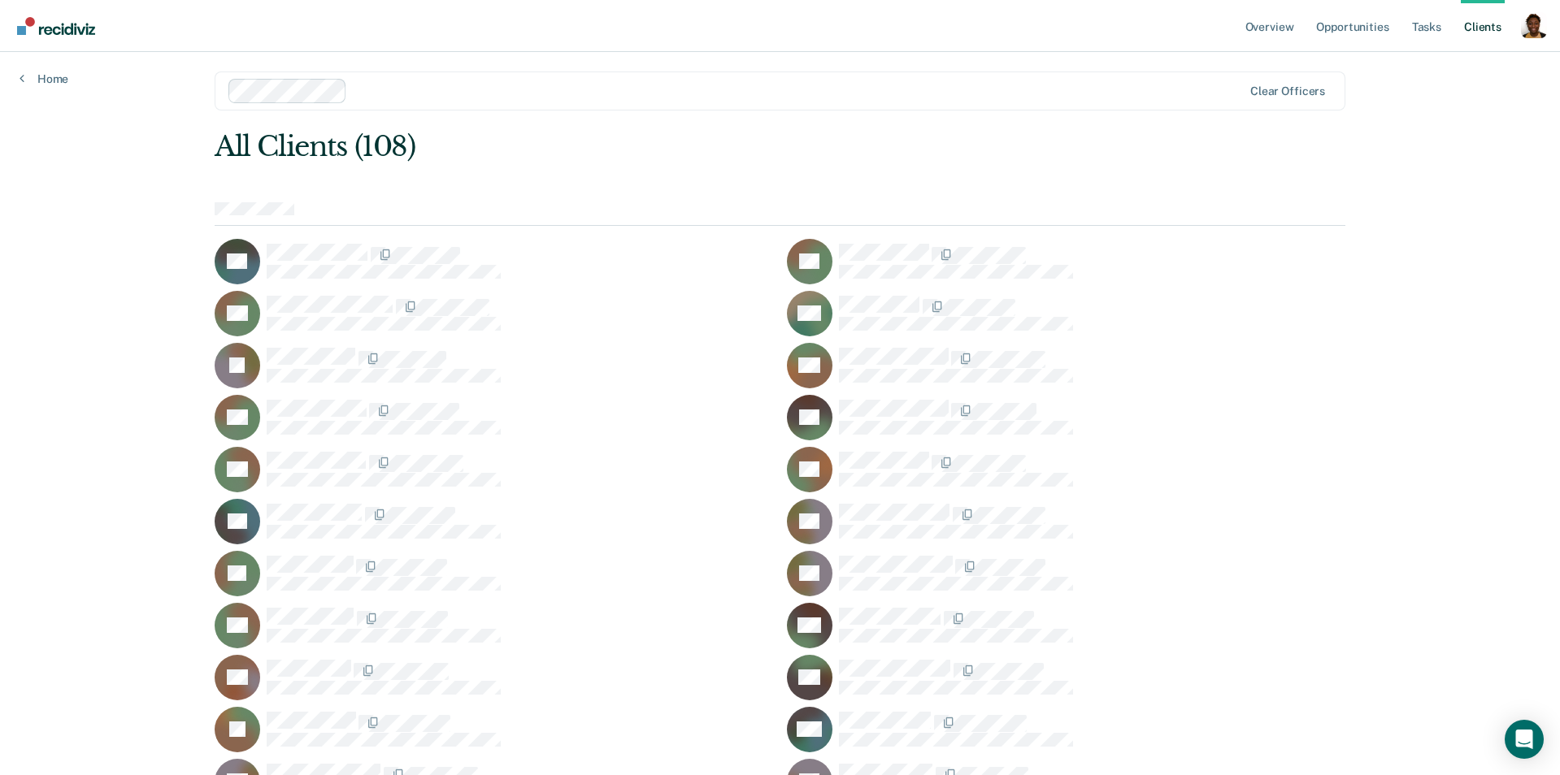
scroll to position [8, 0]
click at [1531, 736] on icon "Open Intercom Messenger" at bounding box center [1523, 739] width 19 height 21
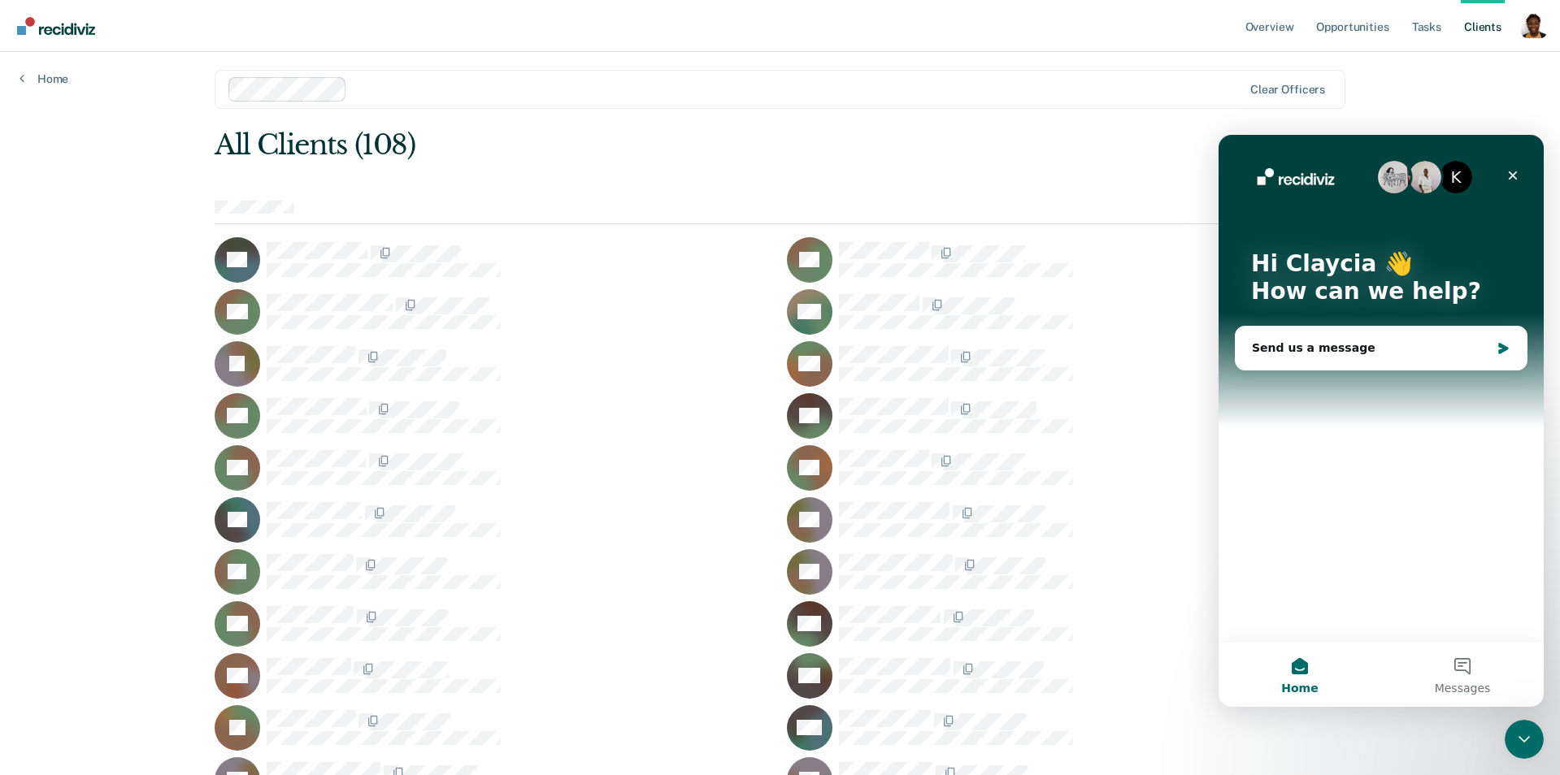
scroll to position [0, 0]
click at [1458, 664] on button "Messages" at bounding box center [1462, 674] width 163 height 65
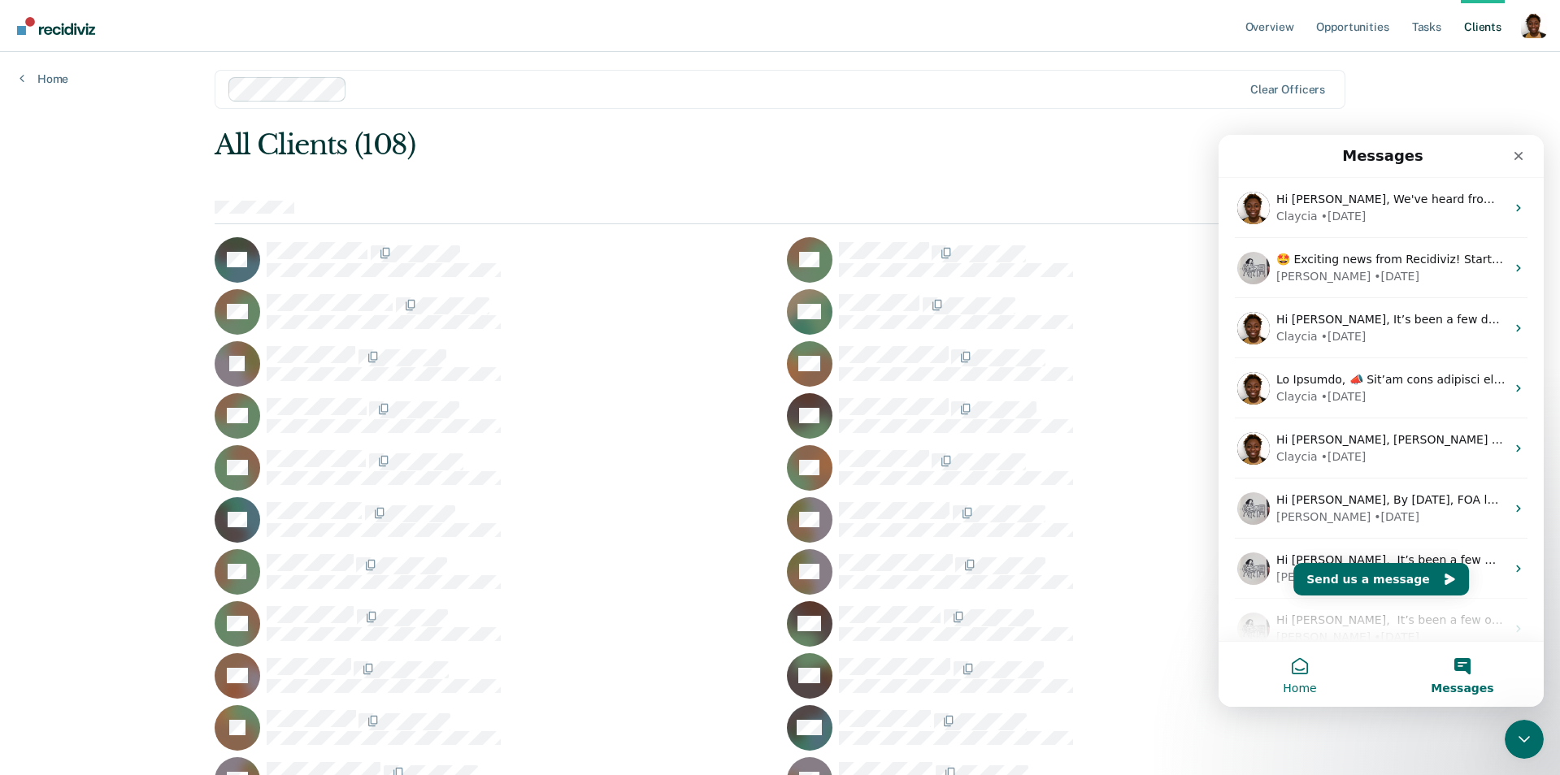
click at [1309, 666] on button "Home" at bounding box center [1299, 674] width 163 height 65
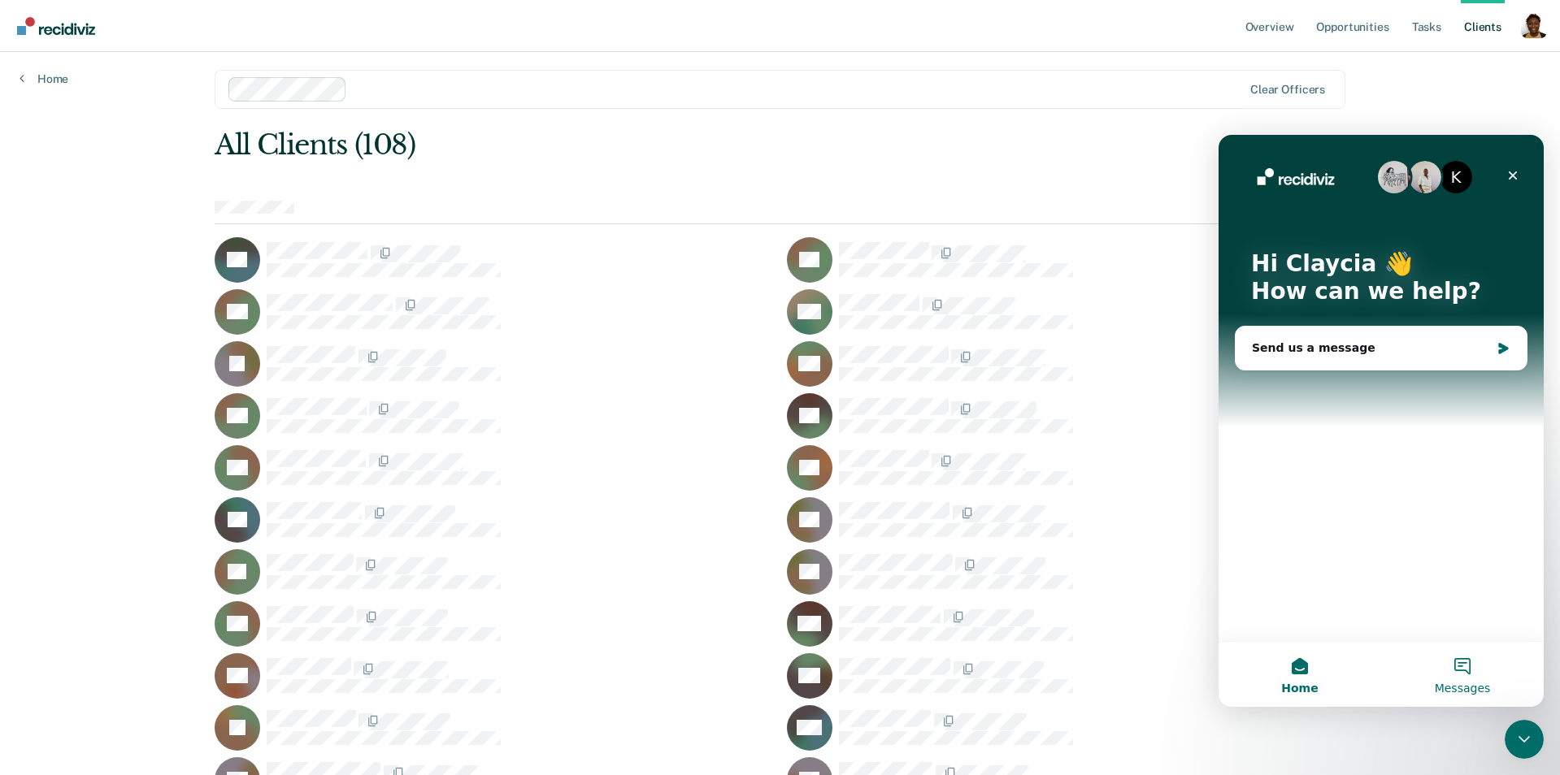
click at [1467, 665] on button "Messages" at bounding box center [1462, 674] width 163 height 65
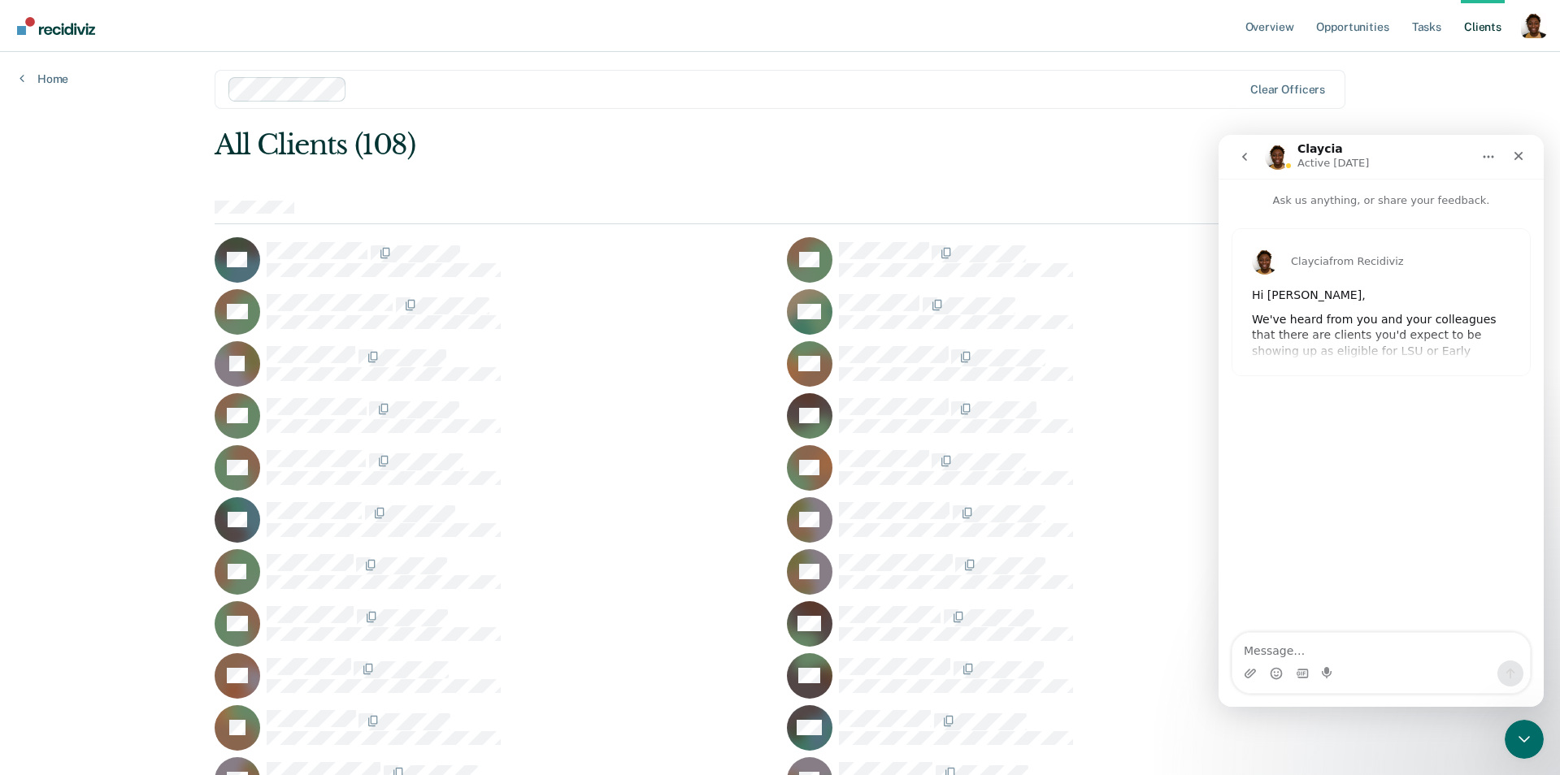
click at [1245, 153] on icon "go back" at bounding box center [1244, 157] width 5 height 8
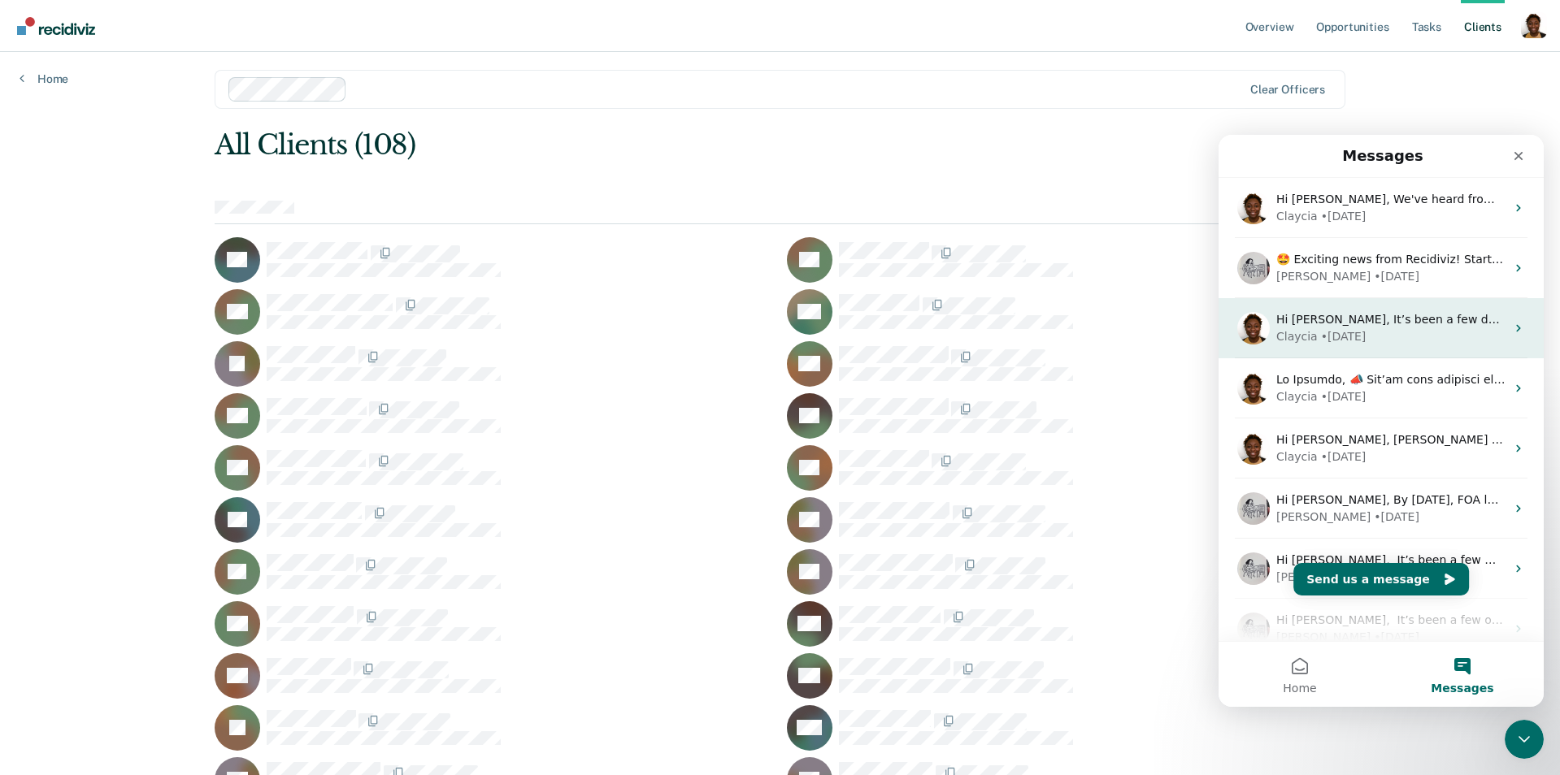
click at [1369, 347] on div "Hi [PERSON_NAME], It’s been a few days since we’ve introduced the Recidiviz Sup…" at bounding box center [1380, 328] width 325 height 60
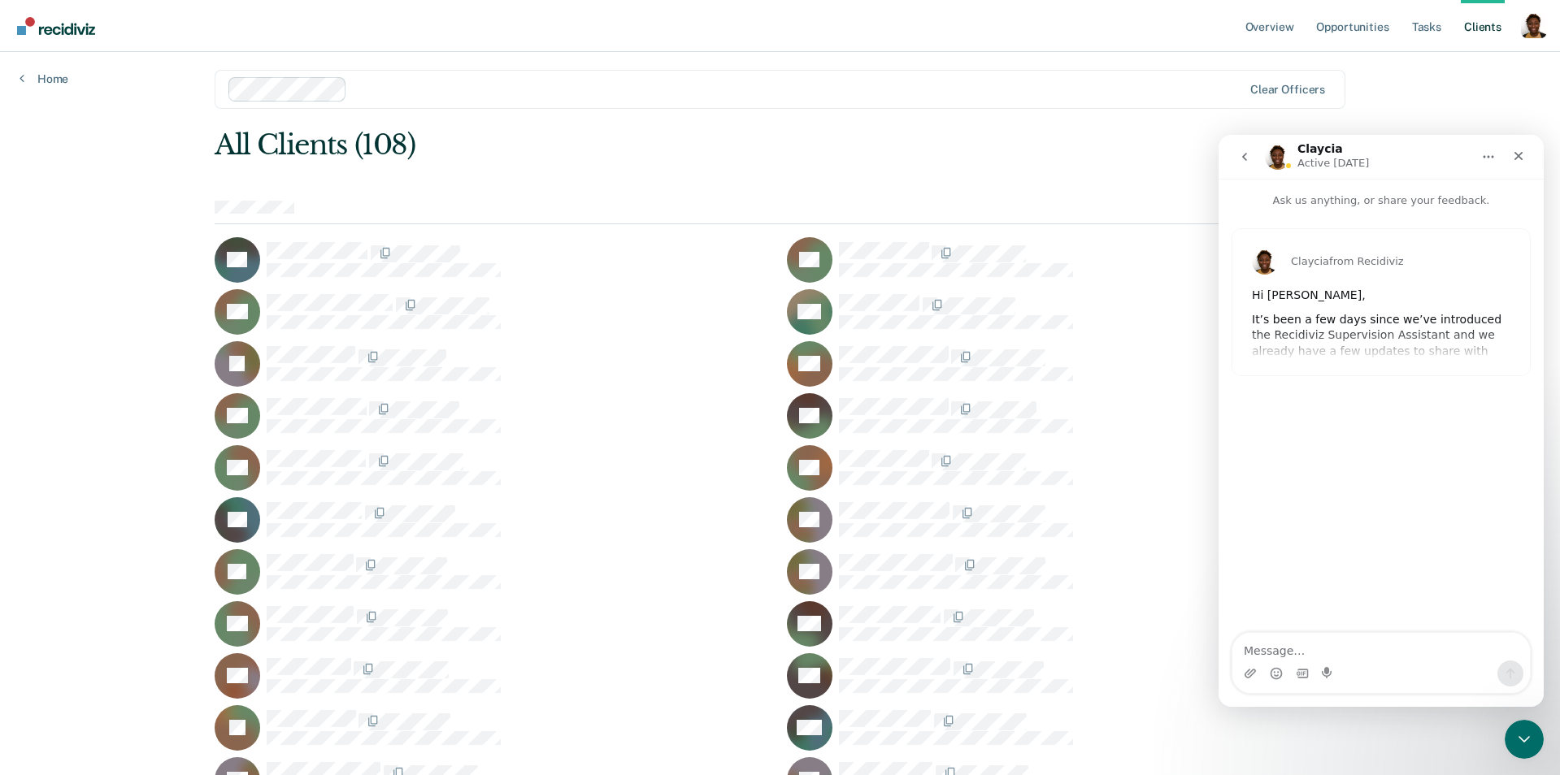
click at [1398, 327] on div "Claycia from Recidiviz Hi [PERSON_NAME], It’s been a few days since we’ve intro…" at bounding box center [1380, 302] width 297 height 146
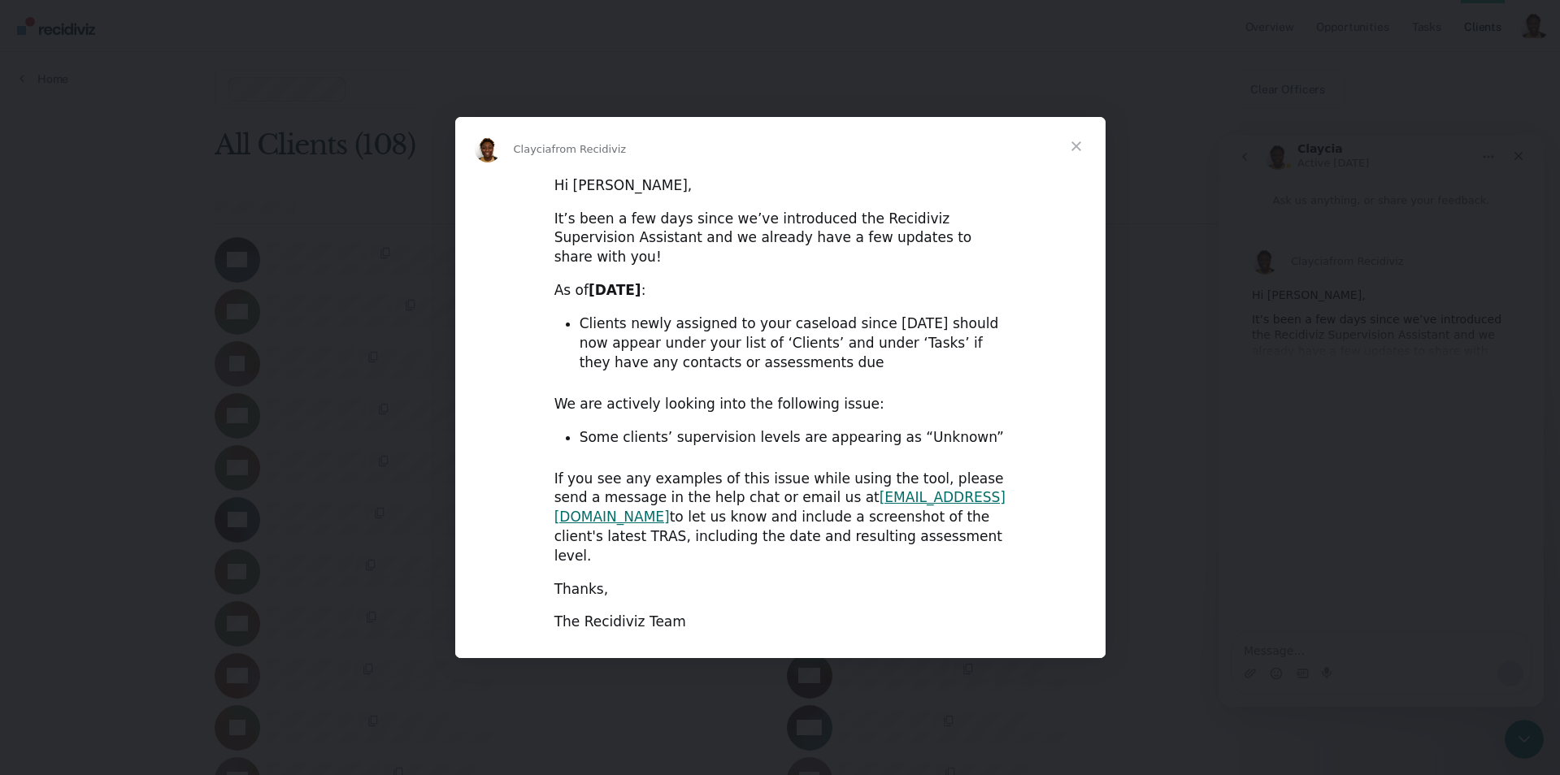
click at [842, 100] on div "Intercom messenger" at bounding box center [780, 387] width 1560 height 775
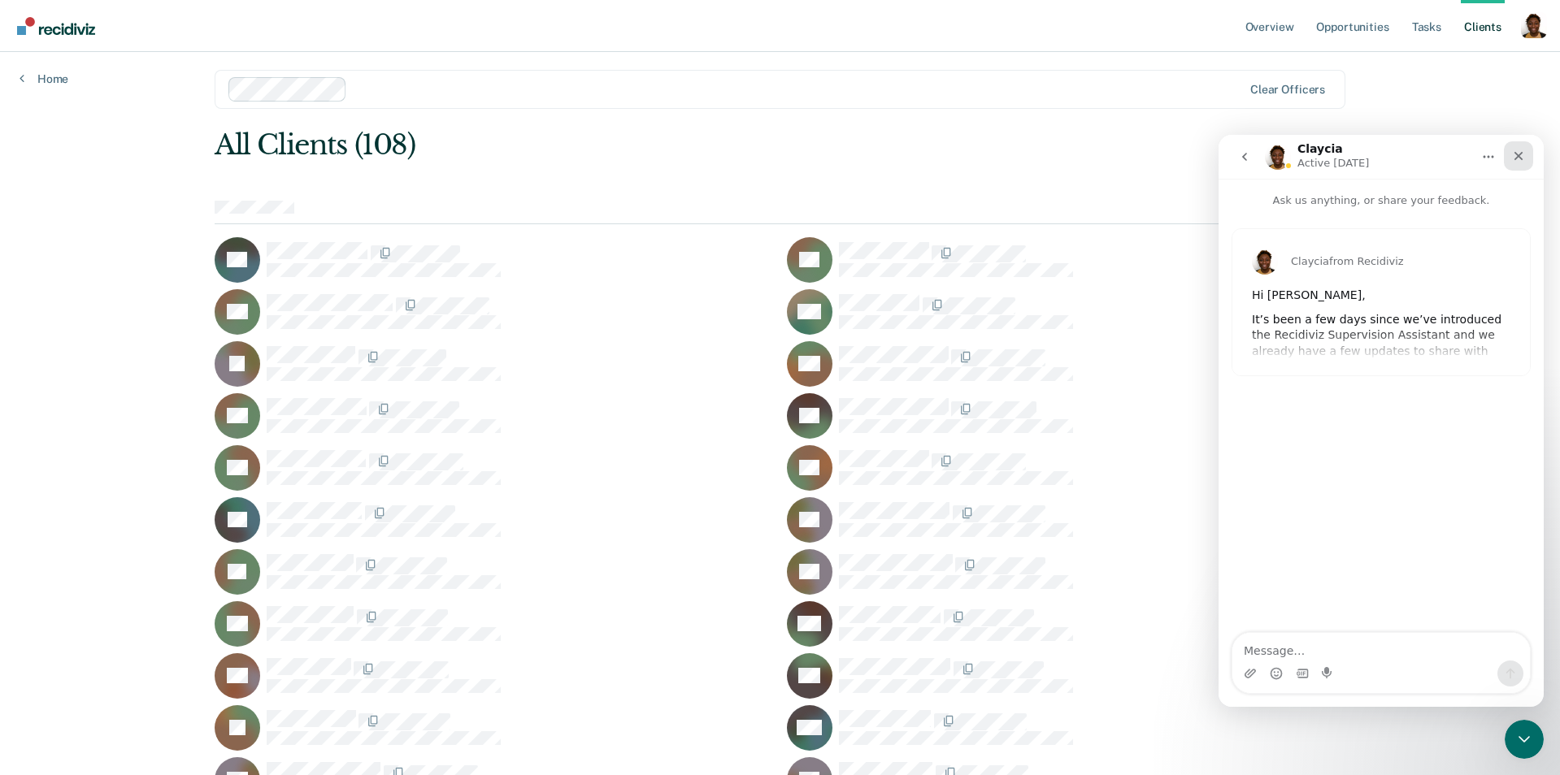
click at [1522, 151] on icon "Close" at bounding box center [1518, 156] width 13 height 13
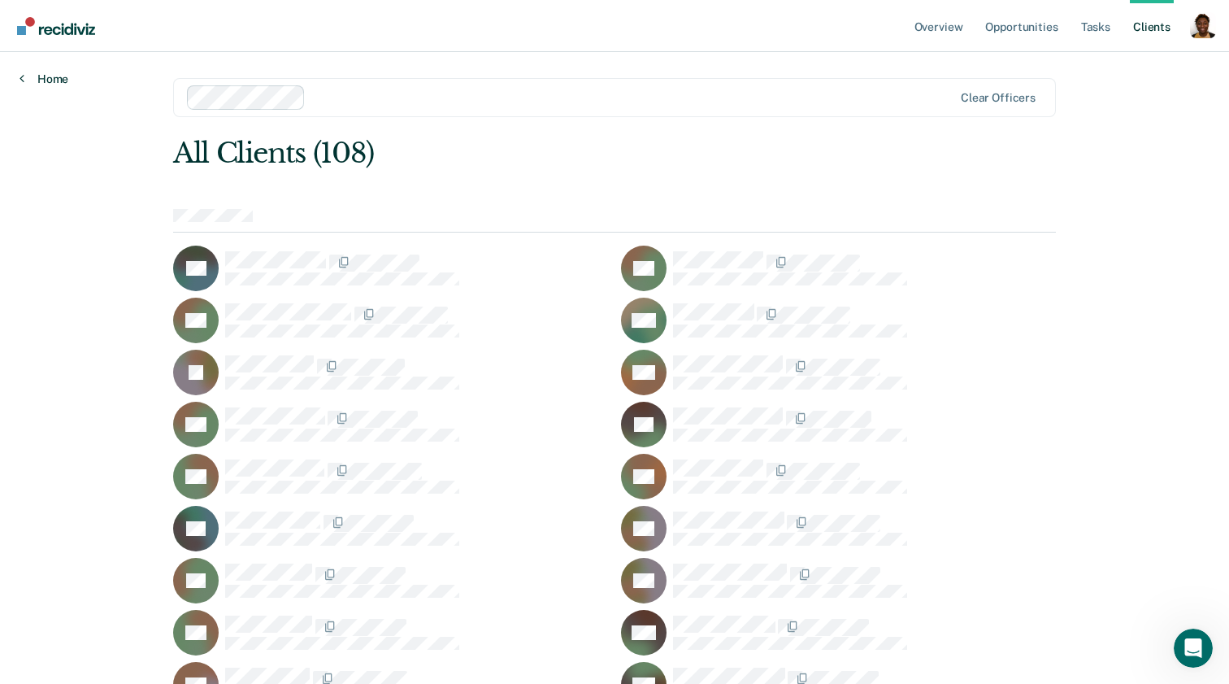
click at [54, 76] on link "Home" at bounding box center [44, 79] width 49 height 15
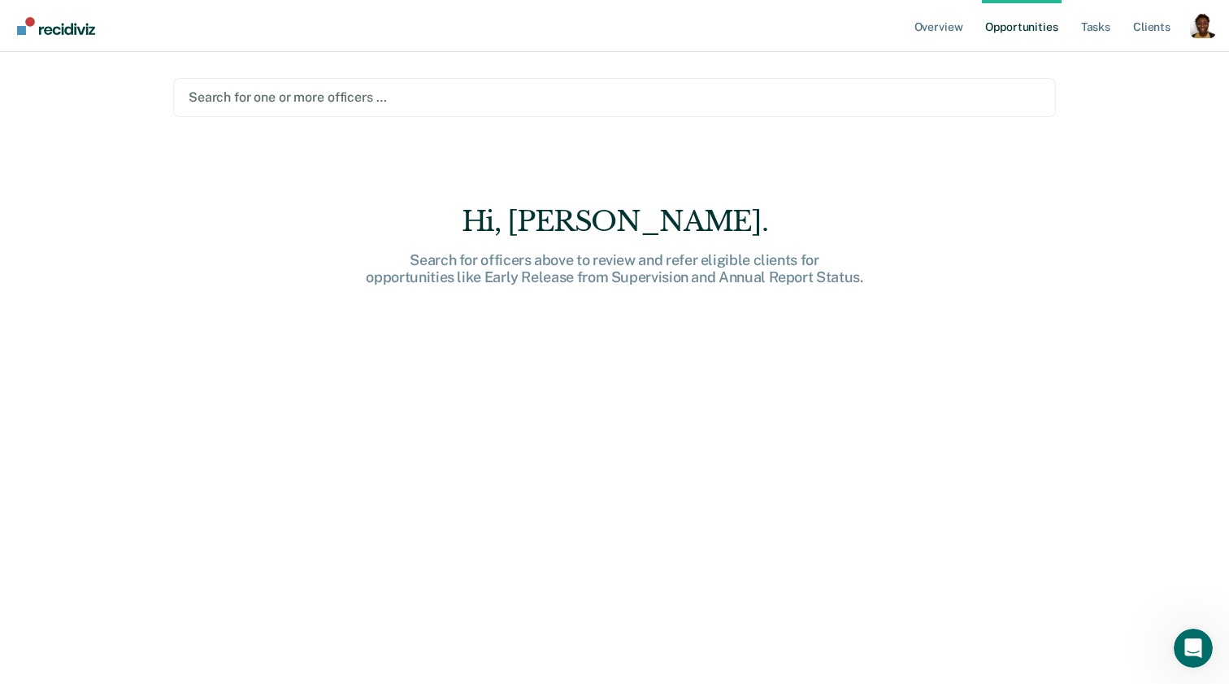
click at [393, 98] on div at bounding box center [615, 97] width 852 height 19
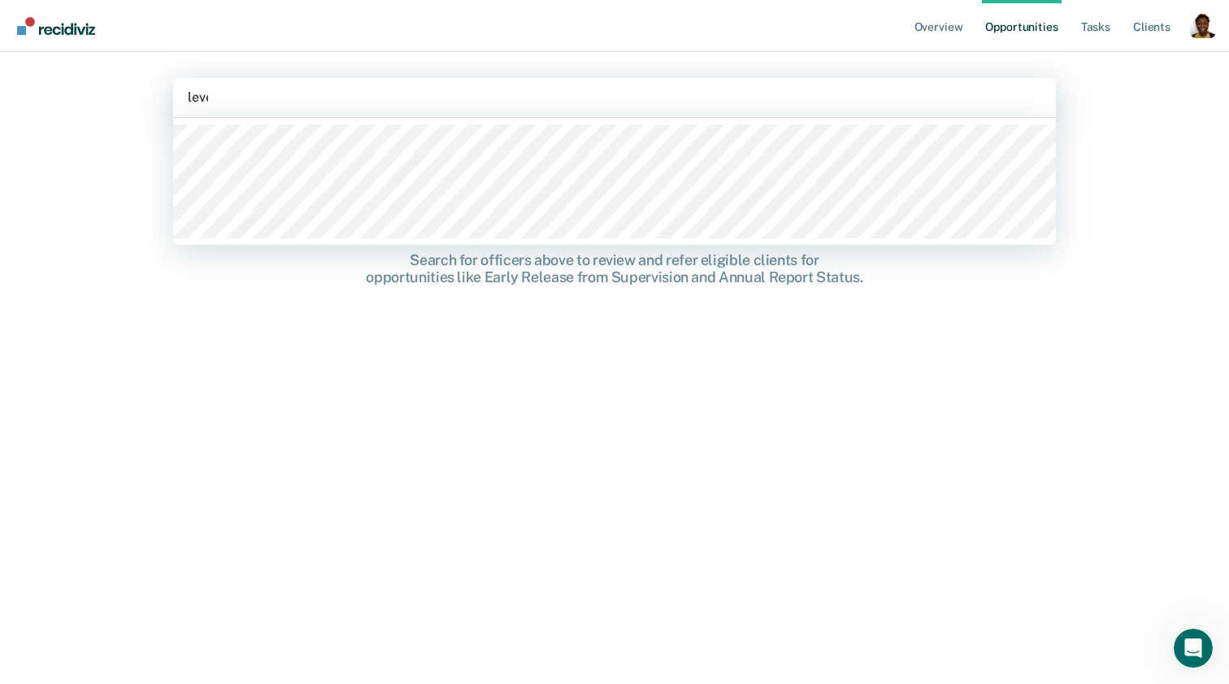
type input "lever"
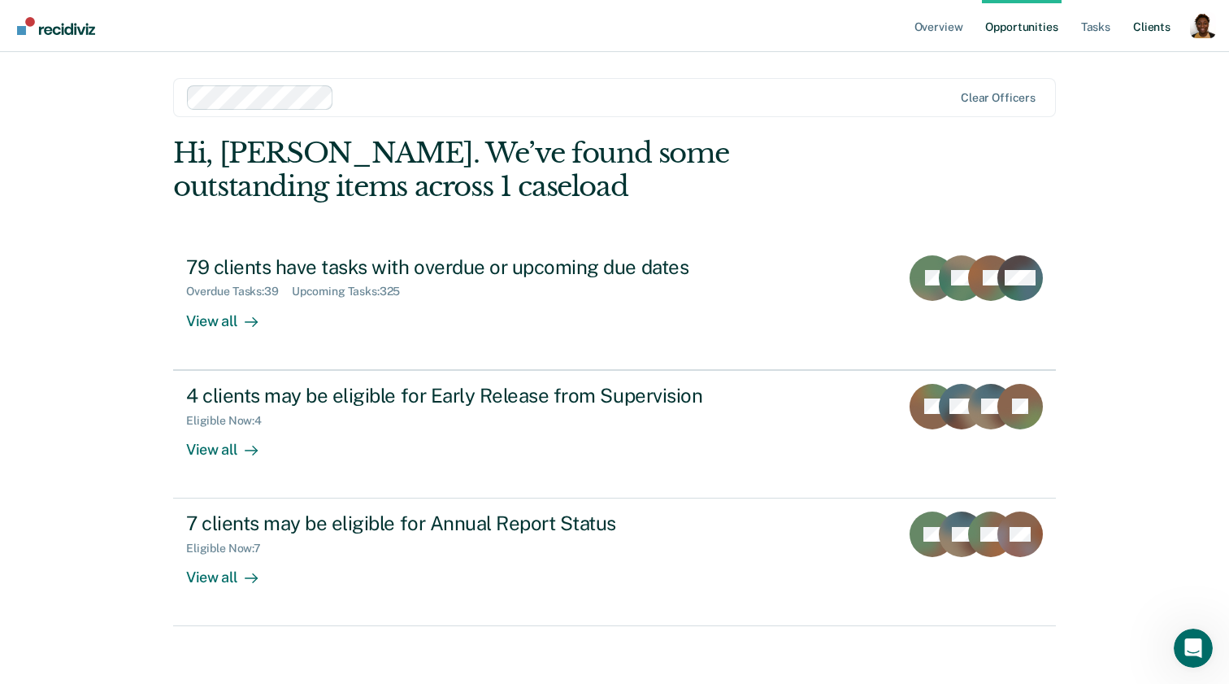
click at [1157, 33] on link "Client s" at bounding box center [1152, 26] width 44 height 52
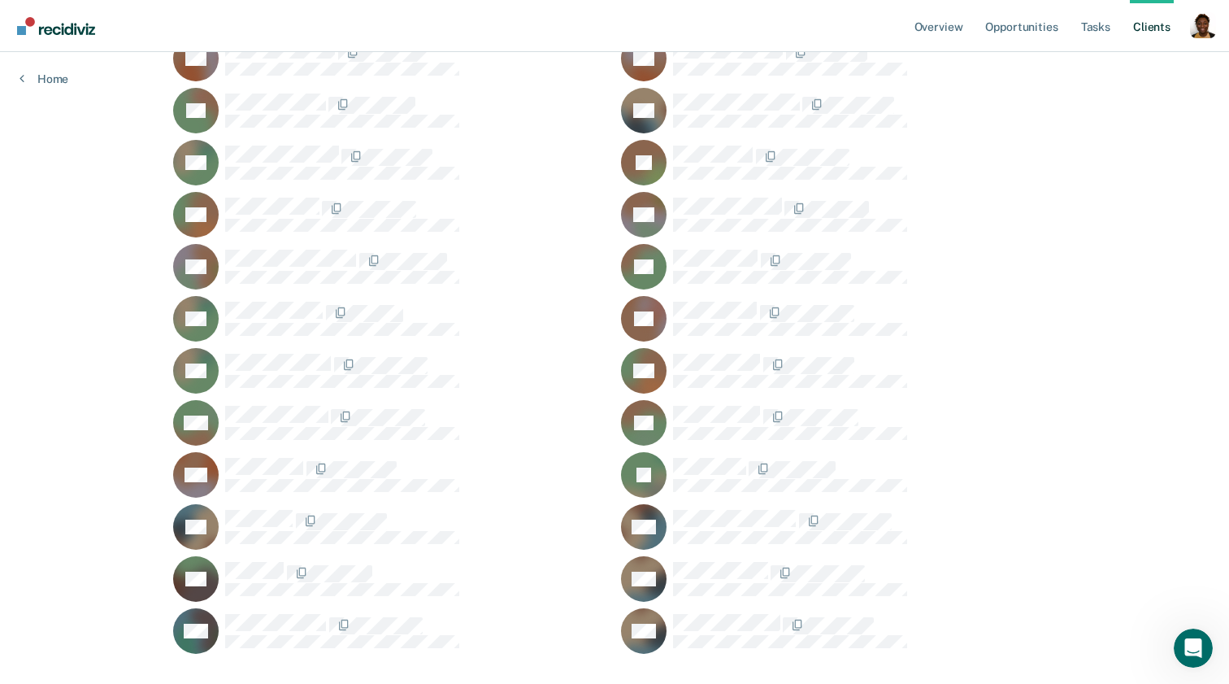
scroll to position [1750, 0]
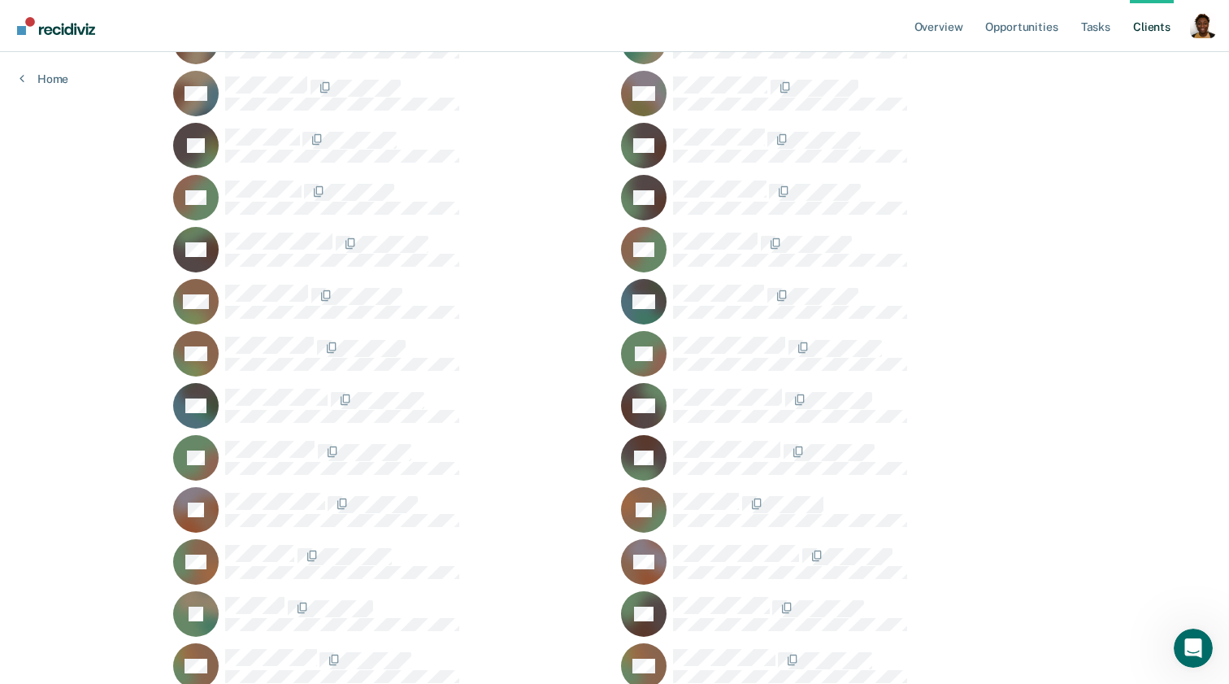
scroll to position [641, 0]
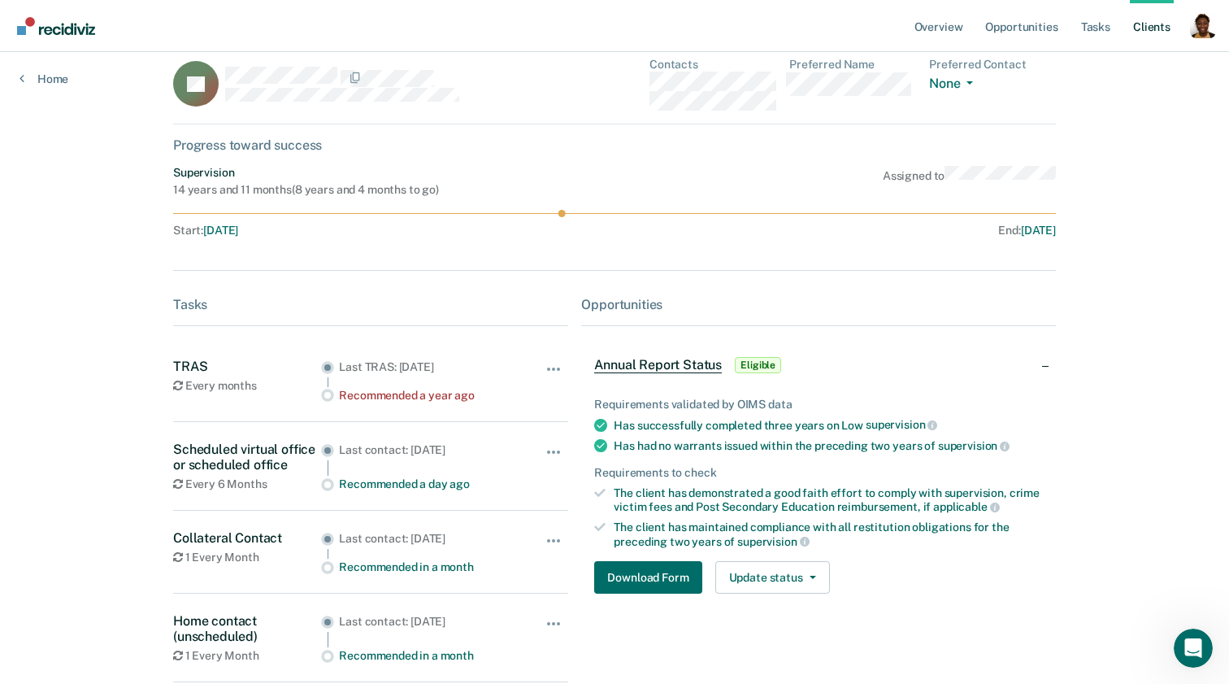
scroll to position [28, 0]
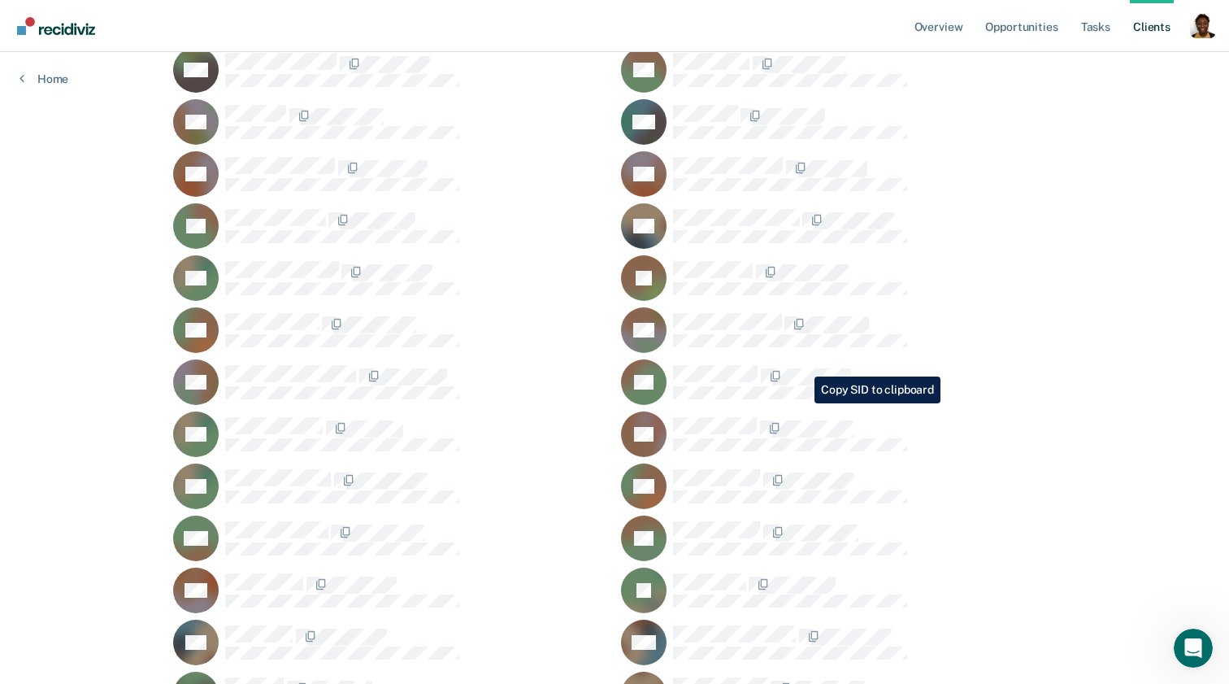
scroll to position [1750, 0]
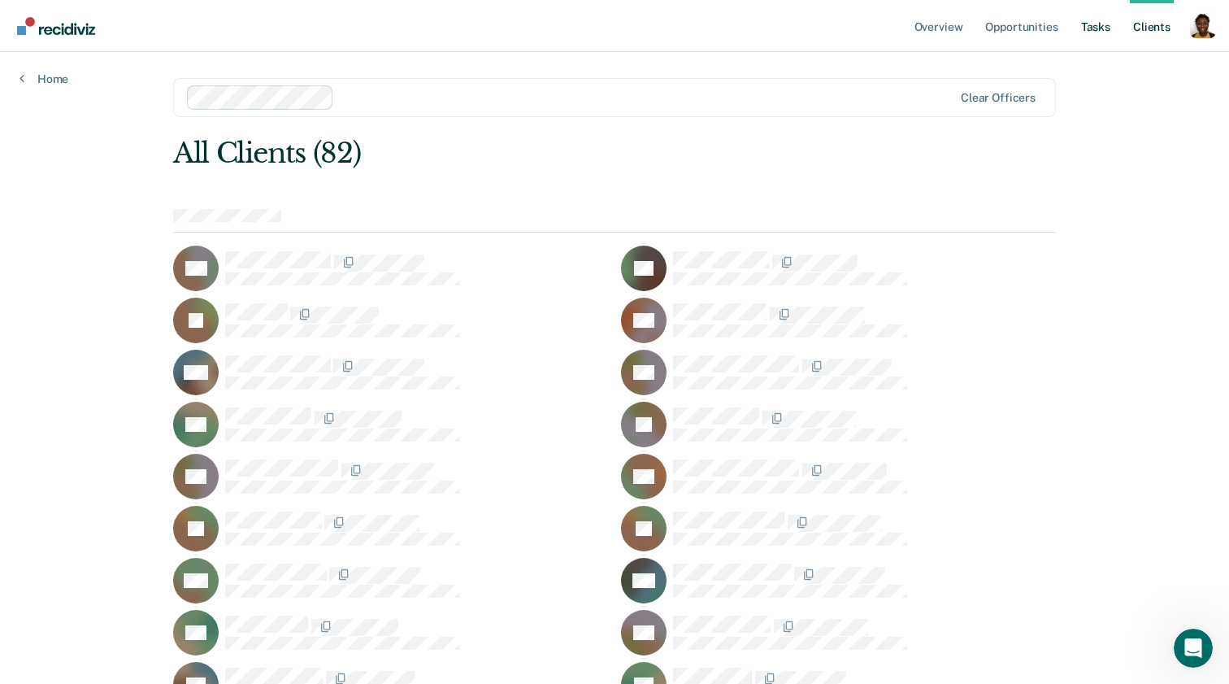
click at [1102, 28] on link "Tasks" at bounding box center [1096, 26] width 36 height 52
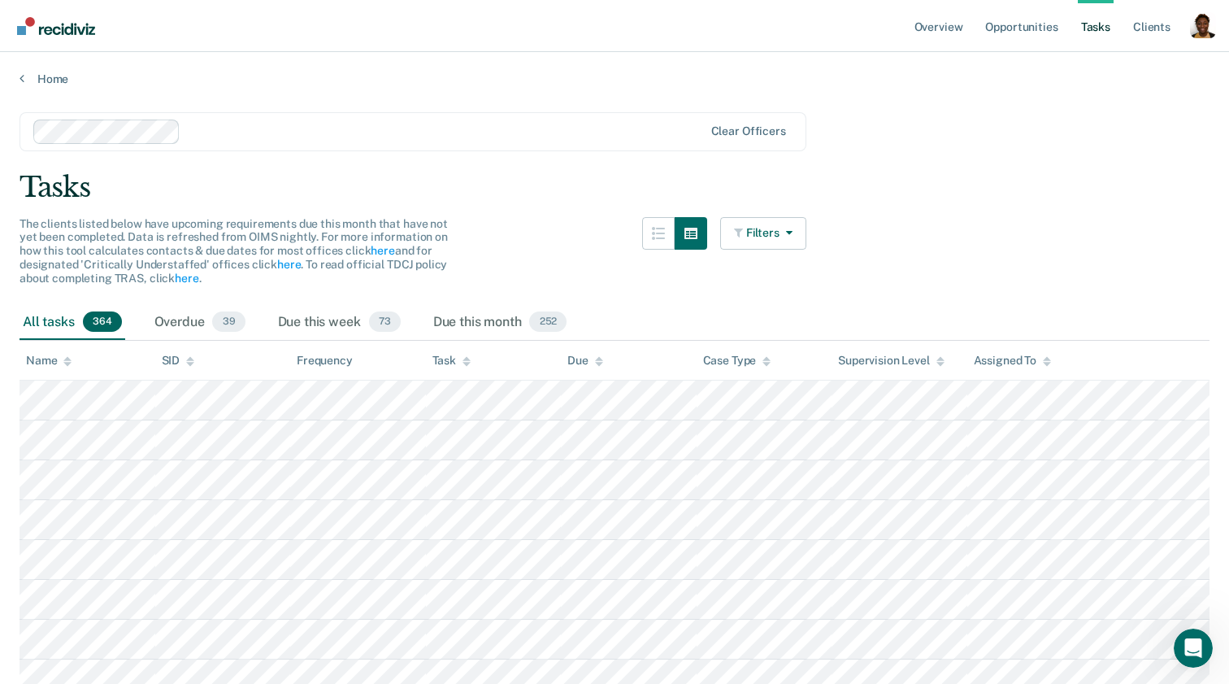
scroll to position [23, 0]
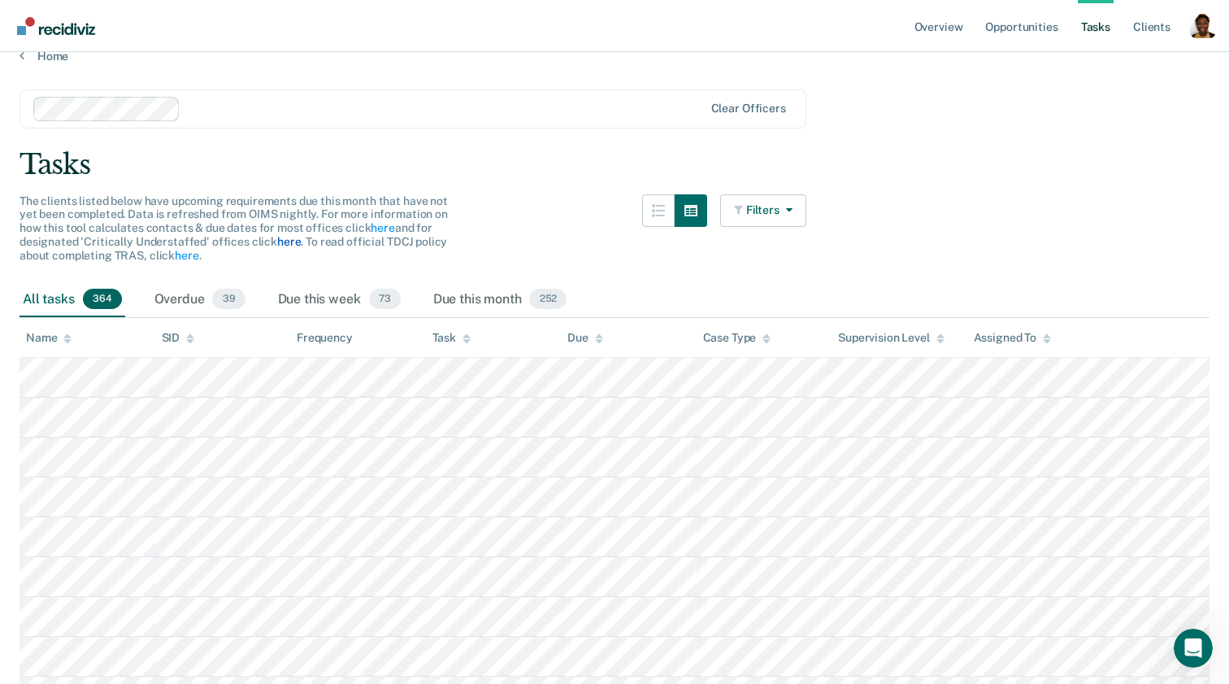
click at [293, 242] on link "here" at bounding box center [289, 241] width 24 height 13
click at [563, 109] on div at bounding box center [444, 108] width 515 height 19
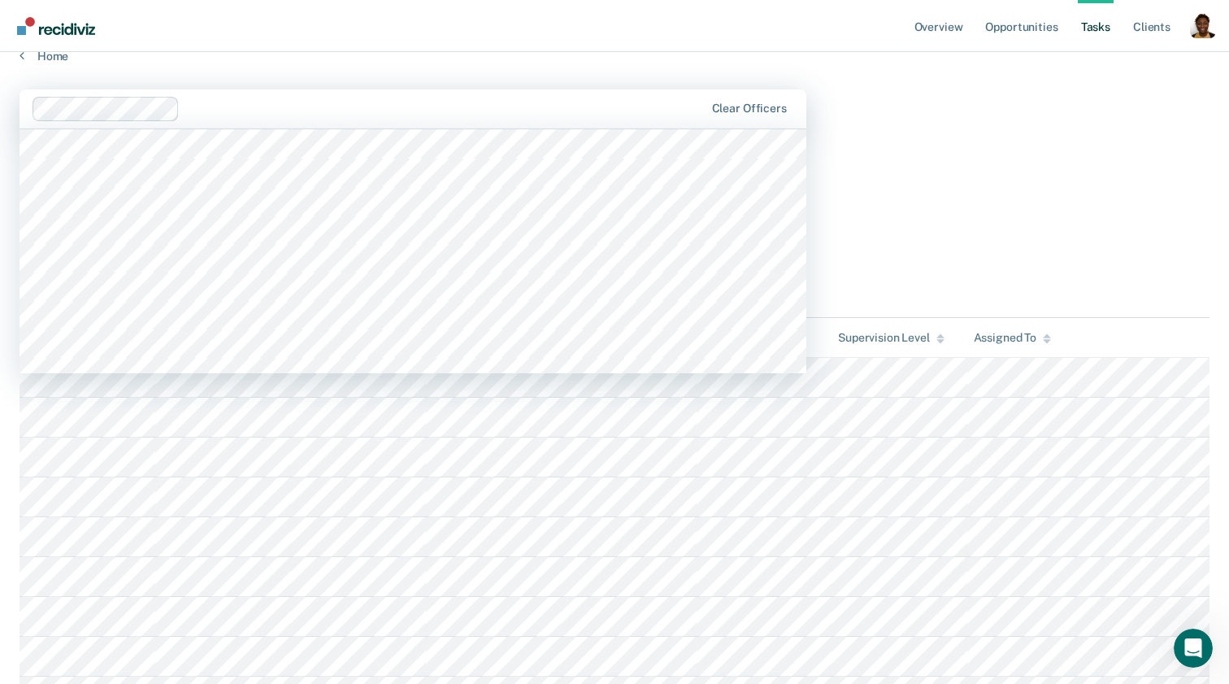
scroll to position [8038, 0]
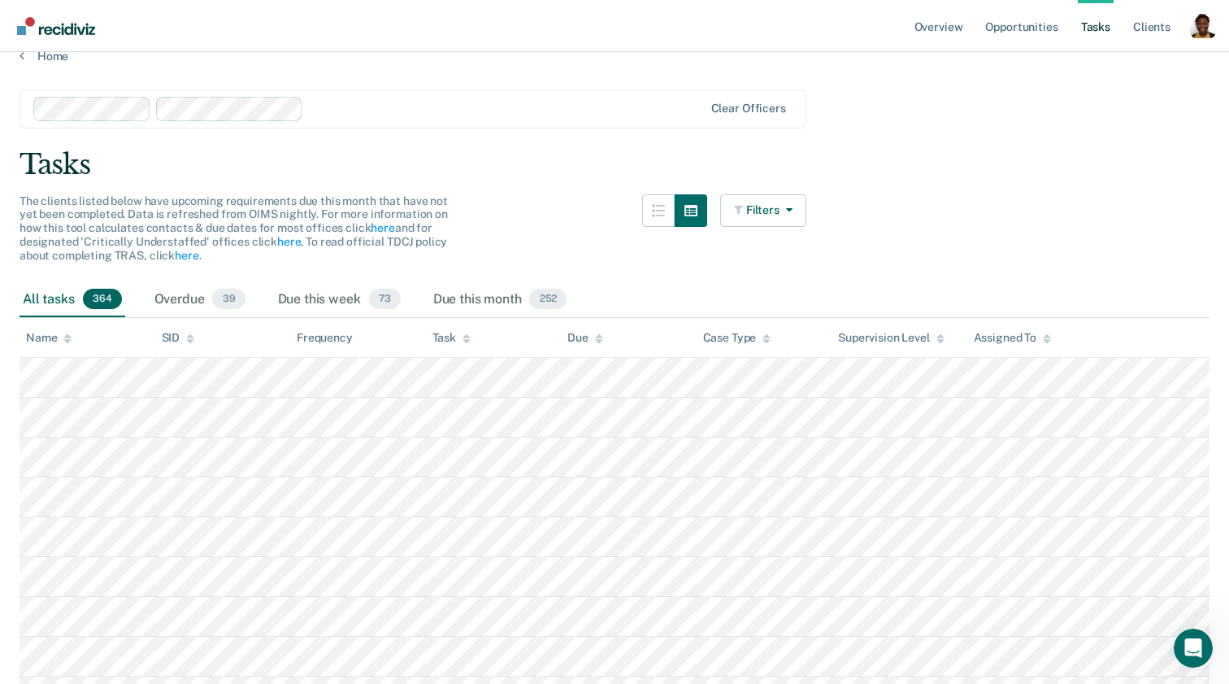
click at [418, 120] on div "Clear officers" at bounding box center [413, 108] width 787 height 39
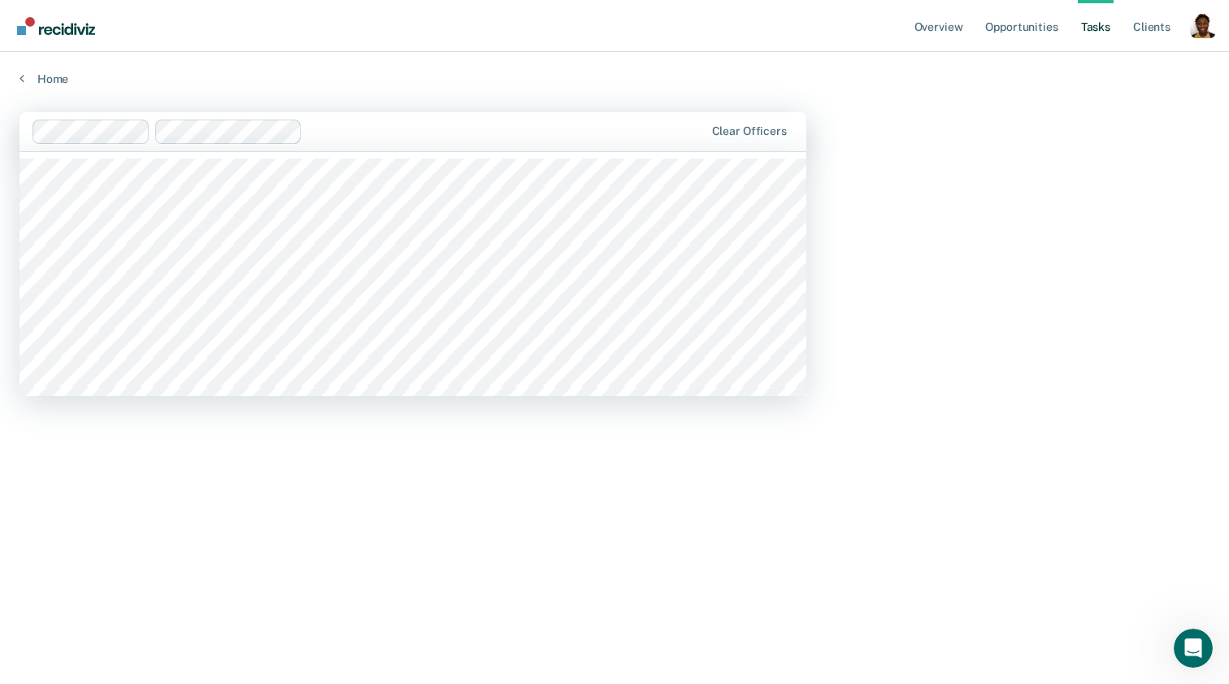
scroll to position [0, 0]
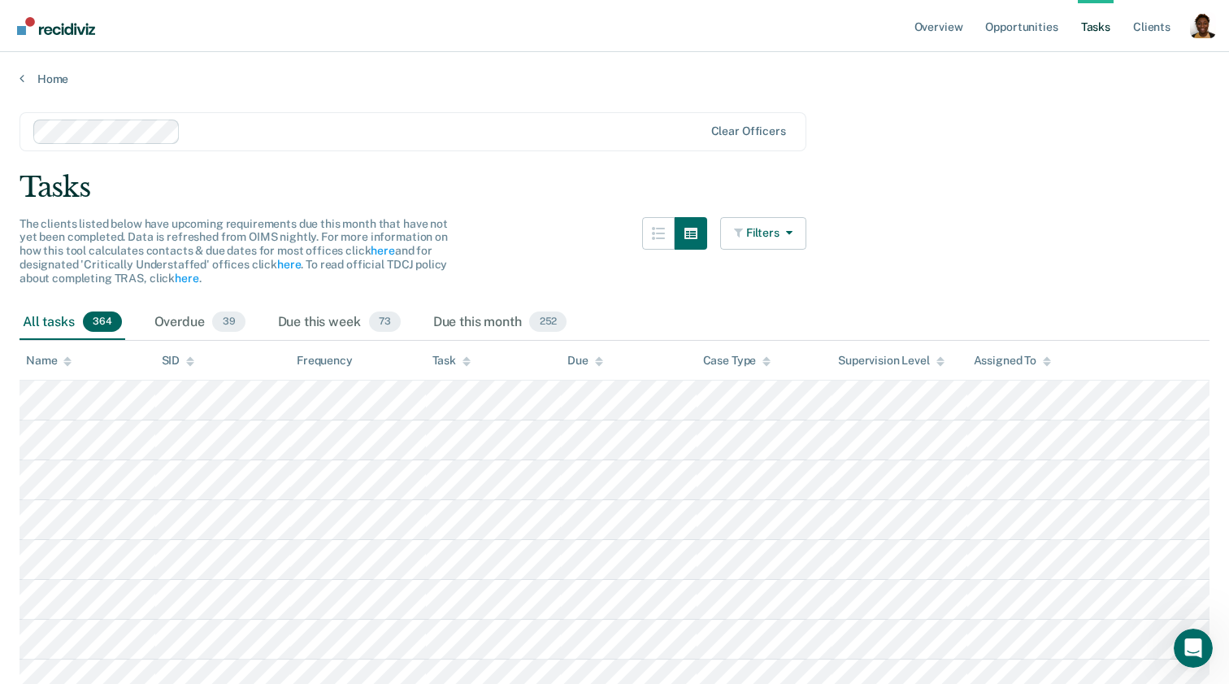
click at [767, 234] on button "Filters" at bounding box center [763, 233] width 86 height 33
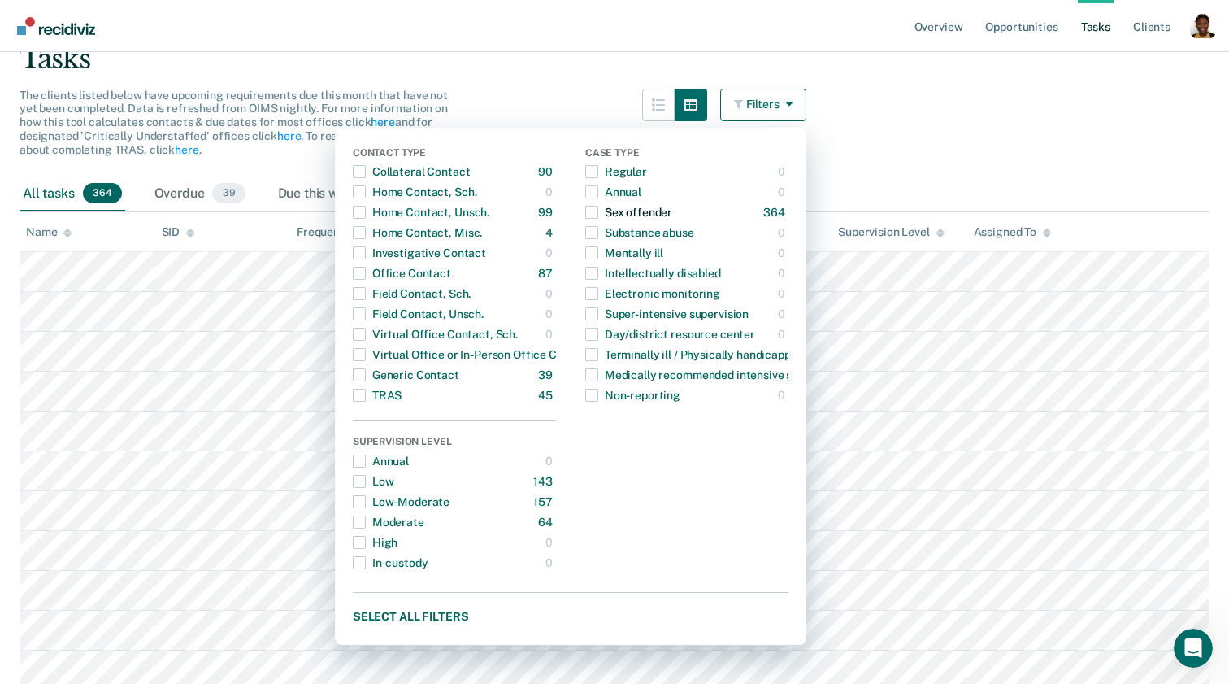
scroll to position [107, 0]
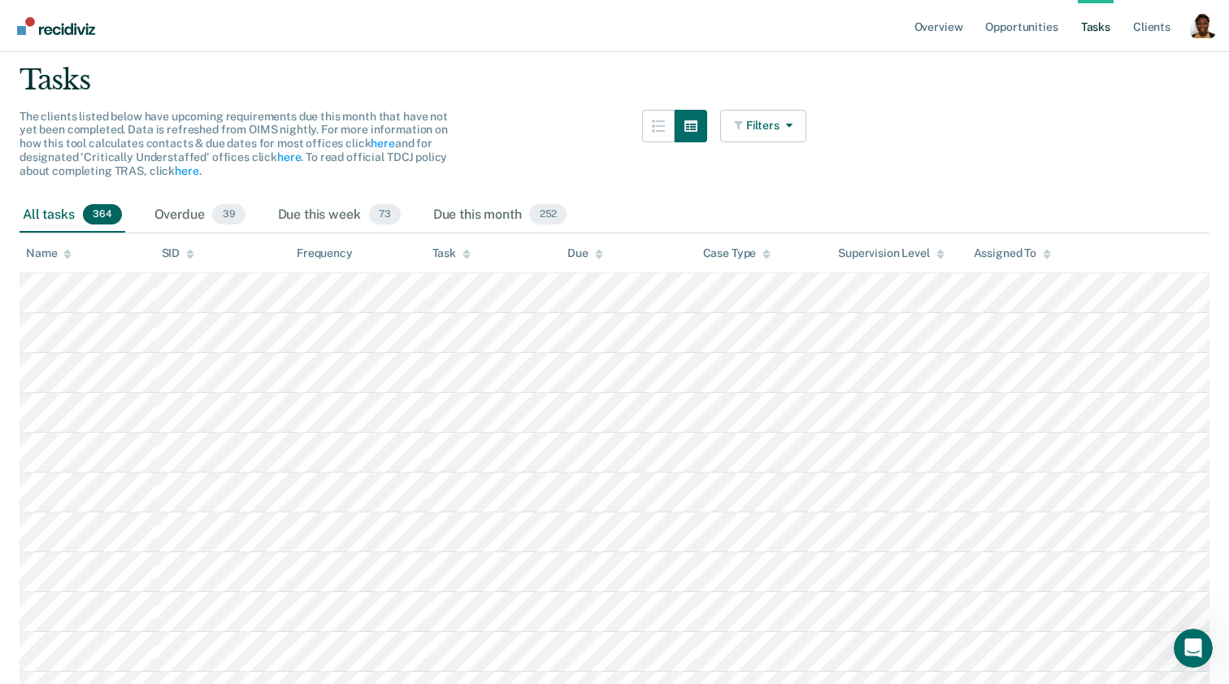
scroll to position [0, 0]
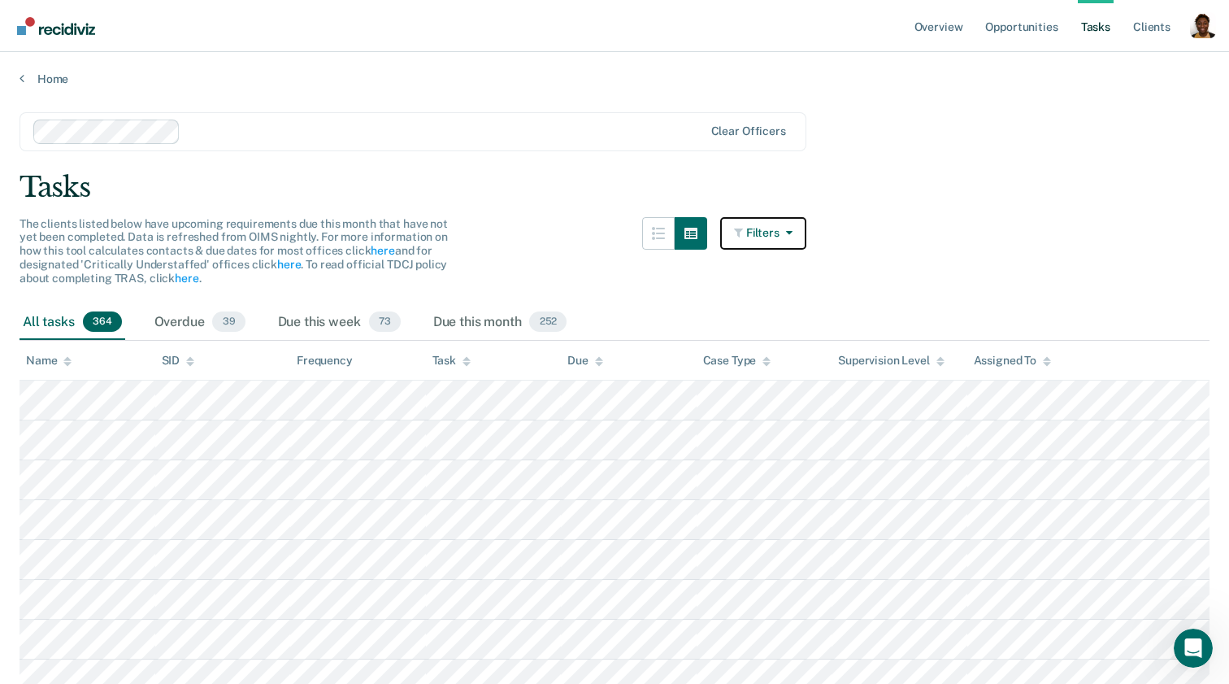
click at [777, 225] on button "Filters" at bounding box center [763, 233] width 86 height 33
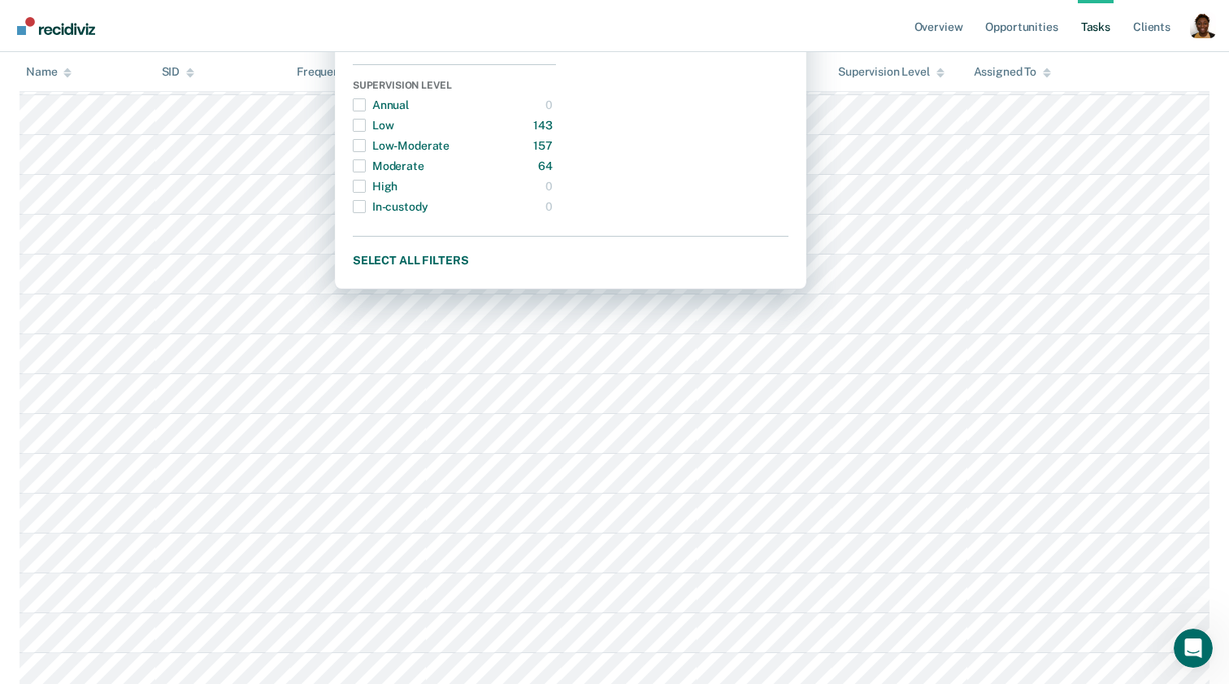
scroll to position [370, 0]
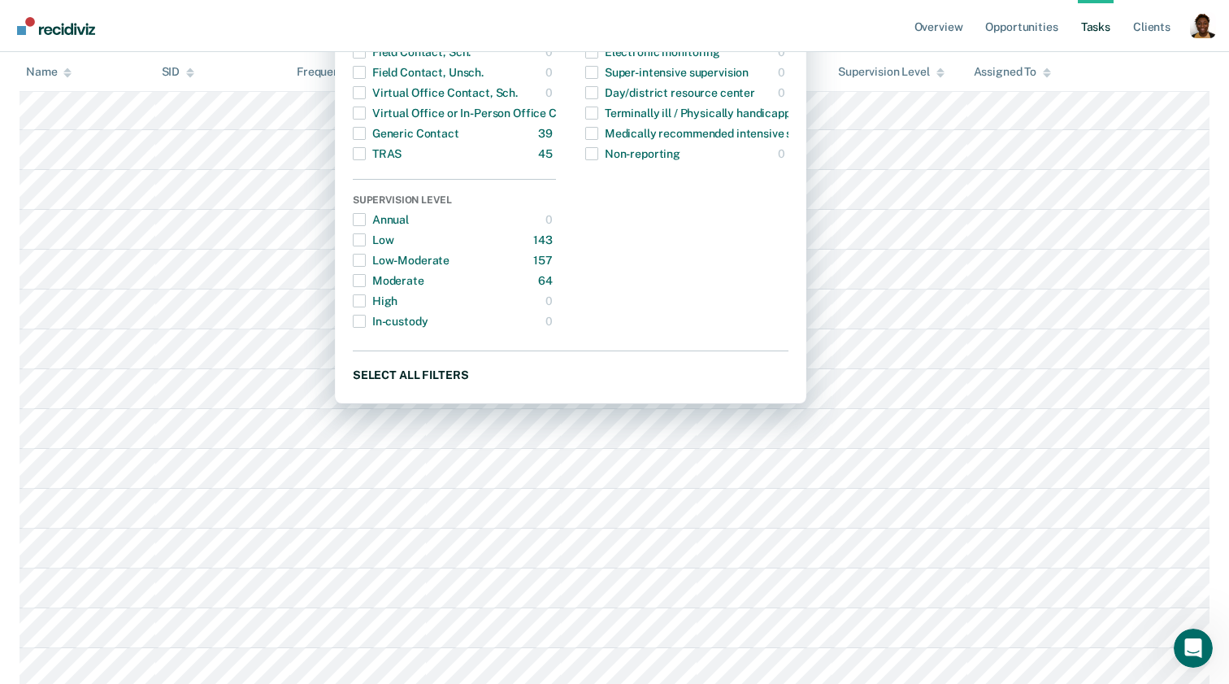
click at [421, 381] on button "Select all filters" at bounding box center [571, 374] width 436 height 20
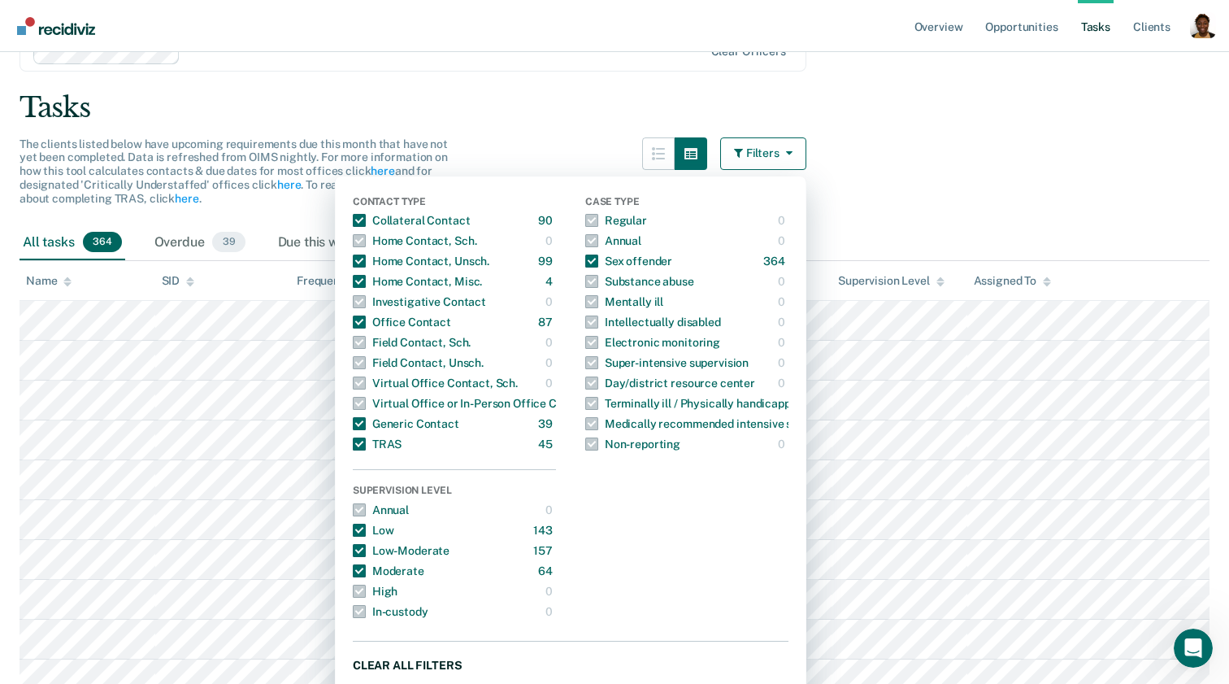
scroll to position [90, 0]
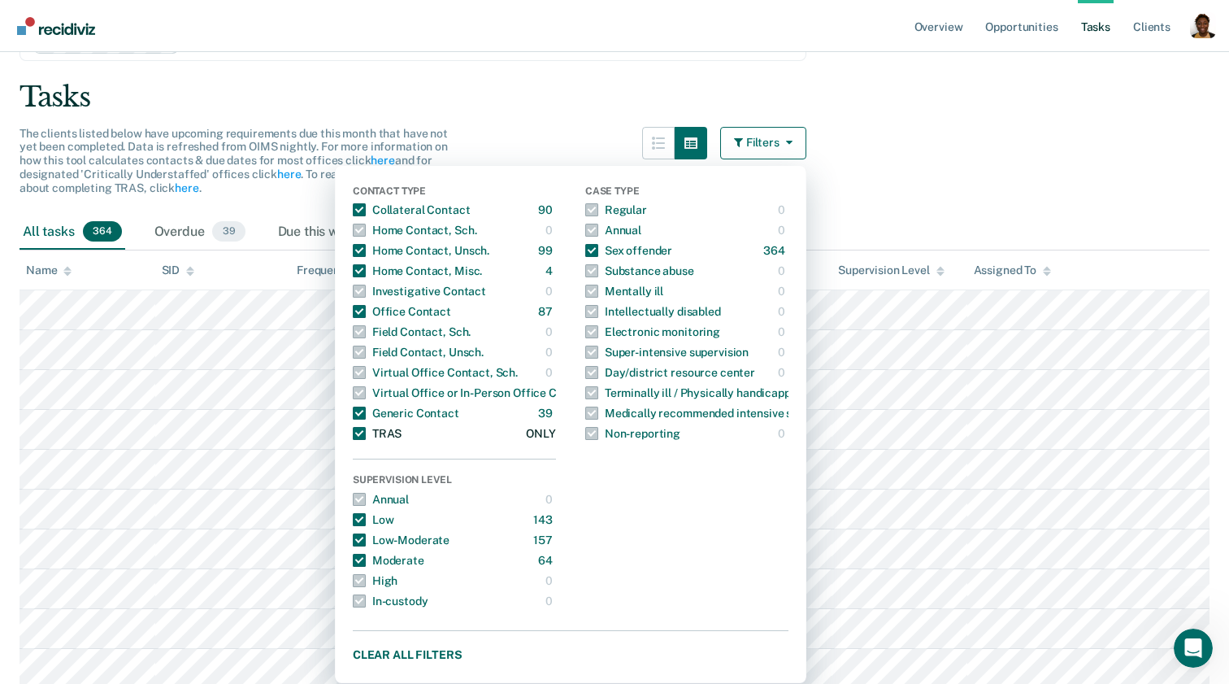
click at [365, 434] on span "button" at bounding box center [359, 433] width 13 height 13
click at [358, 211] on span "button" at bounding box center [359, 209] width 13 height 13
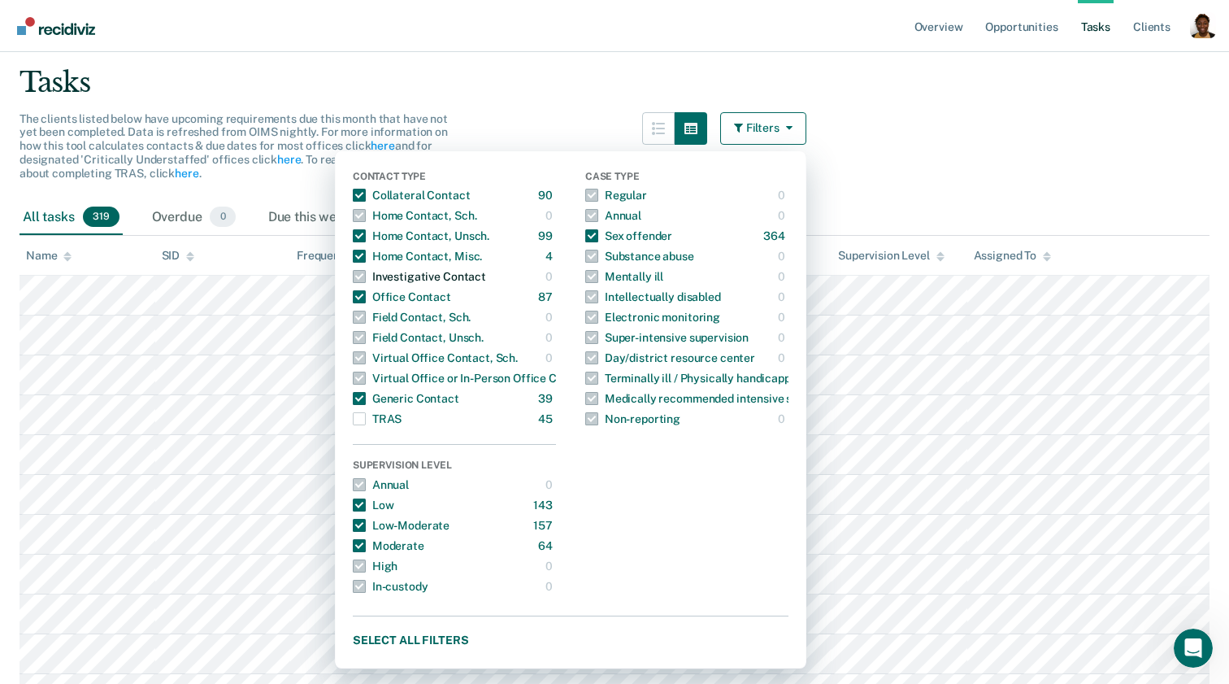
scroll to position [103, 0]
click at [468, 376] on div "Virtual Office or In-Person Office Contact" at bounding box center [472, 380] width 239 height 26
click at [362, 397] on span "button" at bounding box center [359, 399] width 13 height 13
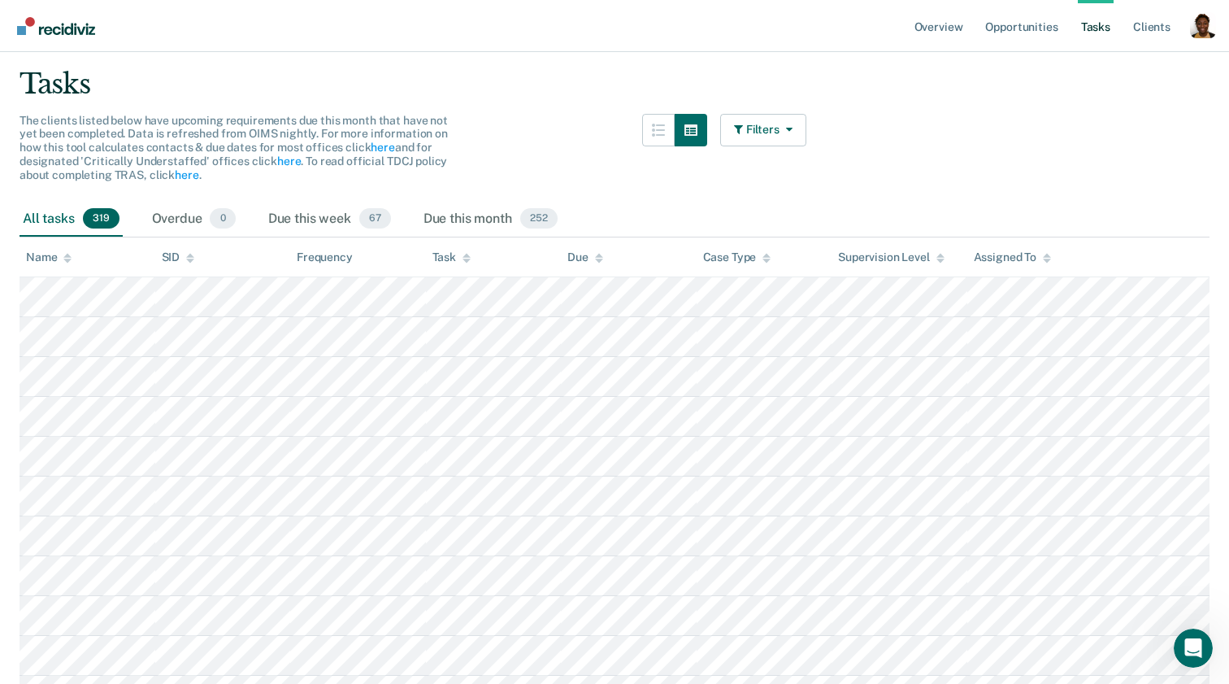
click at [751, 132] on button "Filters" at bounding box center [763, 130] width 86 height 33
